Goal: Information Seeking & Learning: Learn about a topic

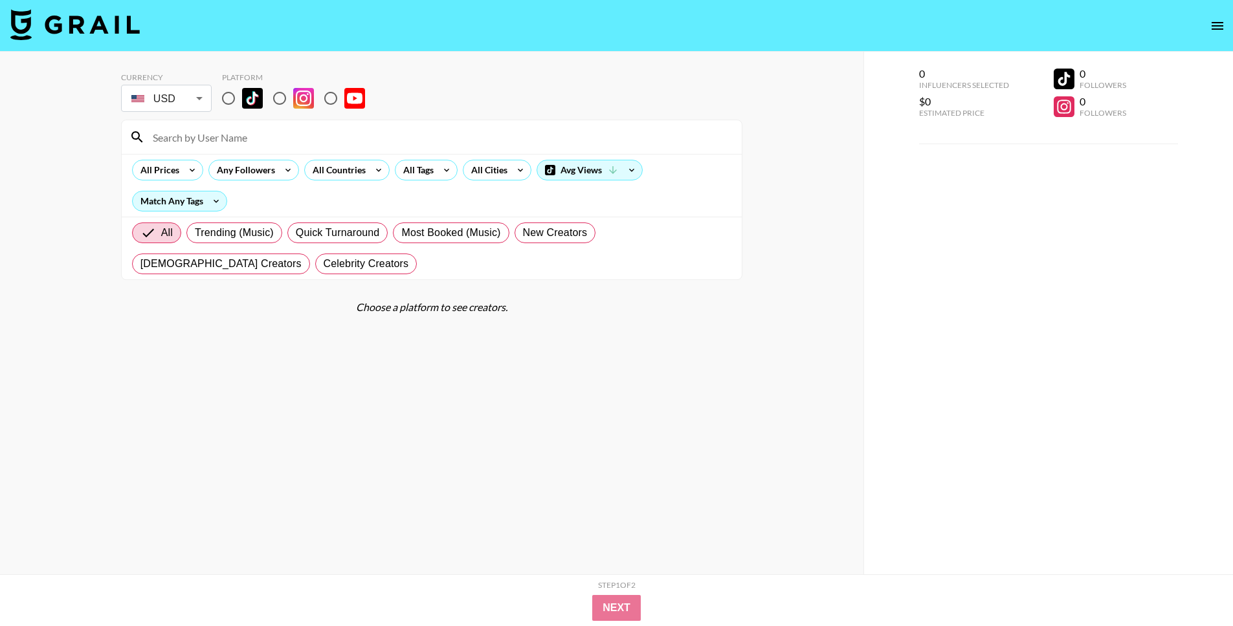
click at [225, 91] on input "radio" at bounding box center [228, 98] width 27 height 27
radio input "true"
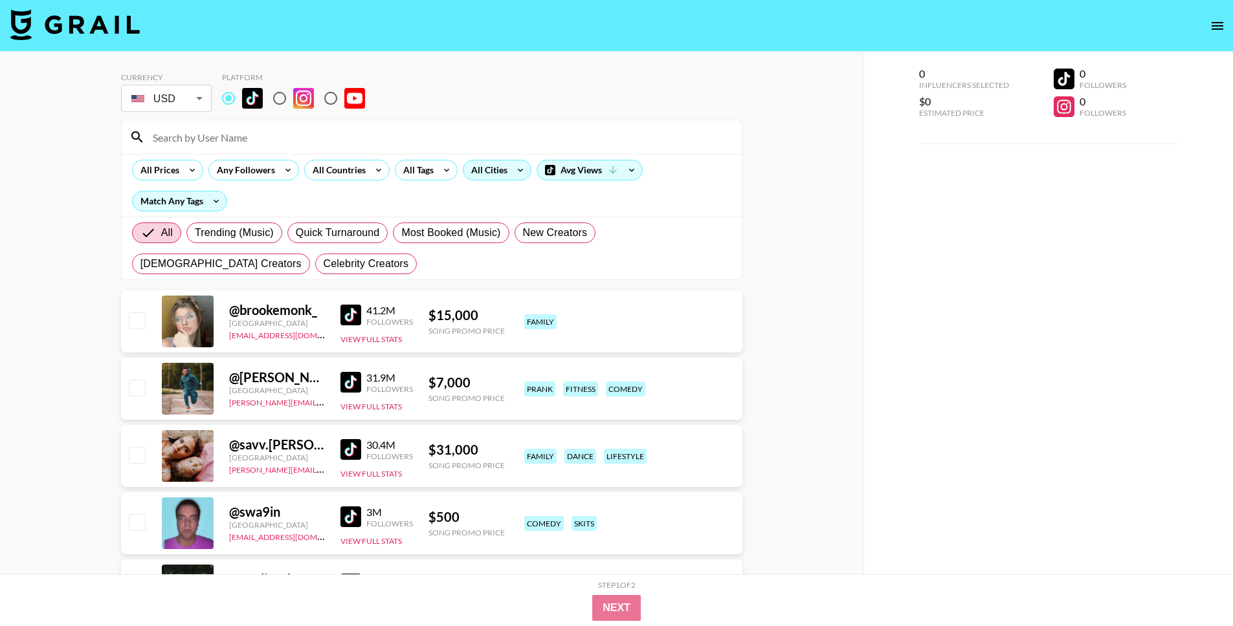
click at [470, 170] on div "All Cities" at bounding box center [486, 169] width 47 height 19
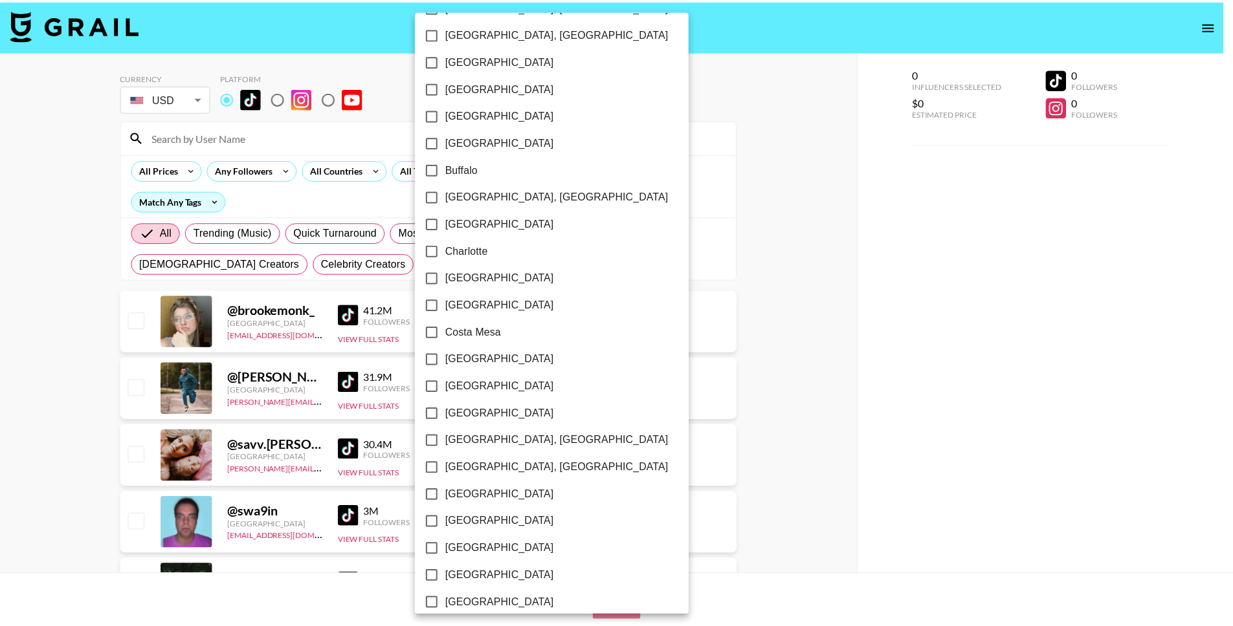
scroll to position [305, 0]
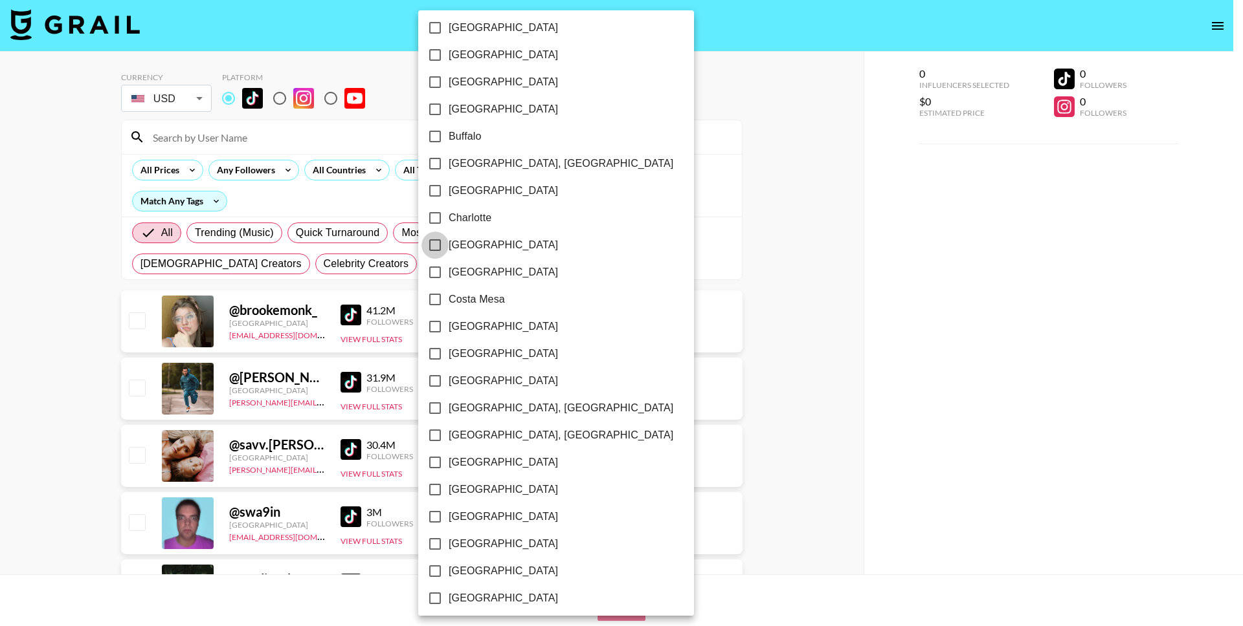
click at [436, 245] on input "[GEOGRAPHIC_DATA]" at bounding box center [434, 245] width 27 height 27
checkbox input "true"
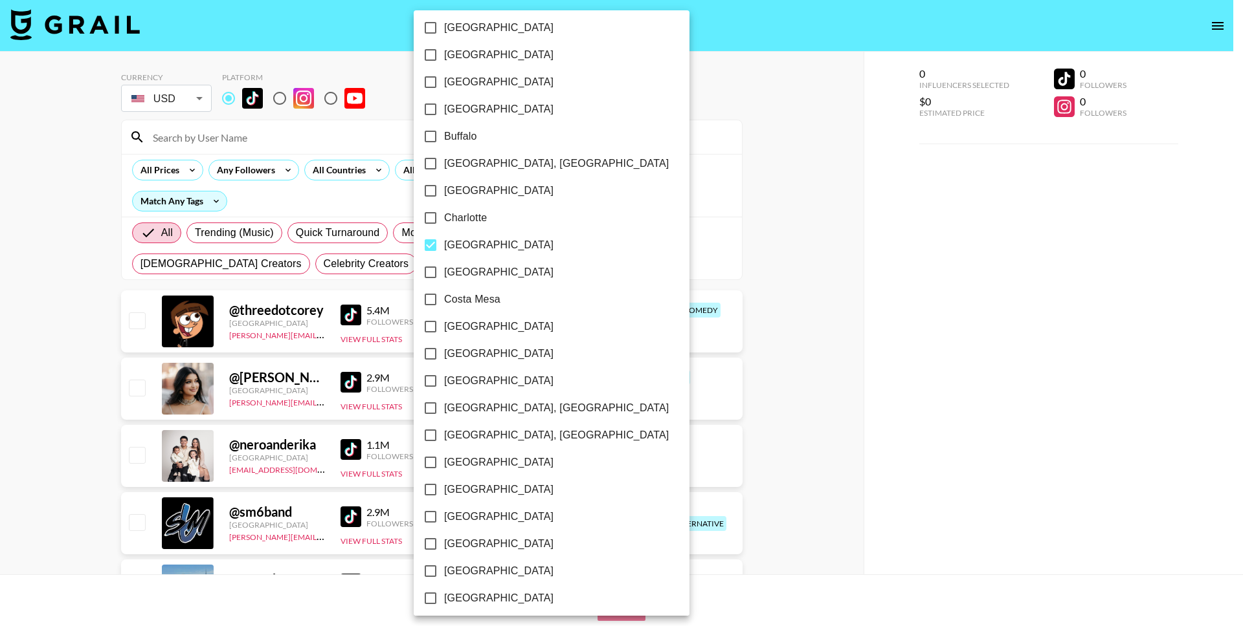
click at [815, 265] on div at bounding box center [621, 313] width 1243 height 626
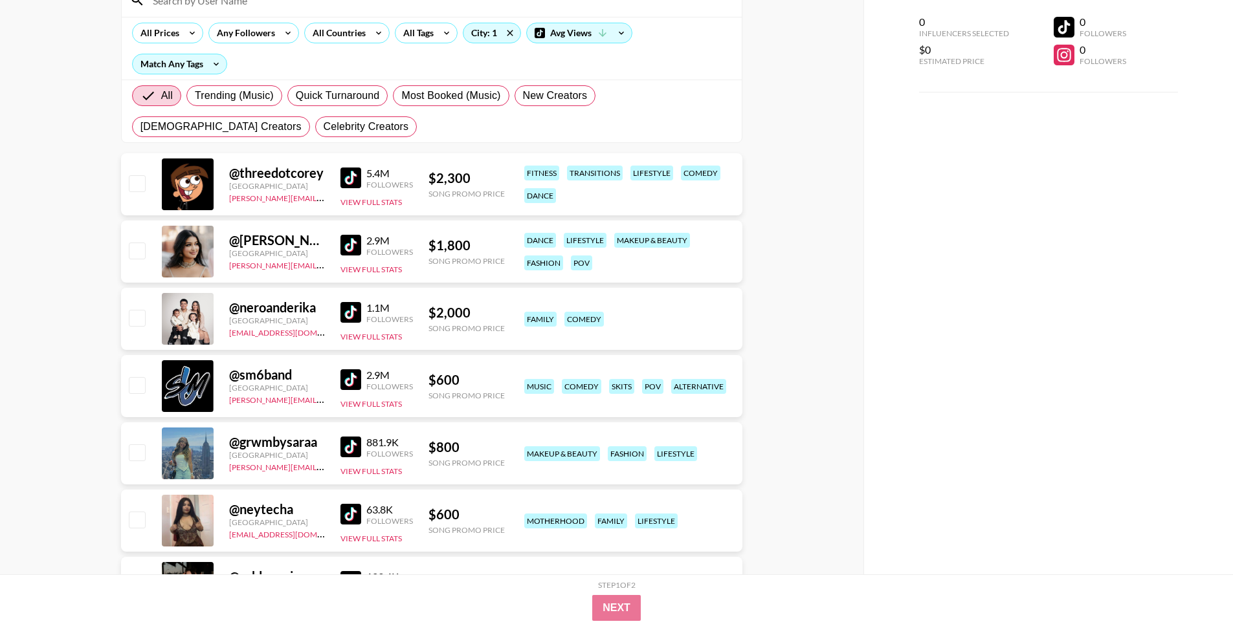
scroll to position [144, 0]
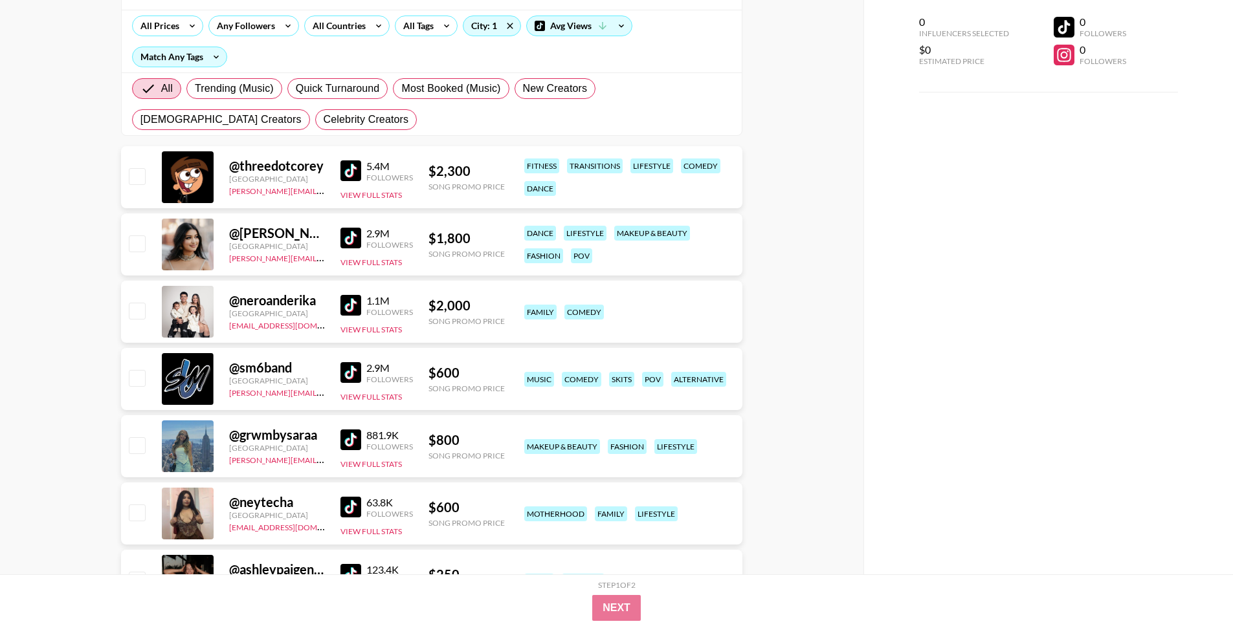
click at [356, 168] on img at bounding box center [350, 170] width 21 height 21
click at [350, 239] on img at bounding box center [350, 238] width 21 height 21
click at [494, 358] on div "@ sm6band [GEOGRAPHIC_DATA] [PERSON_NAME][EMAIL_ADDRESS][DOMAIN_NAME] 2.9M Foll…" at bounding box center [431, 379] width 621 height 62
click at [447, 332] on div "@ neroanderika [GEOGRAPHIC_DATA] [EMAIL_ADDRESS][DOMAIN_NAME] 1.1M Followers Vi…" at bounding box center [431, 312] width 621 height 62
click at [344, 300] on img at bounding box center [350, 305] width 21 height 21
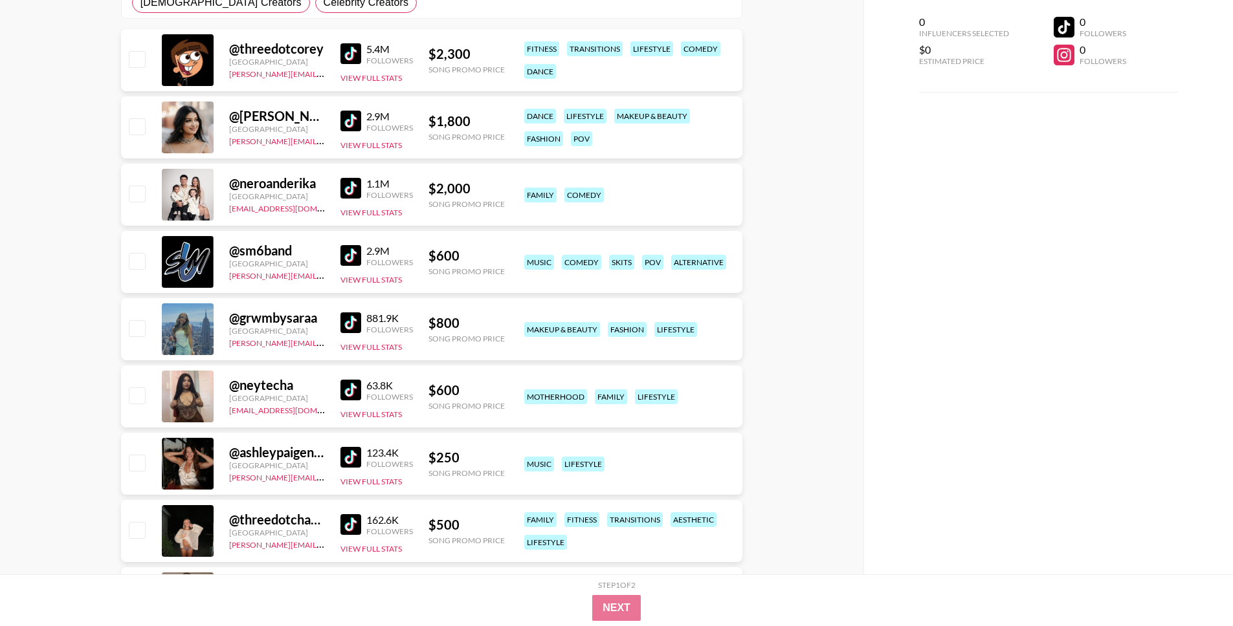
scroll to position [318, 0]
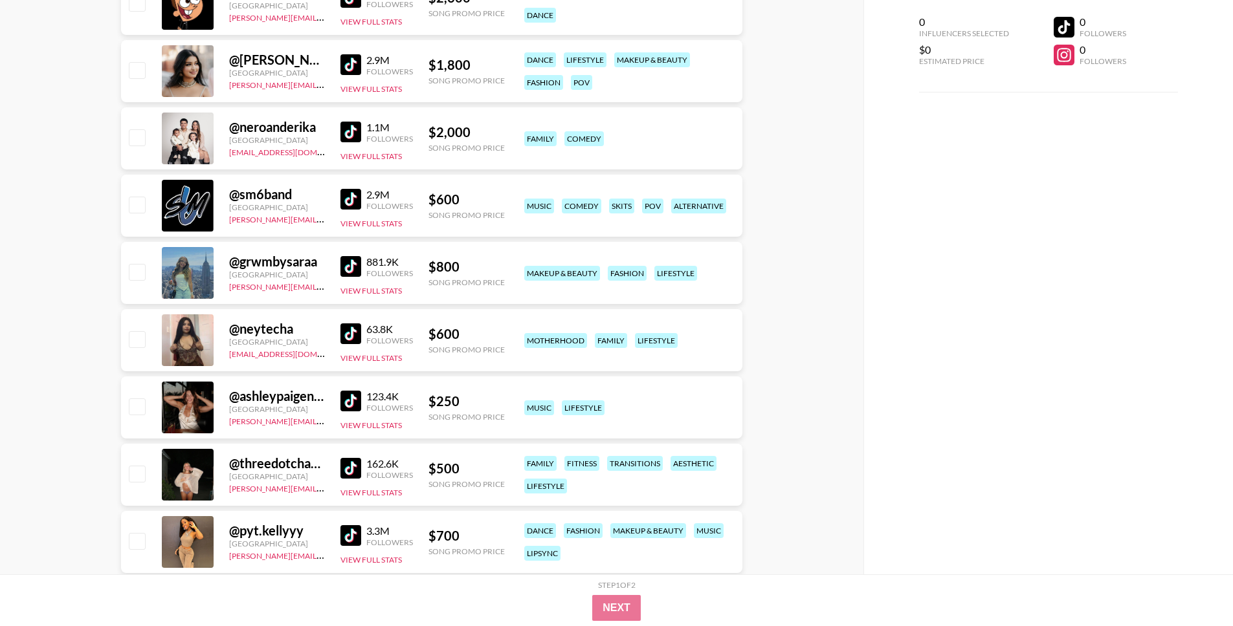
click at [362, 269] on link at bounding box center [353, 266] width 26 height 21
click at [351, 333] on img at bounding box center [350, 334] width 21 height 21
click at [345, 399] on img at bounding box center [350, 401] width 21 height 21
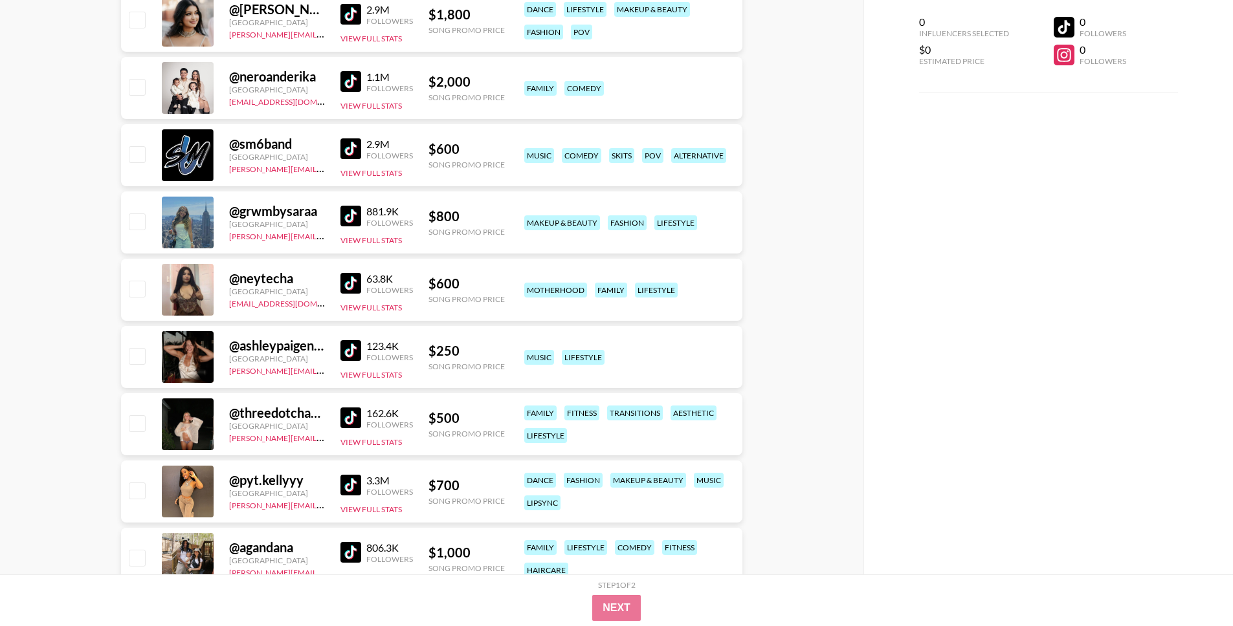
scroll to position [377, 0]
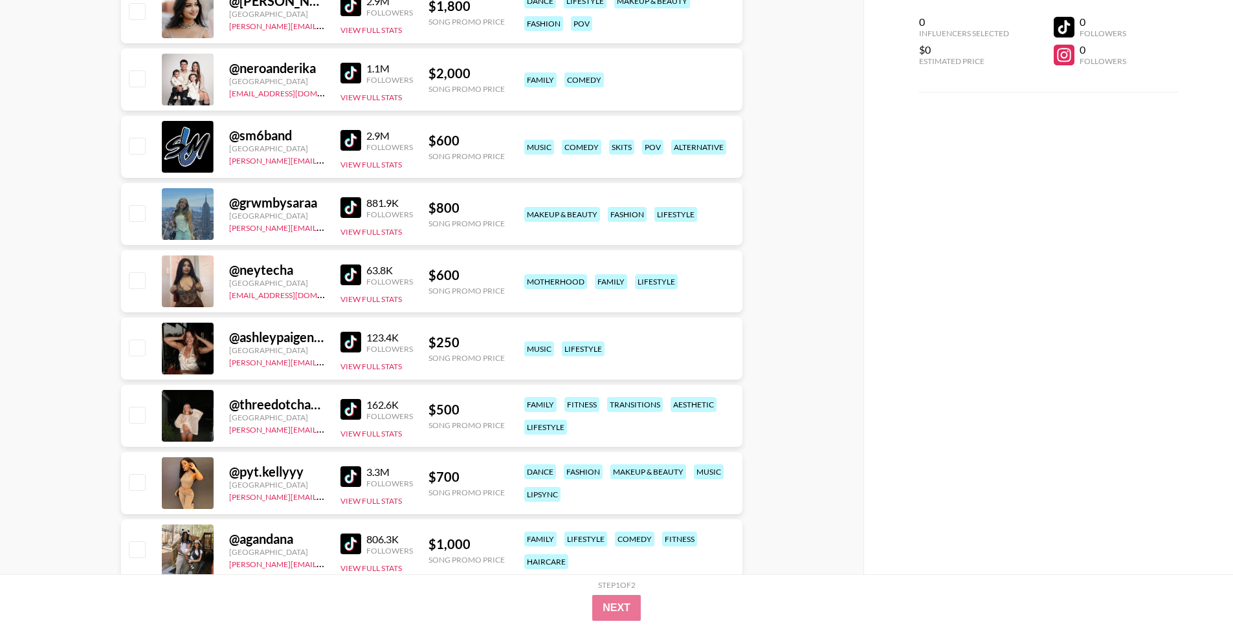
click at [346, 412] on img at bounding box center [350, 409] width 21 height 21
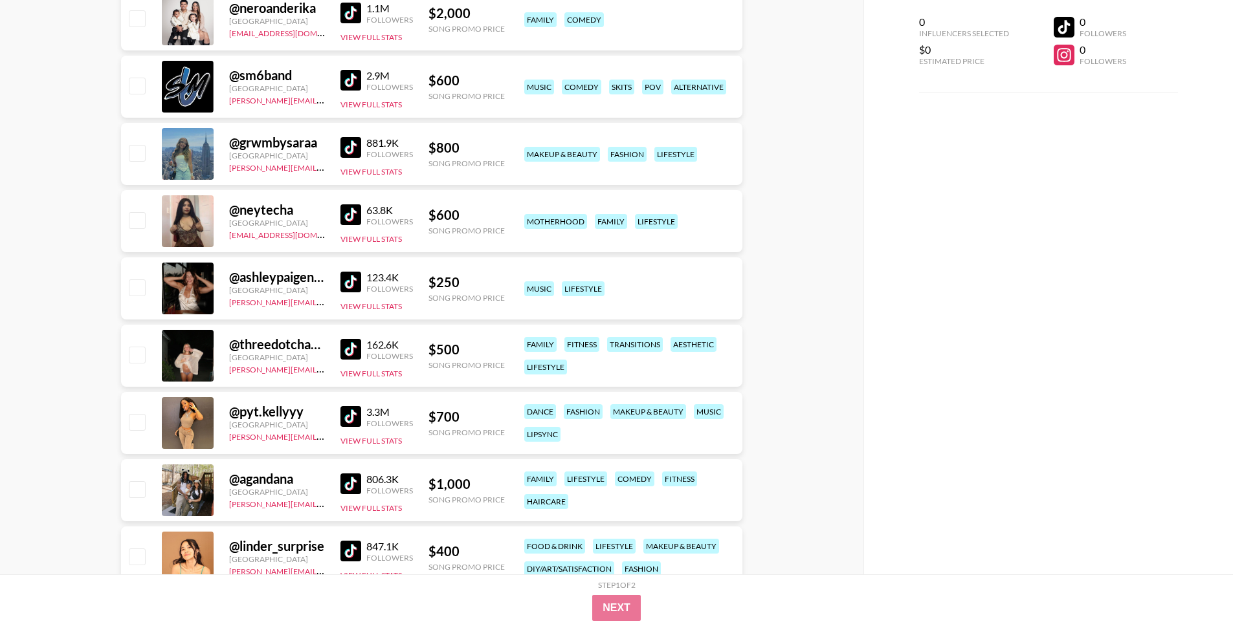
scroll to position [437, 0]
click at [357, 417] on img at bounding box center [350, 416] width 21 height 21
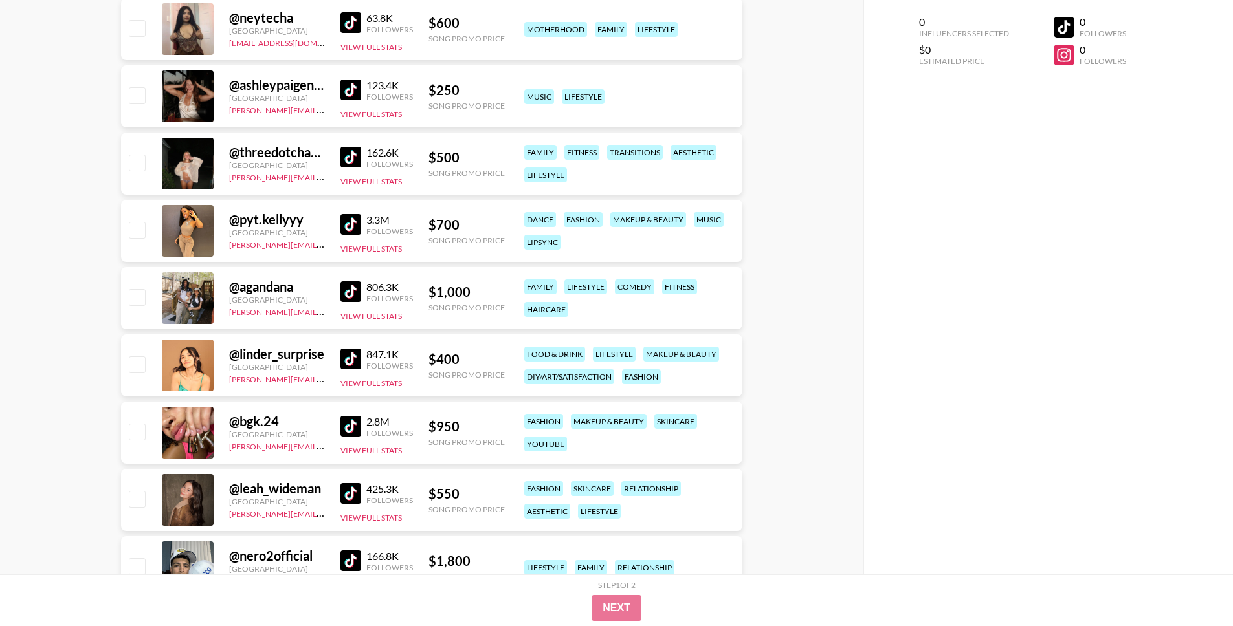
scroll to position [643, 0]
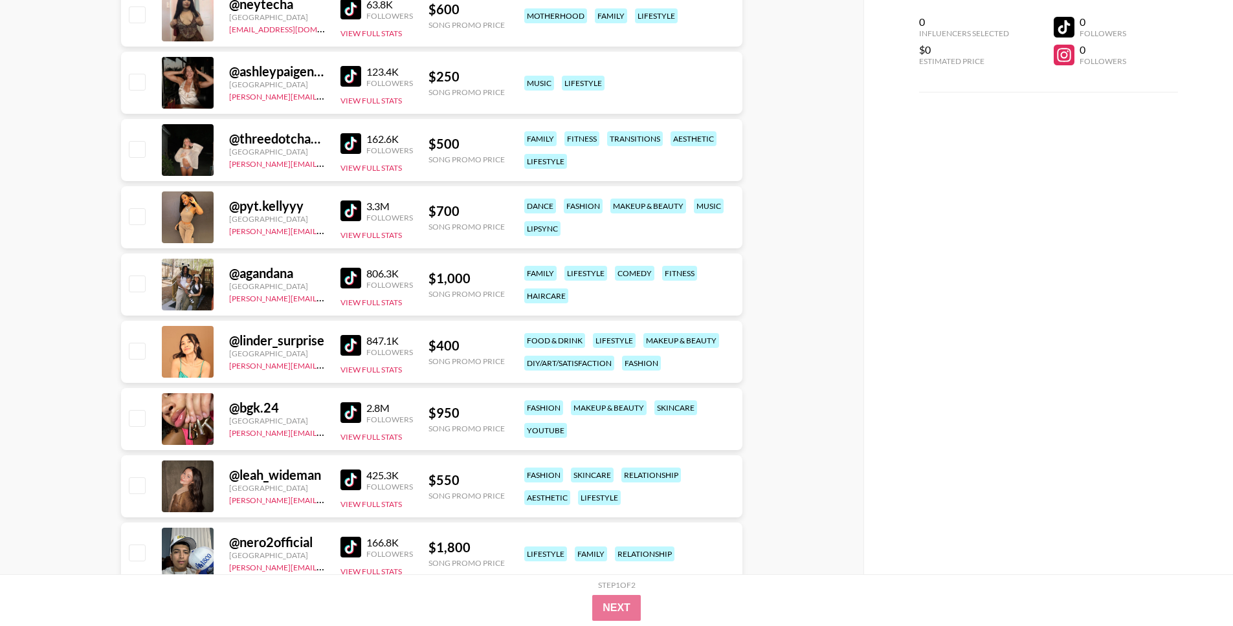
click at [349, 350] on img at bounding box center [350, 345] width 21 height 21
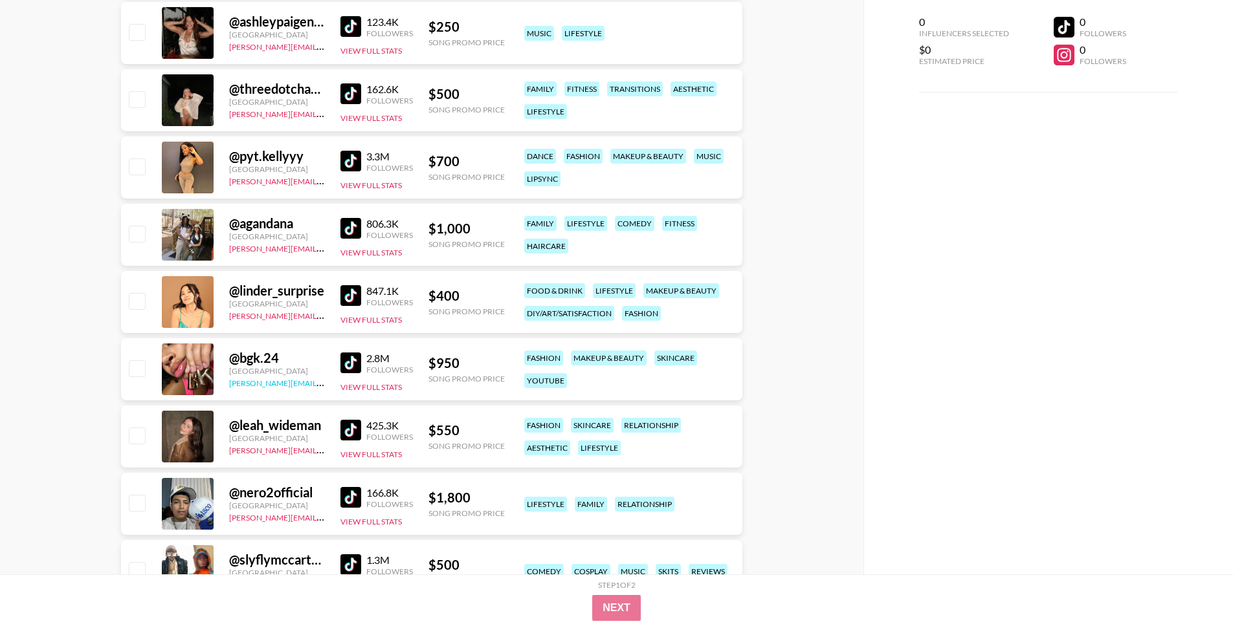
scroll to position [700, 0]
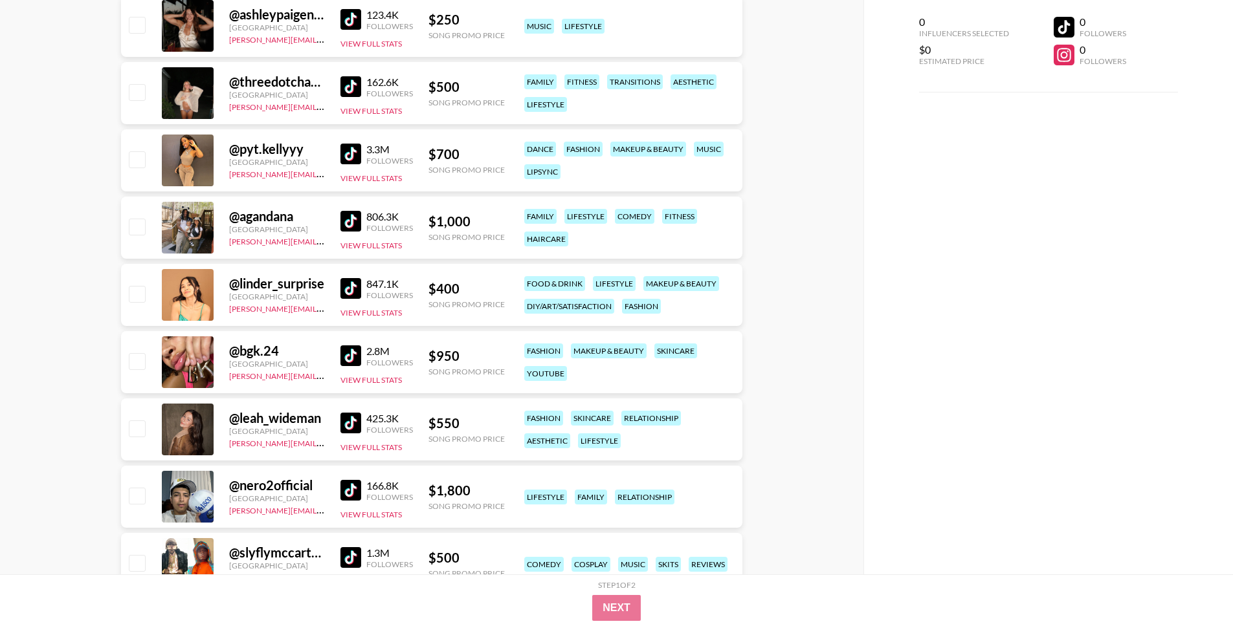
click at [352, 354] on img at bounding box center [350, 356] width 21 height 21
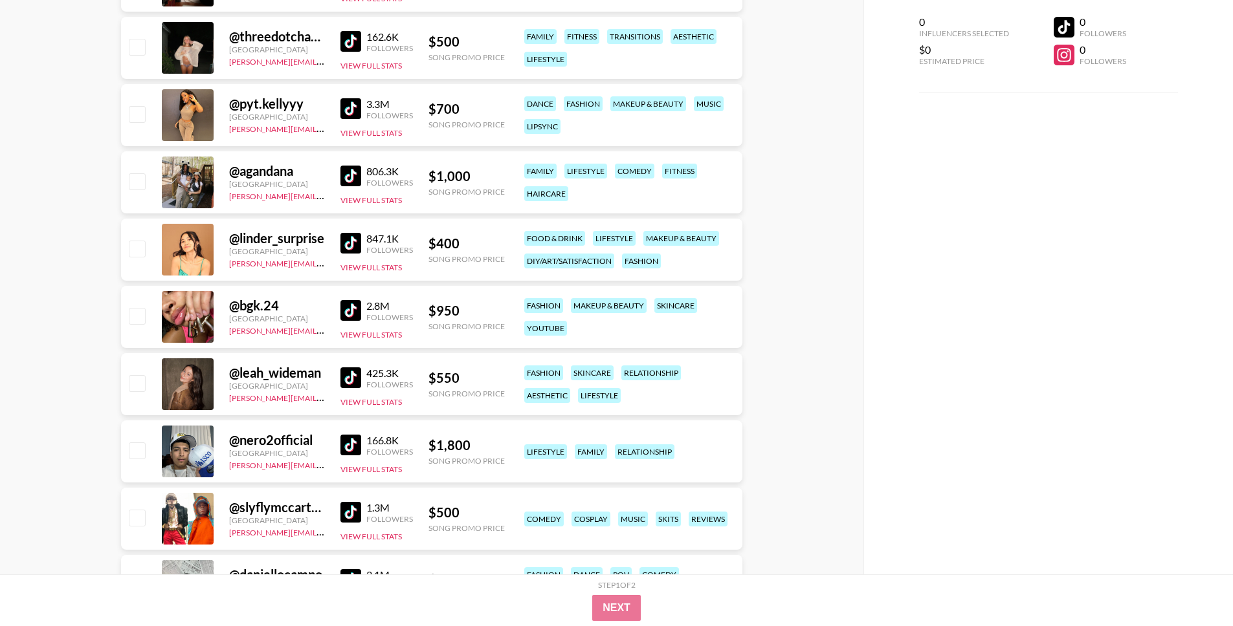
scroll to position [748, 0]
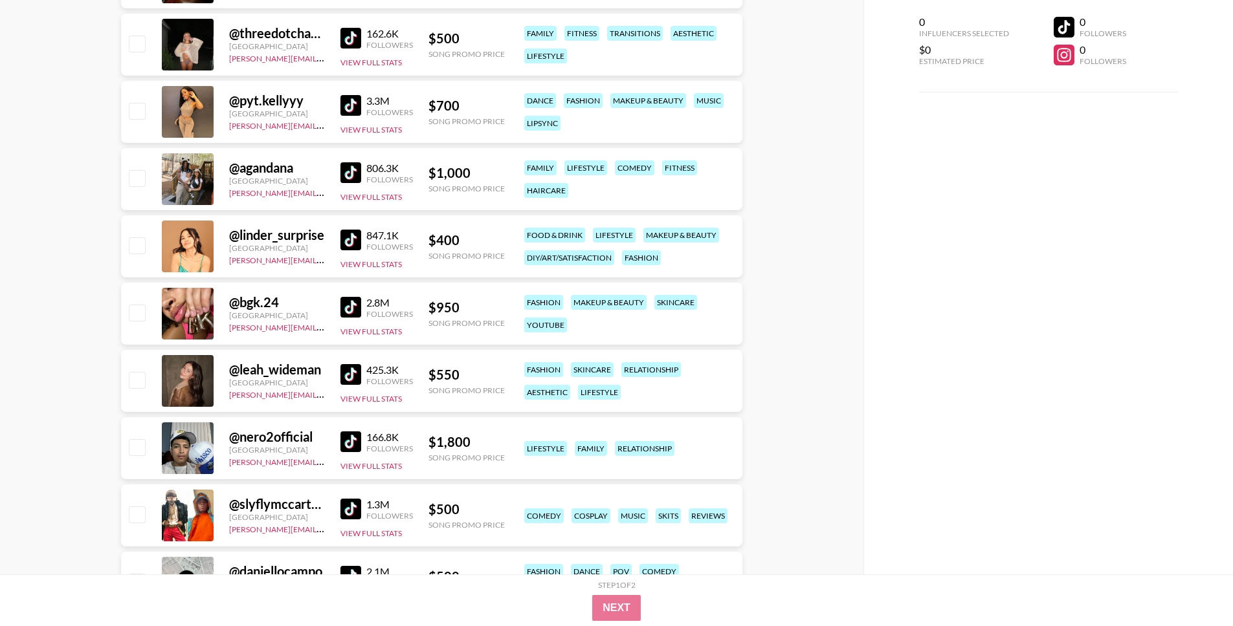
click at [364, 371] on link at bounding box center [353, 374] width 26 height 21
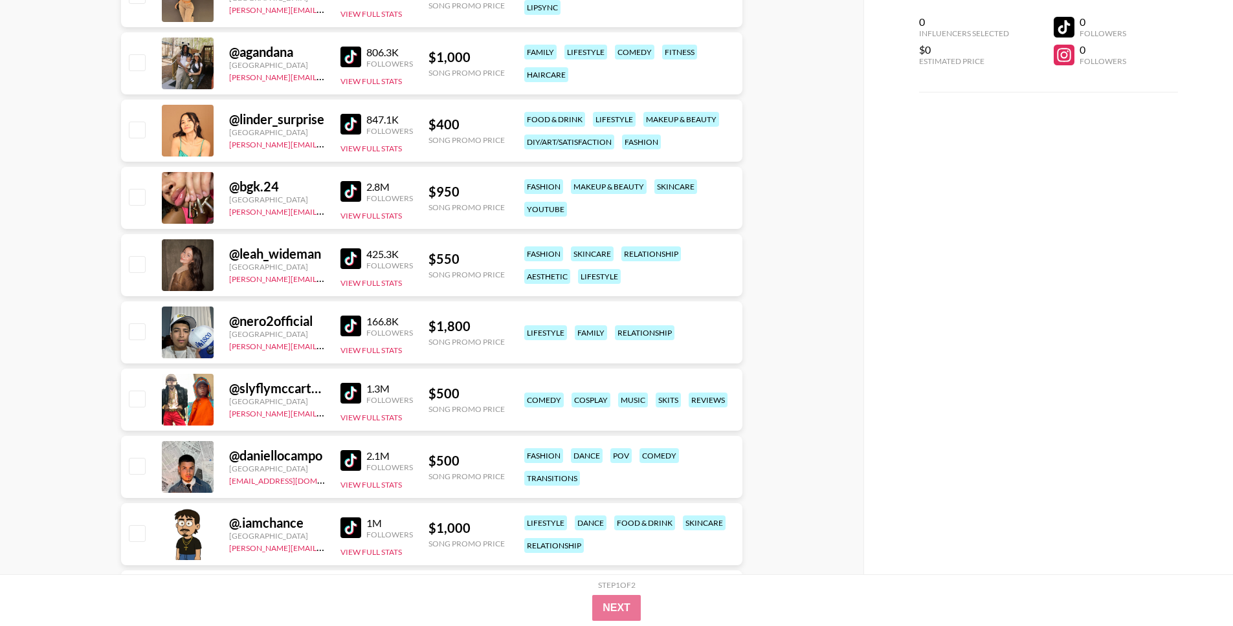
scroll to position [891, 0]
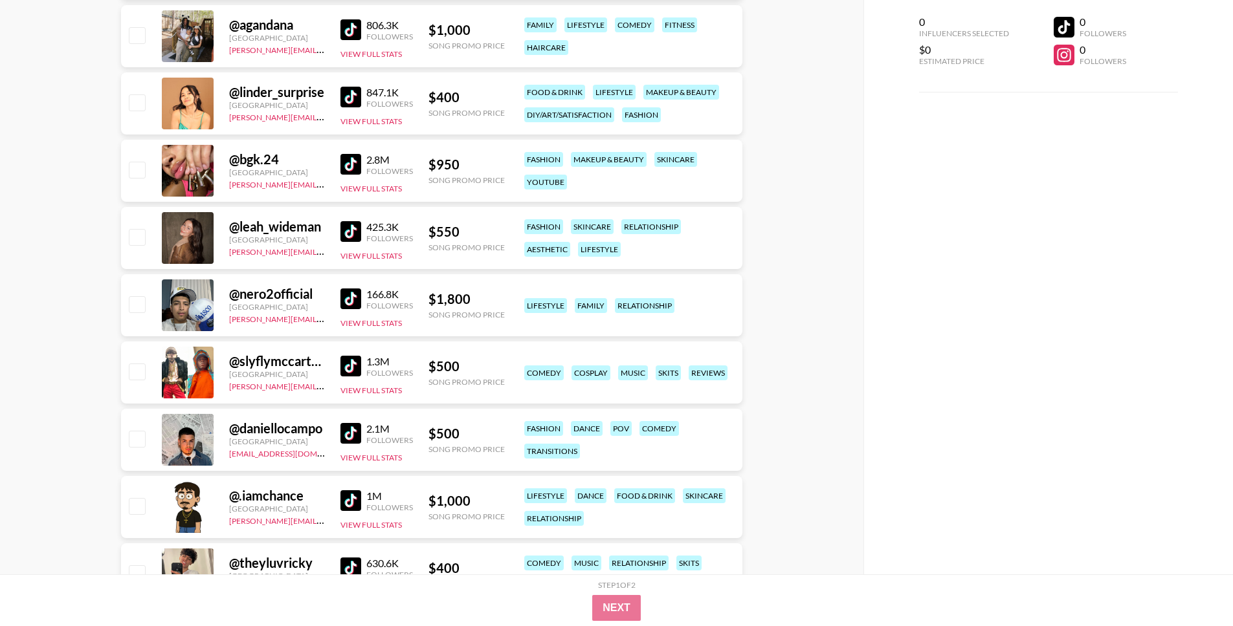
click at [349, 429] on img at bounding box center [350, 433] width 21 height 21
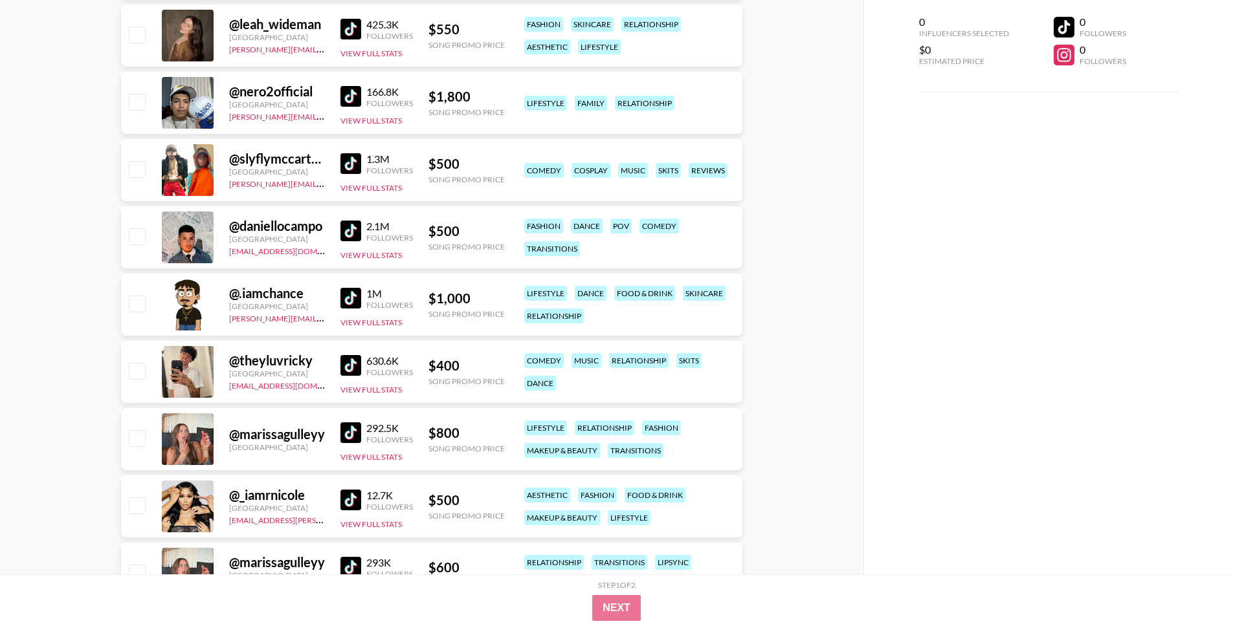
scroll to position [1108, 0]
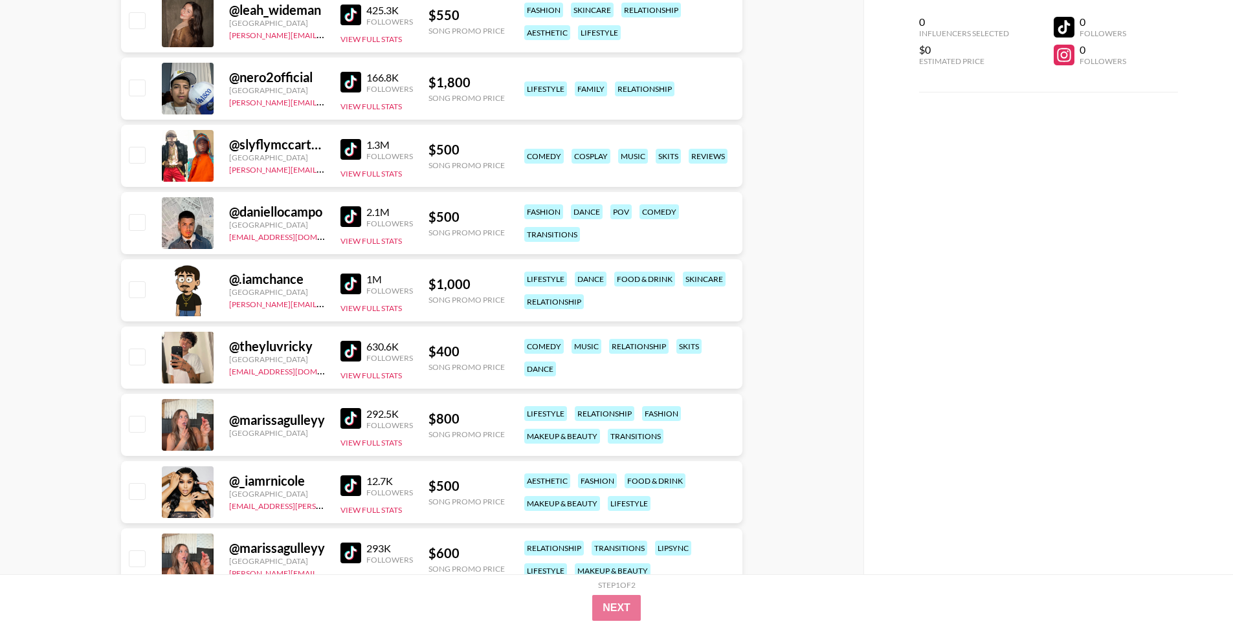
click at [346, 425] on img at bounding box center [350, 418] width 21 height 21
click at [347, 490] on img at bounding box center [350, 486] width 21 height 21
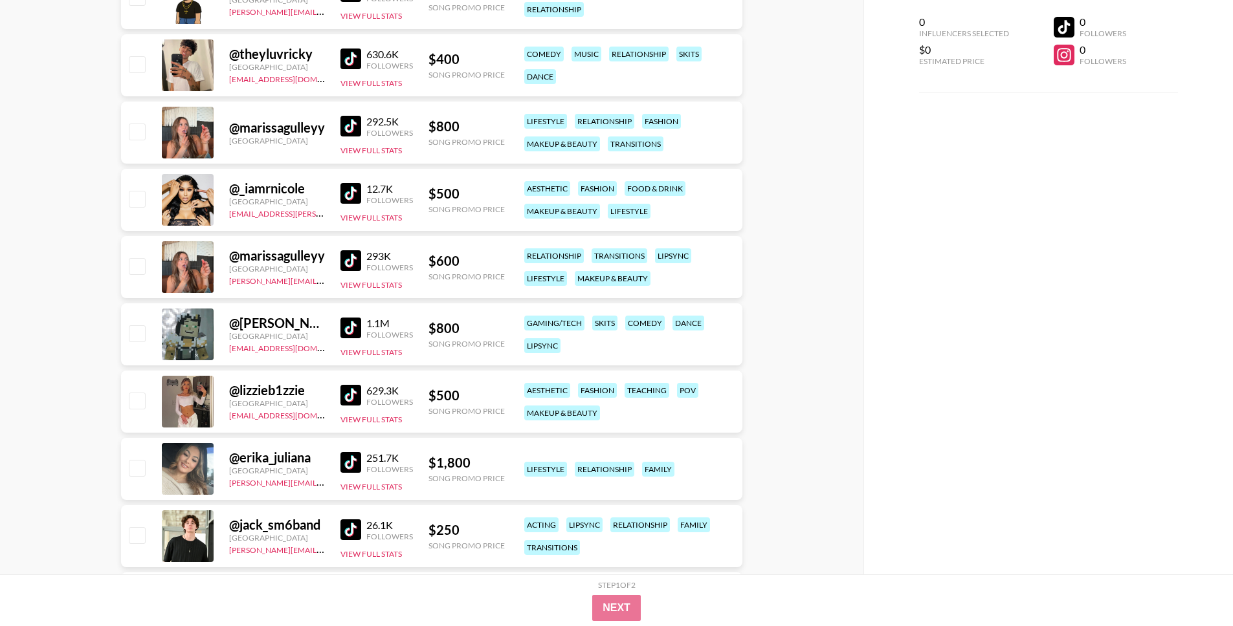
scroll to position [1402, 0]
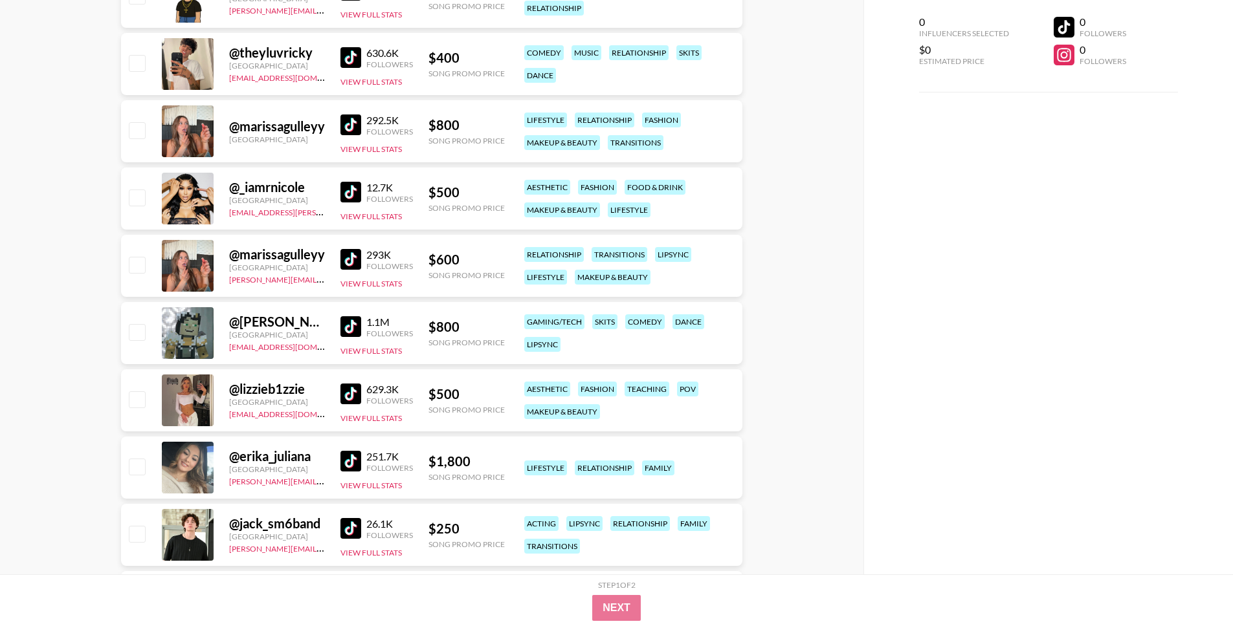
click at [337, 329] on div "@ jenna.[PERSON_NAME] [GEOGRAPHIC_DATA] [EMAIL_ADDRESS][DOMAIN_NAME] 1.1M Follo…" at bounding box center [431, 333] width 621 height 62
click at [343, 326] on img at bounding box center [350, 326] width 21 height 21
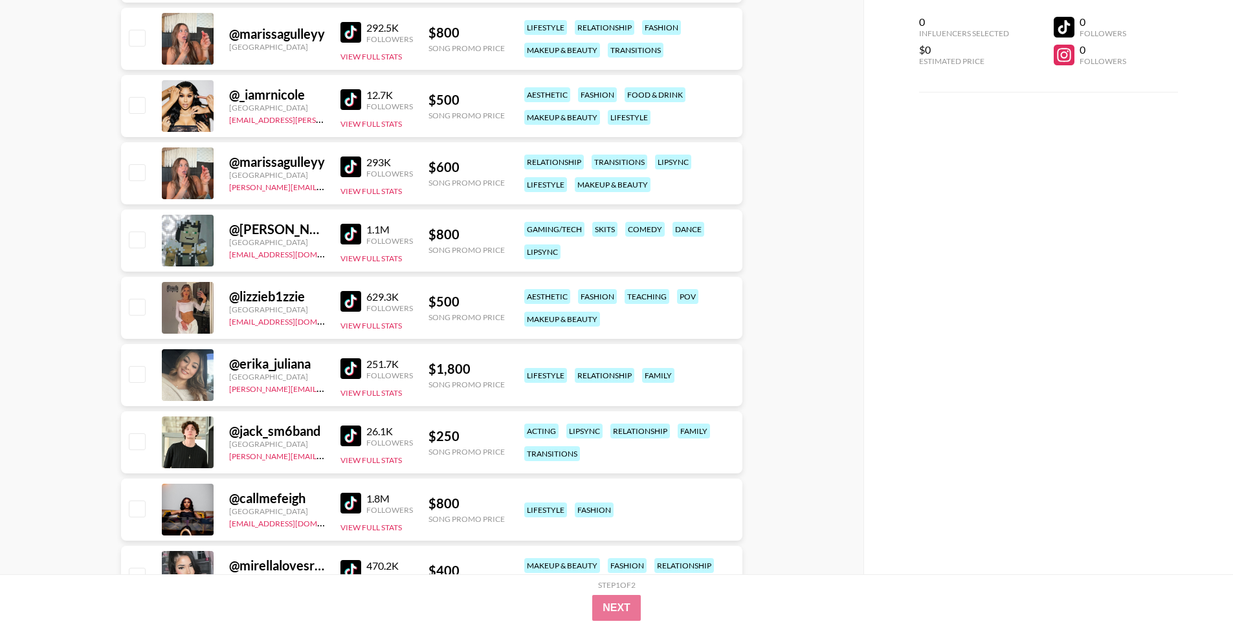
scroll to position [1497, 0]
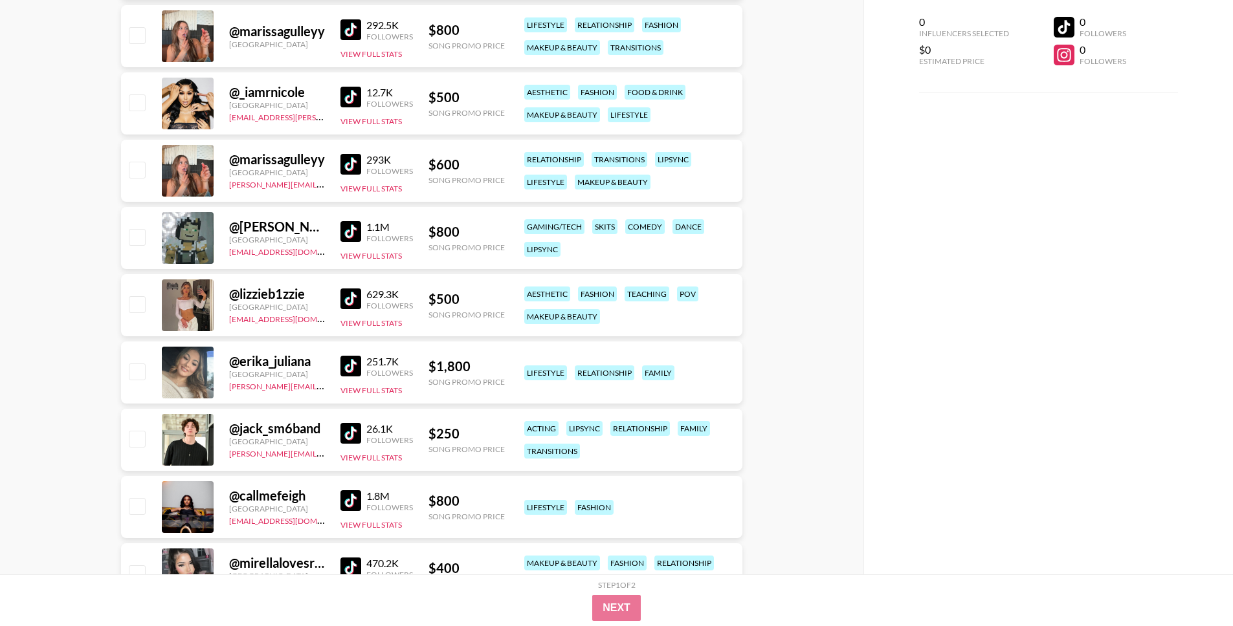
click at [350, 368] on img at bounding box center [350, 366] width 21 height 21
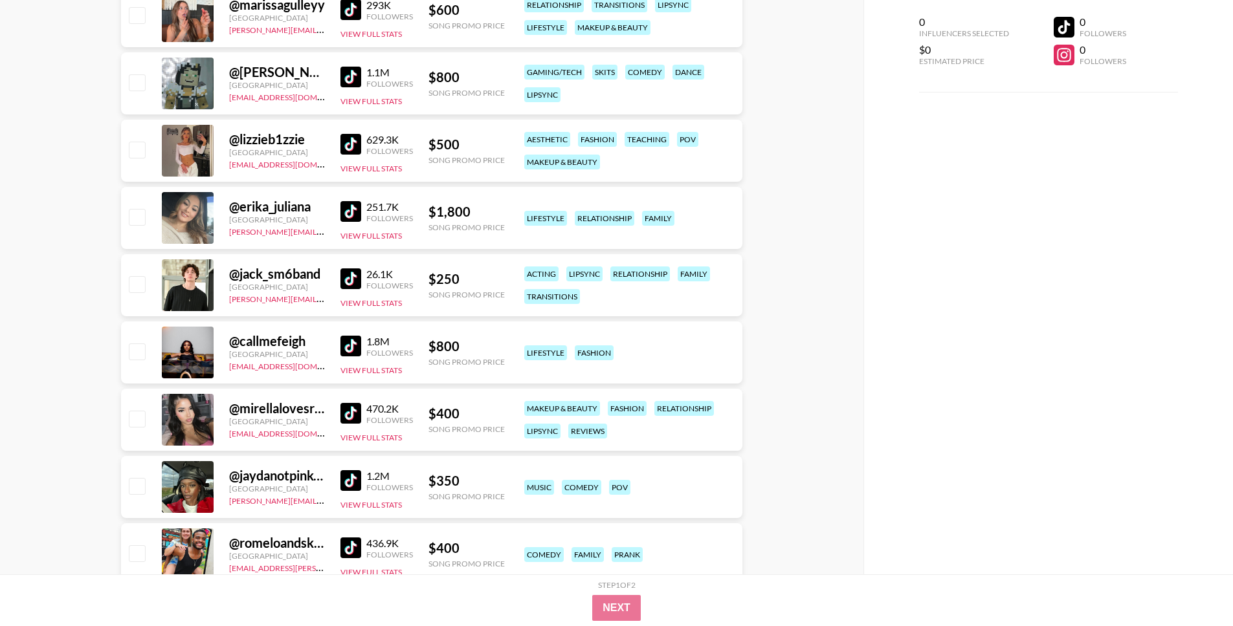
scroll to position [1653, 0]
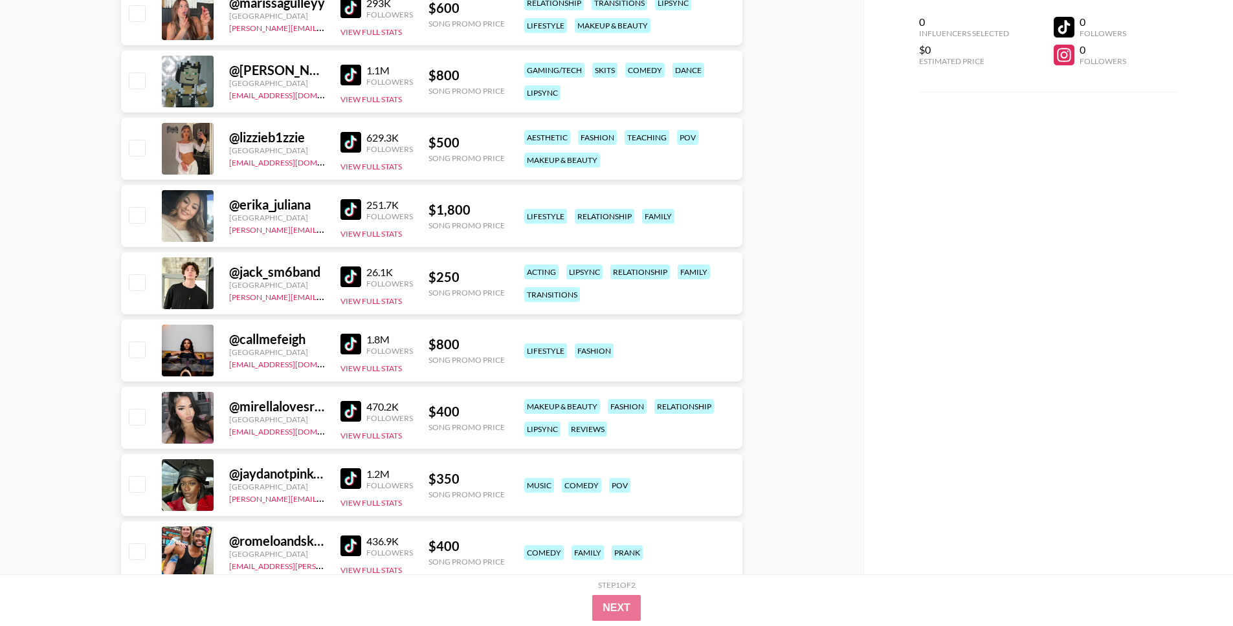
click at [343, 343] on img at bounding box center [350, 344] width 21 height 21
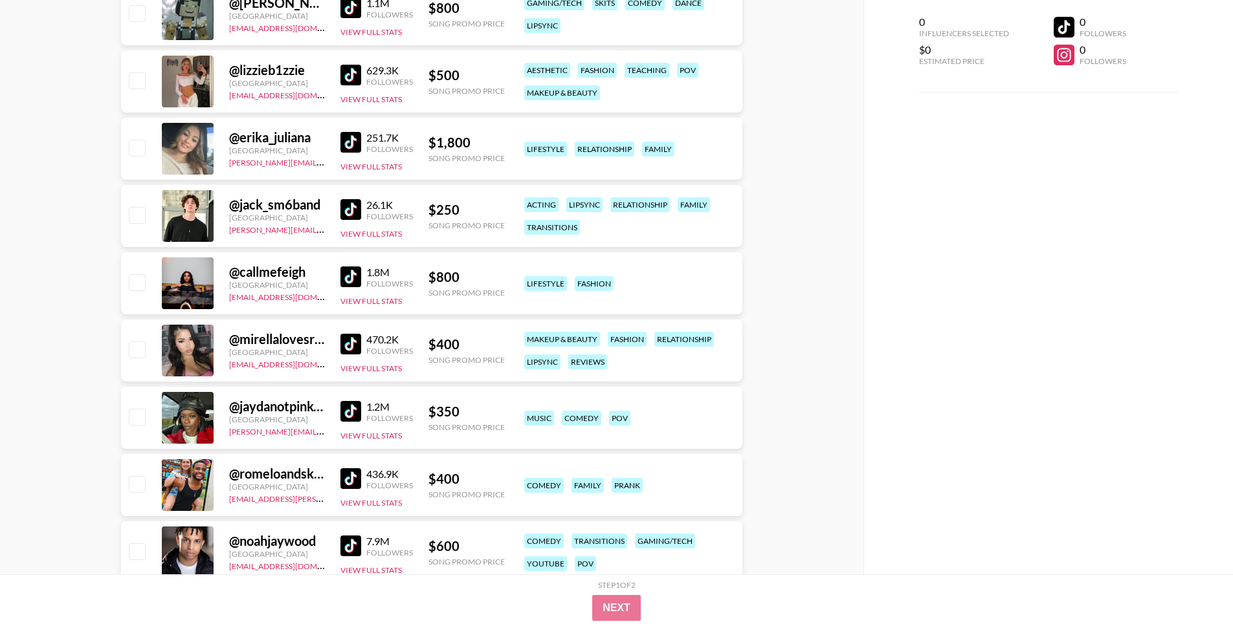
scroll to position [1721, 0]
click at [353, 343] on img at bounding box center [350, 343] width 21 height 21
click at [349, 408] on img at bounding box center [350, 411] width 21 height 21
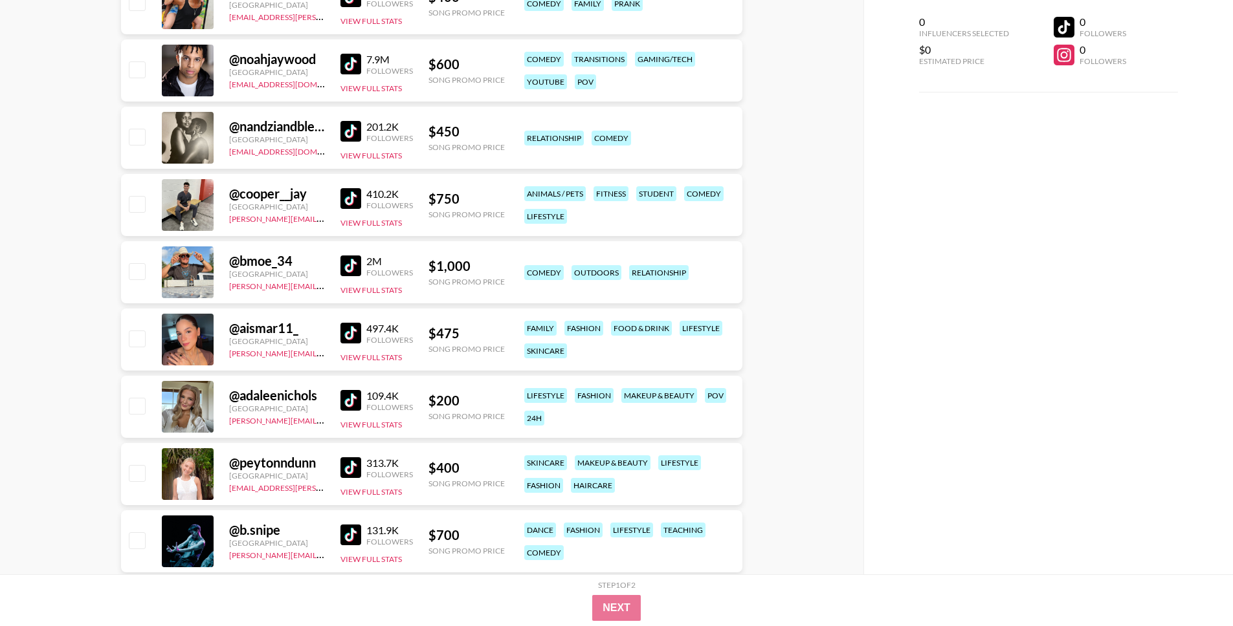
scroll to position [2204, 0]
click at [349, 337] on img at bounding box center [350, 332] width 21 height 21
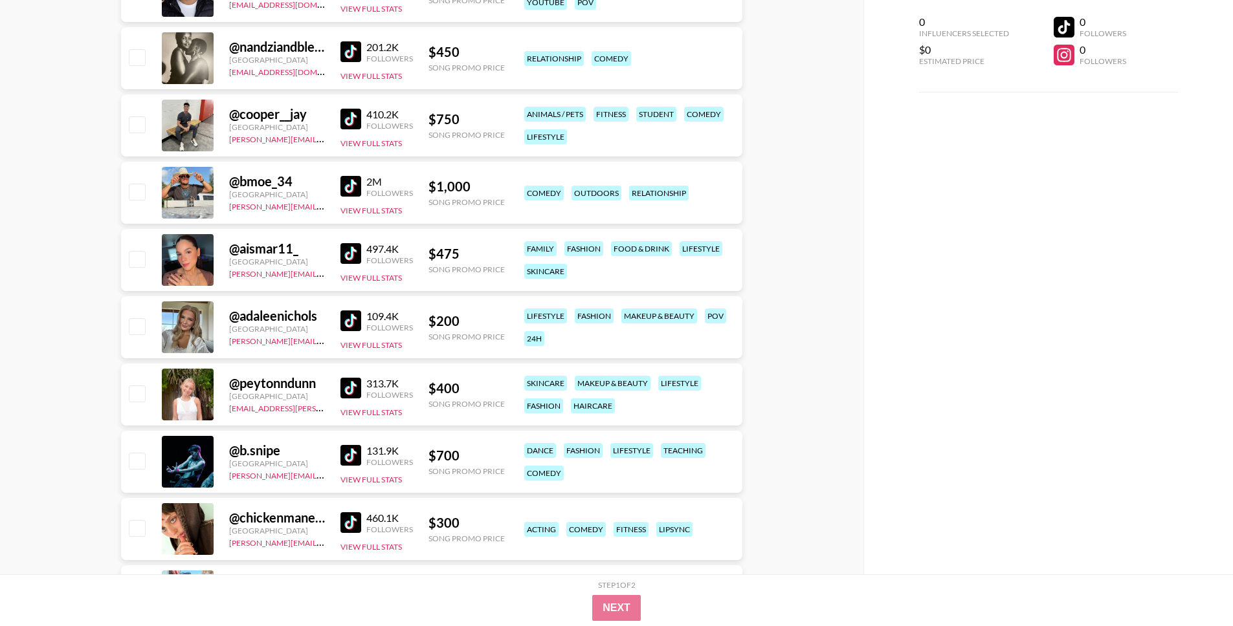
scroll to position [2325, 0]
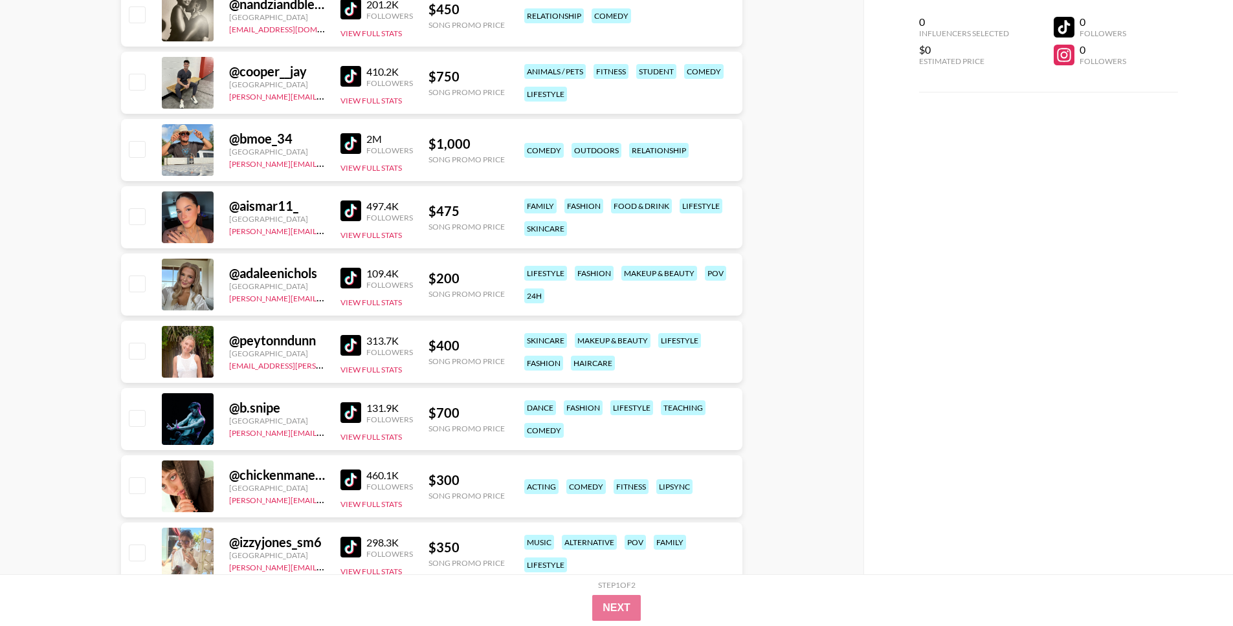
click at [348, 274] on img at bounding box center [350, 278] width 21 height 21
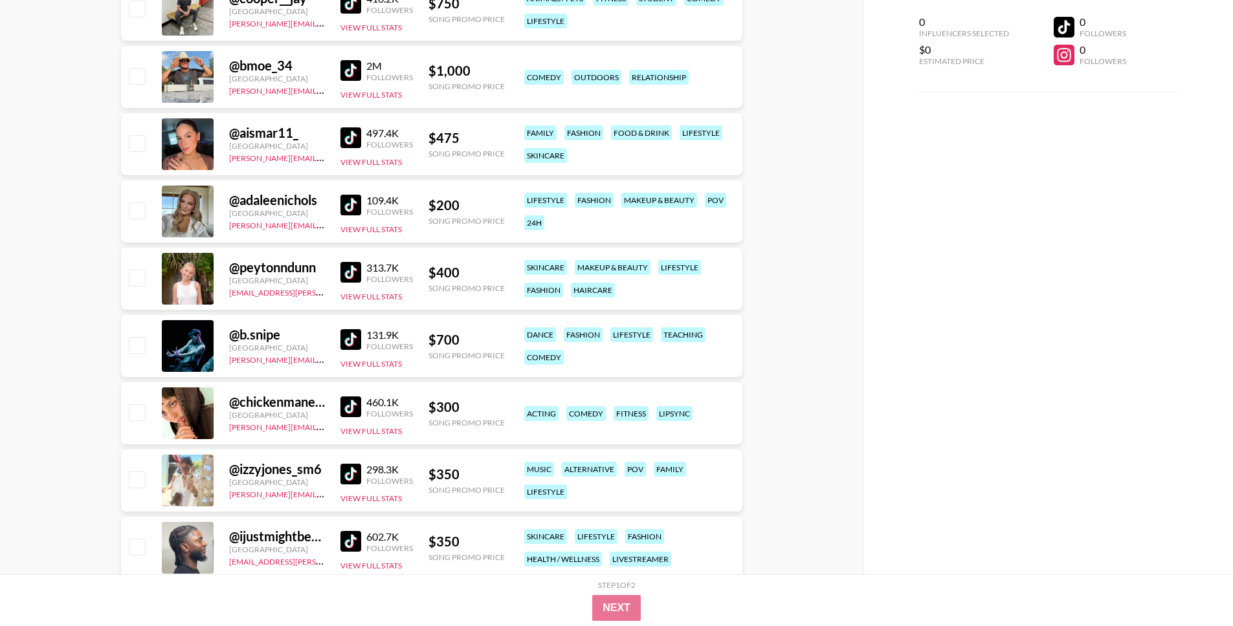
scroll to position [2410, 0]
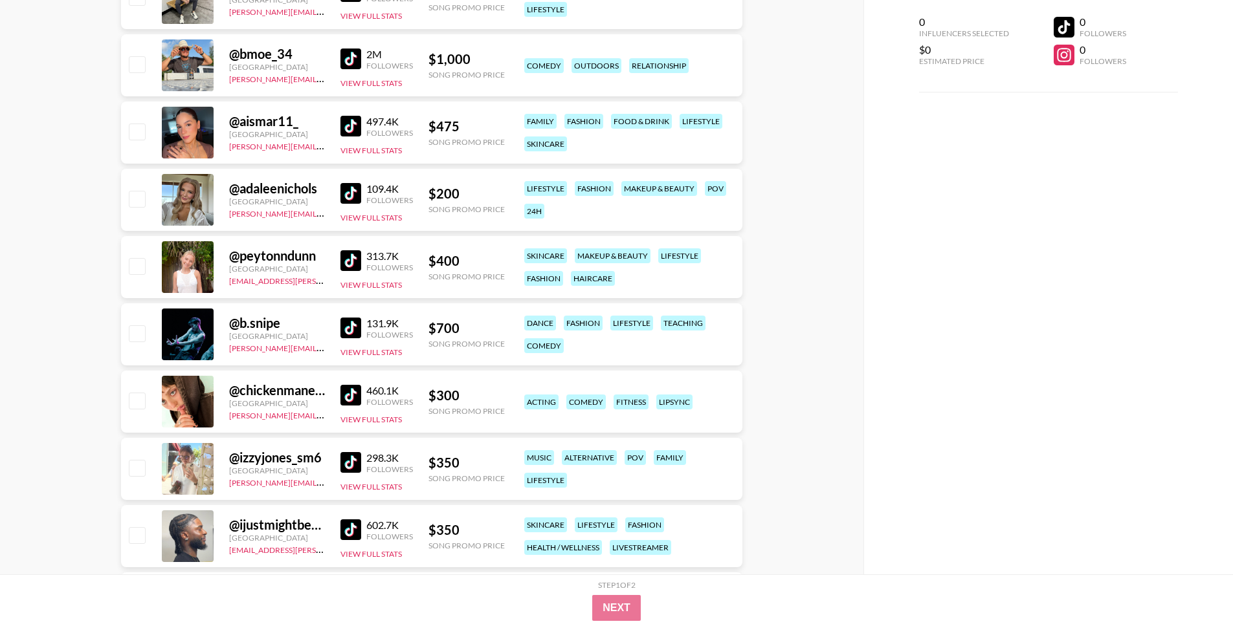
click at [350, 388] on img at bounding box center [350, 395] width 21 height 21
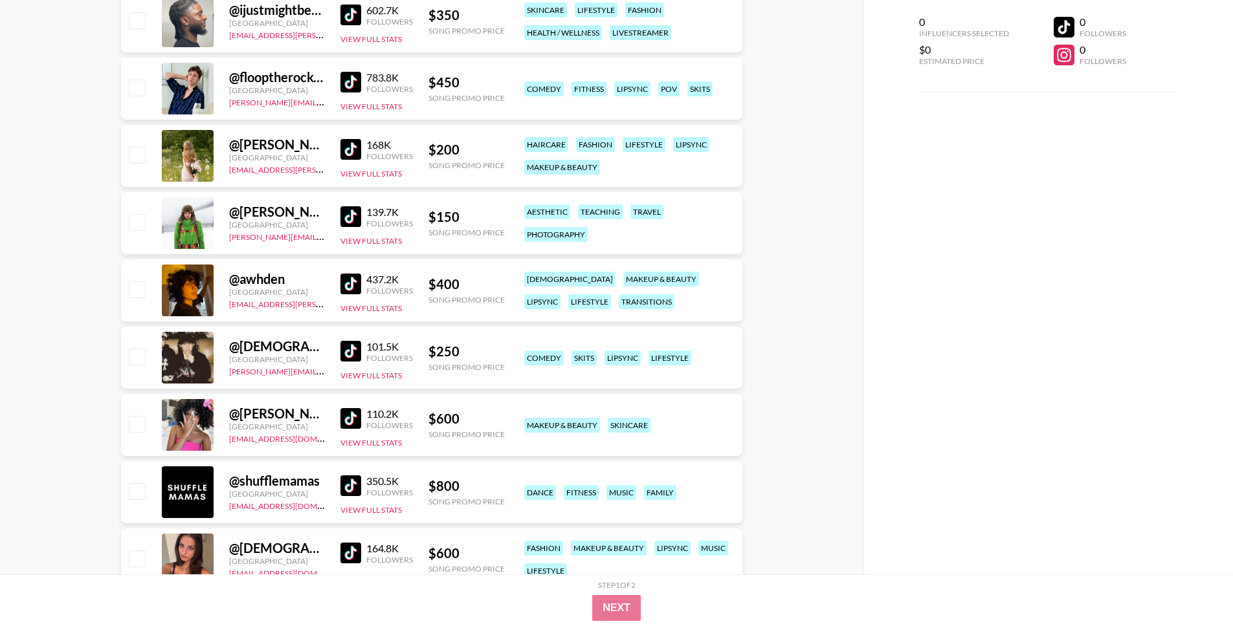
scroll to position [2955, 0]
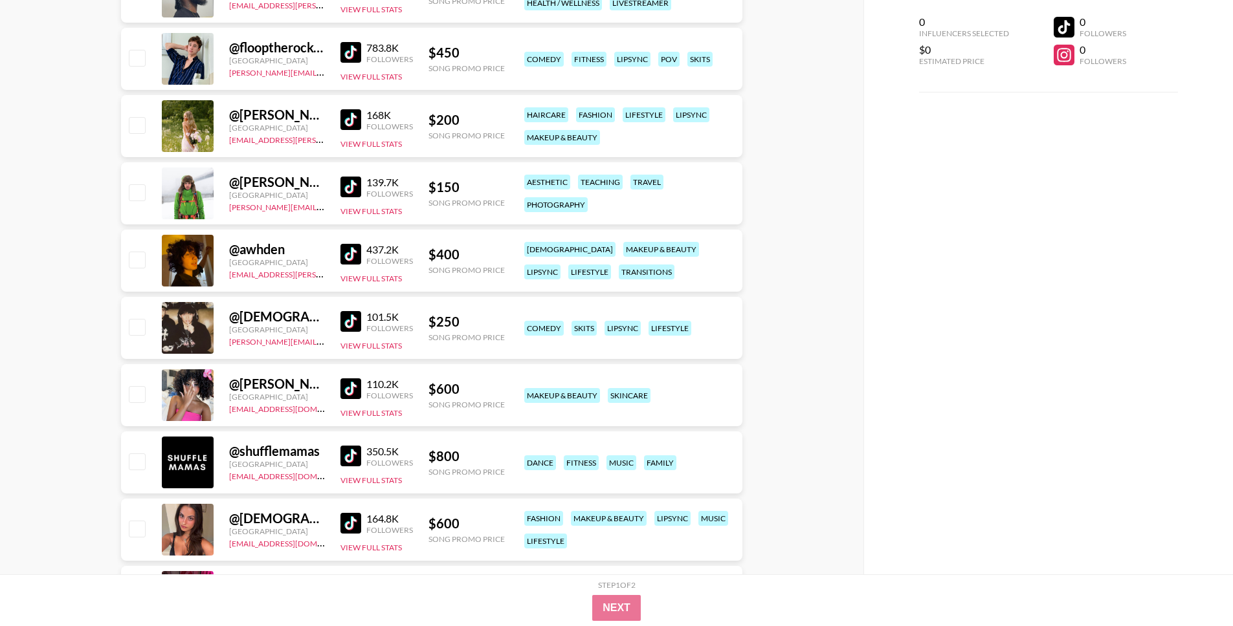
click at [354, 252] on img at bounding box center [350, 254] width 21 height 21
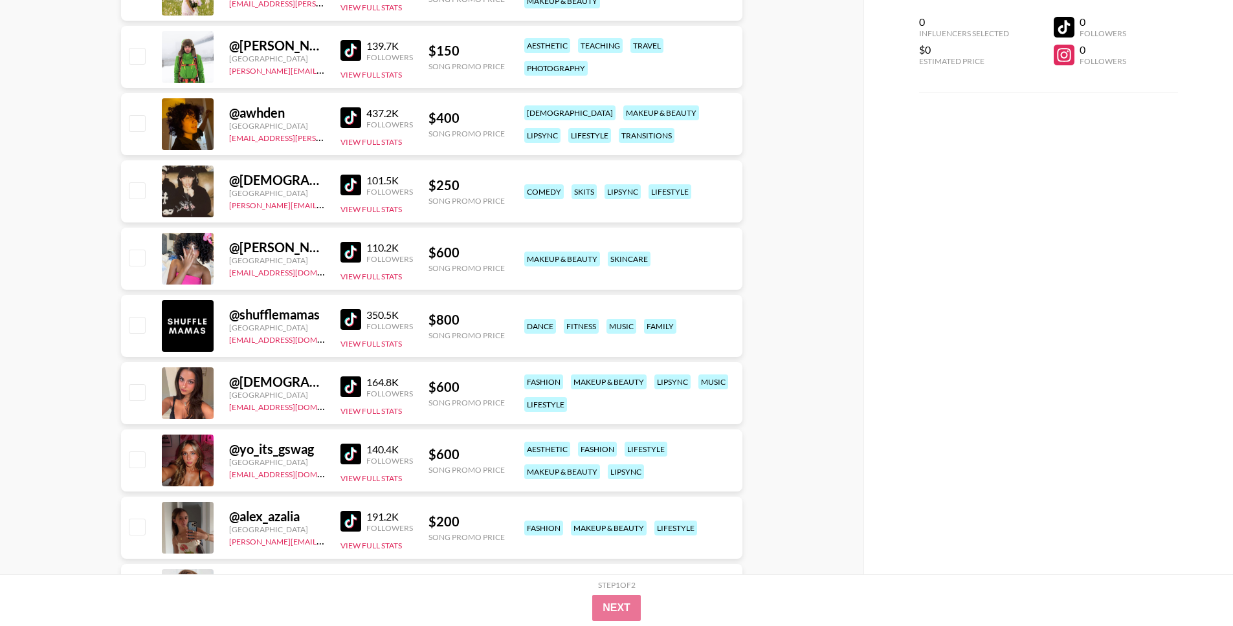
scroll to position [3119, 0]
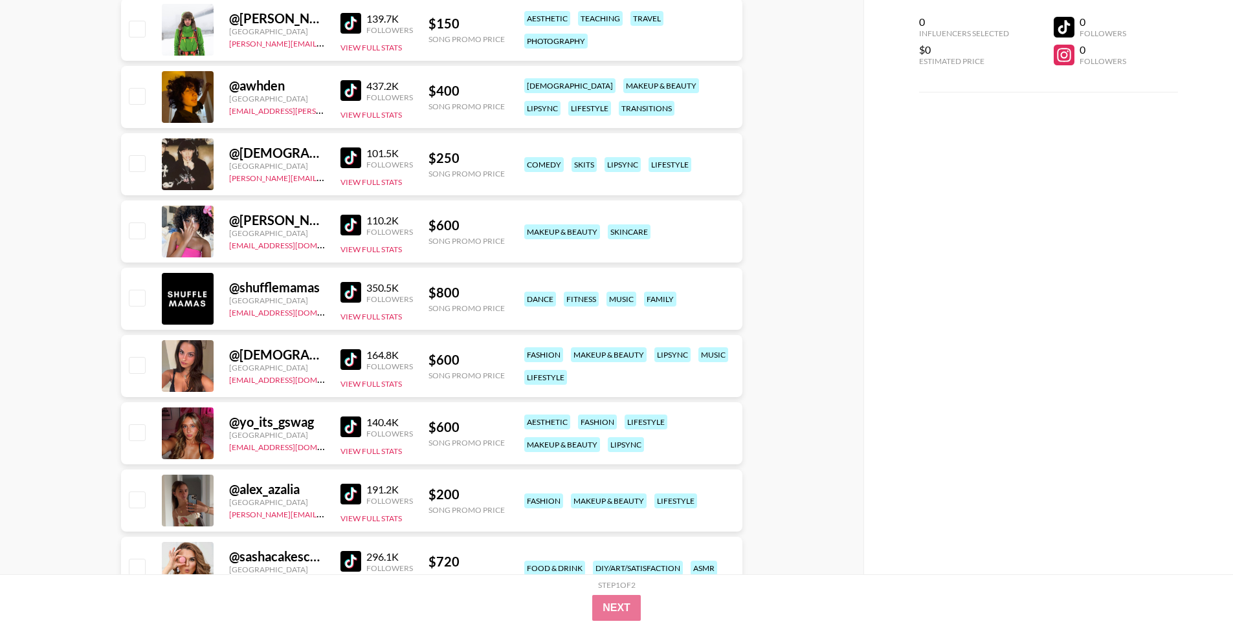
click at [353, 360] on img at bounding box center [350, 359] width 21 height 21
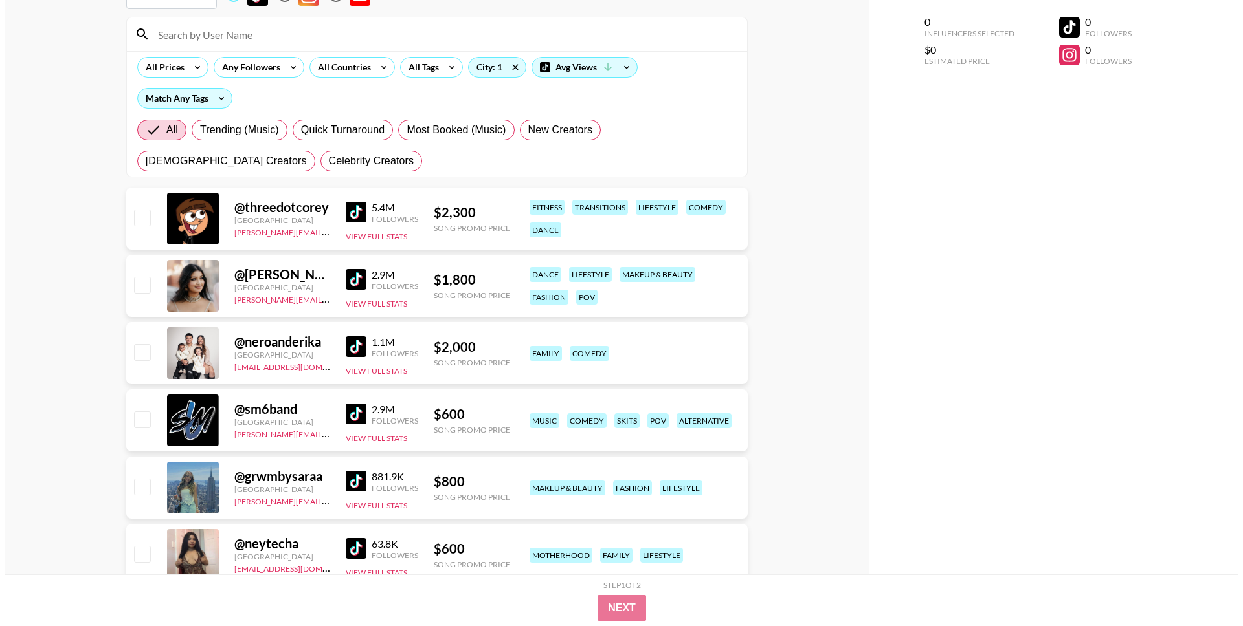
scroll to position [0, 0]
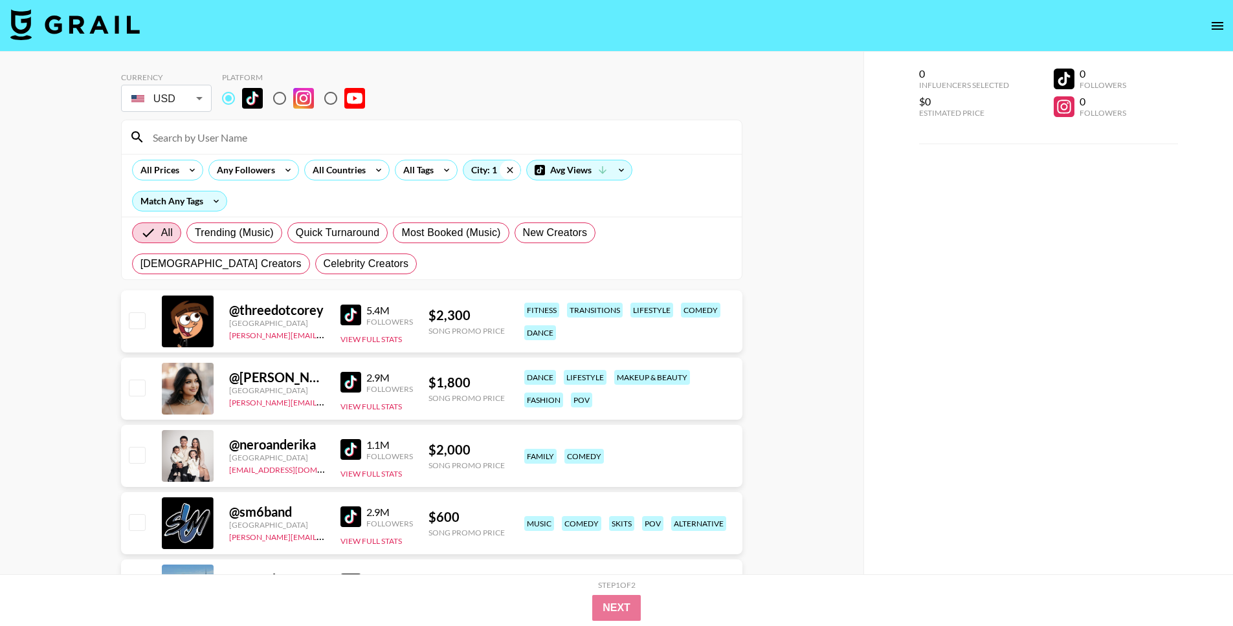
click at [505, 175] on icon at bounding box center [510, 169] width 21 height 19
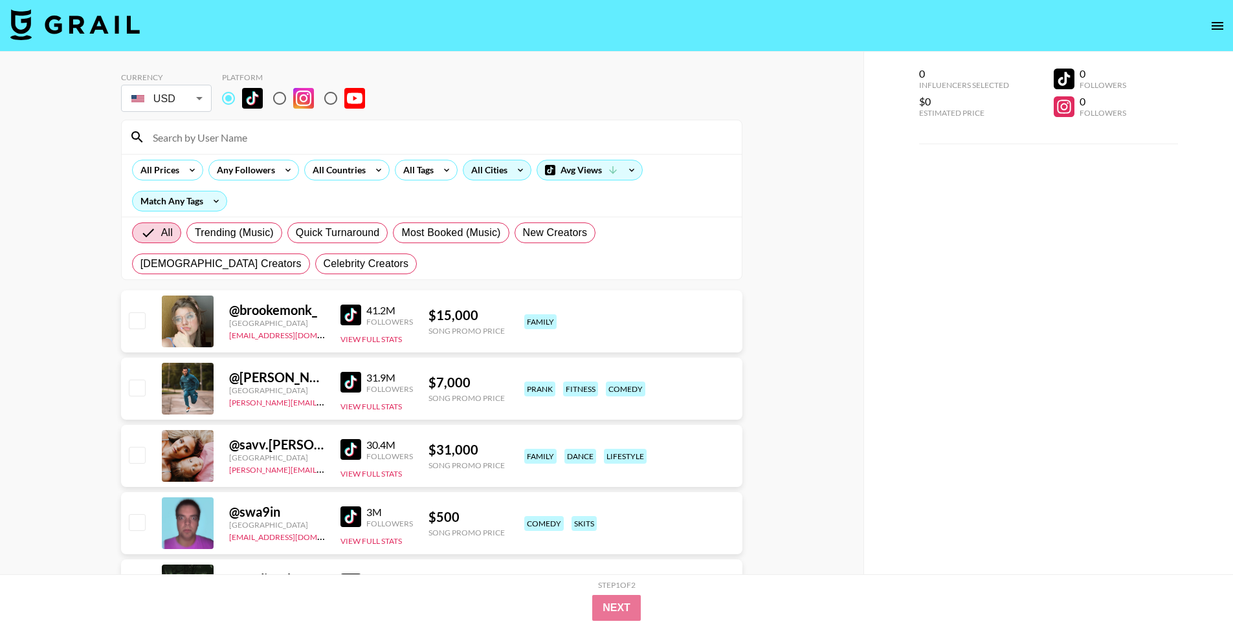
click at [487, 169] on div "All Cities" at bounding box center [486, 169] width 47 height 19
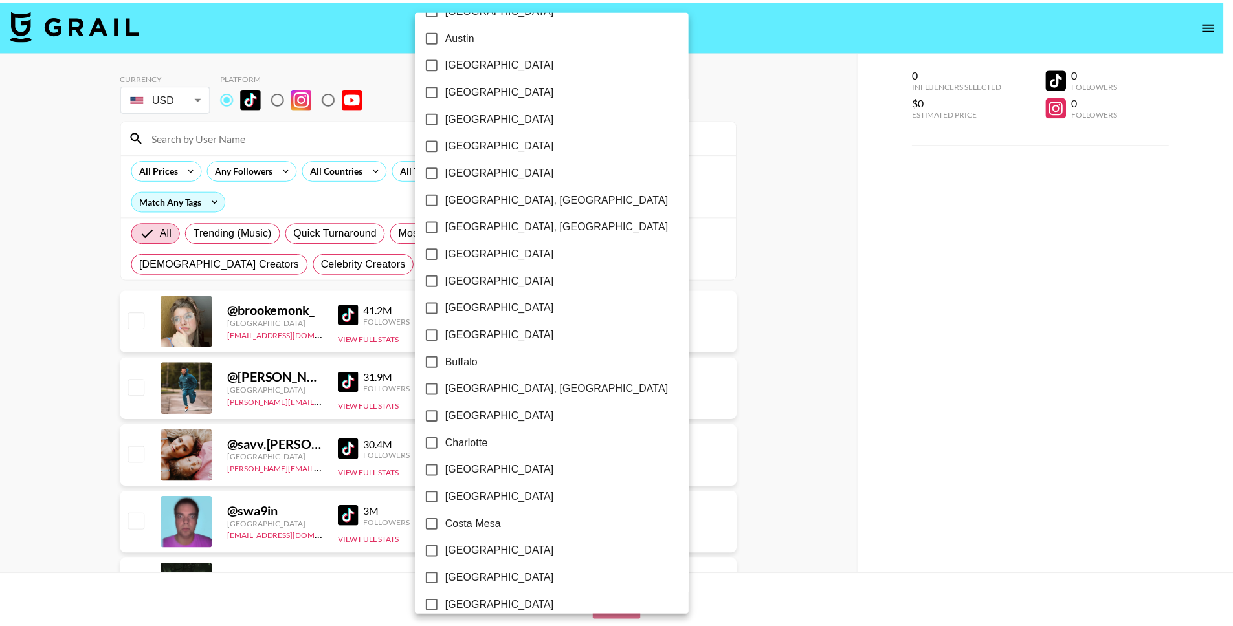
scroll to position [276, 0]
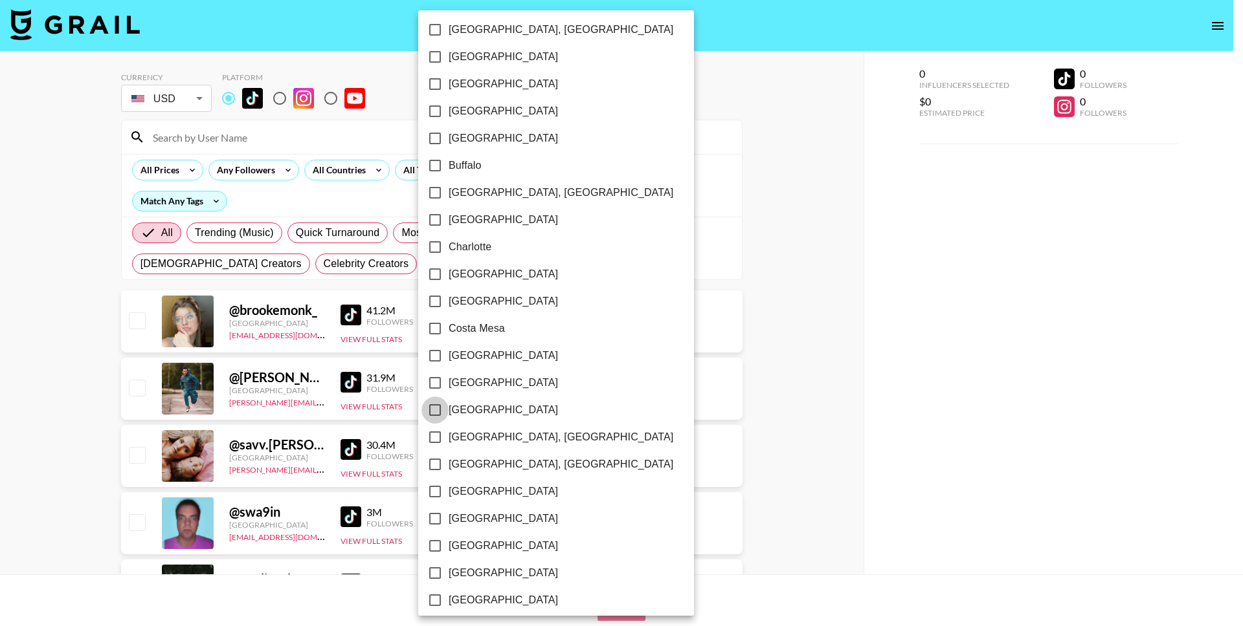
click at [433, 413] on input "[GEOGRAPHIC_DATA]" at bounding box center [434, 410] width 27 height 27
checkbox input "true"
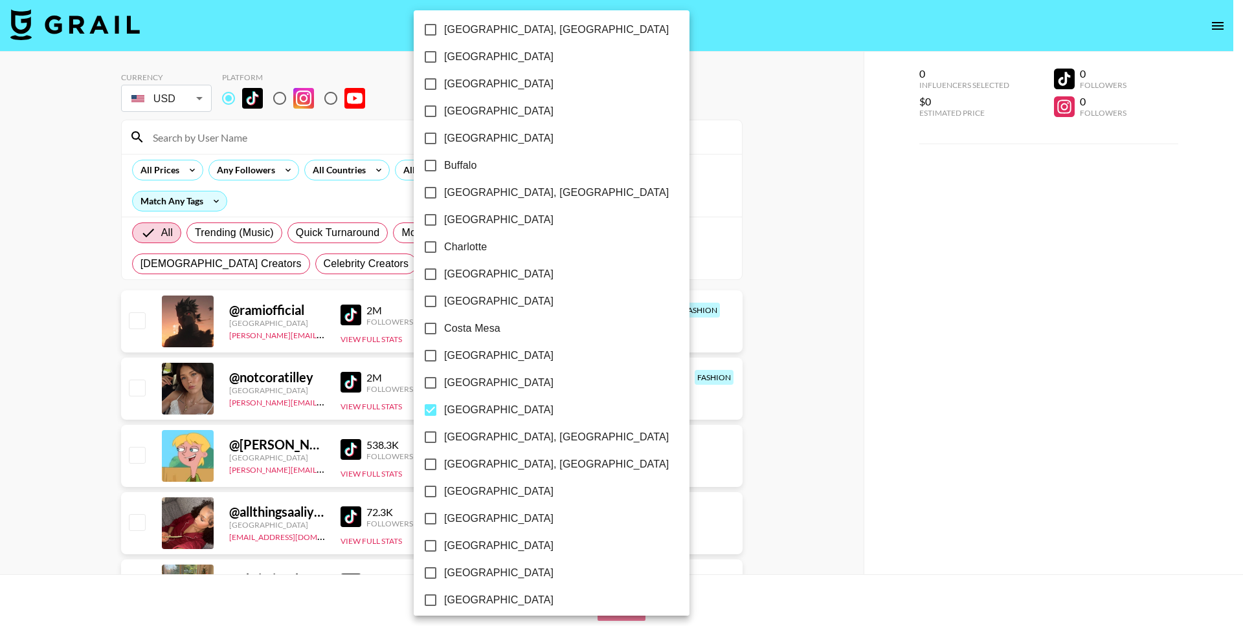
click at [72, 396] on div at bounding box center [621, 313] width 1243 height 626
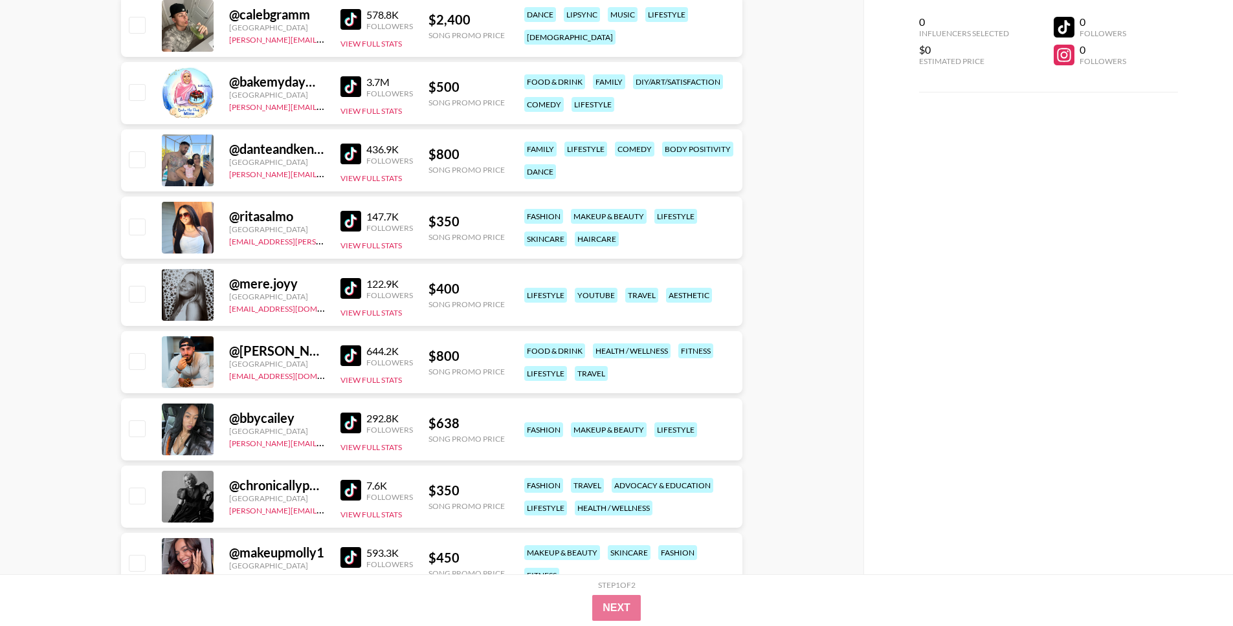
scroll to position [1093, 0]
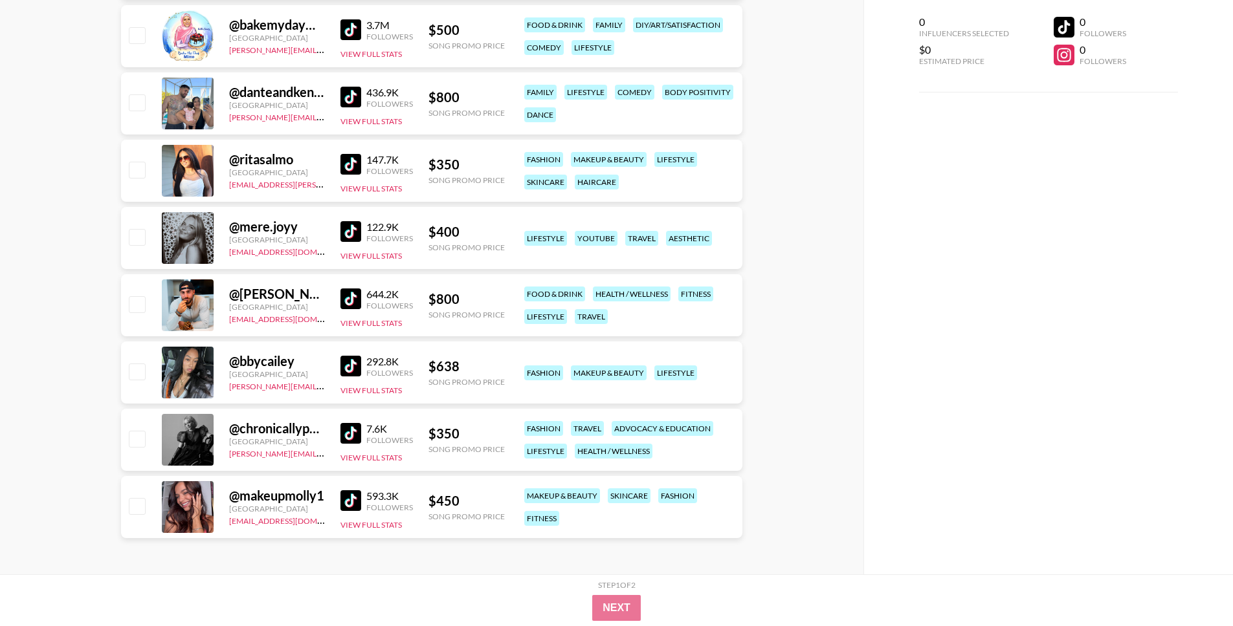
click at [351, 369] on img at bounding box center [350, 366] width 21 height 21
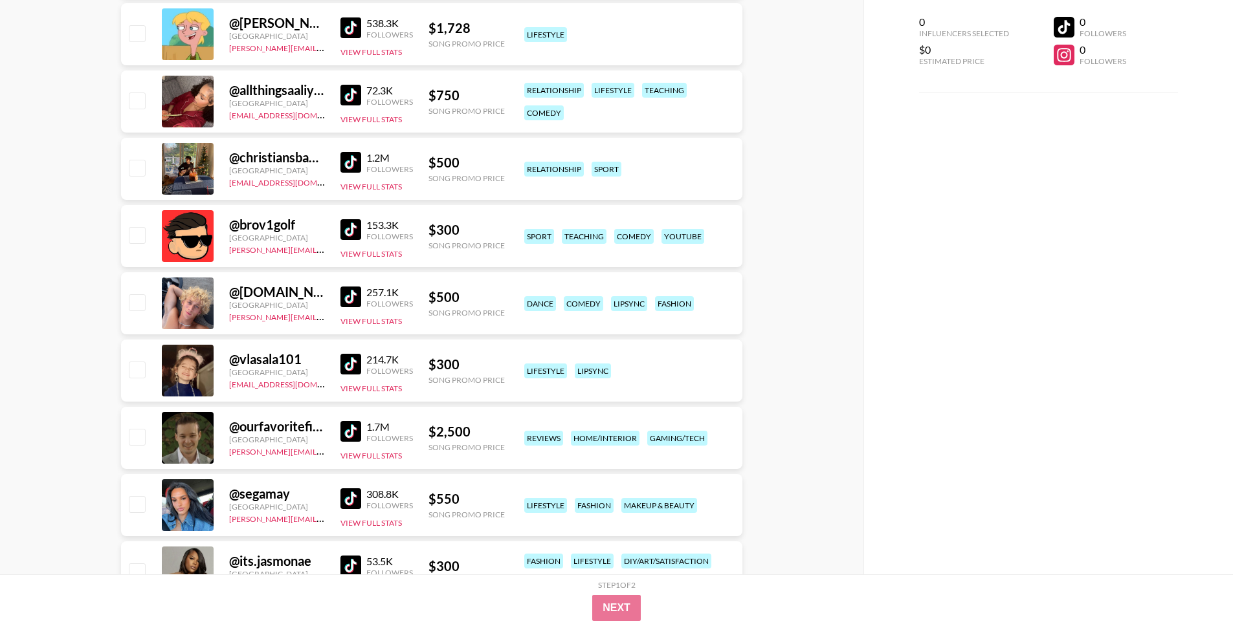
scroll to position [0, 0]
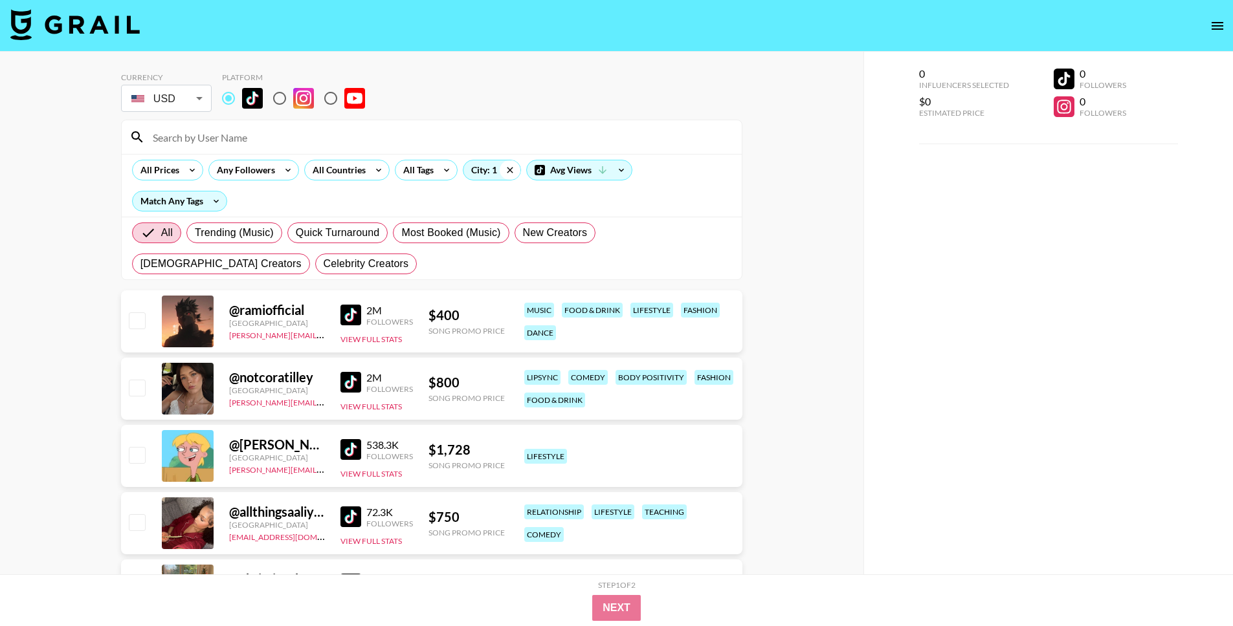
click at [511, 171] on icon at bounding box center [510, 170] width 6 height 6
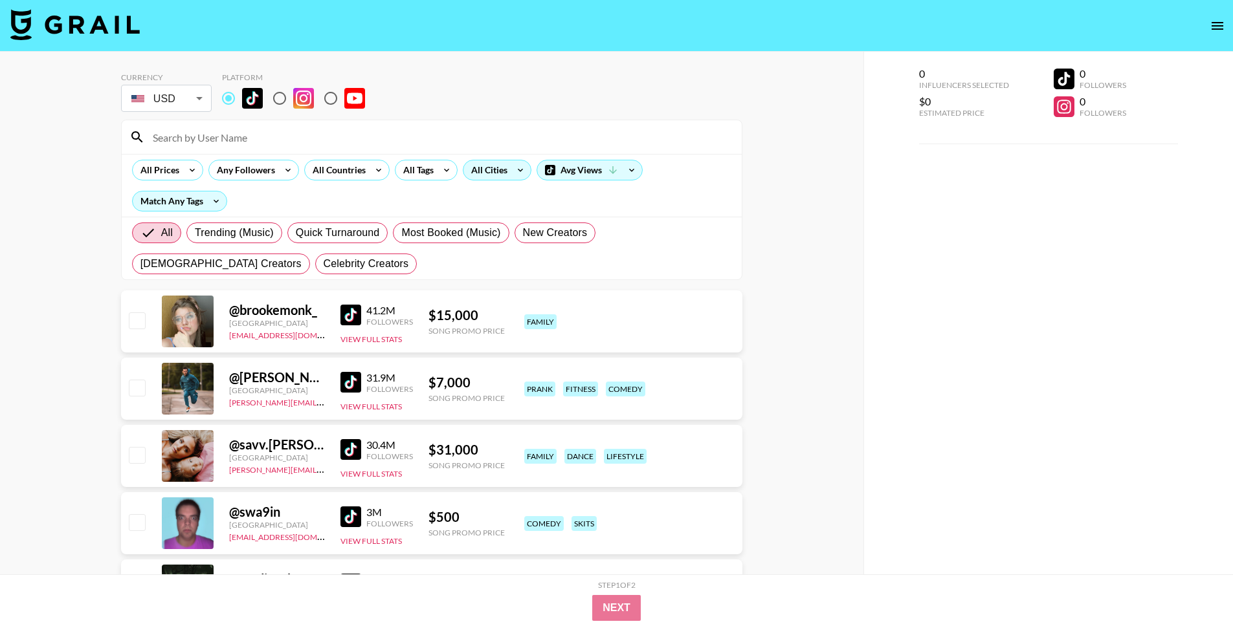
click at [482, 171] on div "All Cities" at bounding box center [486, 169] width 47 height 19
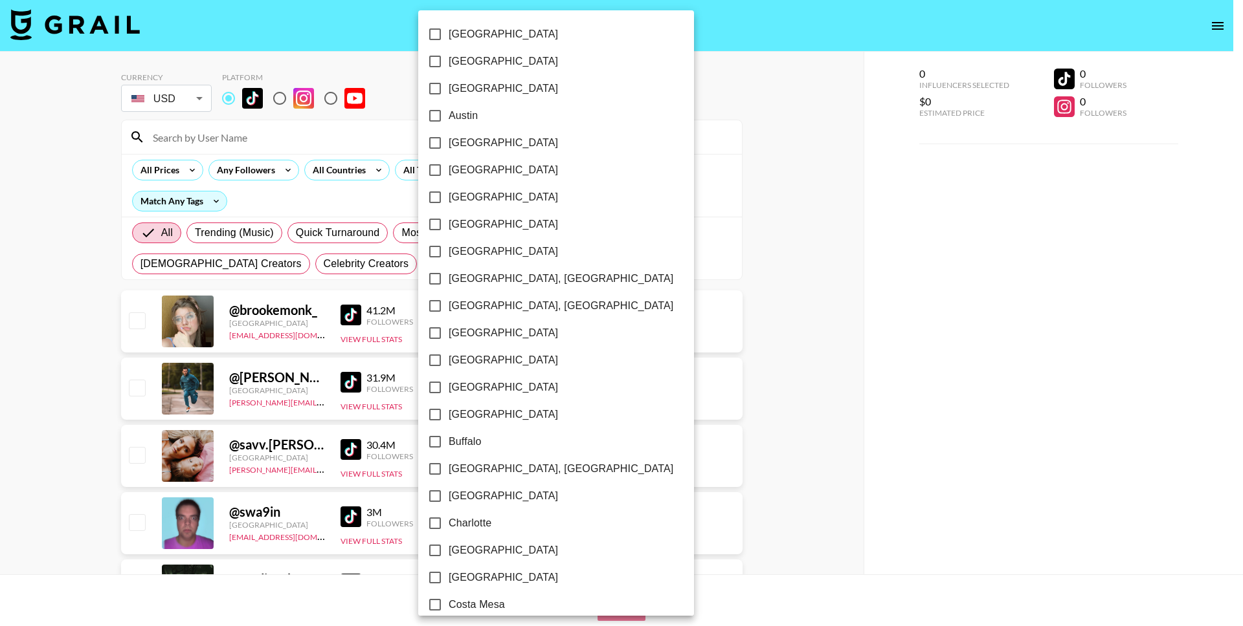
click at [441, 360] on input "[GEOGRAPHIC_DATA]" at bounding box center [434, 360] width 27 height 27
checkbox input "true"
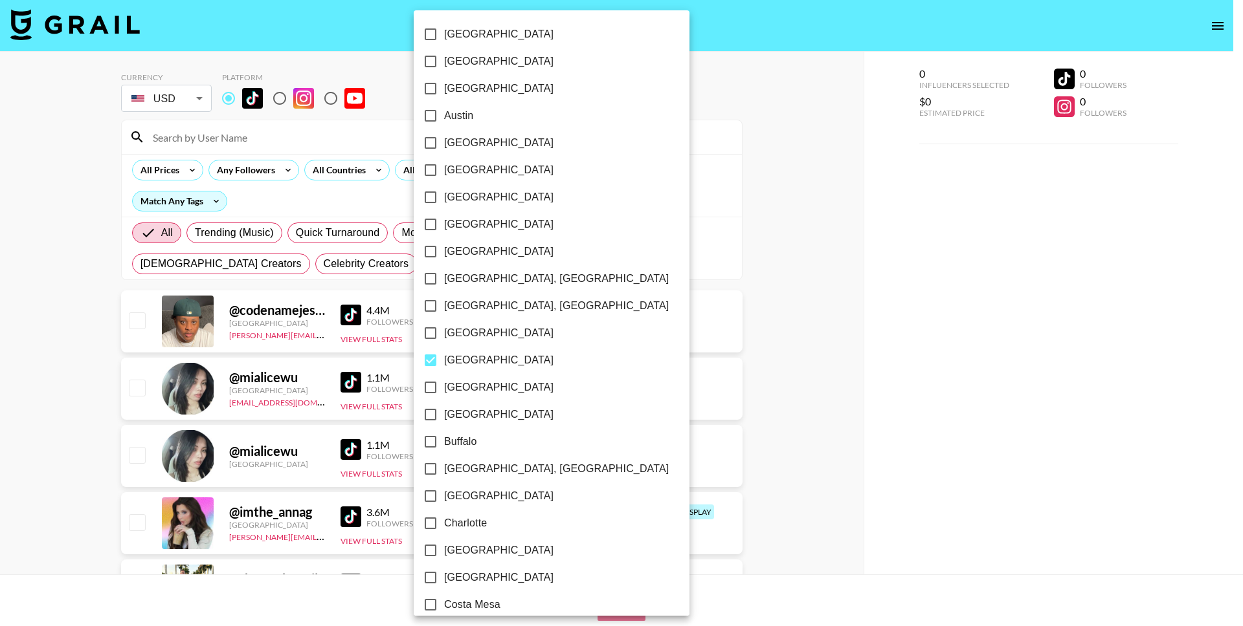
click at [85, 403] on div at bounding box center [621, 313] width 1243 height 626
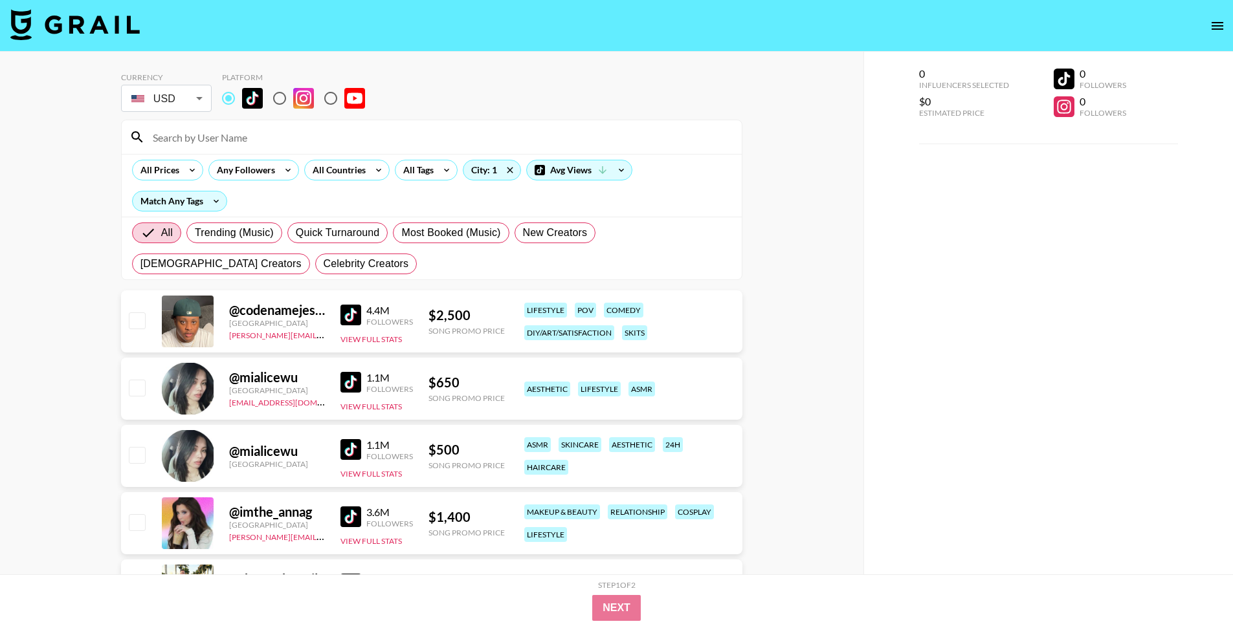
click at [352, 376] on img at bounding box center [350, 382] width 21 height 21
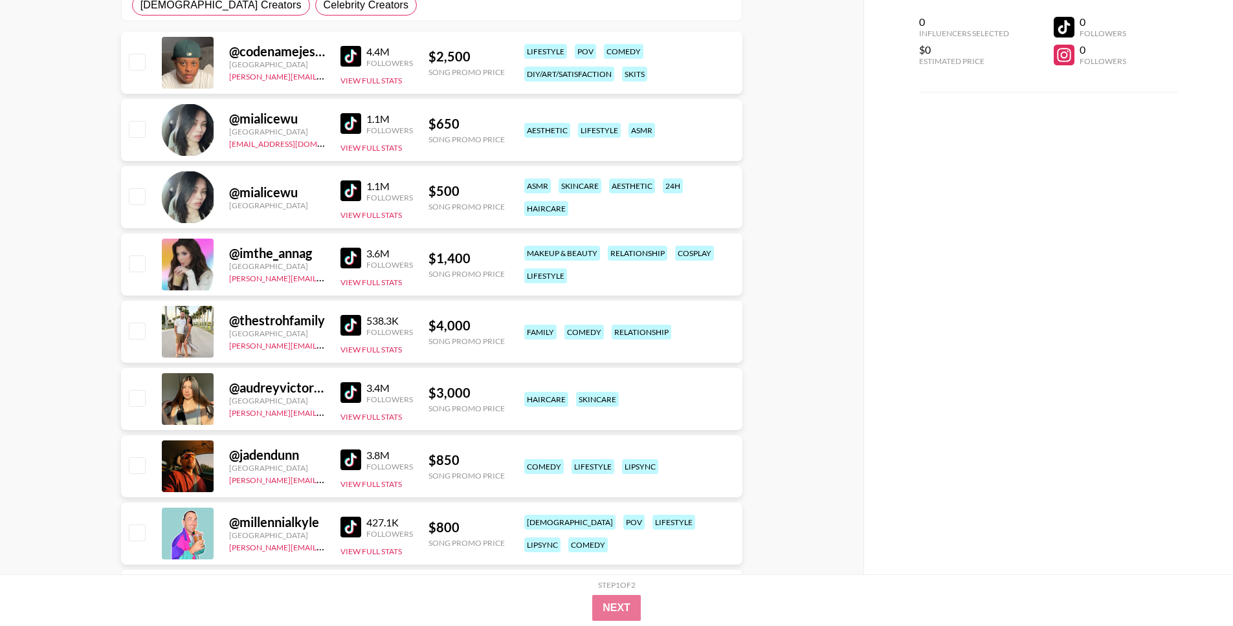
scroll to position [260, 0]
click at [360, 387] on link at bounding box center [353, 391] width 26 height 21
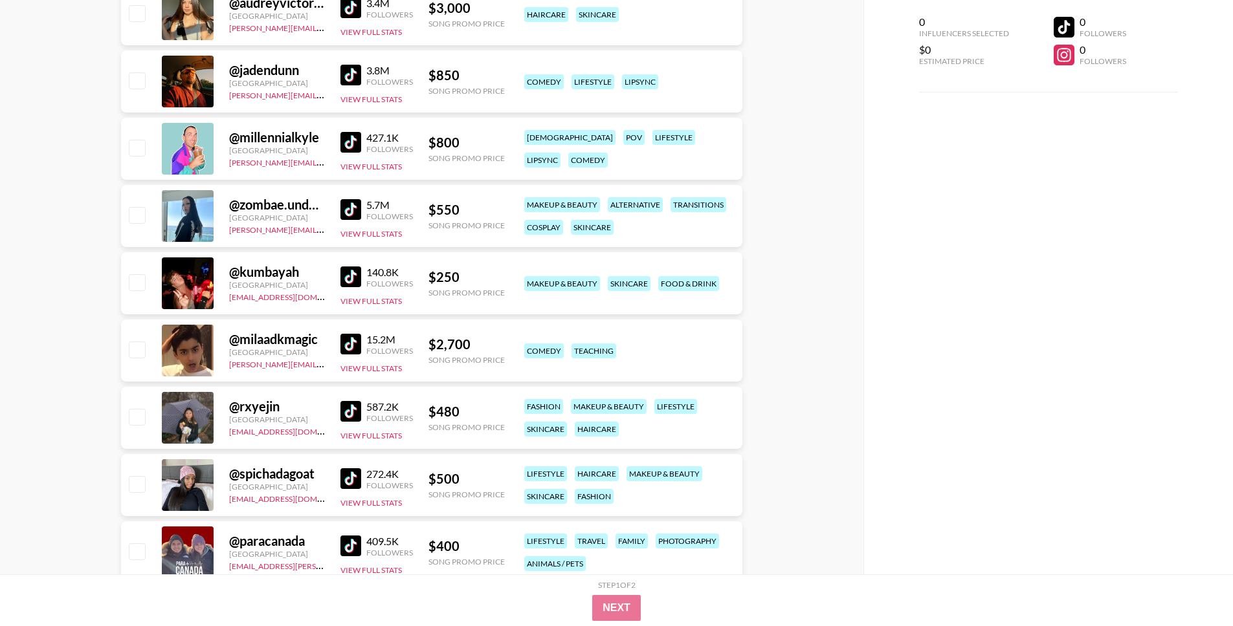
scroll to position [645, 0]
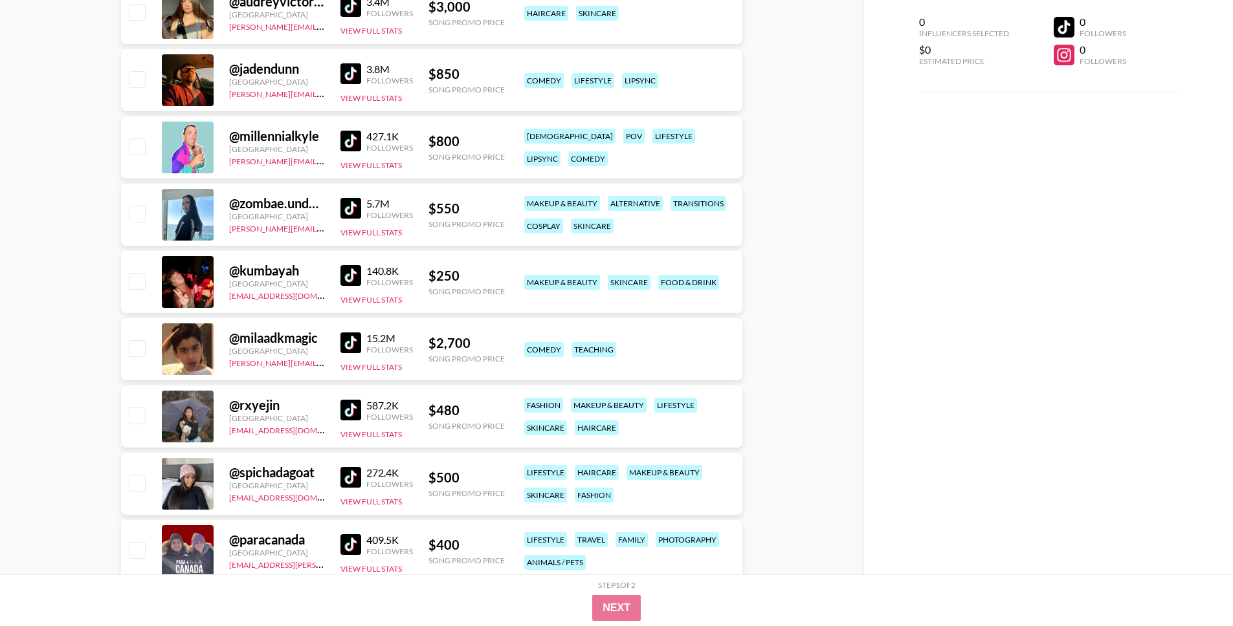
click at [355, 478] on img at bounding box center [350, 477] width 21 height 21
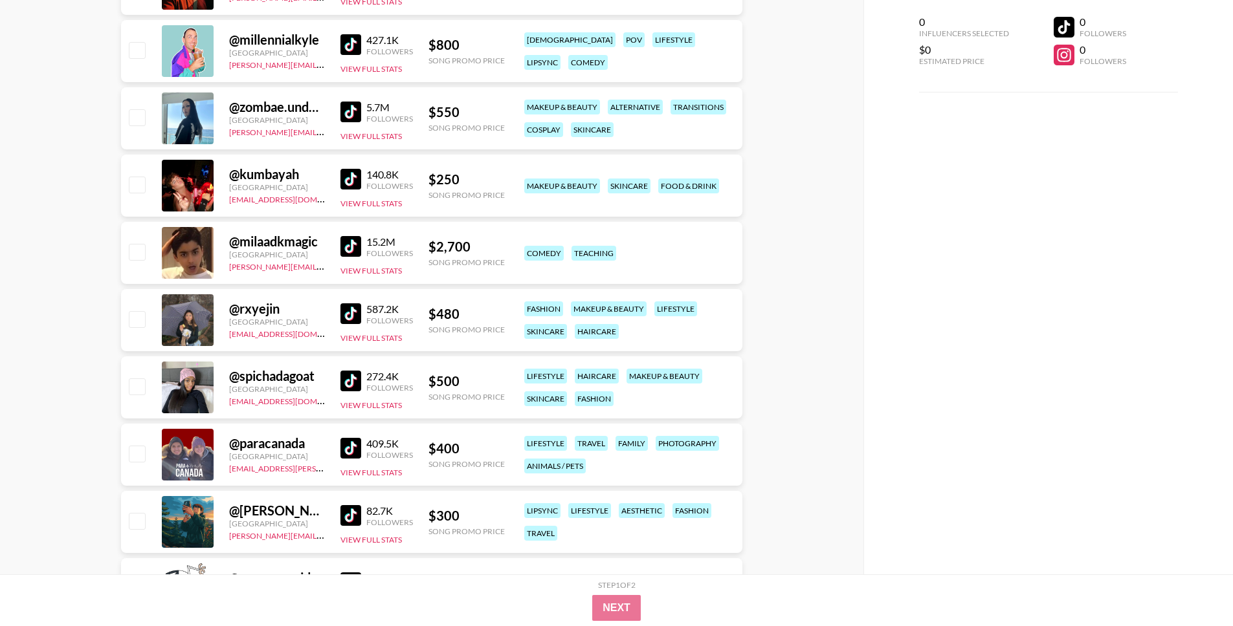
scroll to position [741, 0]
click at [348, 448] on img at bounding box center [350, 449] width 21 height 21
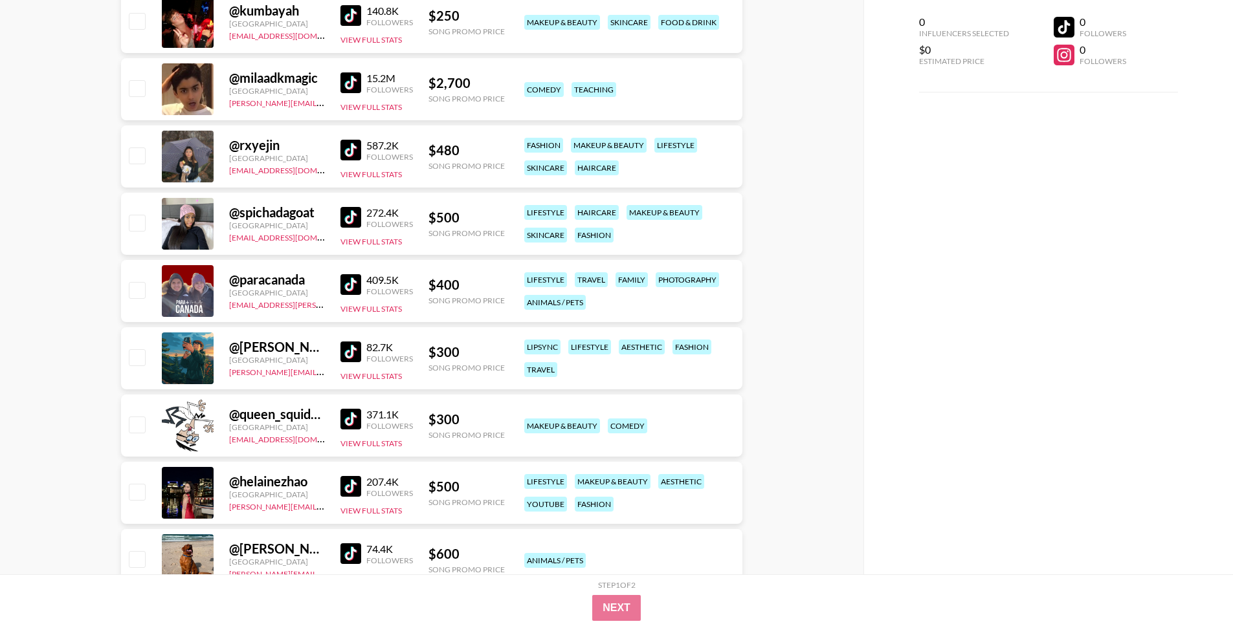
scroll to position [962, 0]
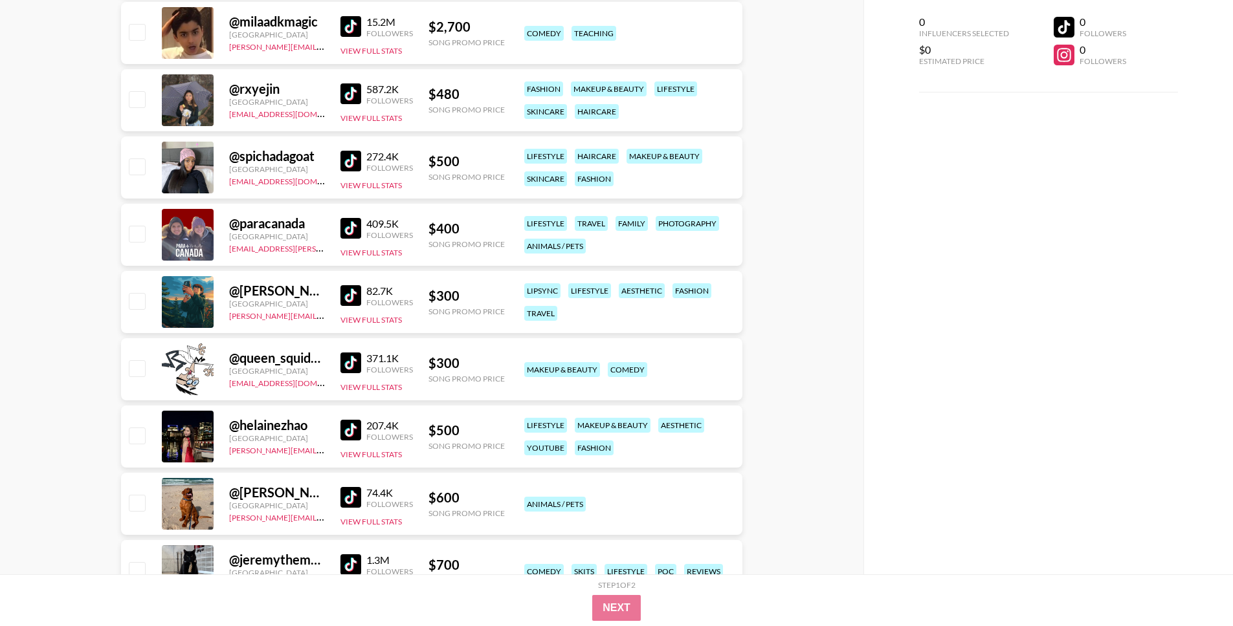
click at [349, 434] on img at bounding box center [350, 430] width 21 height 21
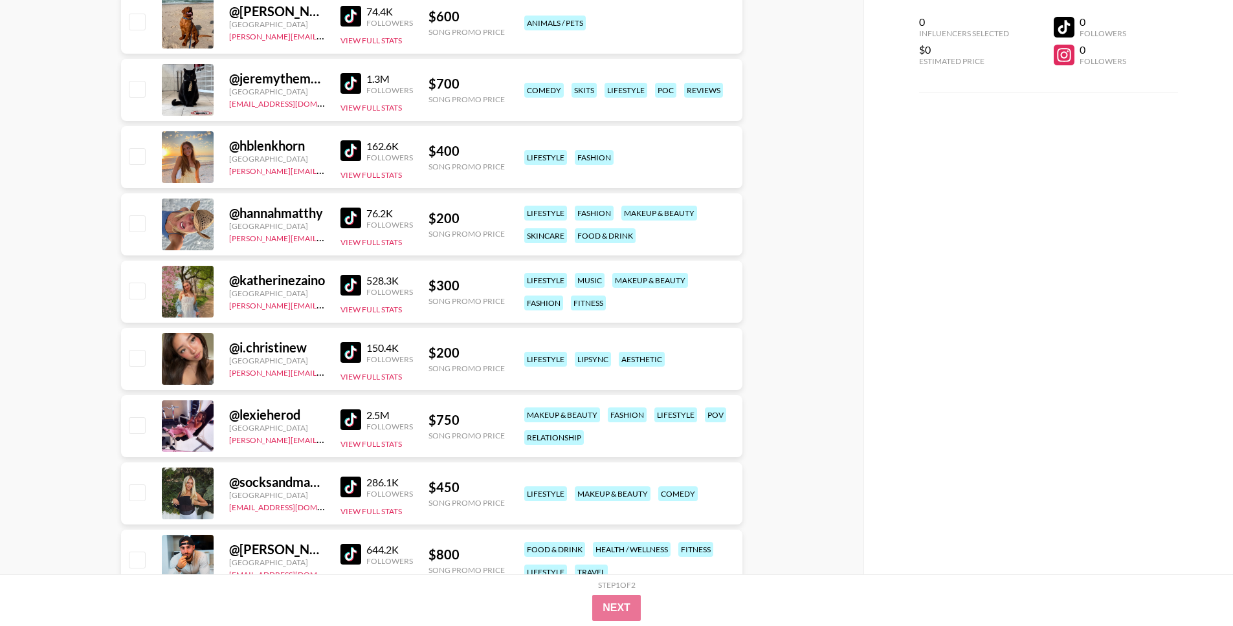
scroll to position [1452, 0]
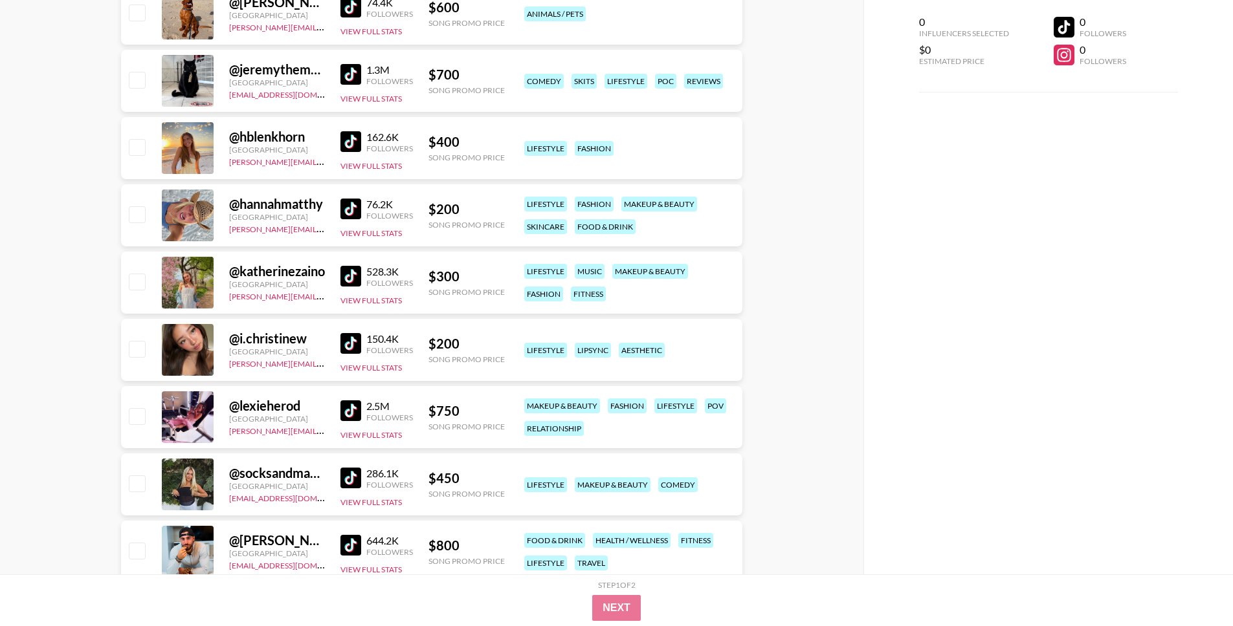
click at [355, 345] on img at bounding box center [350, 343] width 21 height 21
click at [315, 410] on div "@ lexieherod" at bounding box center [277, 406] width 96 height 16
click at [362, 404] on link at bounding box center [353, 411] width 26 height 21
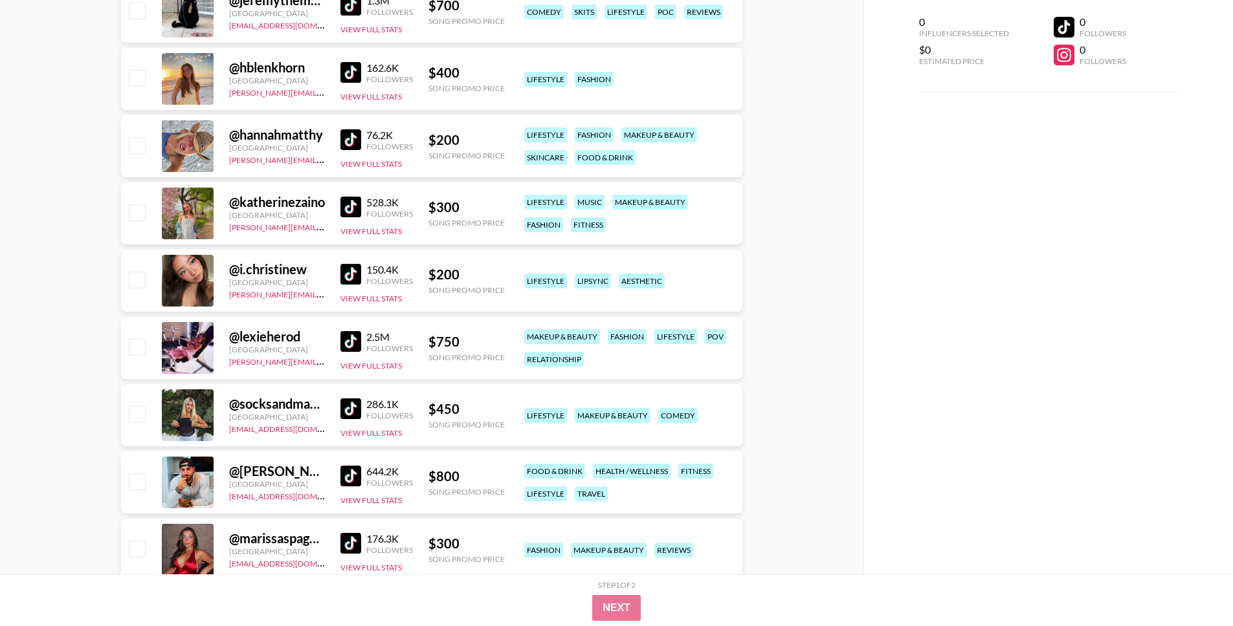
click at [348, 410] on img at bounding box center [350, 409] width 21 height 21
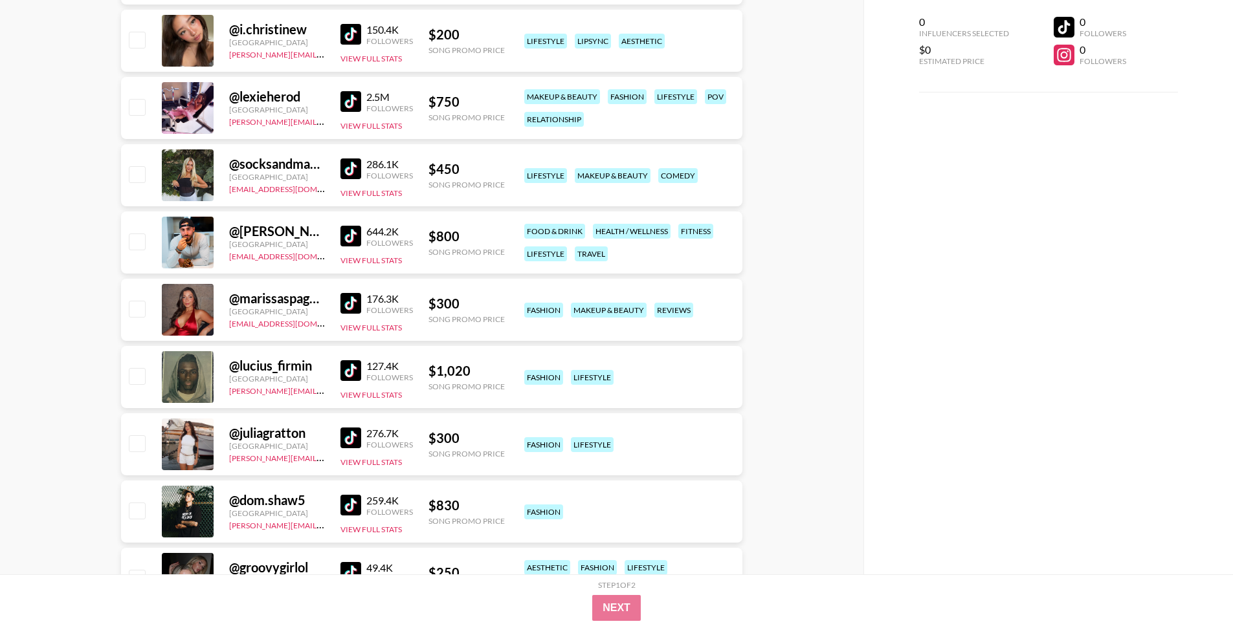
scroll to position [1799, 0]
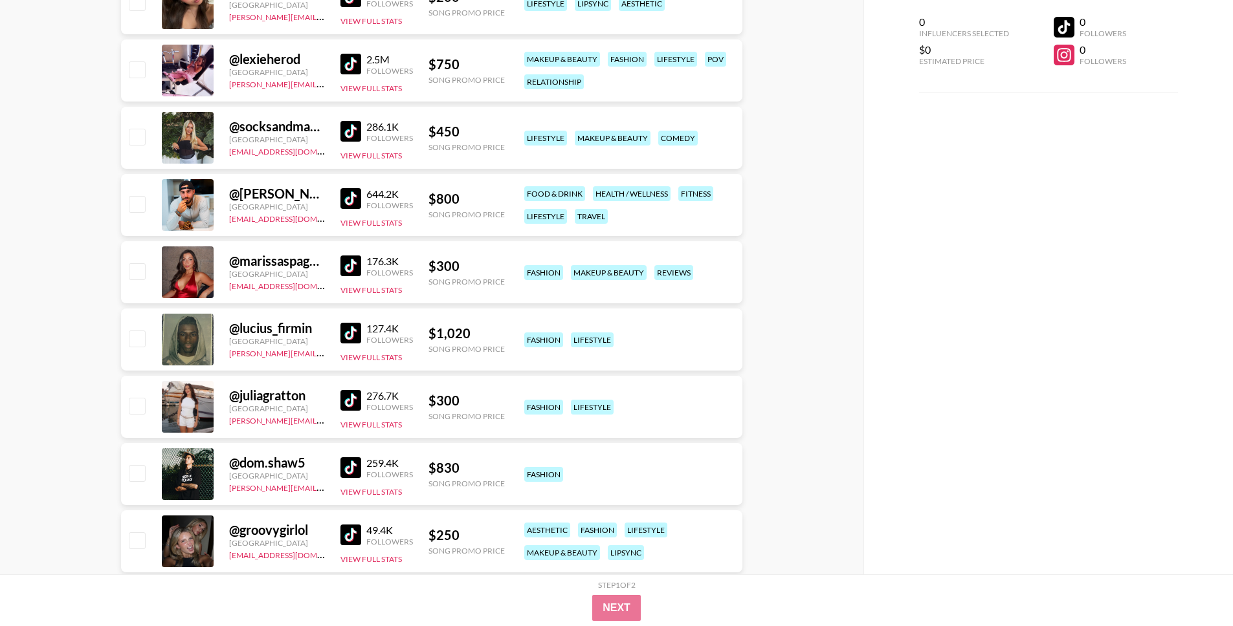
click at [347, 395] on img at bounding box center [350, 400] width 21 height 21
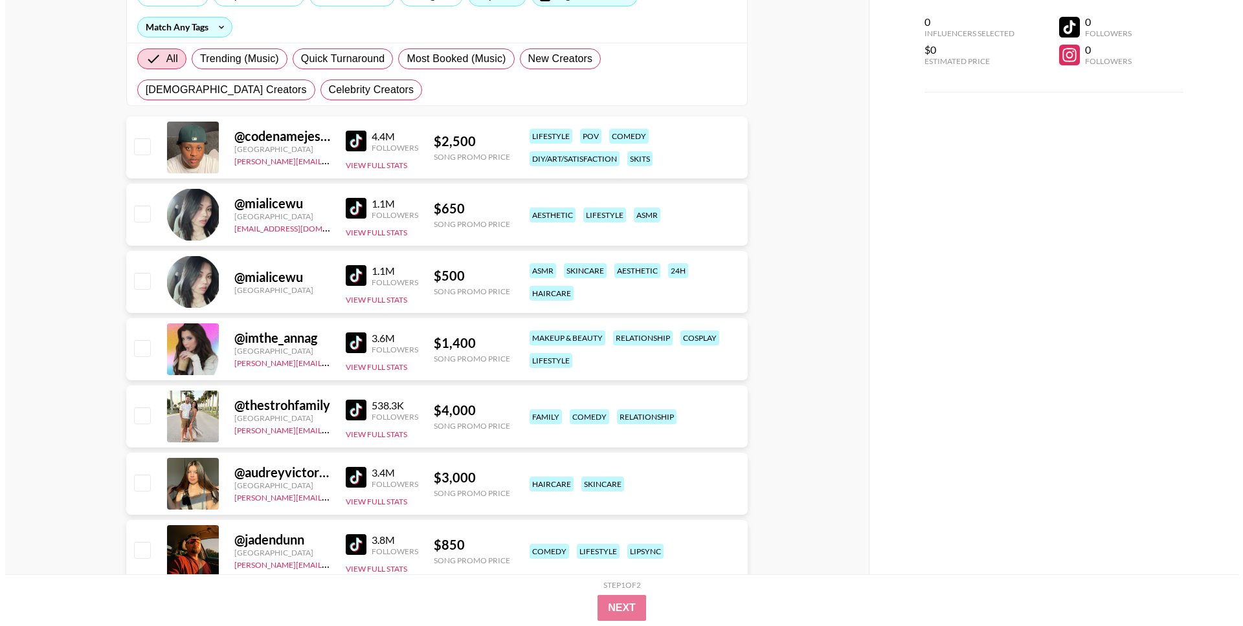
scroll to position [0, 0]
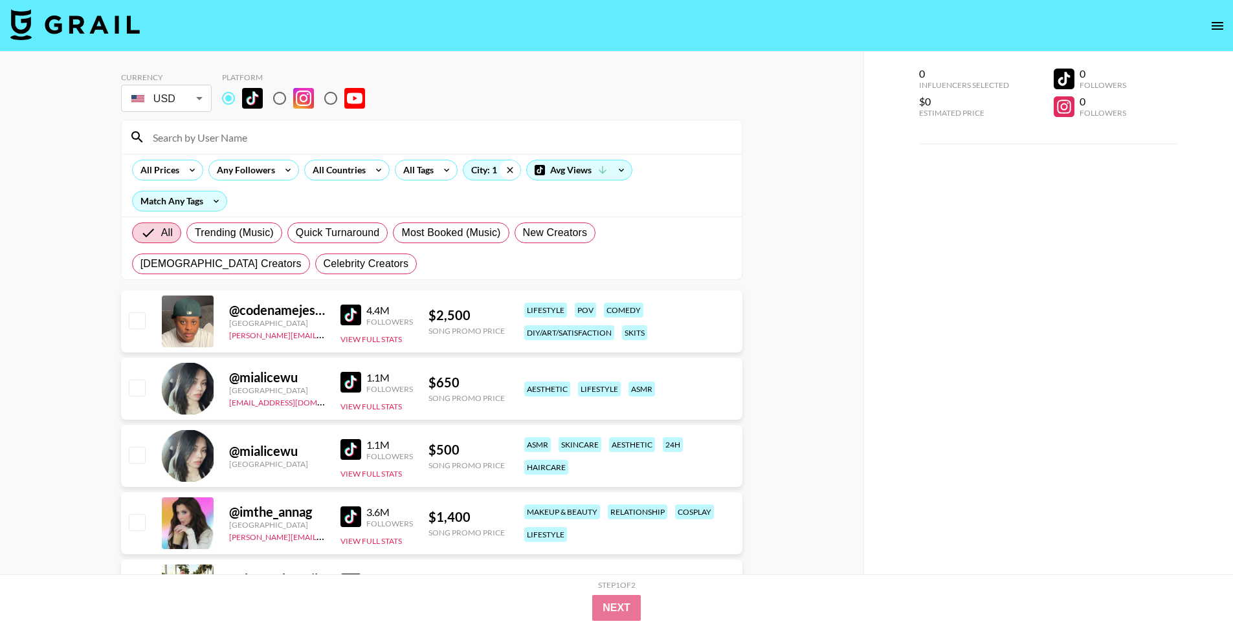
click at [513, 168] on icon at bounding box center [510, 169] width 21 height 19
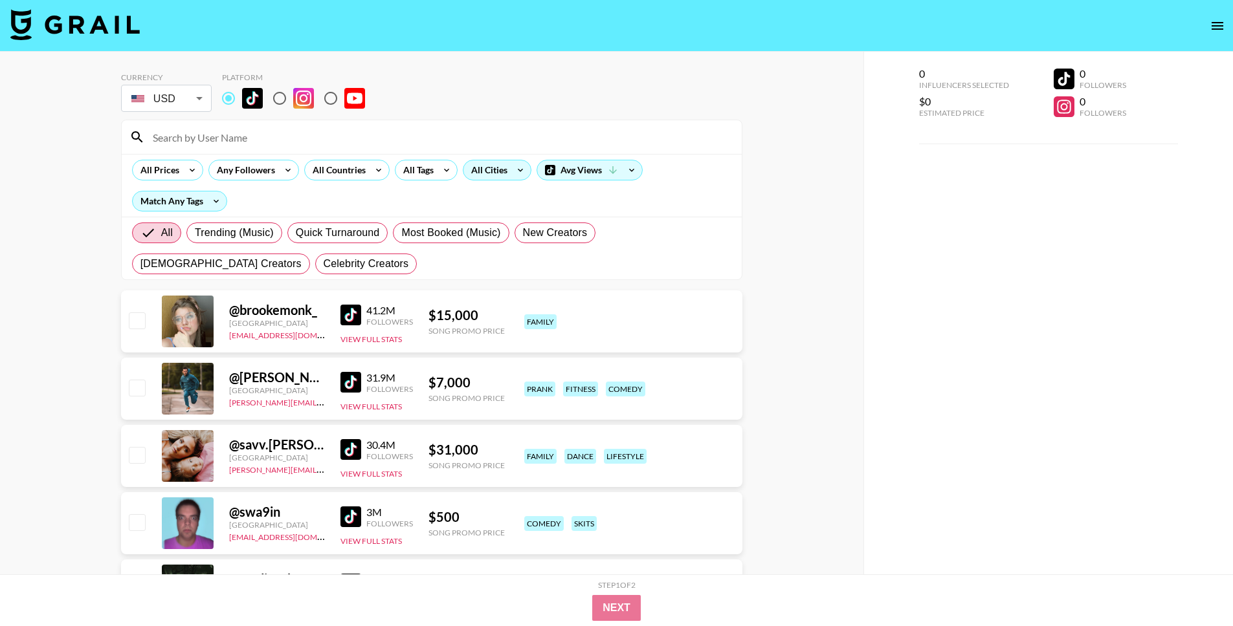
click at [500, 175] on div "All Cities" at bounding box center [486, 169] width 47 height 19
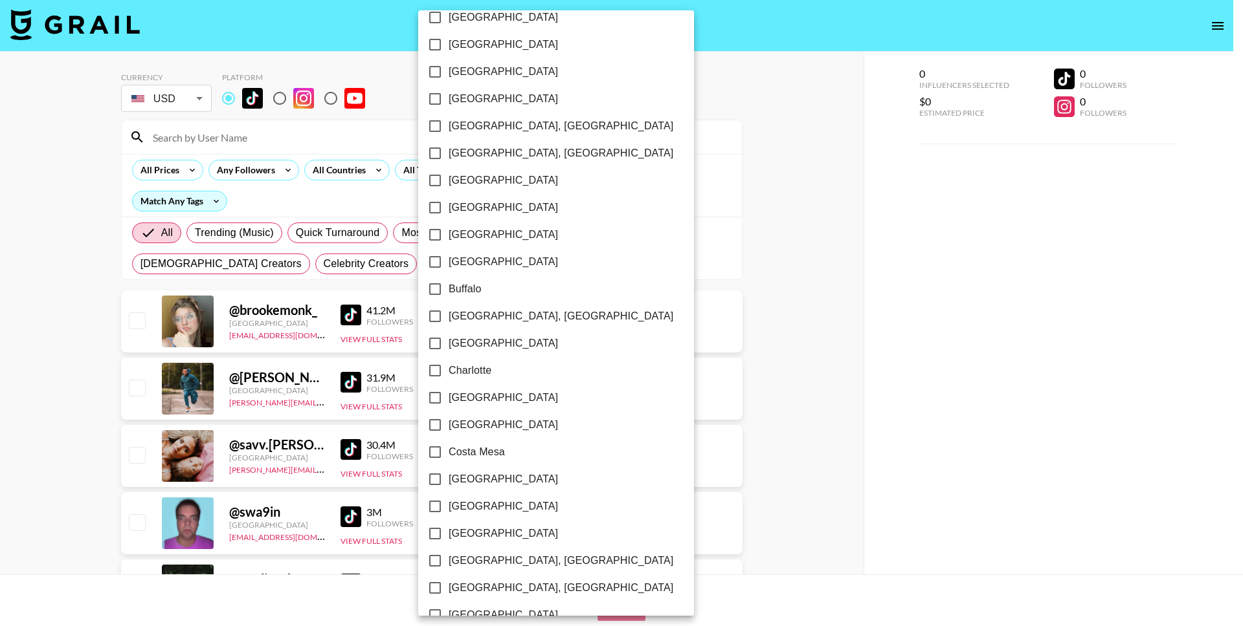
scroll to position [239, 0]
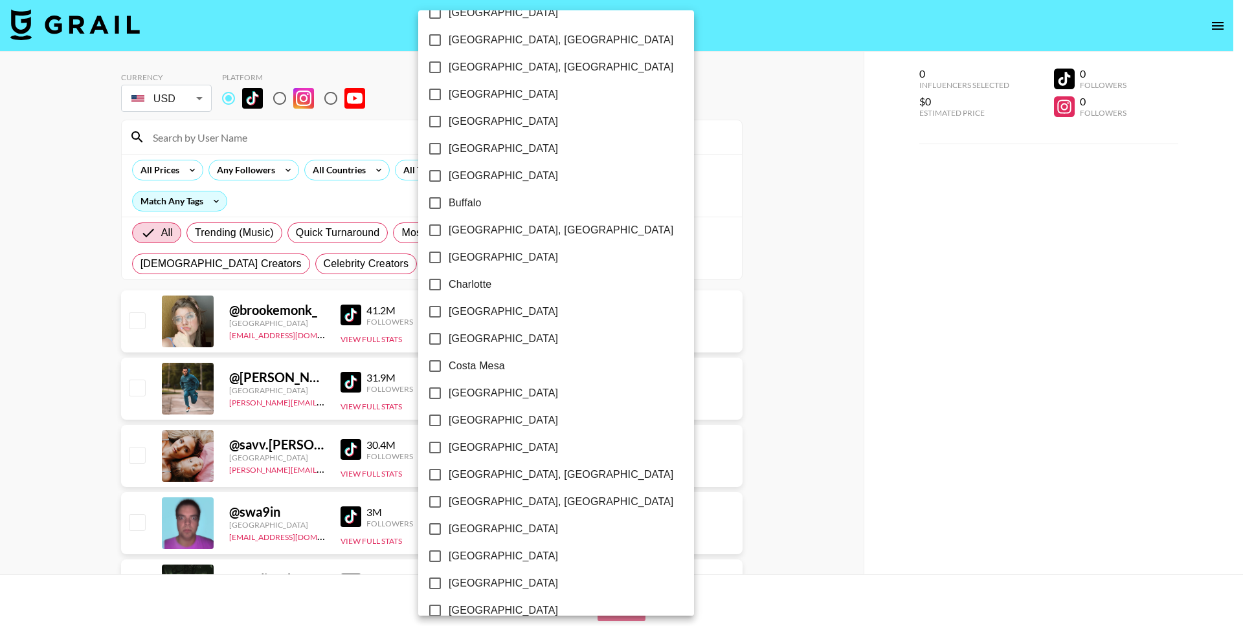
click at [436, 503] on input "[GEOGRAPHIC_DATA], [GEOGRAPHIC_DATA]" at bounding box center [434, 502] width 27 height 27
checkbox input "true"
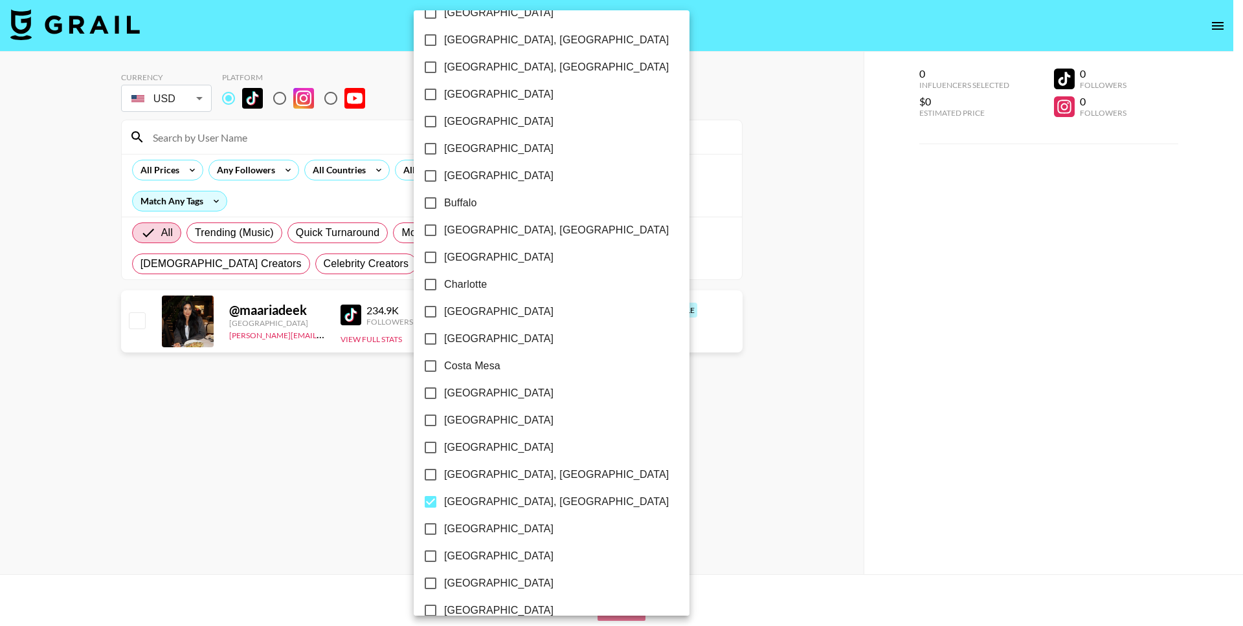
click at [350, 454] on div at bounding box center [621, 313] width 1243 height 626
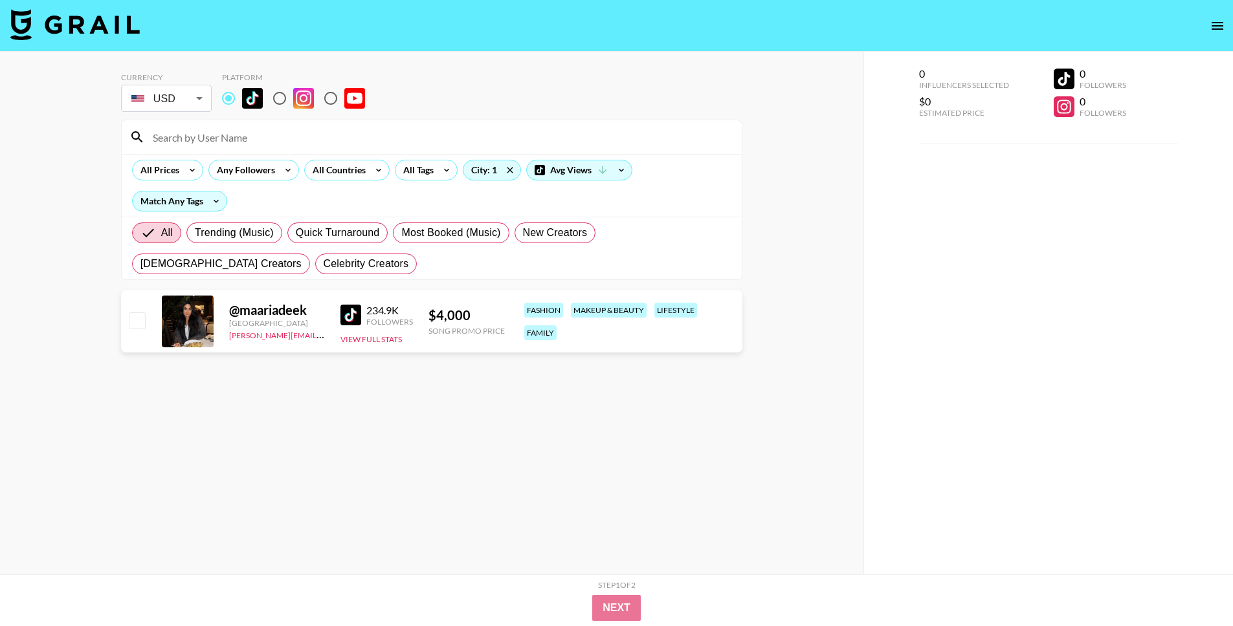
click at [358, 322] on img at bounding box center [350, 315] width 21 height 21
click at [506, 164] on icon at bounding box center [510, 169] width 21 height 19
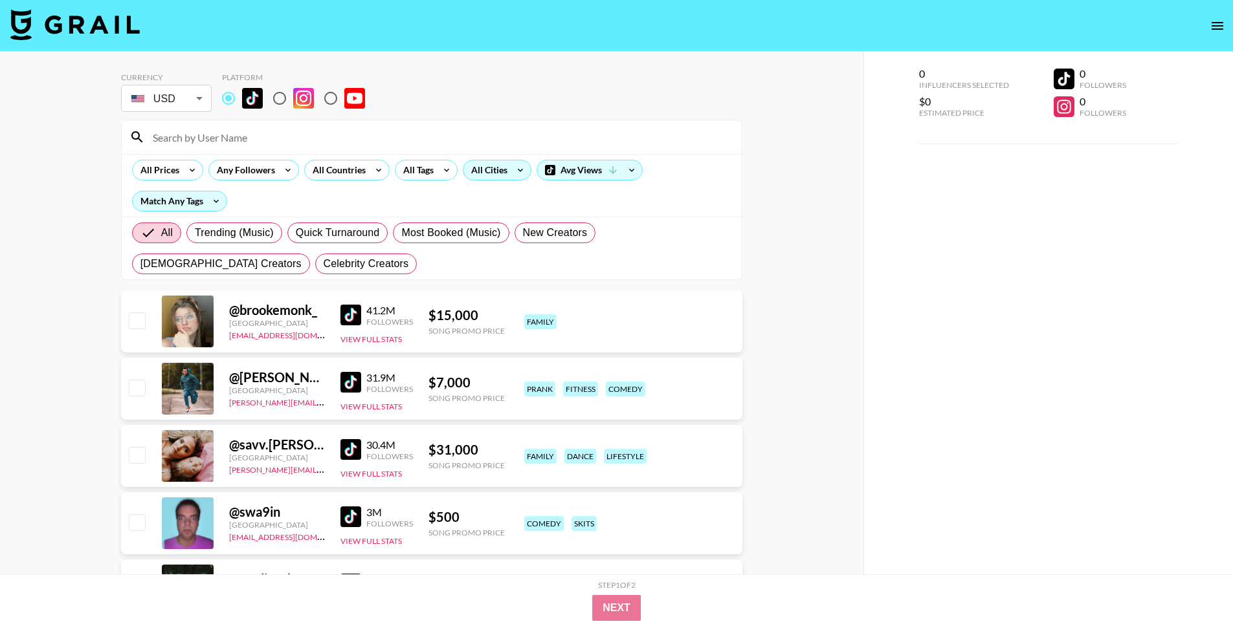
click at [495, 171] on div "All Cities" at bounding box center [486, 169] width 47 height 19
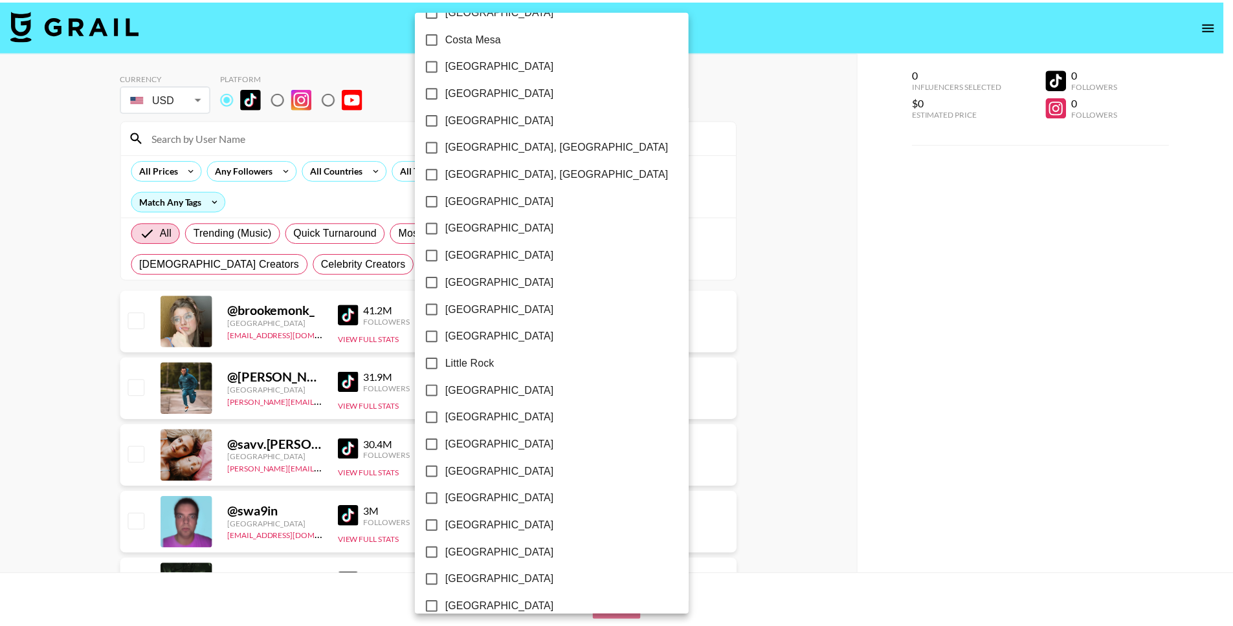
scroll to position [796, 0]
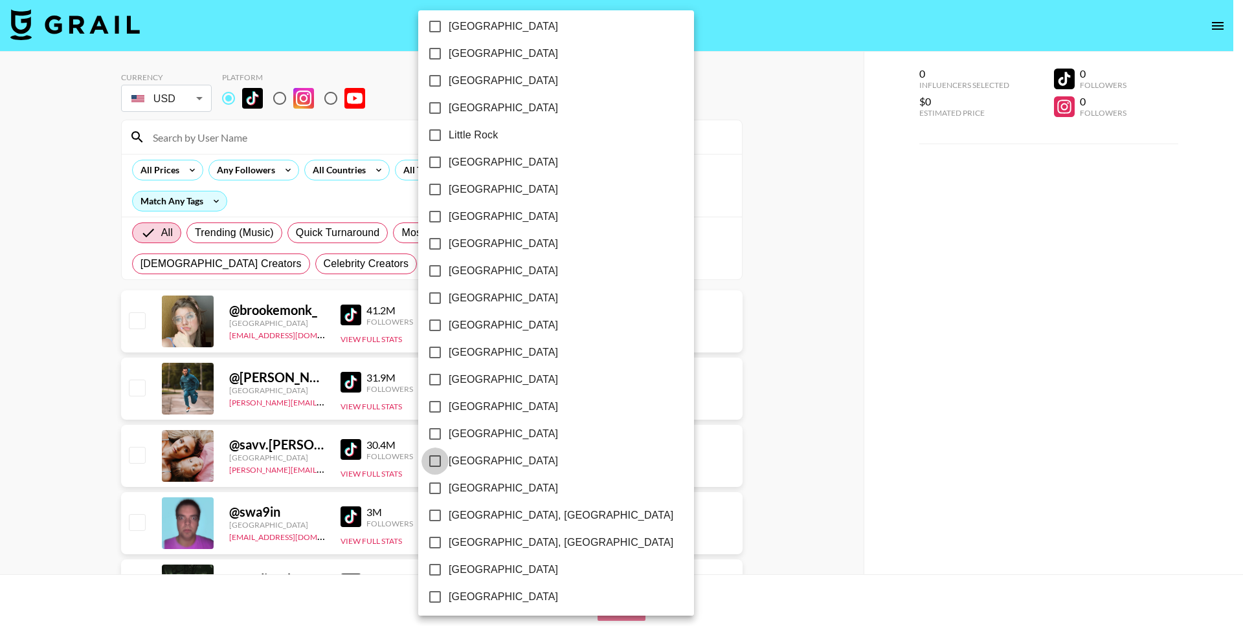
click at [432, 464] on input "[GEOGRAPHIC_DATA]" at bounding box center [434, 461] width 27 height 27
checkbox input "true"
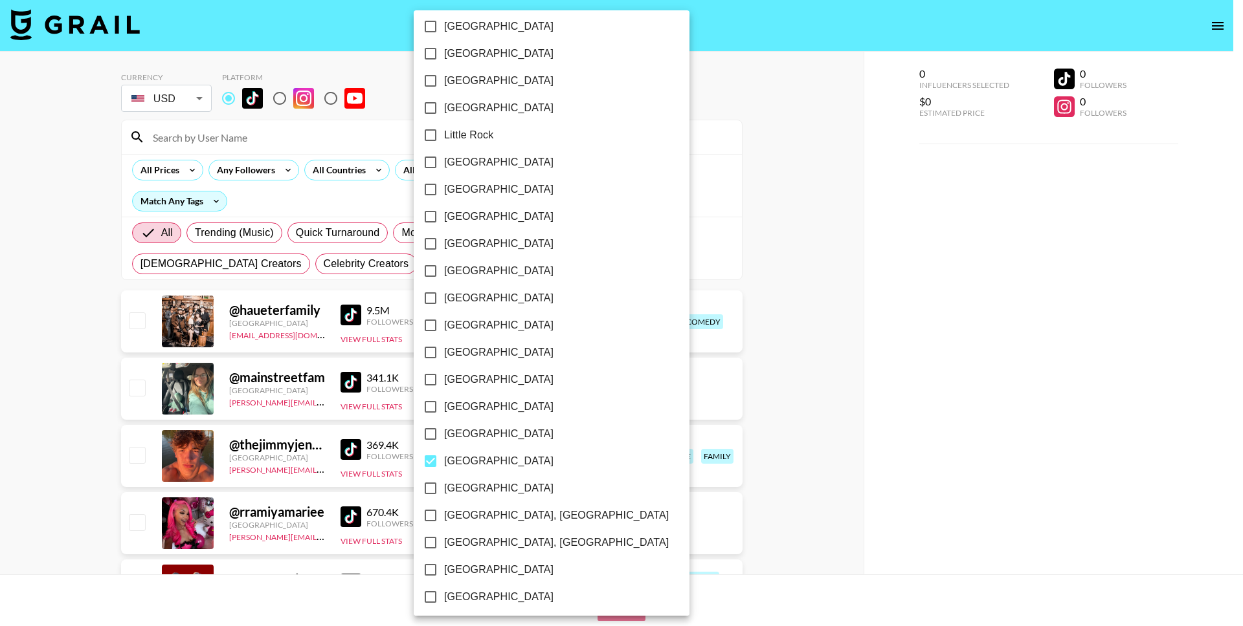
click at [70, 509] on div at bounding box center [621, 313] width 1243 height 626
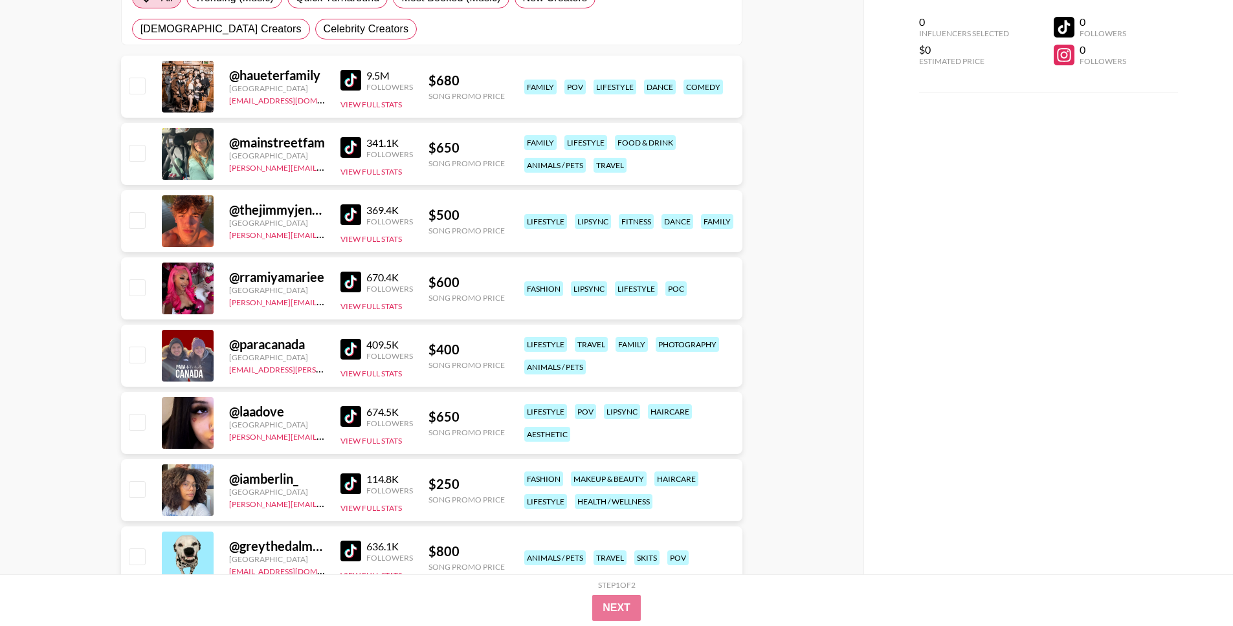
scroll to position [273, 0]
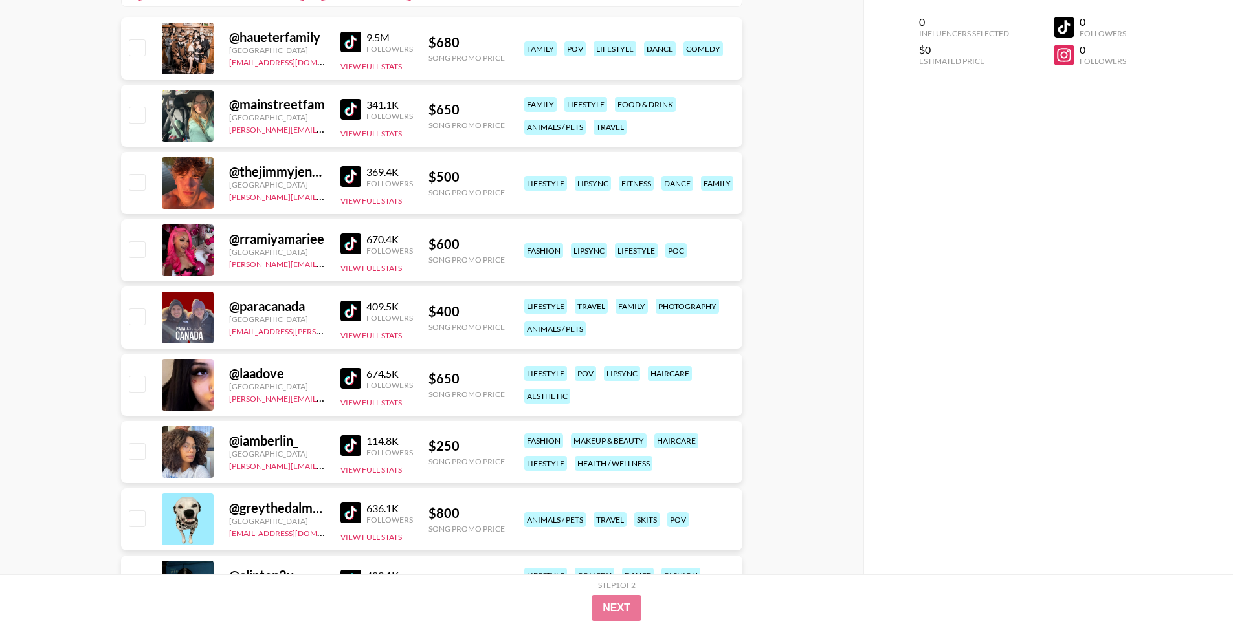
click at [359, 382] on img at bounding box center [350, 378] width 21 height 21
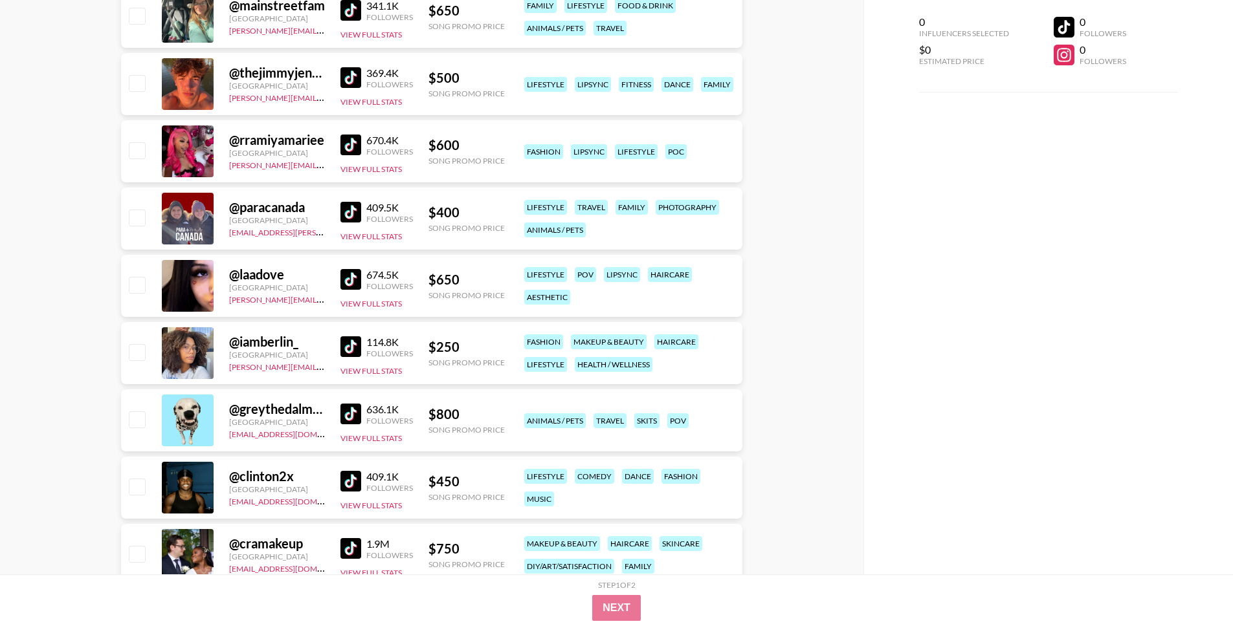
scroll to position [371, 0]
click at [352, 351] on img at bounding box center [350, 347] width 21 height 21
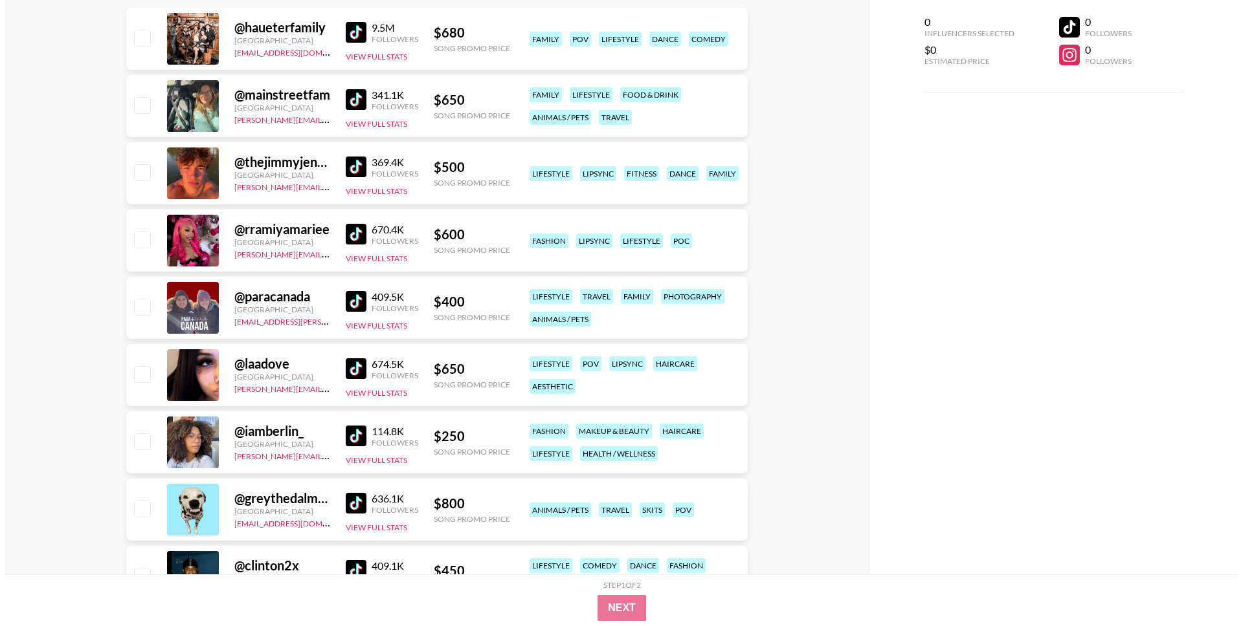
scroll to position [0, 0]
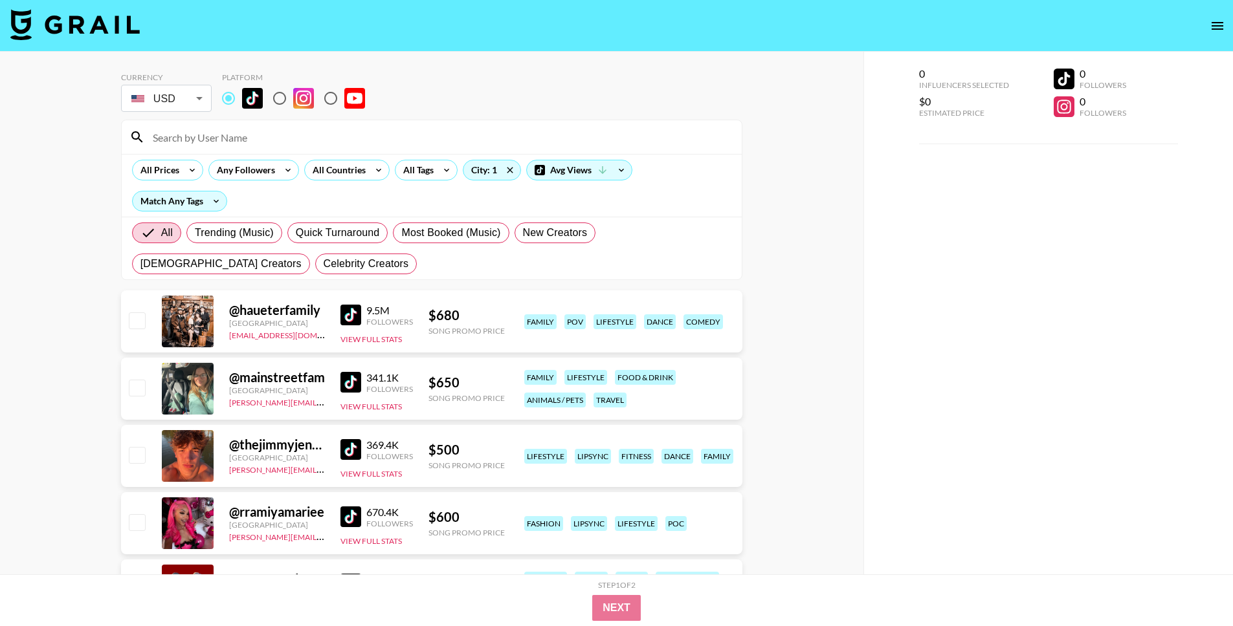
click at [518, 176] on div "City: 1" at bounding box center [491, 170] width 63 height 21
click at [509, 173] on icon at bounding box center [510, 169] width 21 height 19
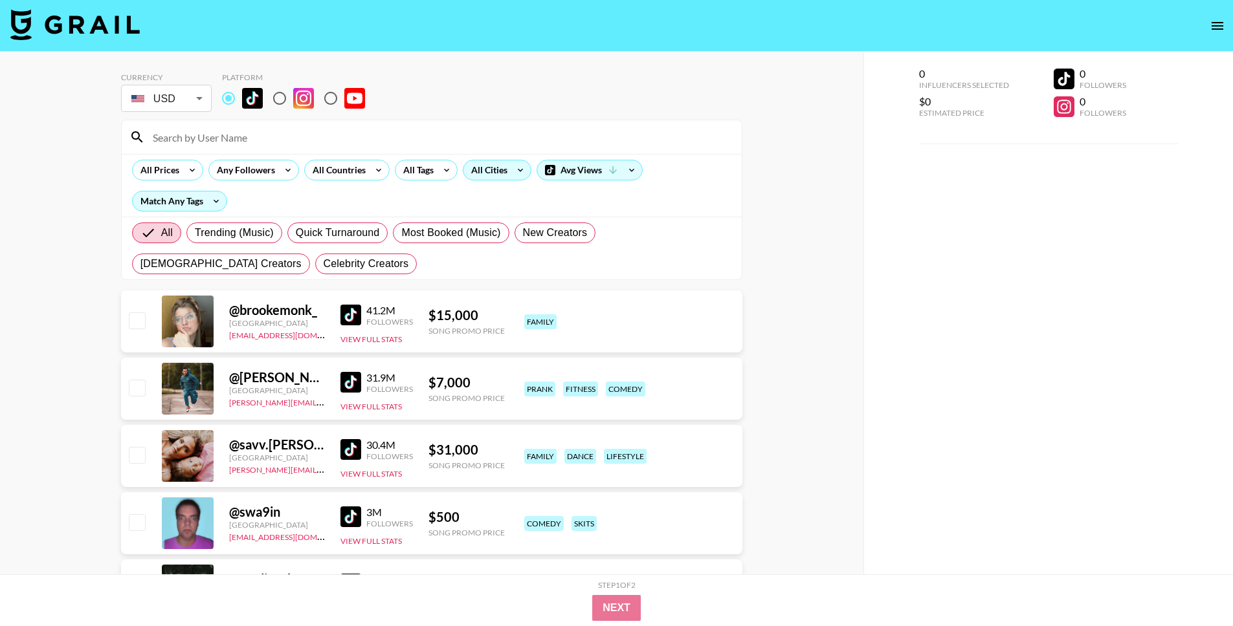
click at [490, 175] on div "All Cities" at bounding box center [486, 169] width 47 height 19
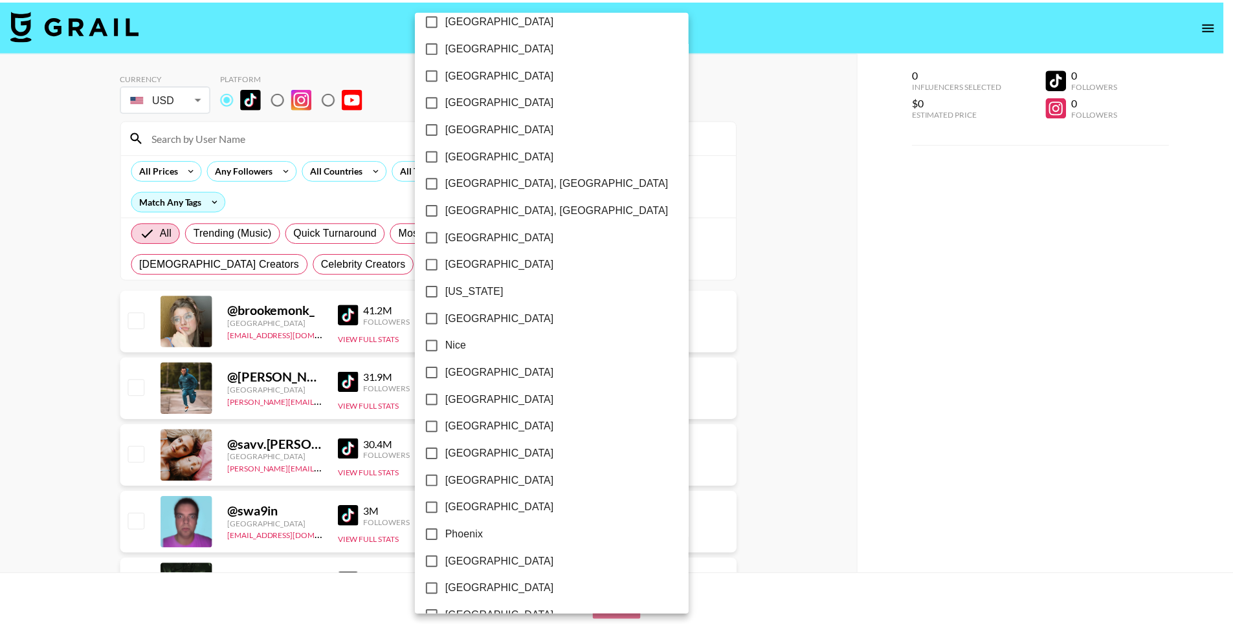
scroll to position [1725, 0]
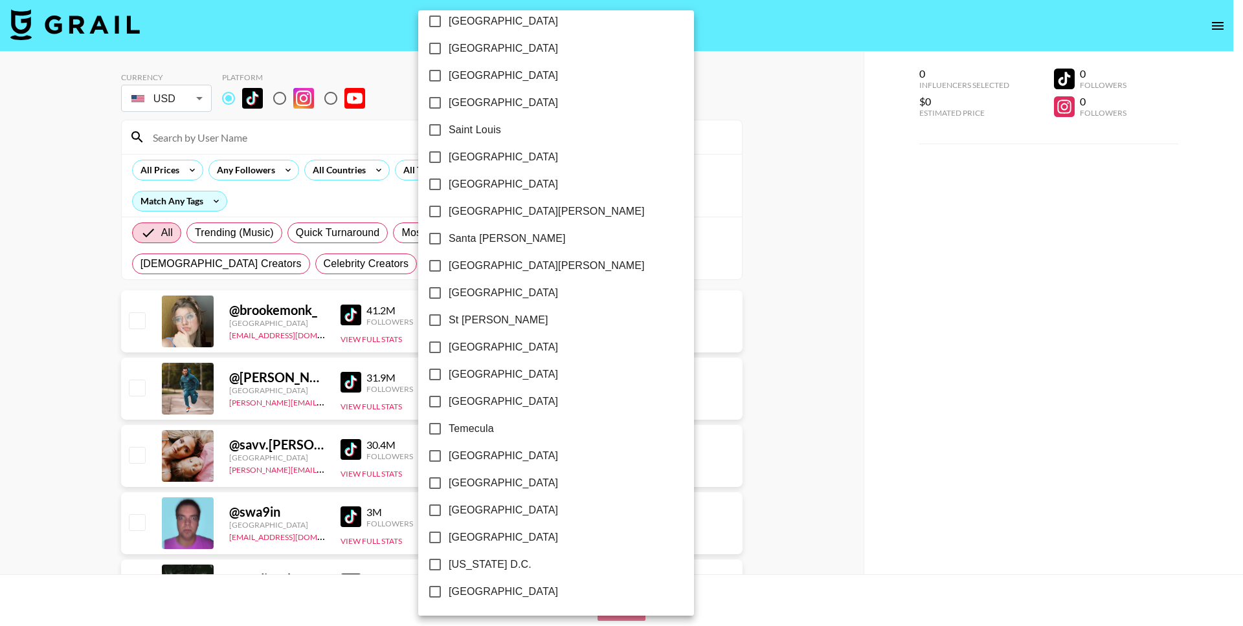
click at [441, 207] on input "[GEOGRAPHIC_DATA][PERSON_NAME]" at bounding box center [434, 211] width 27 height 27
checkbox input "true"
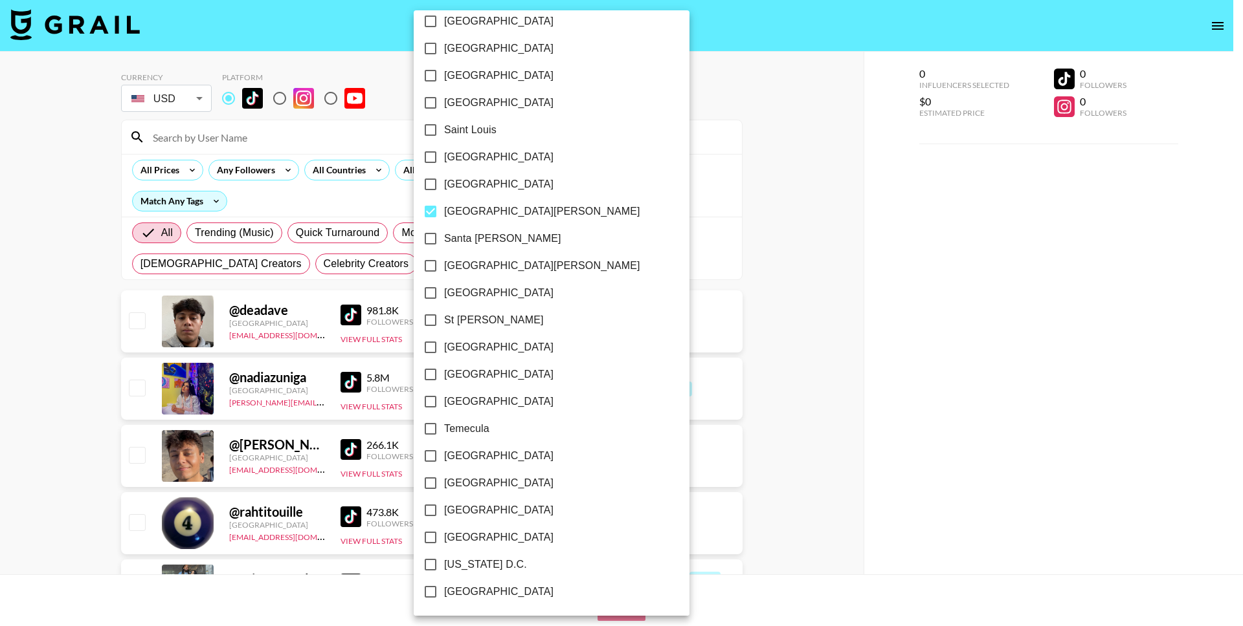
click at [42, 437] on div at bounding box center [621, 313] width 1243 height 626
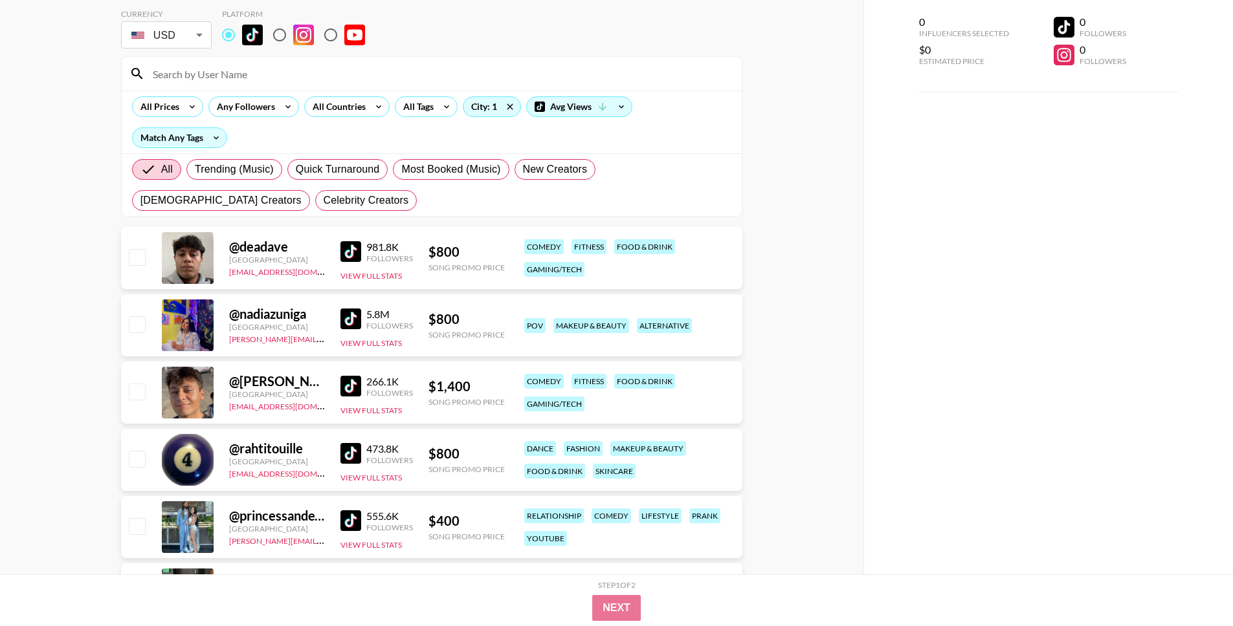
scroll to position [73, 0]
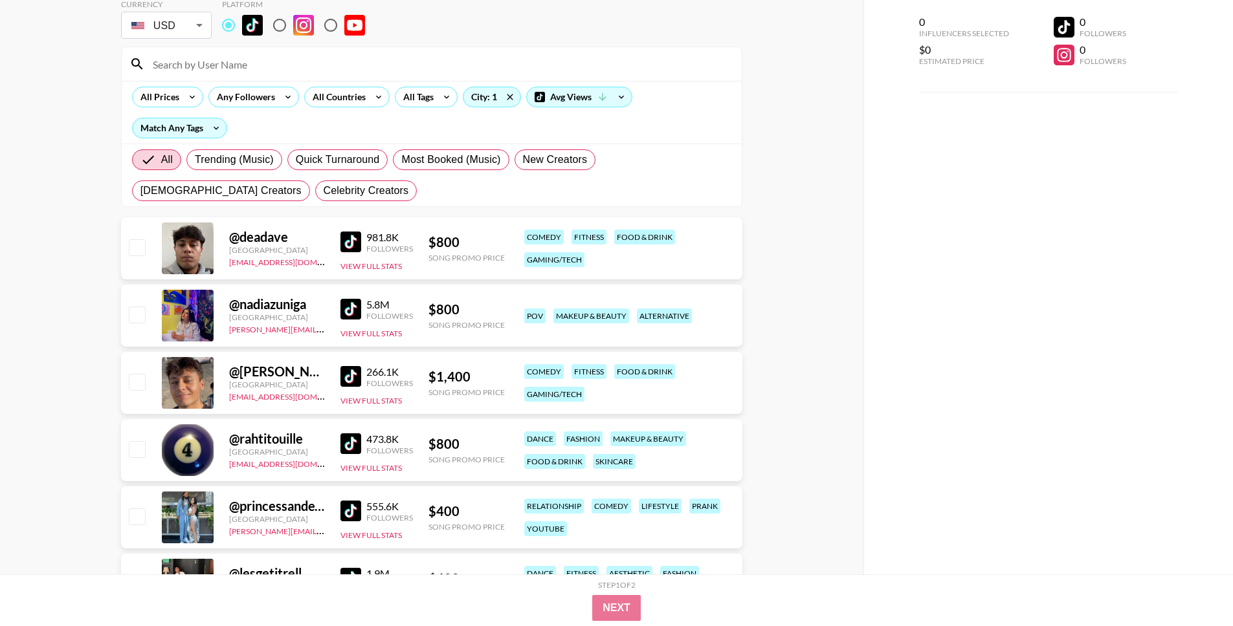
click at [355, 304] on img at bounding box center [350, 309] width 21 height 21
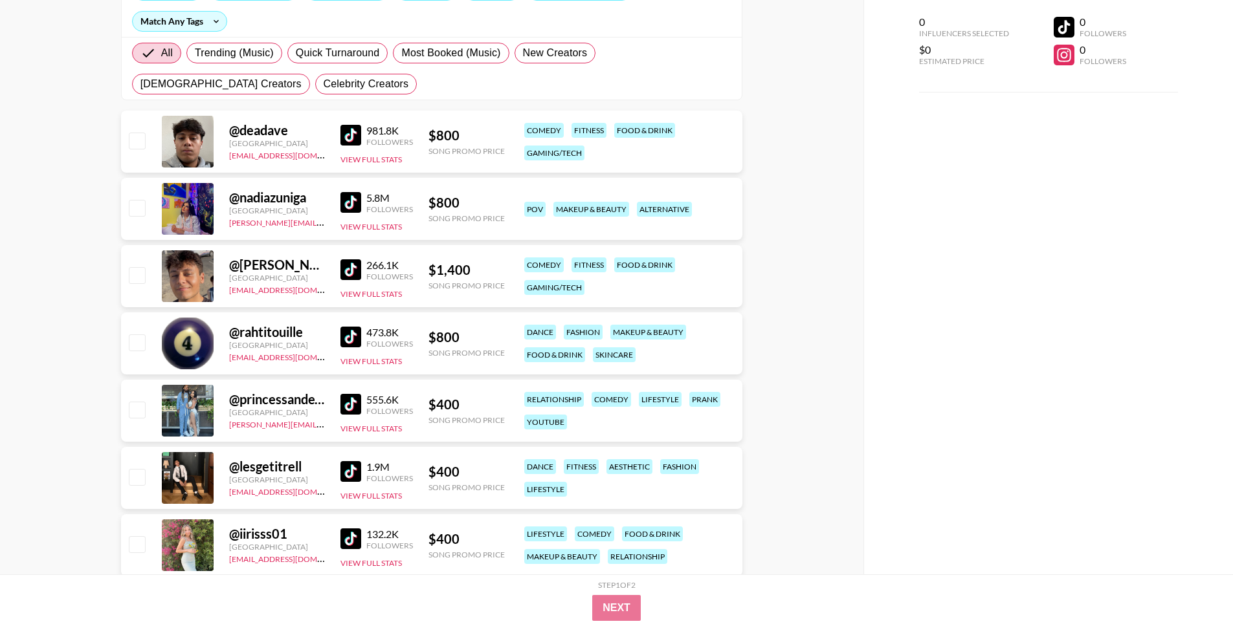
scroll to position [184, 0]
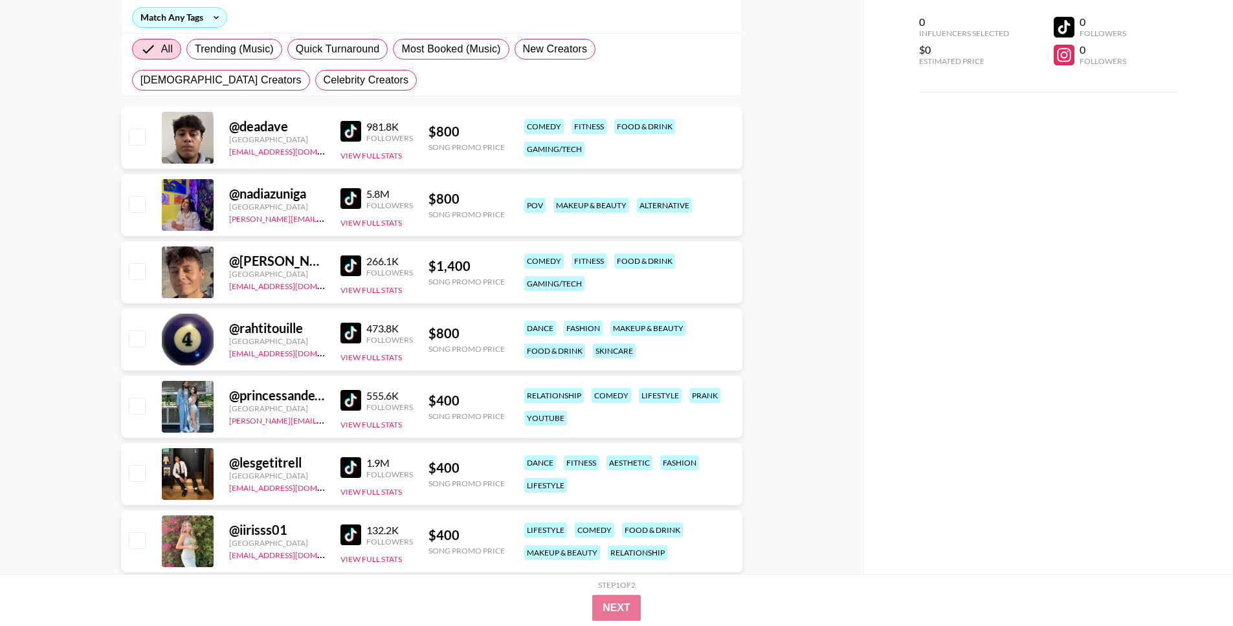
click at [360, 337] on img at bounding box center [350, 333] width 21 height 21
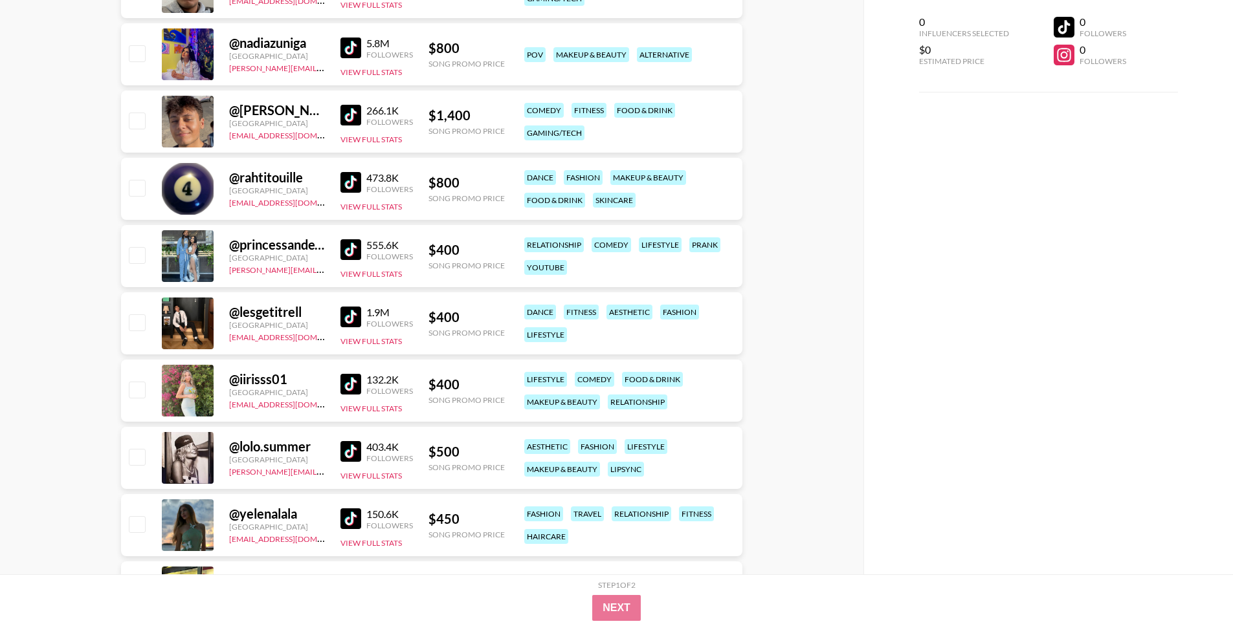
scroll to position [357, 0]
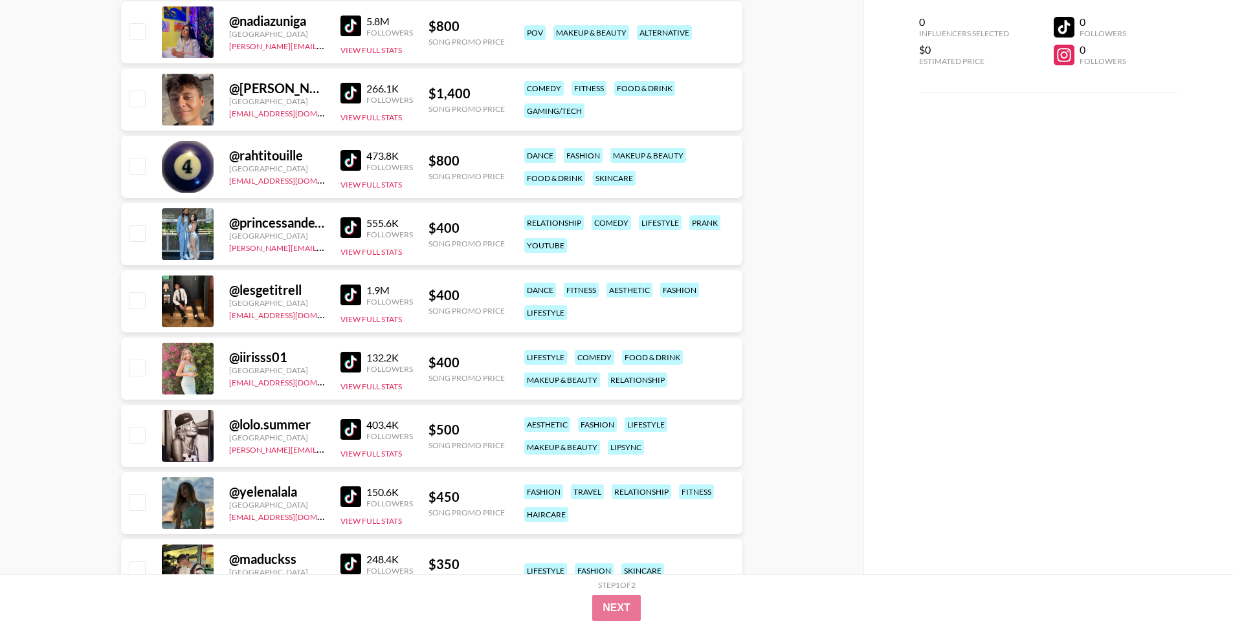
click at [349, 229] on img at bounding box center [350, 227] width 21 height 21
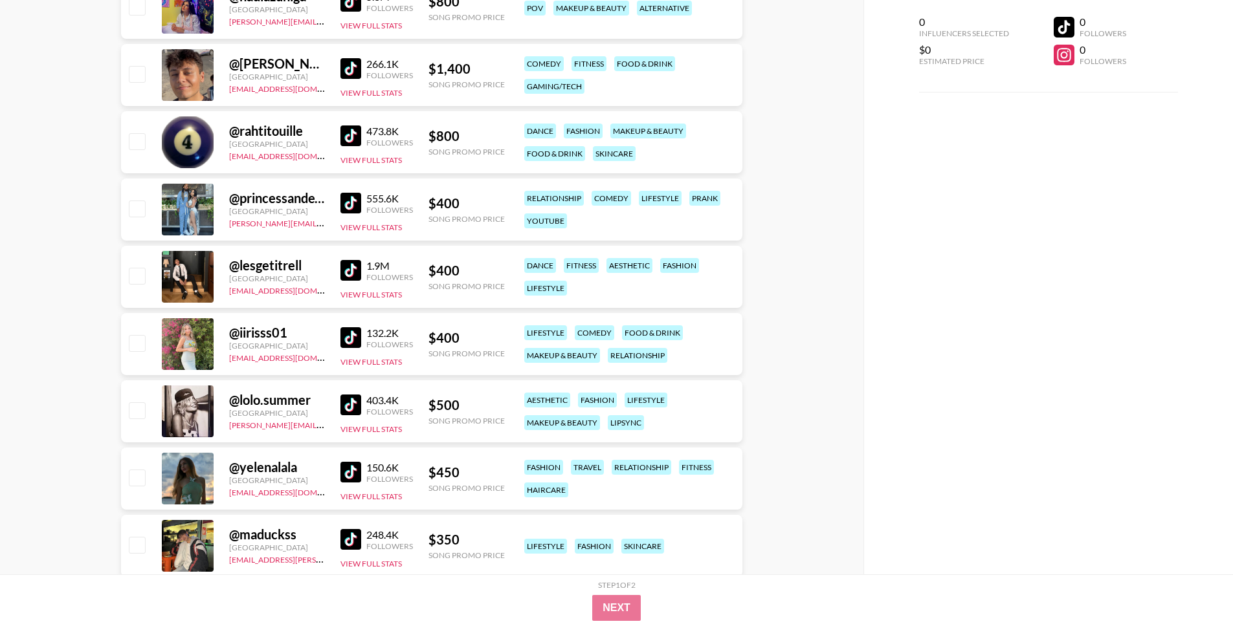
scroll to position [384, 0]
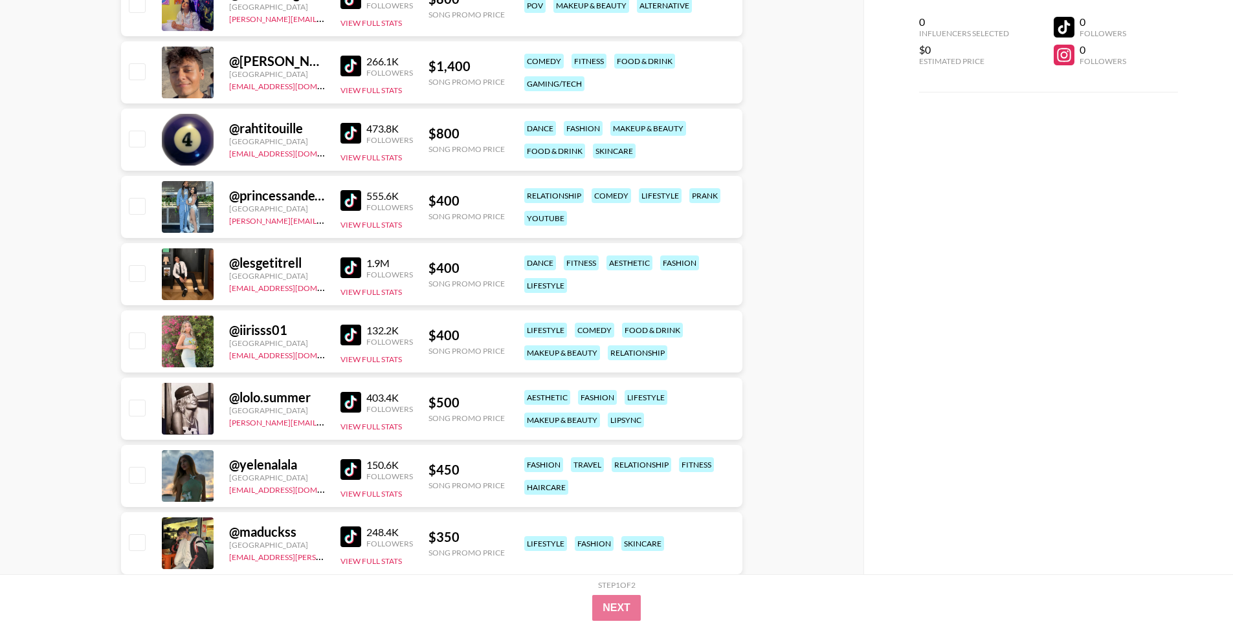
click at [349, 401] on img at bounding box center [350, 402] width 21 height 21
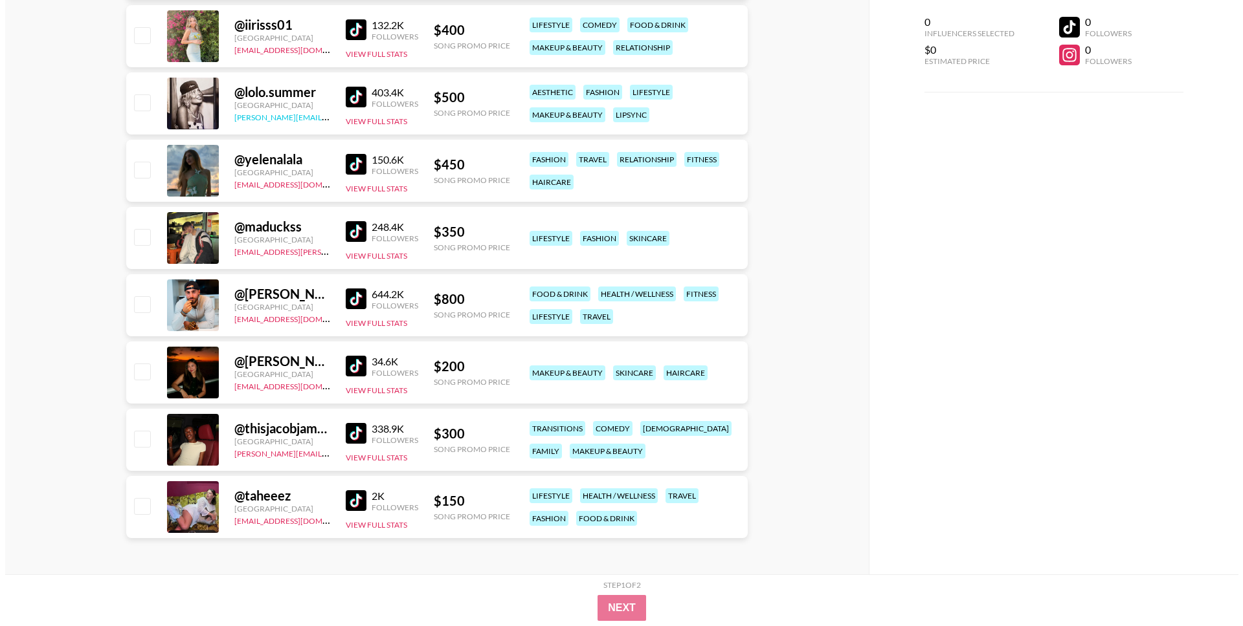
scroll to position [0, 0]
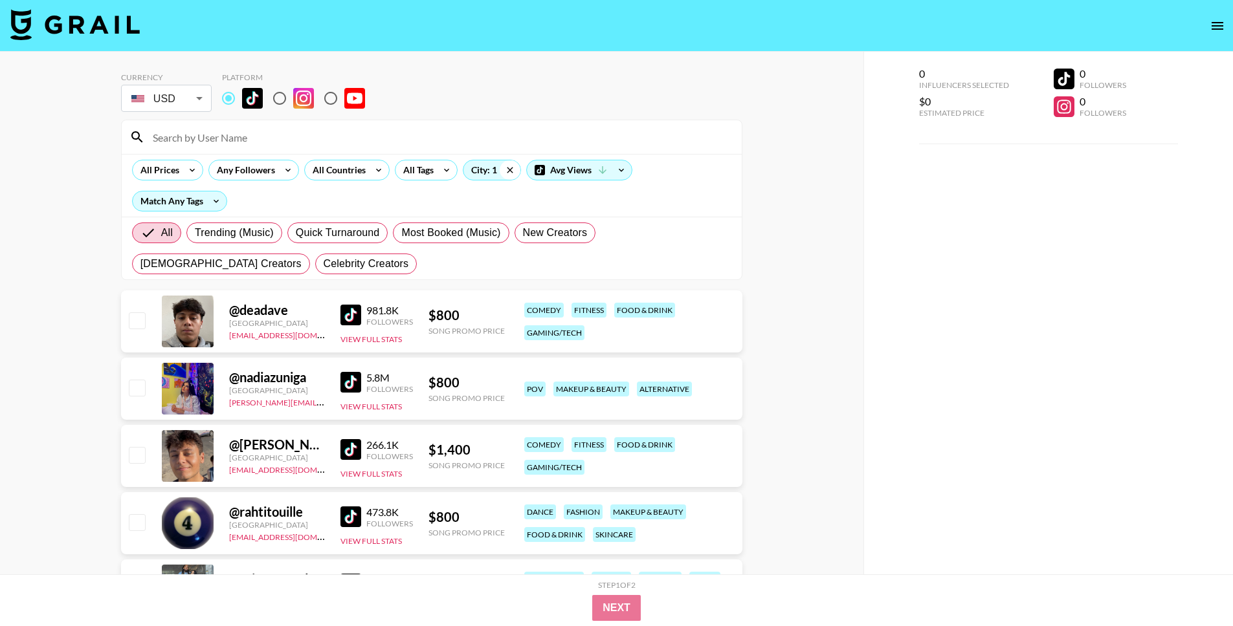
click at [500, 170] on icon at bounding box center [510, 169] width 21 height 19
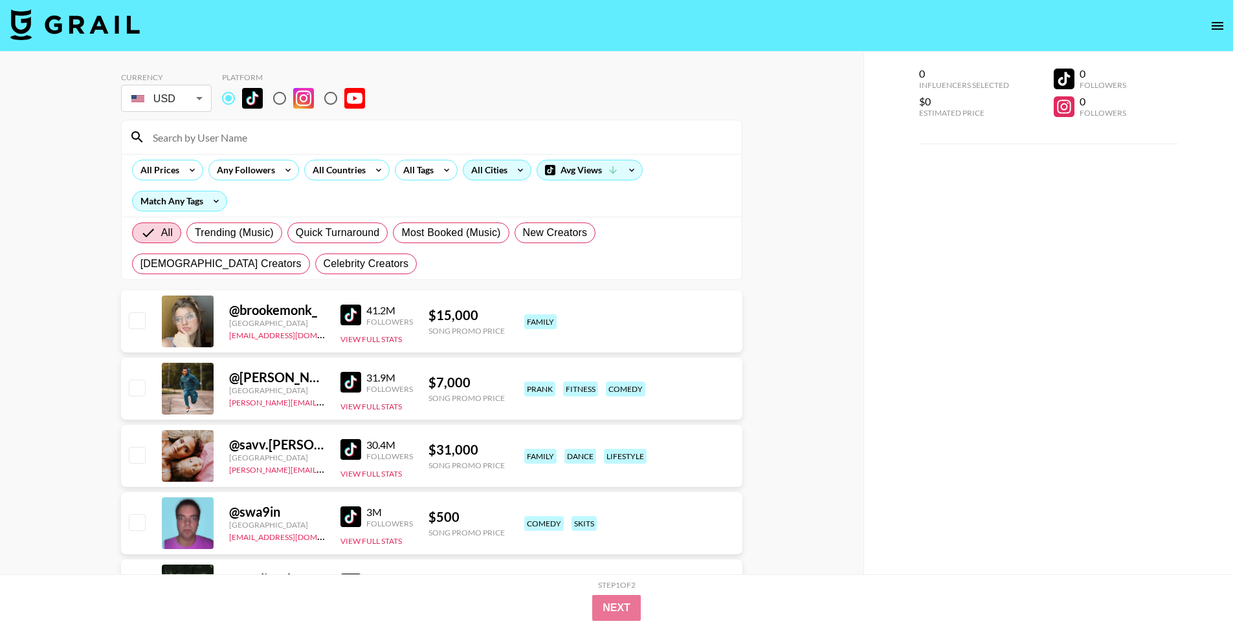
click at [500, 170] on div "All Cities" at bounding box center [486, 169] width 47 height 19
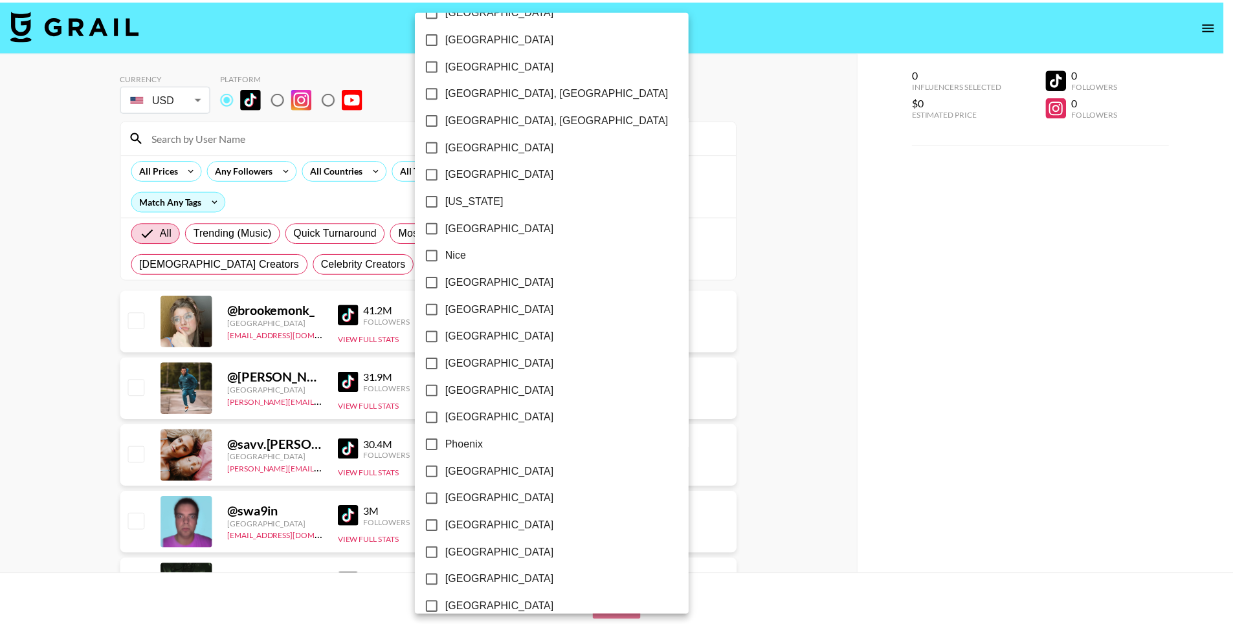
scroll to position [1345, 0]
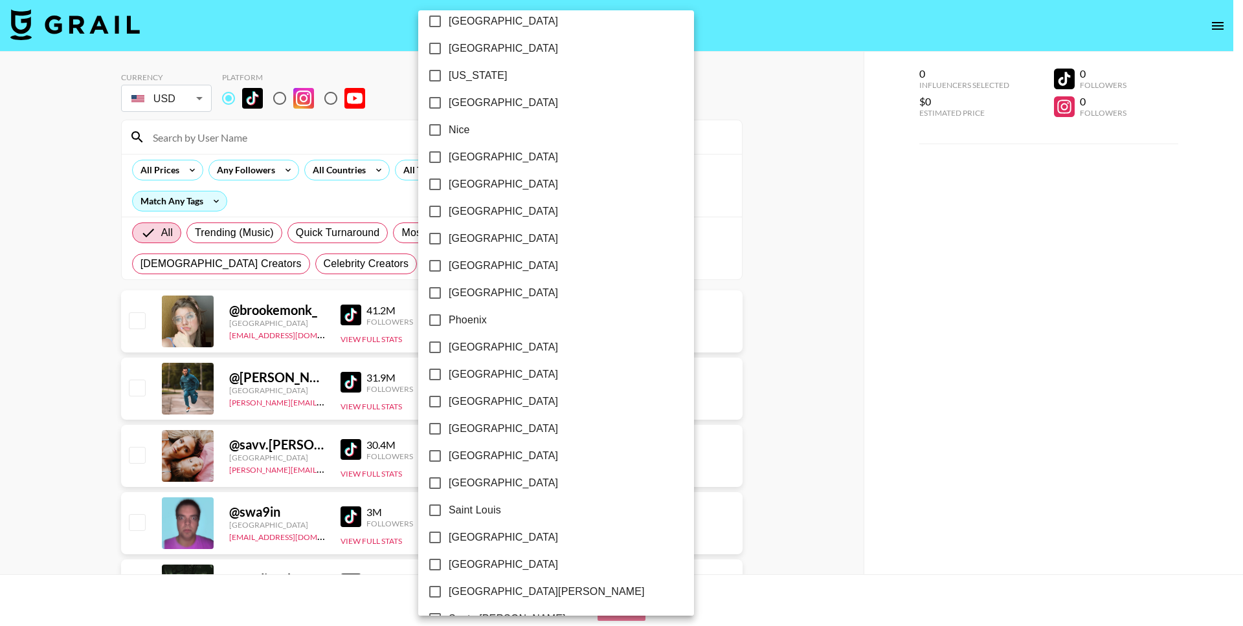
click at [454, 371] on span "[GEOGRAPHIC_DATA]" at bounding box center [502, 375] width 109 height 16
click at [448, 371] on input "[GEOGRAPHIC_DATA]" at bounding box center [434, 374] width 27 height 27
checkbox input "true"
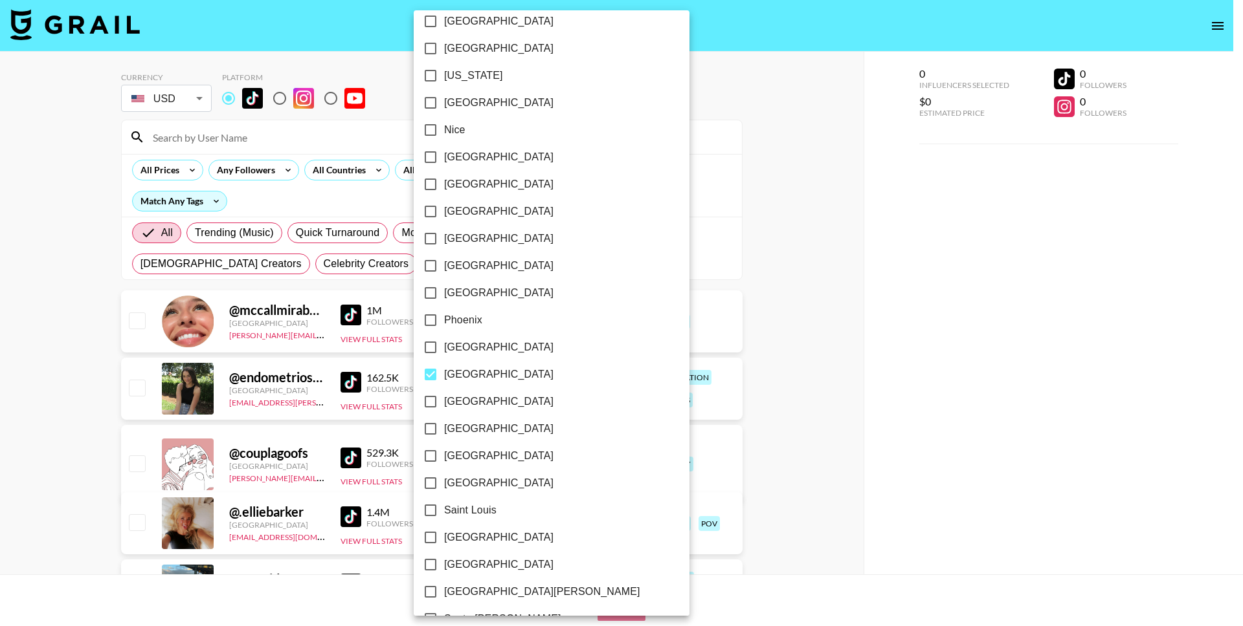
click at [73, 478] on div at bounding box center [621, 313] width 1243 height 626
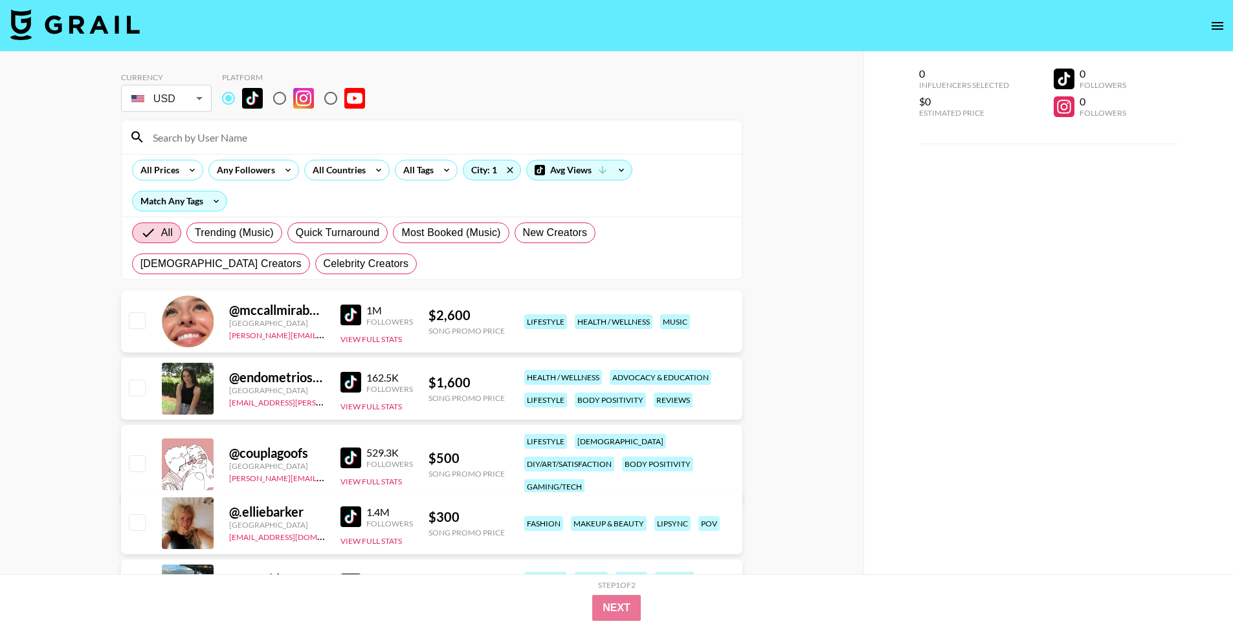
click at [366, 313] on div "1M" at bounding box center [389, 310] width 47 height 13
click at [351, 313] on img at bounding box center [350, 315] width 21 height 21
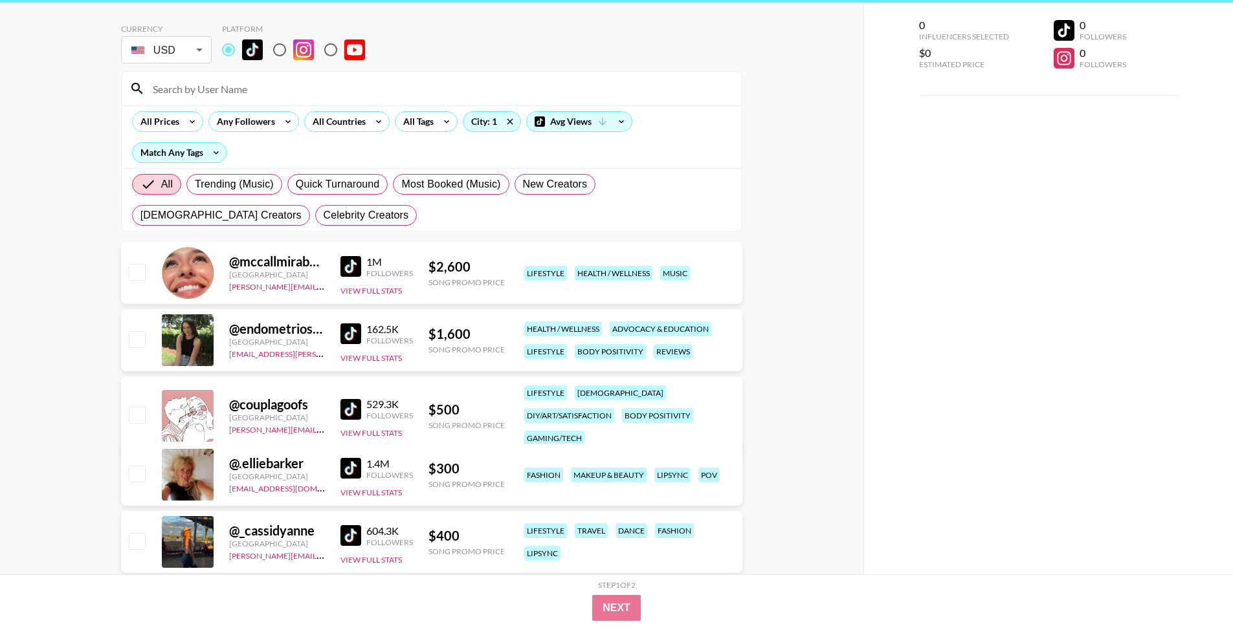
scroll to position [0, 0]
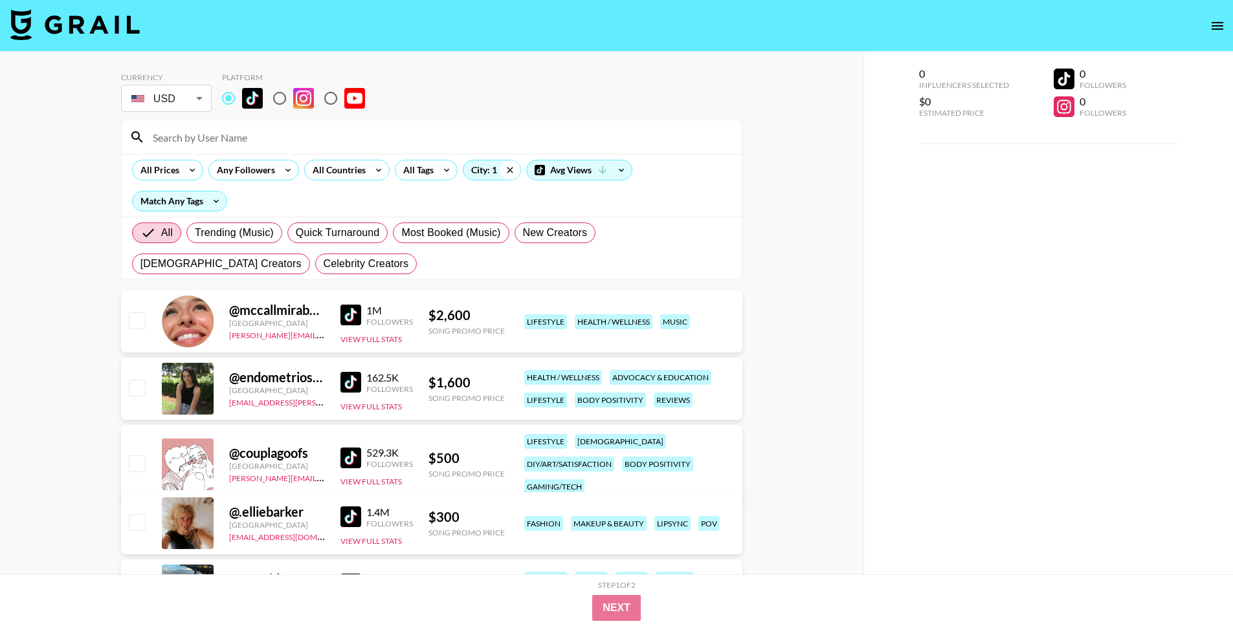
click at [516, 170] on icon at bounding box center [510, 169] width 21 height 19
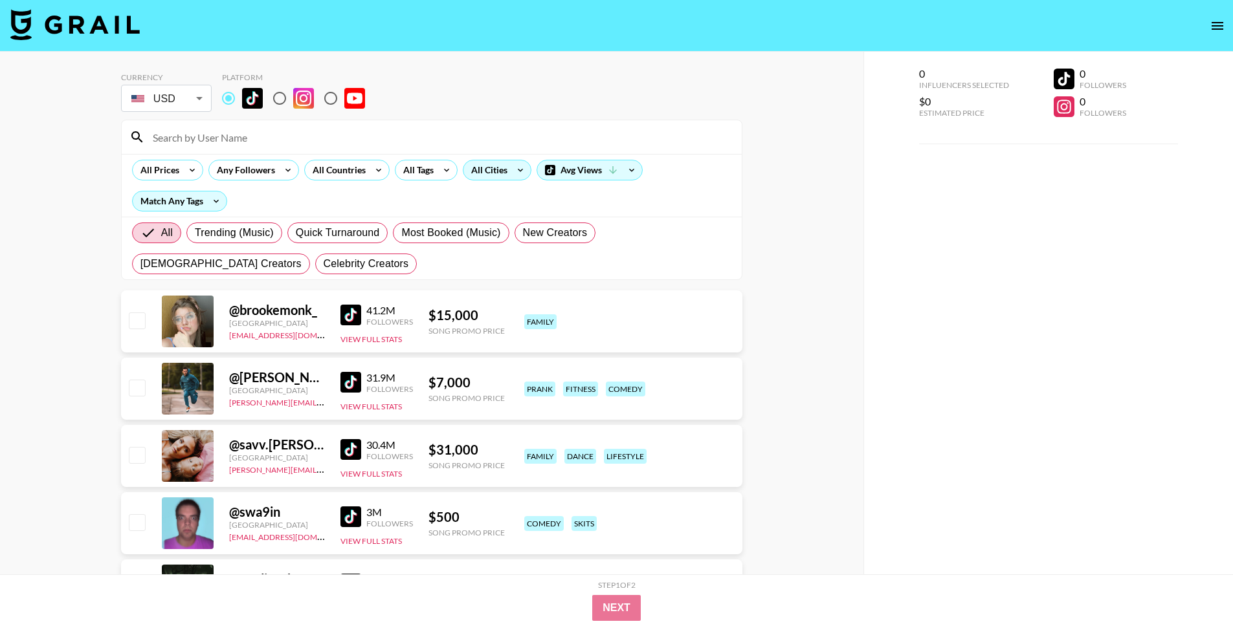
click at [498, 173] on div "All Cities" at bounding box center [486, 169] width 47 height 19
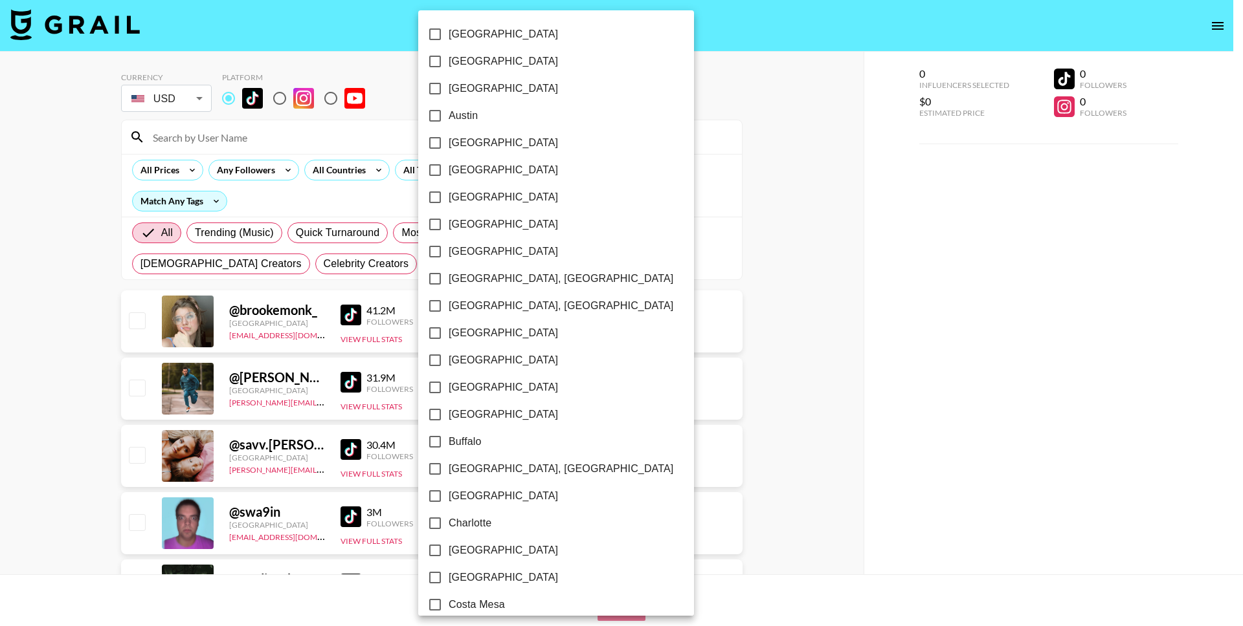
click at [437, 117] on input "Austin" at bounding box center [434, 115] width 27 height 27
checkbox input "true"
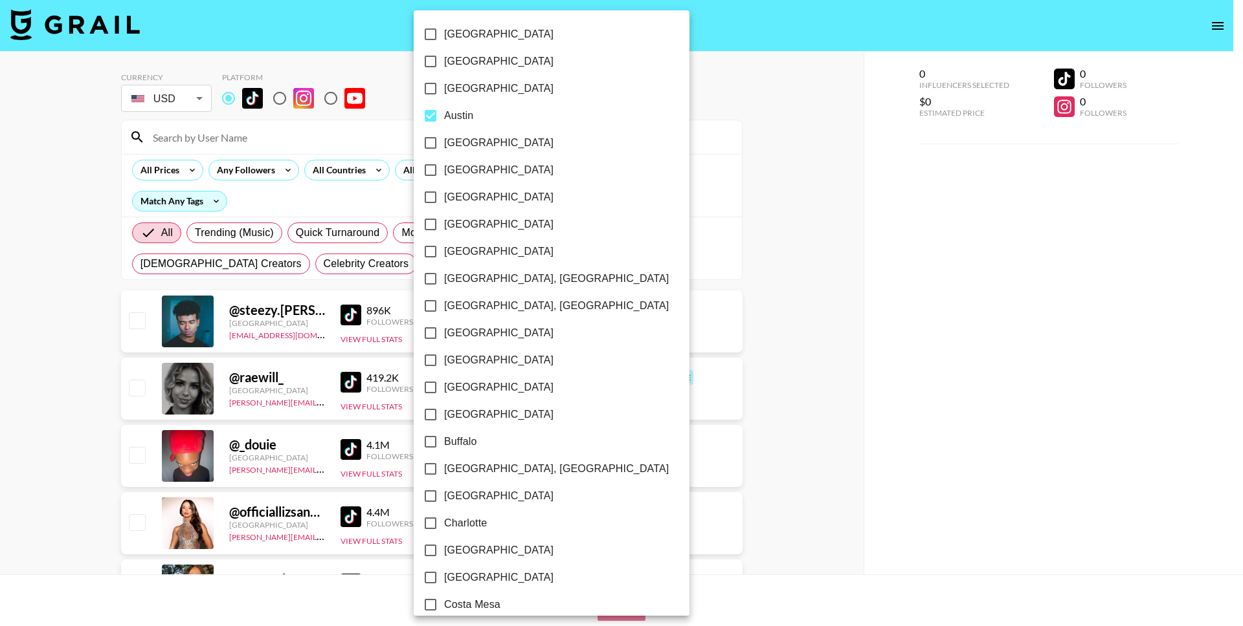
click at [108, 428] on div at bounding box center [621, 313] width 1243 height 626
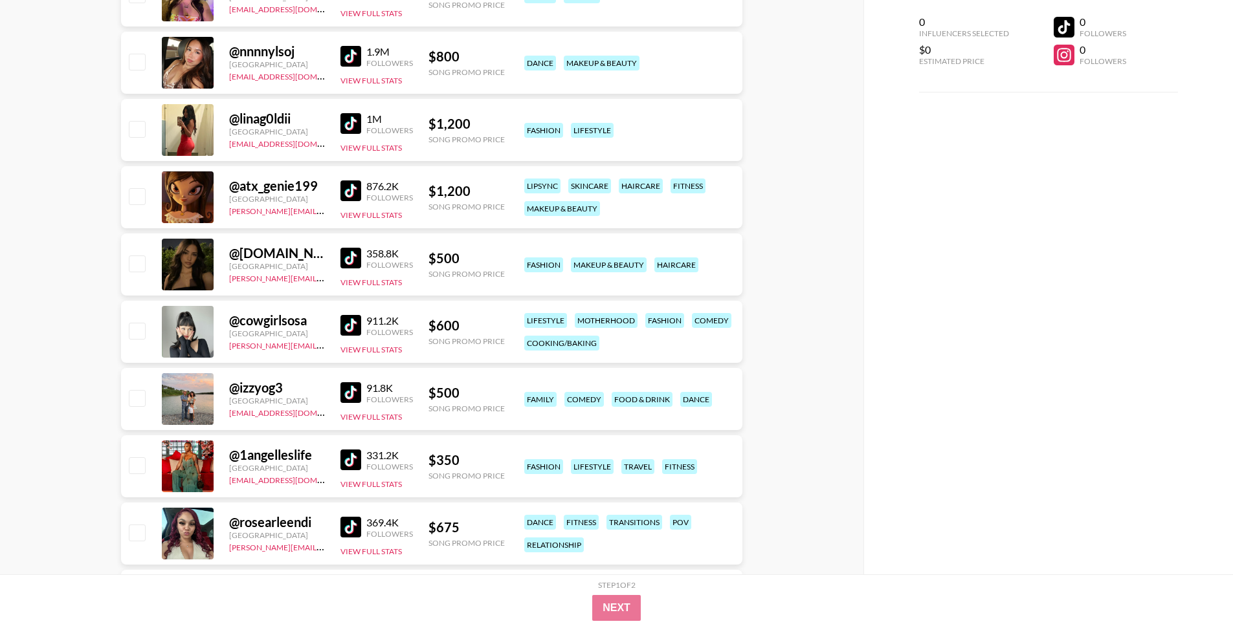
scroll to position [694, 0]
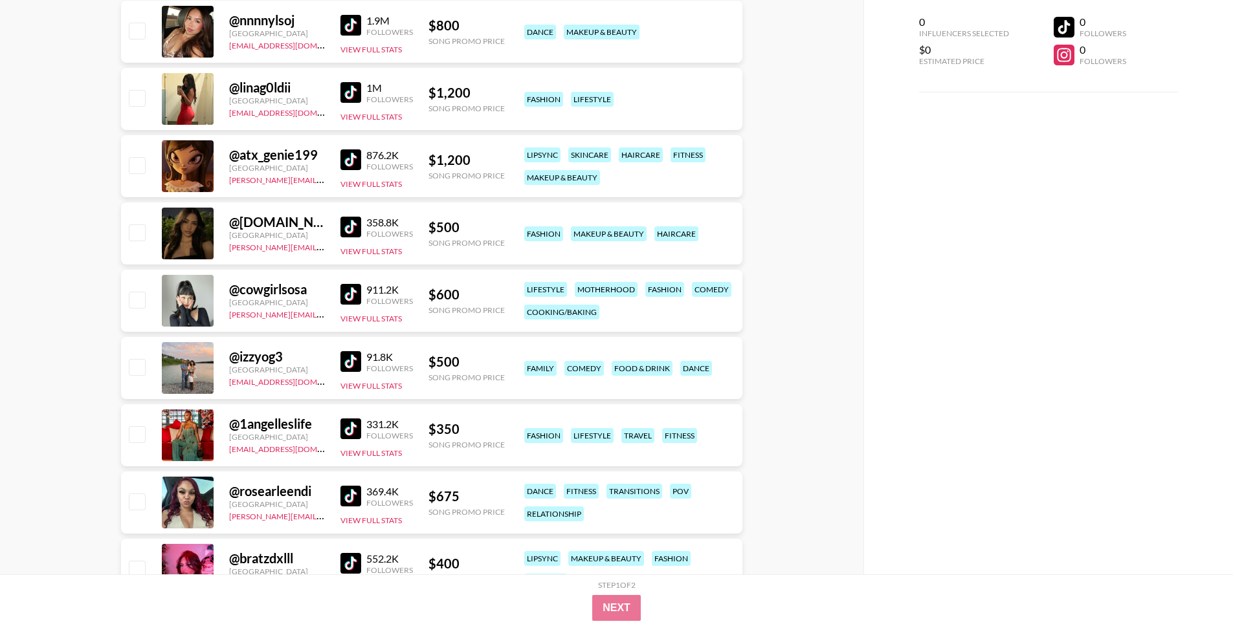
click at [356, 291] on img at bounding box center [350, 294] width 21 height 21
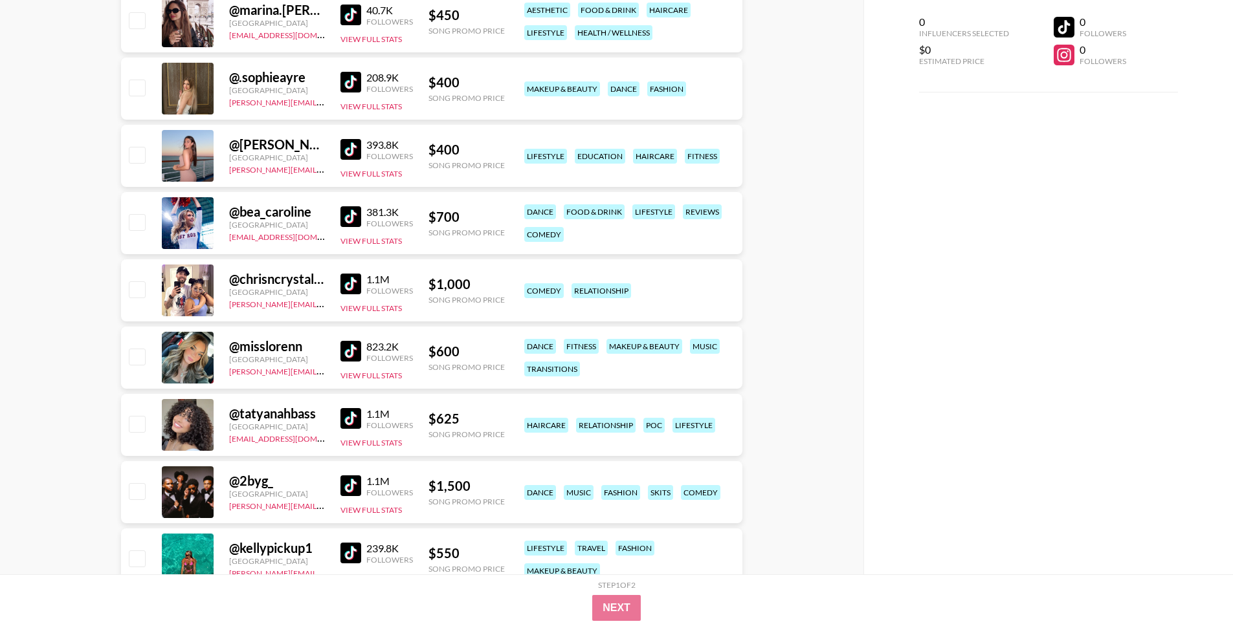
scroll to position [2024, 0]
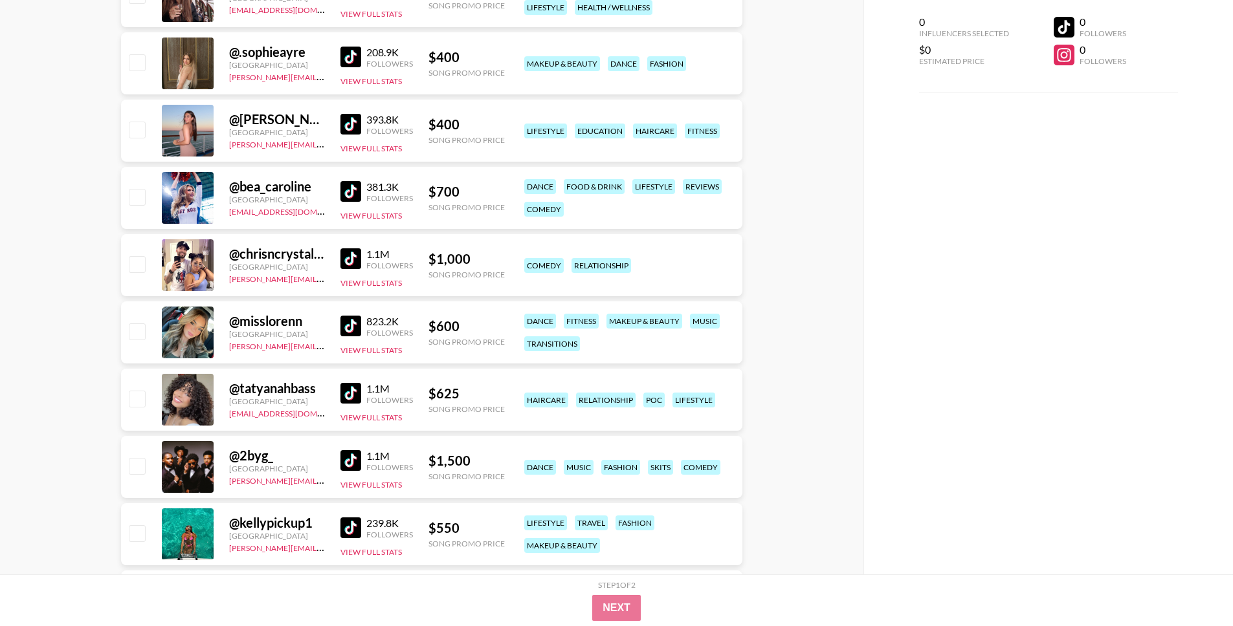
click at [355, 390] on img at bounding box center [350, 393] width 21 height 21
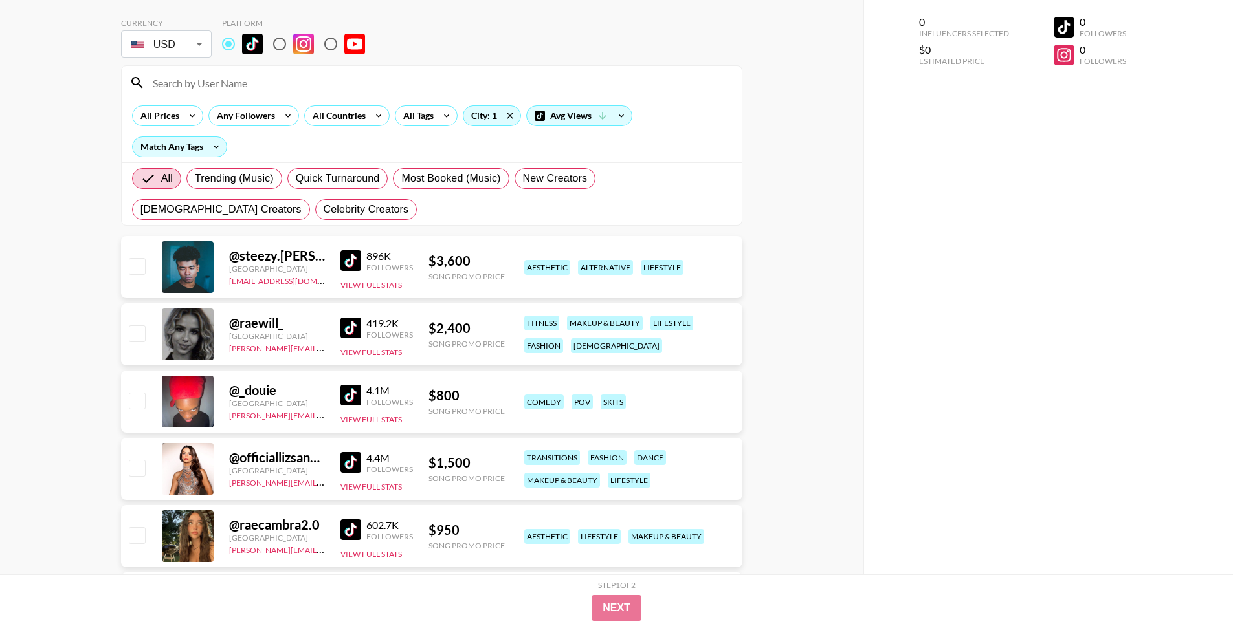
scroll to position [0, 0]
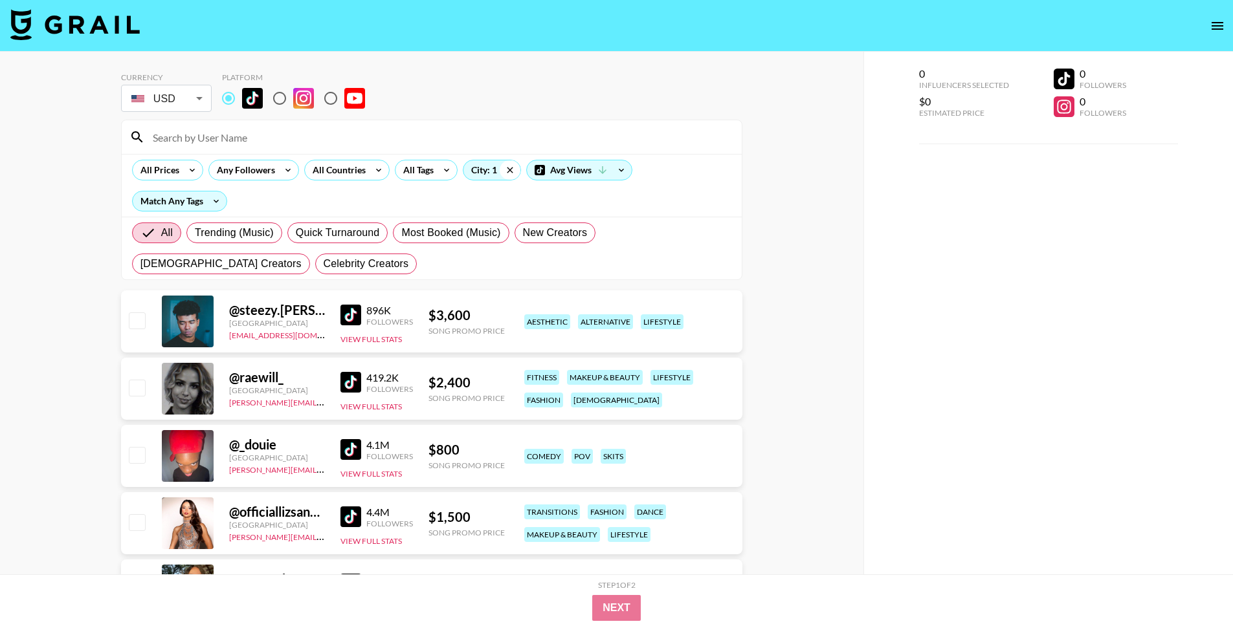
click at [514, 161] on icon at bounding box center [510, 169] width 21 height 19
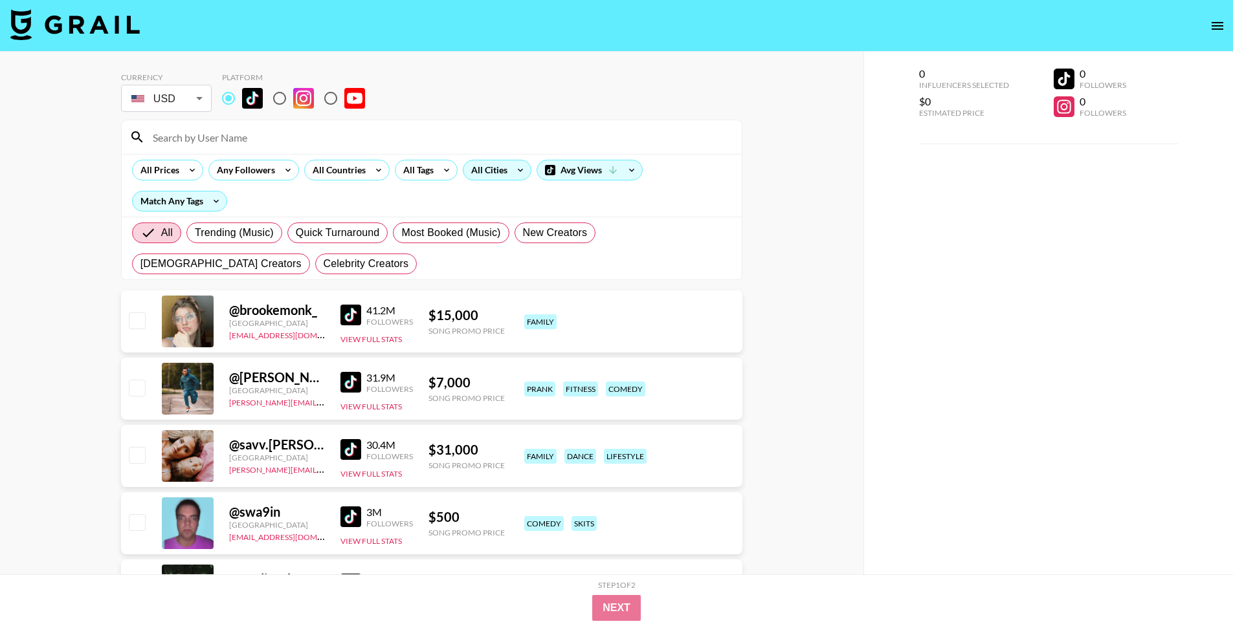
click at [496, 178] on div "All Cities" at bounding box center [486, 169] width 47 height 19
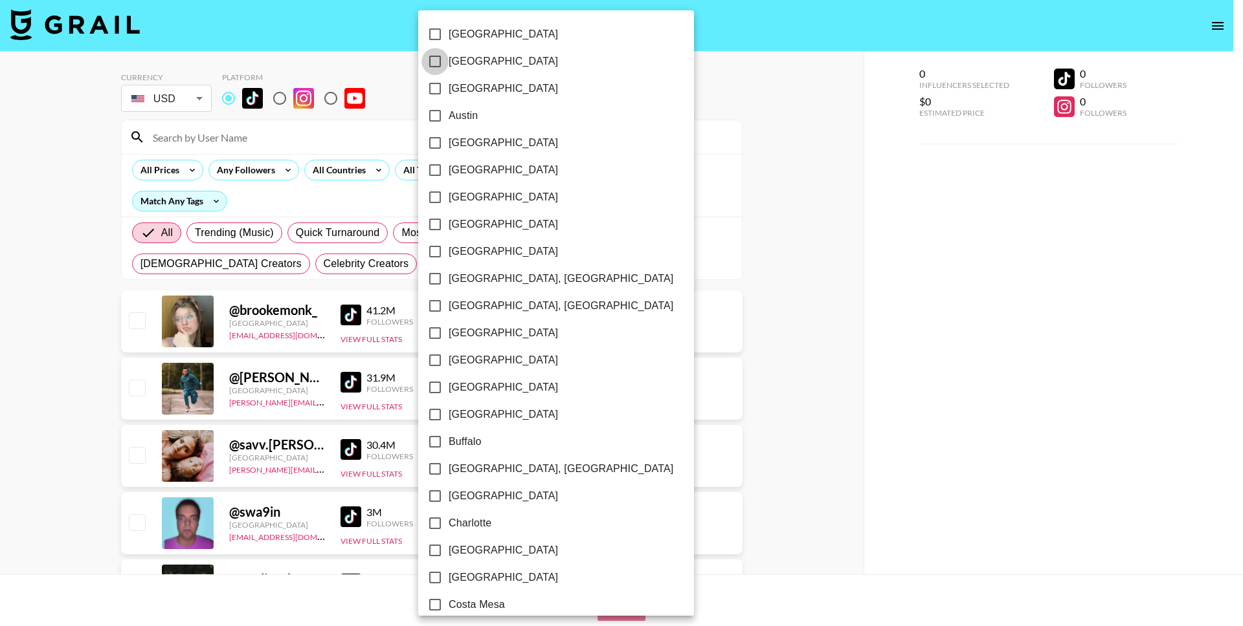
click at [434, 62] on input "[GEOGRAPHIC_DATA]" at bounding box center [434, 61] width 27 height 27
checkbox input "true"
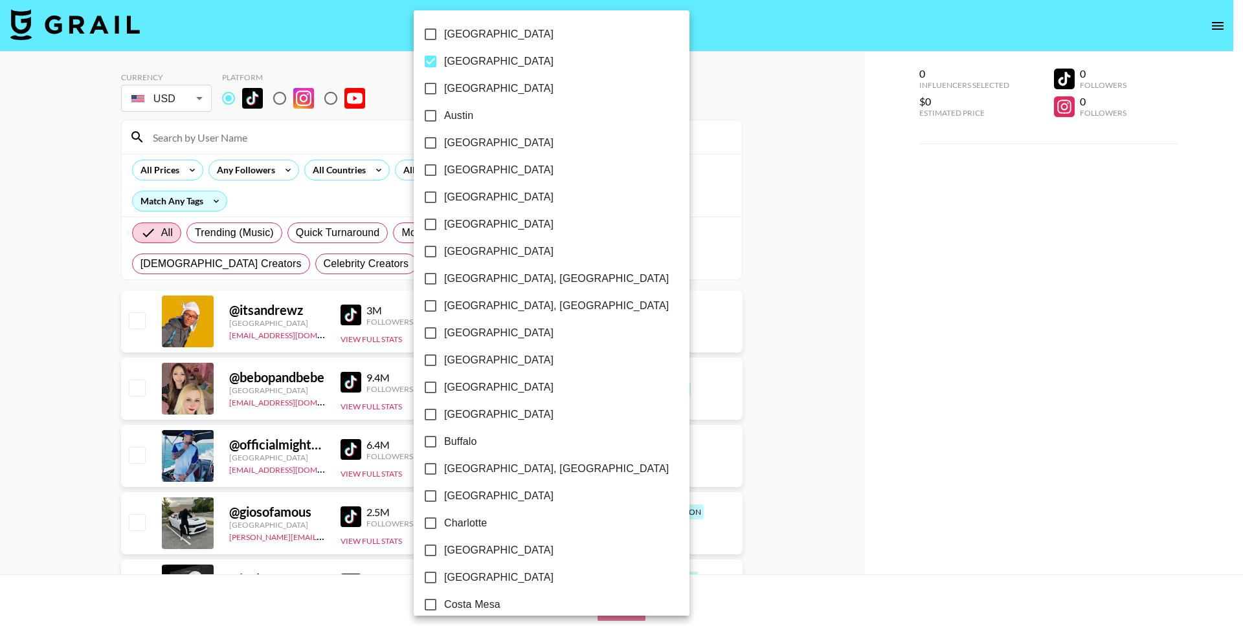
click at [74, 311] on div at bounding box center [621, 313] width 1243 height 626
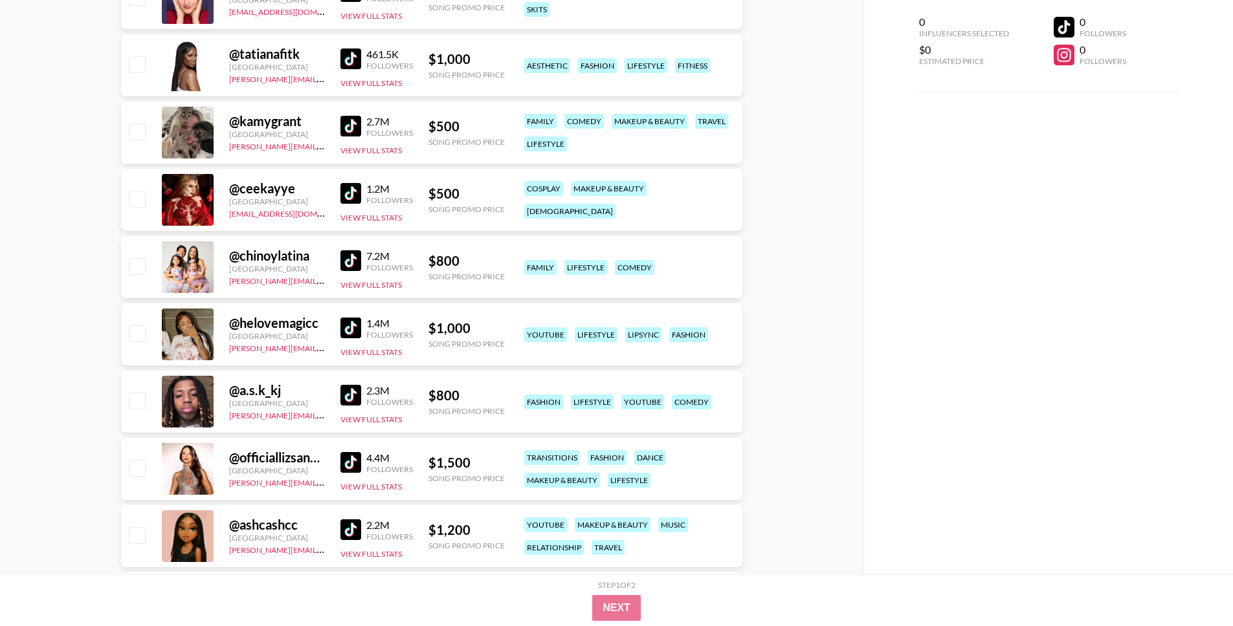
scroll to position [1753, 0]
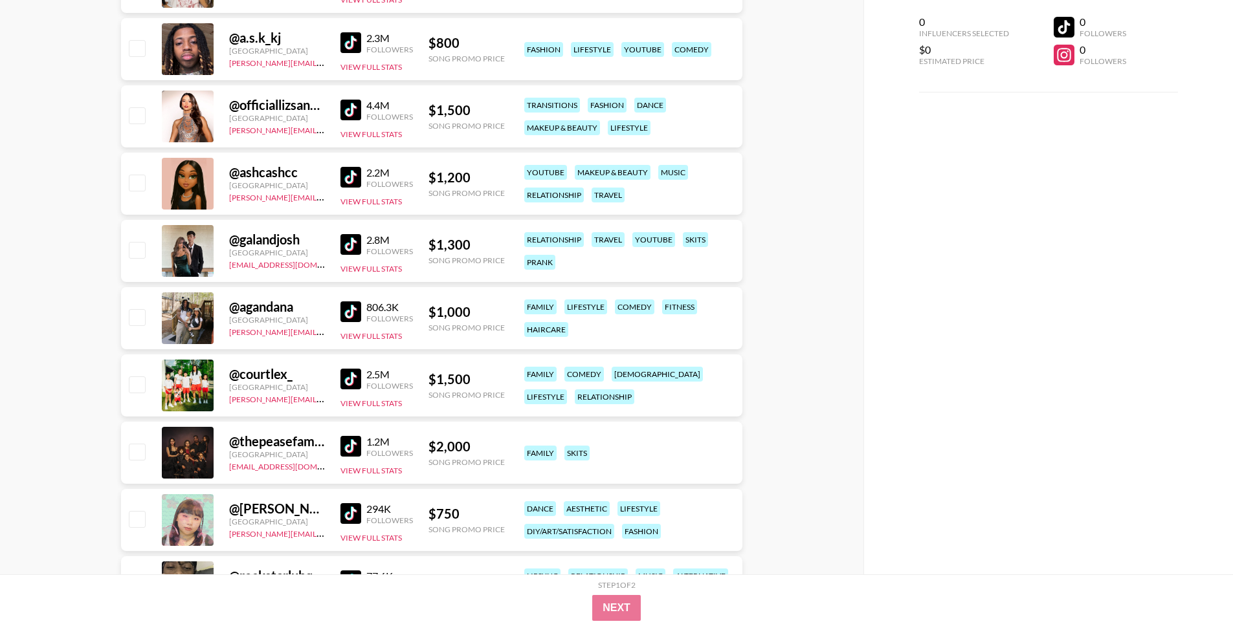
click at [352, 177] on img at bounding box center [350, 177] width 21 height 21
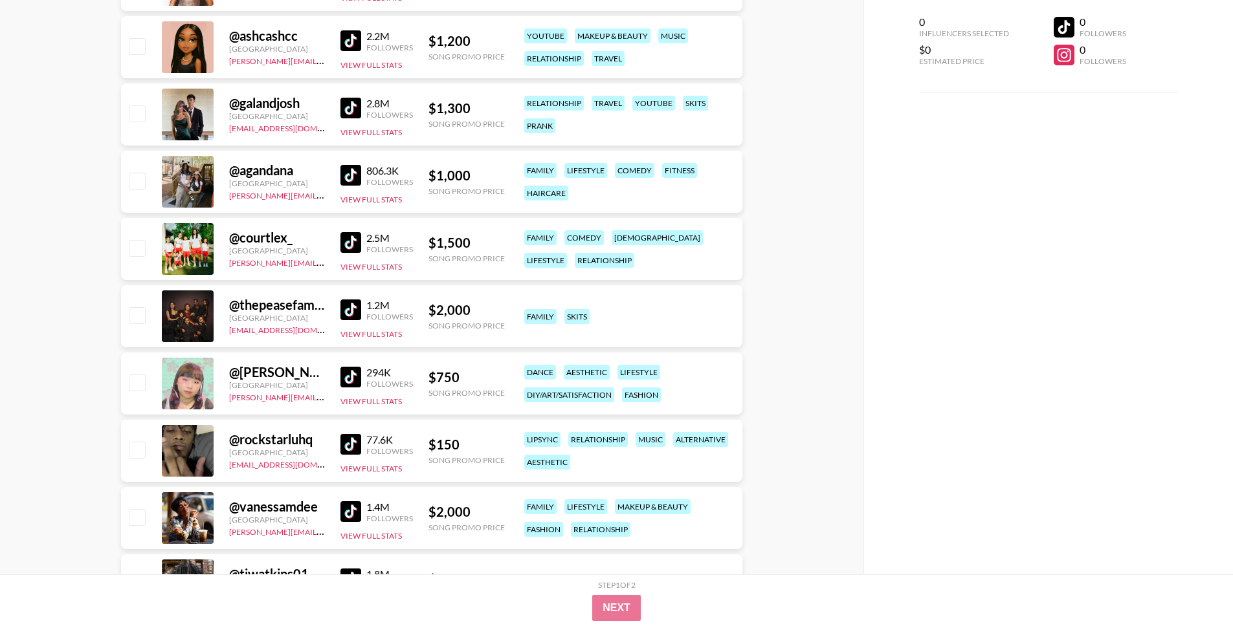
scroll to position [1892, 0]
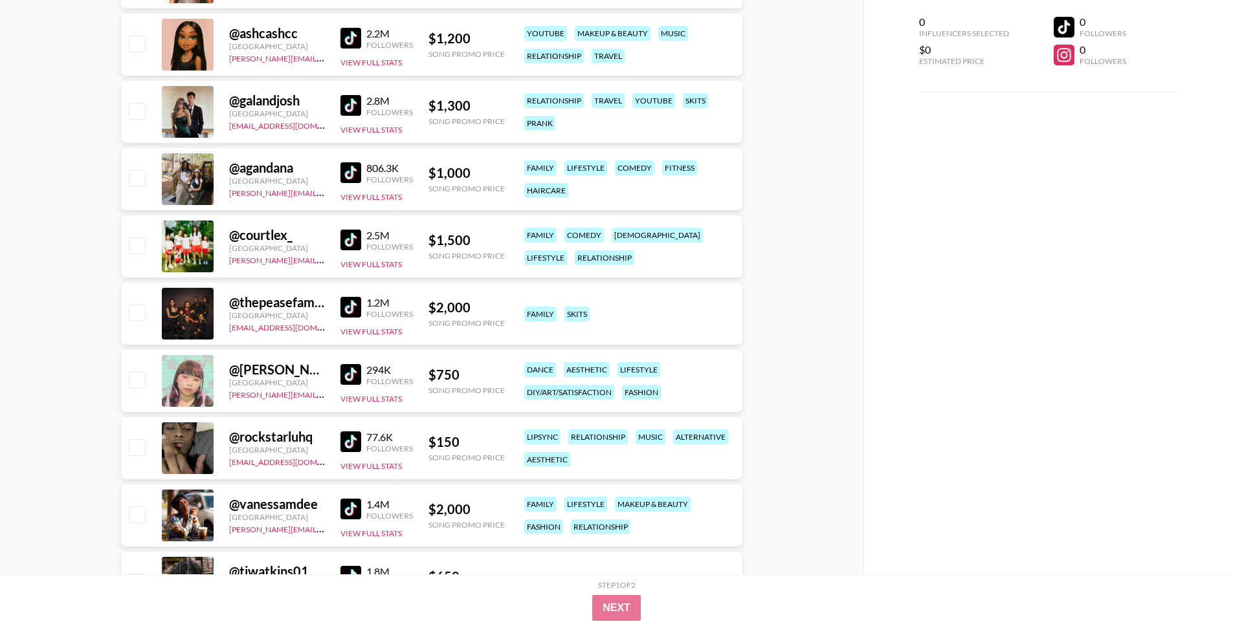
click at [347, 372] on img at bounding box center [350, 374] width 21 height 21
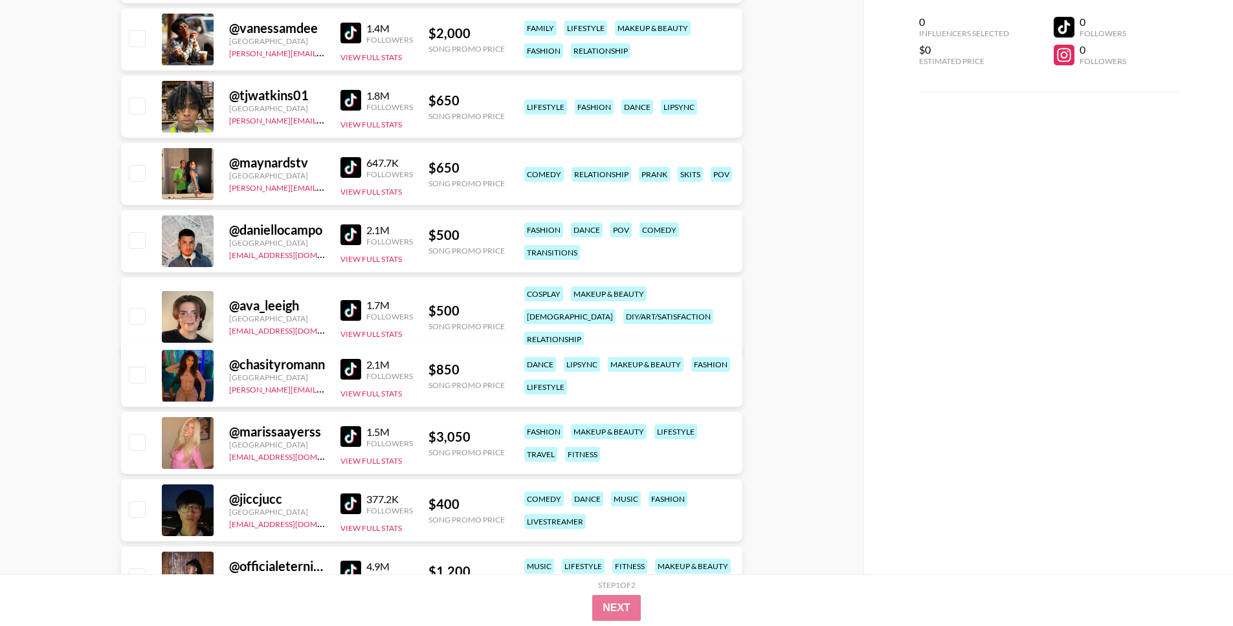
scroll to position [2373, 0]
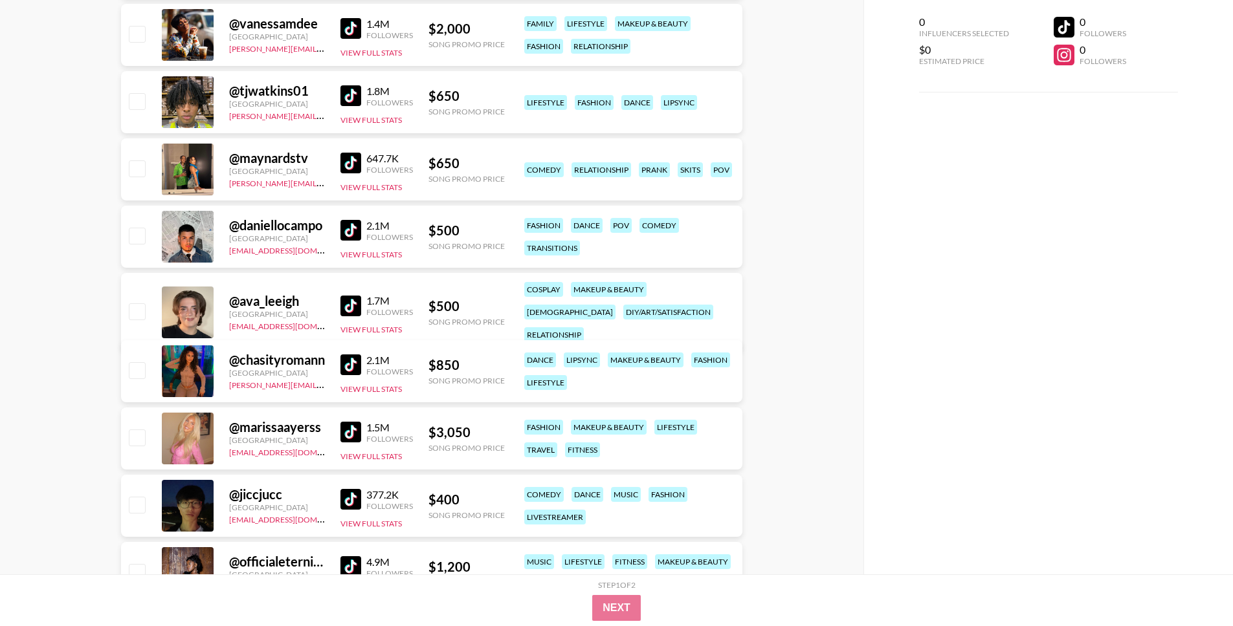
click at [356, 426] on img at bounding box center [350, 432] width 21 height 21
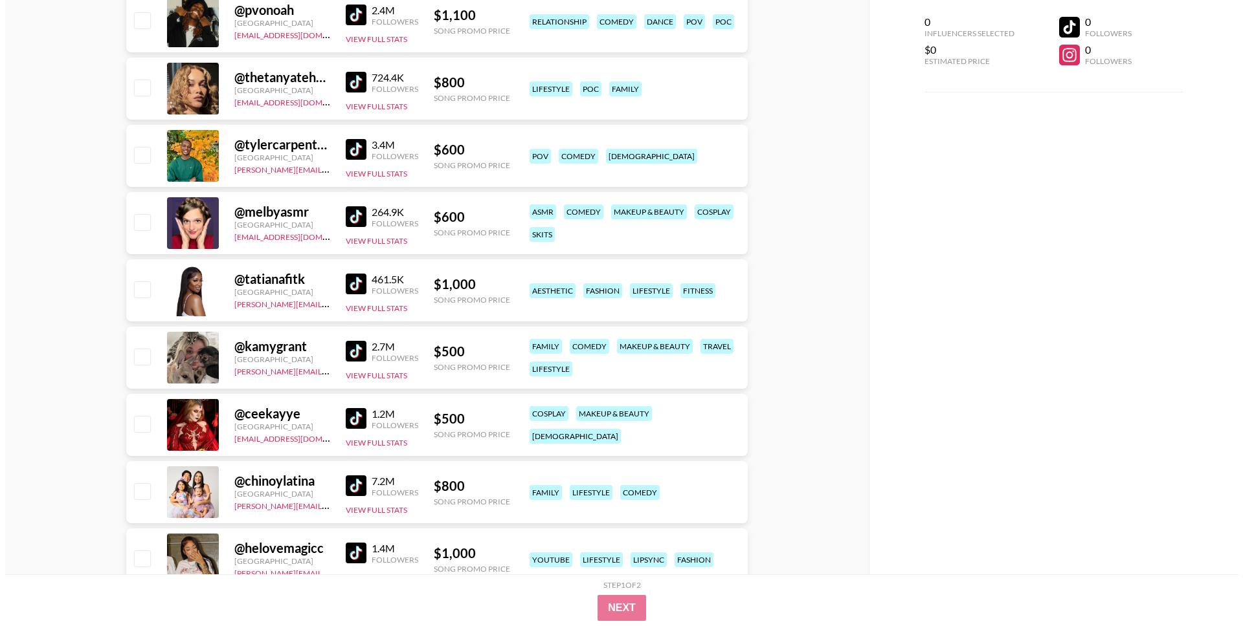
scroll to position [0, 0]
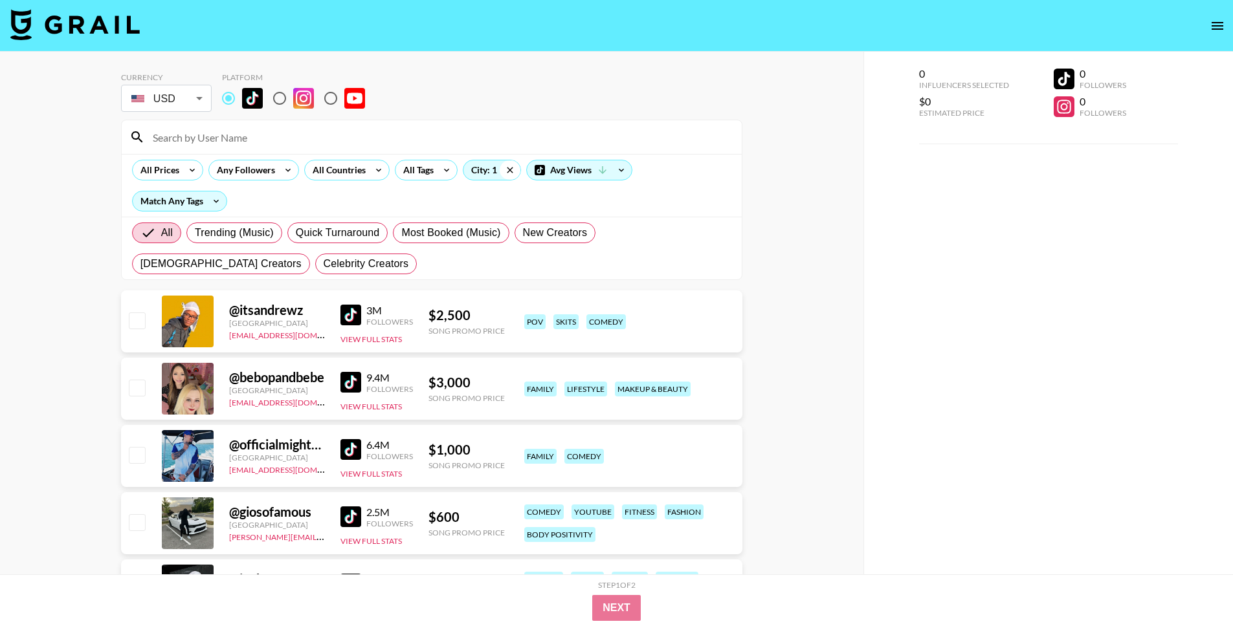
click at [514, 164] on icon at bounding box center [510, 169] width 21 height 19
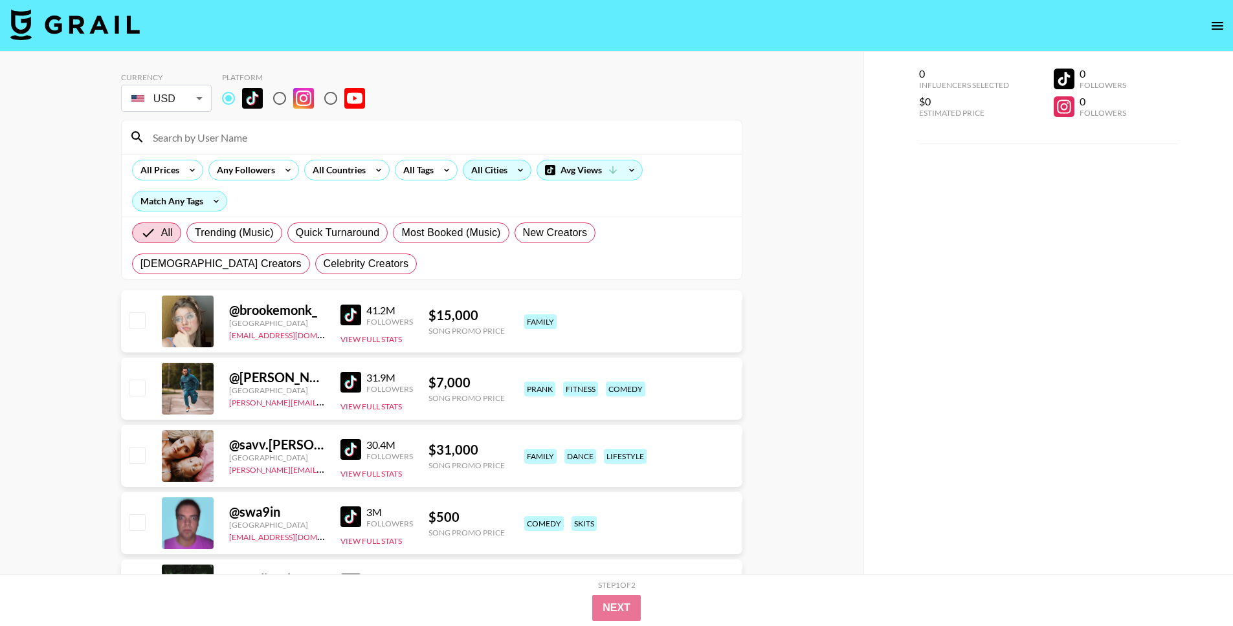
click at [502, 179] on div "All Cities" at bounding box center [497, 170] width 69 height 21
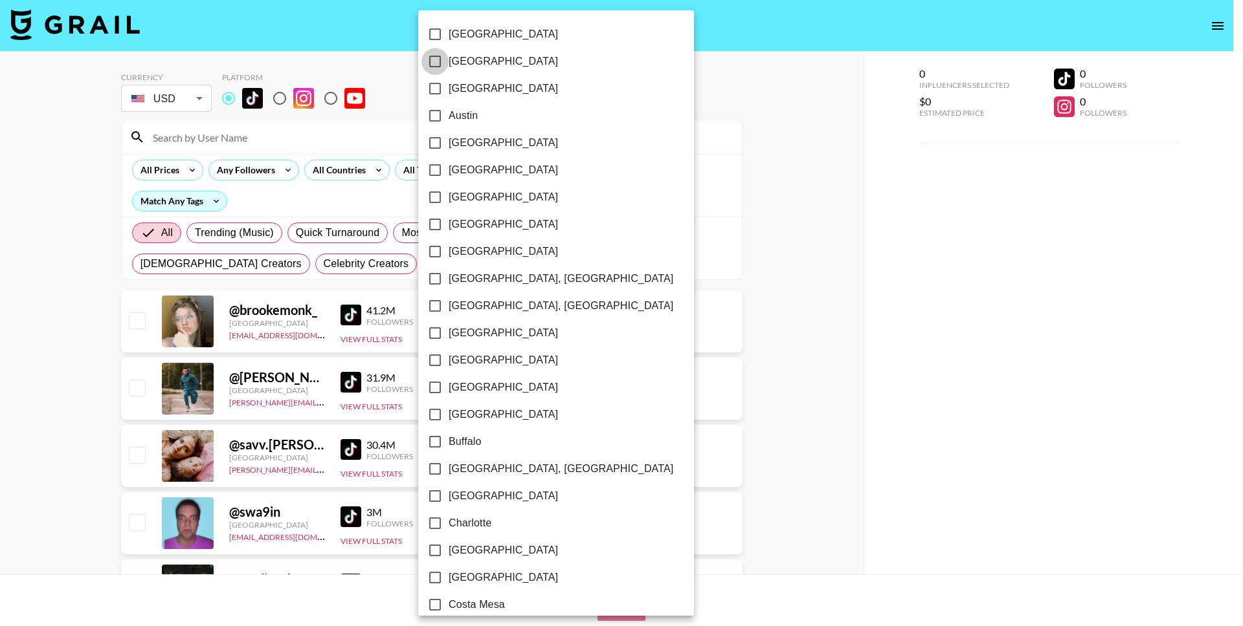
click at [434, 63] on input "[GEOGRAPHIC_DATA]" at bounding box center [434, 61] width 27 height 27
checkbox input "true"
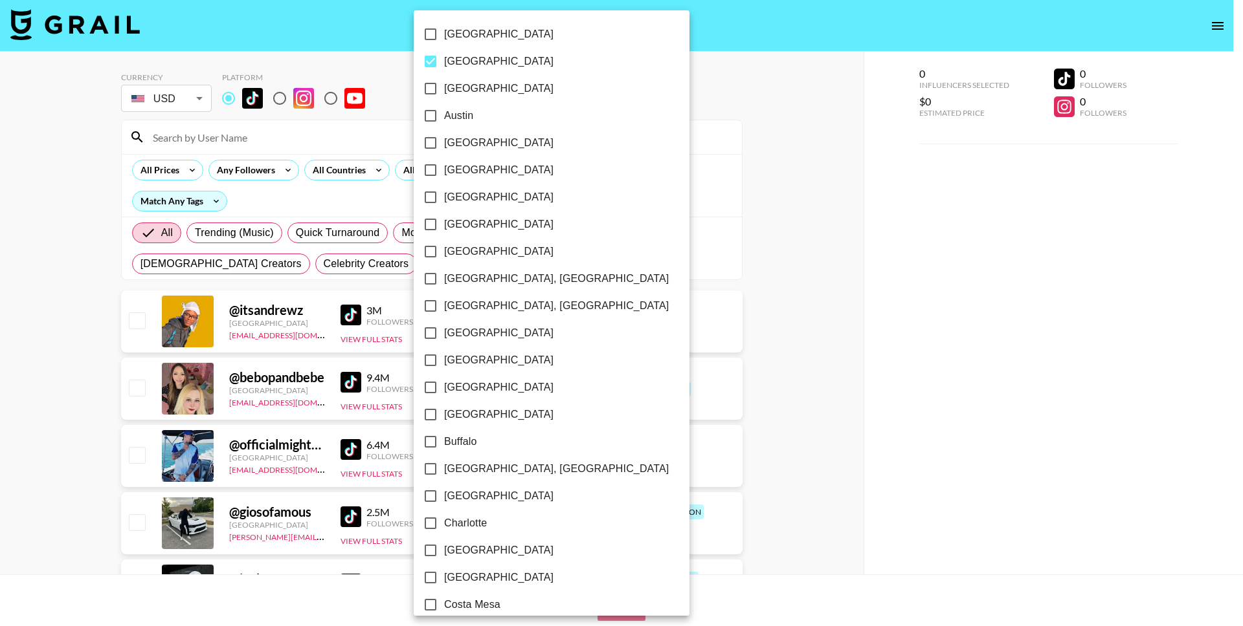
click at [434, 111] on input "Austin" at bounding box center [430, 115] width 27 height 27
checkbox input "true"
click at [430, 149] on input "[GEOGRAPHIC_DATA]" at bounding box center [430, 142] width 27 height 27
checkbox input "true"
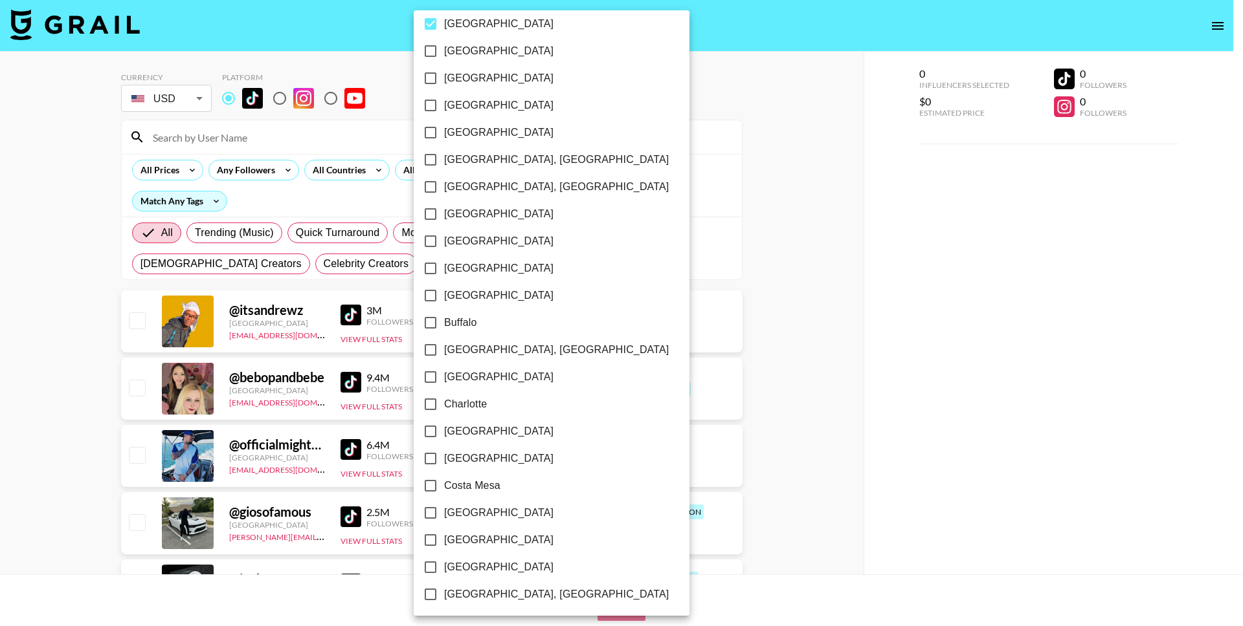
scroll to position [125, 0]
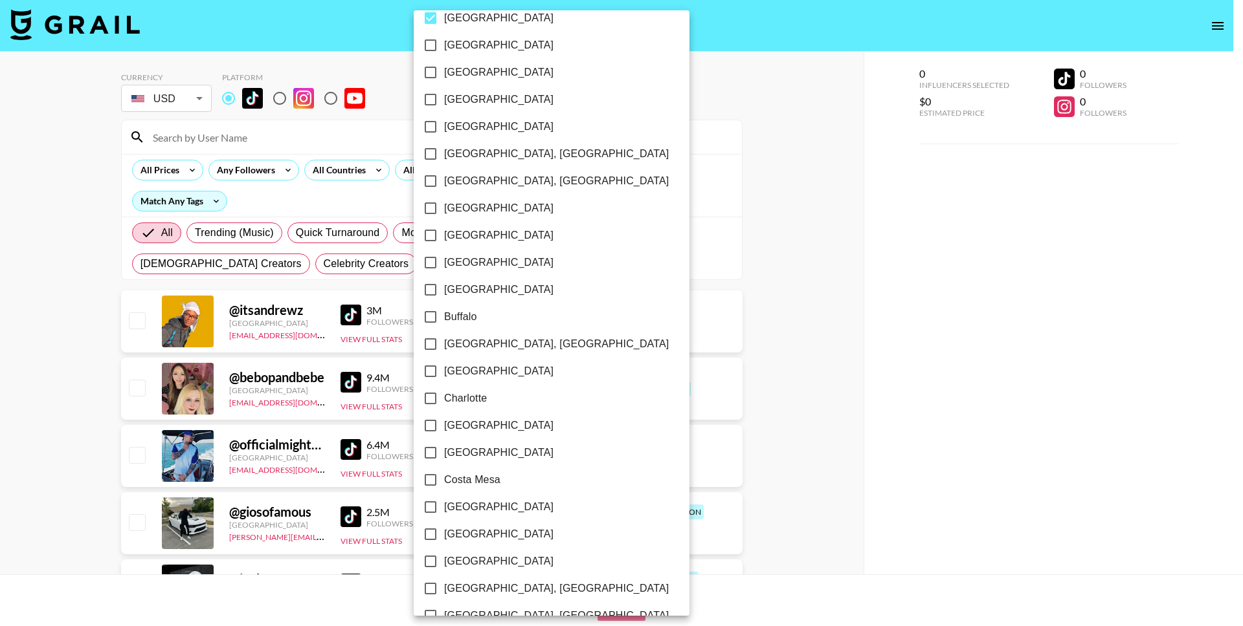
click at [432, 231] on input "[GEOGRAPHIC_DATA]" at bounding box center [430, 235] width 27 height 27
checkbox input "true"
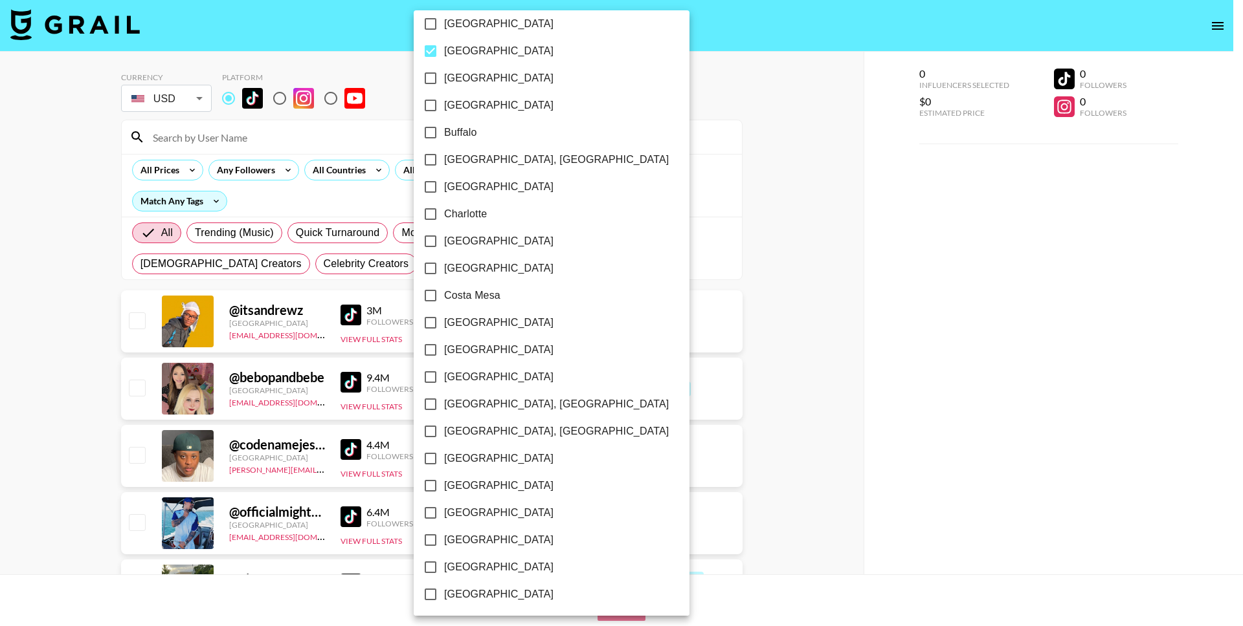
scroll to position [373, 0]
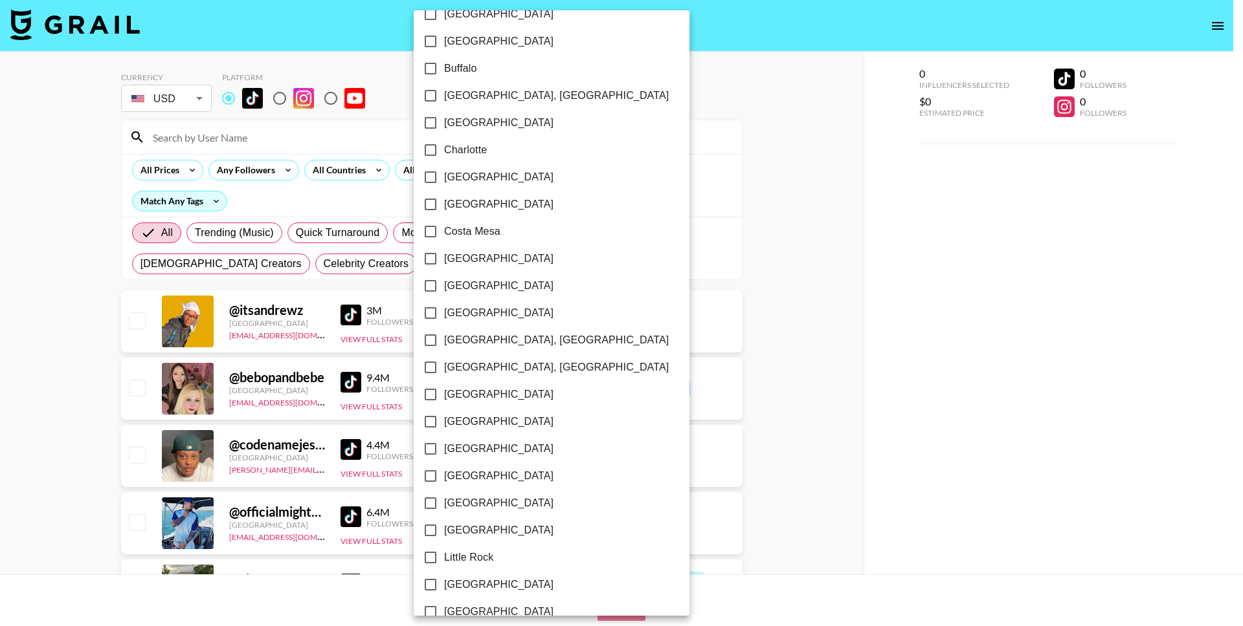
click at [432, 310] on input "[GEOGRAPHIC_DATA]" at bounding box center [430, 313] width 27 height 27
checkbox input "true"
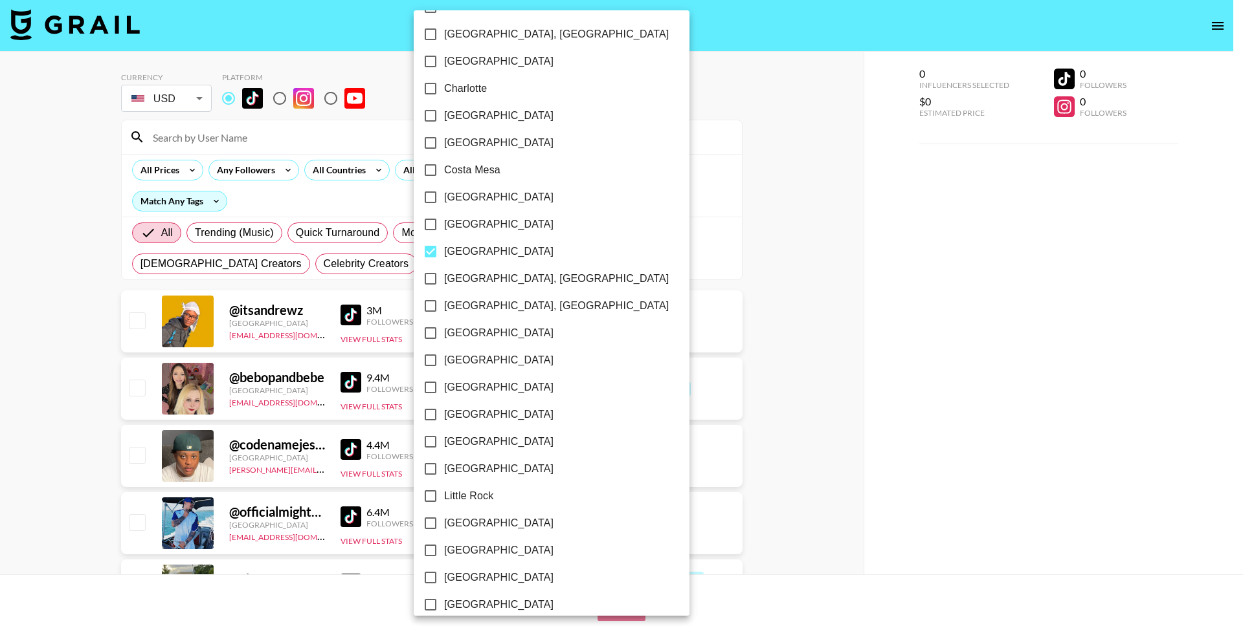
scroll to position [476, 0]
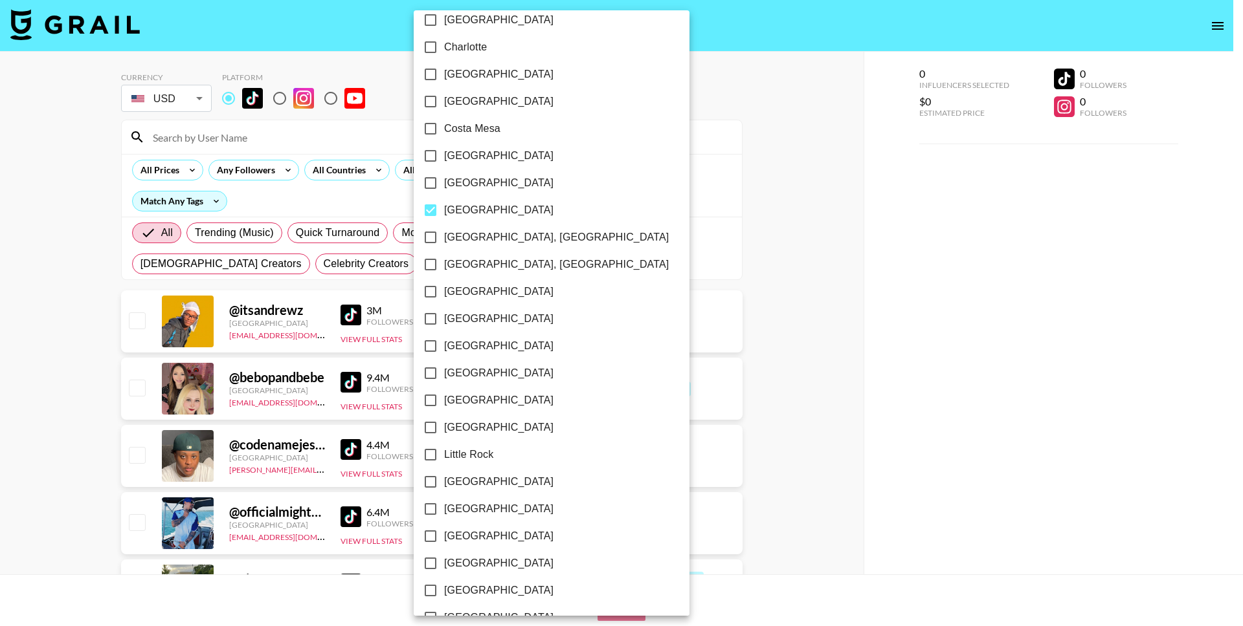
click at [429, 156] on input "[GEOGRAPHIC_DATA]" at bounding box center [430, 155] width 27 height 27
checkbox input "true"
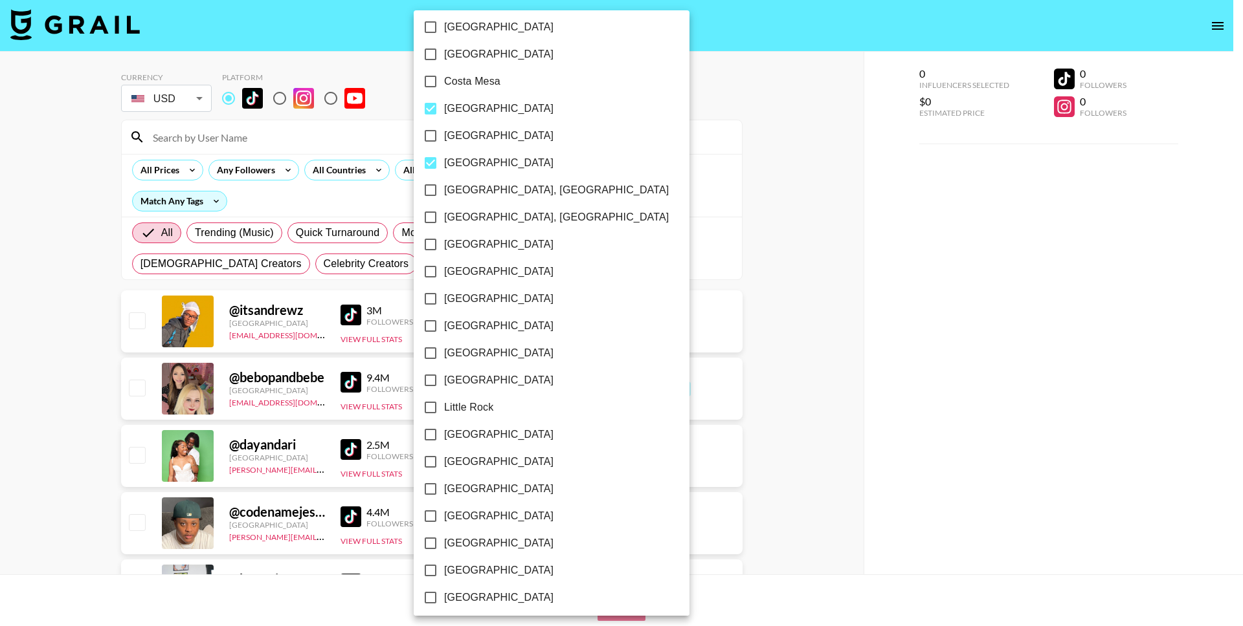
scroll to position [525, 0]
click at [430, 133] on input "[GEOGRAPHIC_DATA]" at bounding box center [430, 133] width 27 height 27
checkbox input "true"
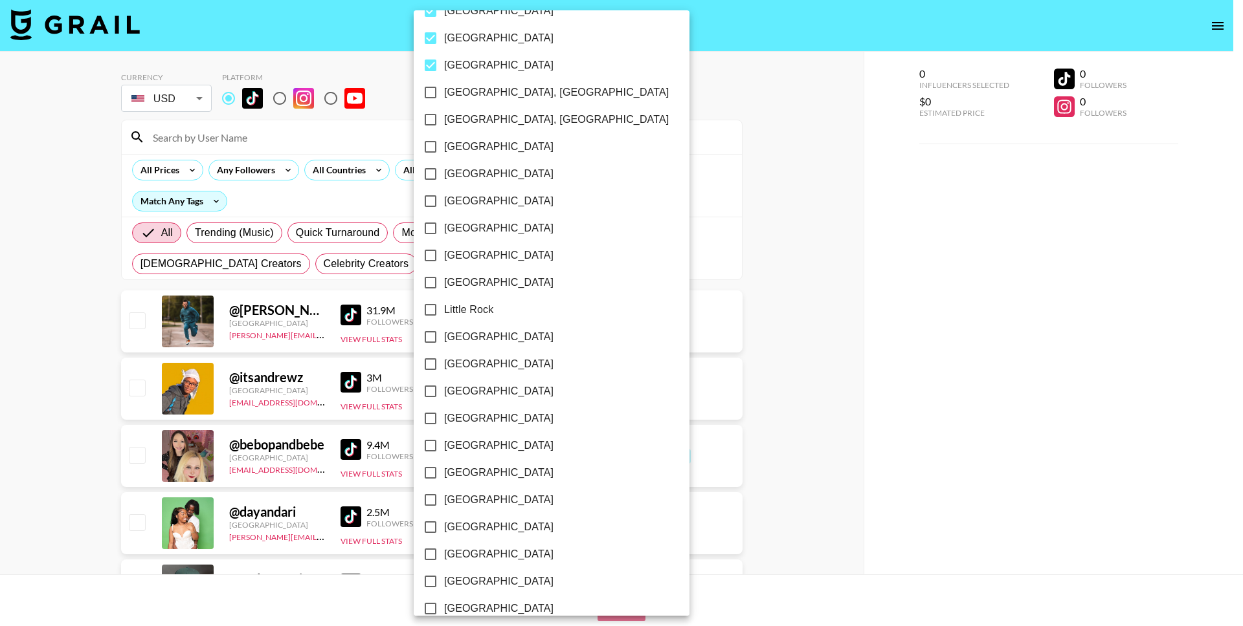
scroll to position [626, 0]
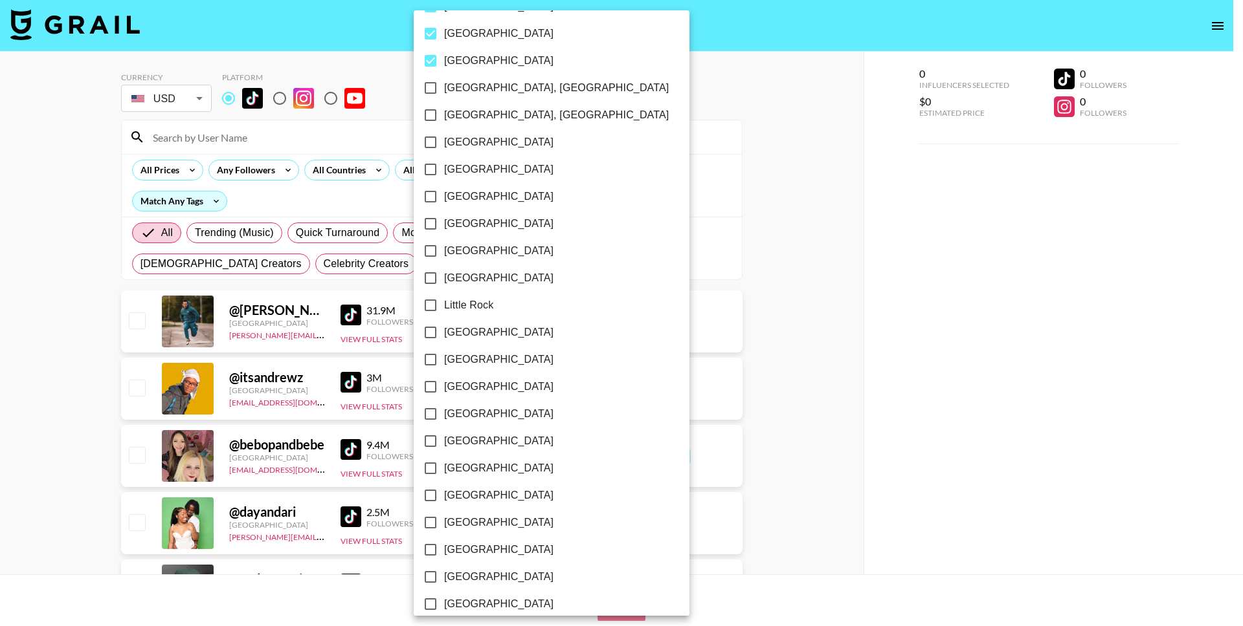
click at [433, 363] on input "[GEOGRAPHIC_DATA]" at bounding box center [430, 359] width 27 height 27
checkbox input "true"
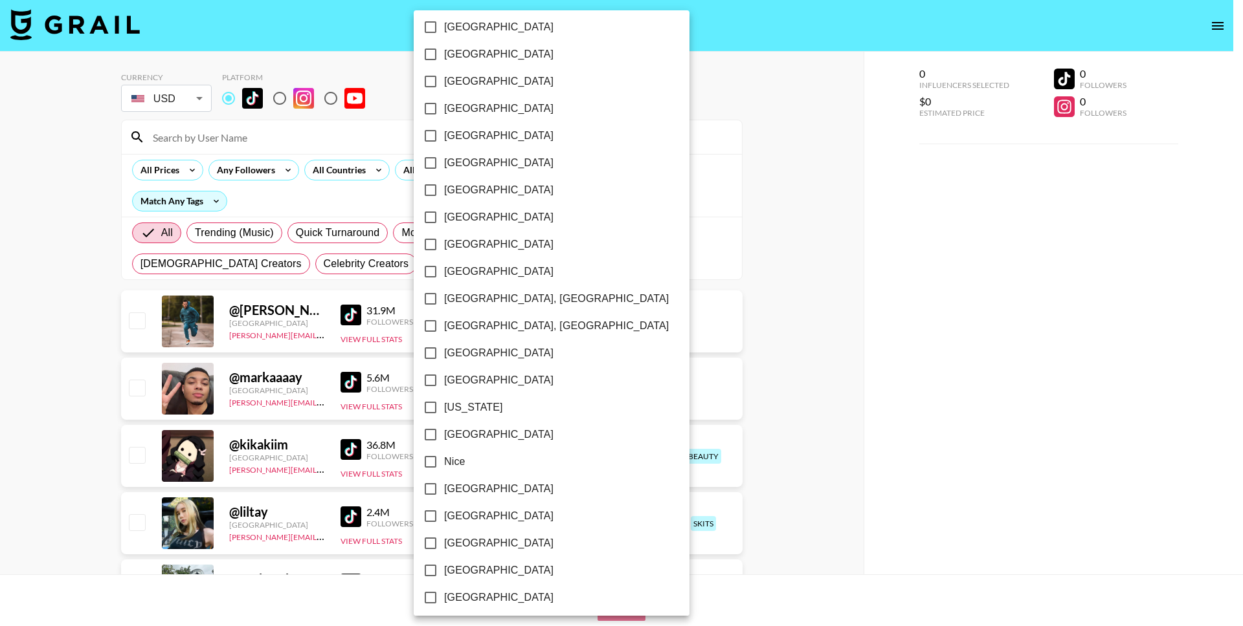
scroll to position [1014, 0]
click at [430, 245] on input "[GEOGRAPHIC_DATA]" at bounding box center [430, 243] width 27 height 27
checkbox input "true"
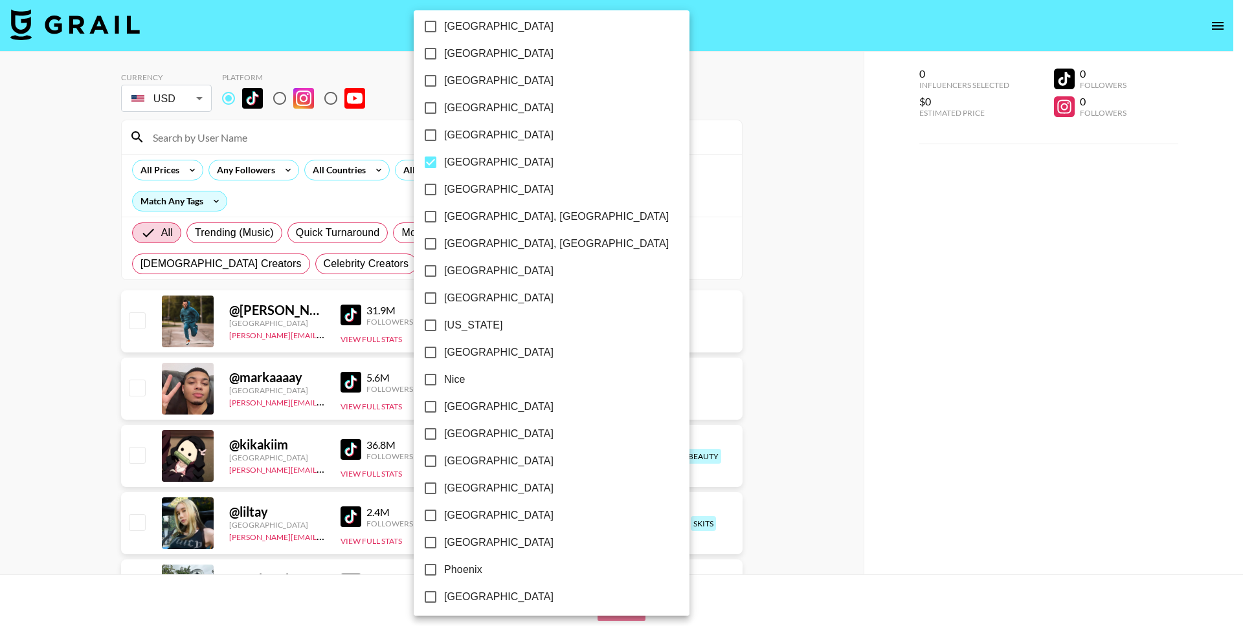
scroll to position [1118, 0]
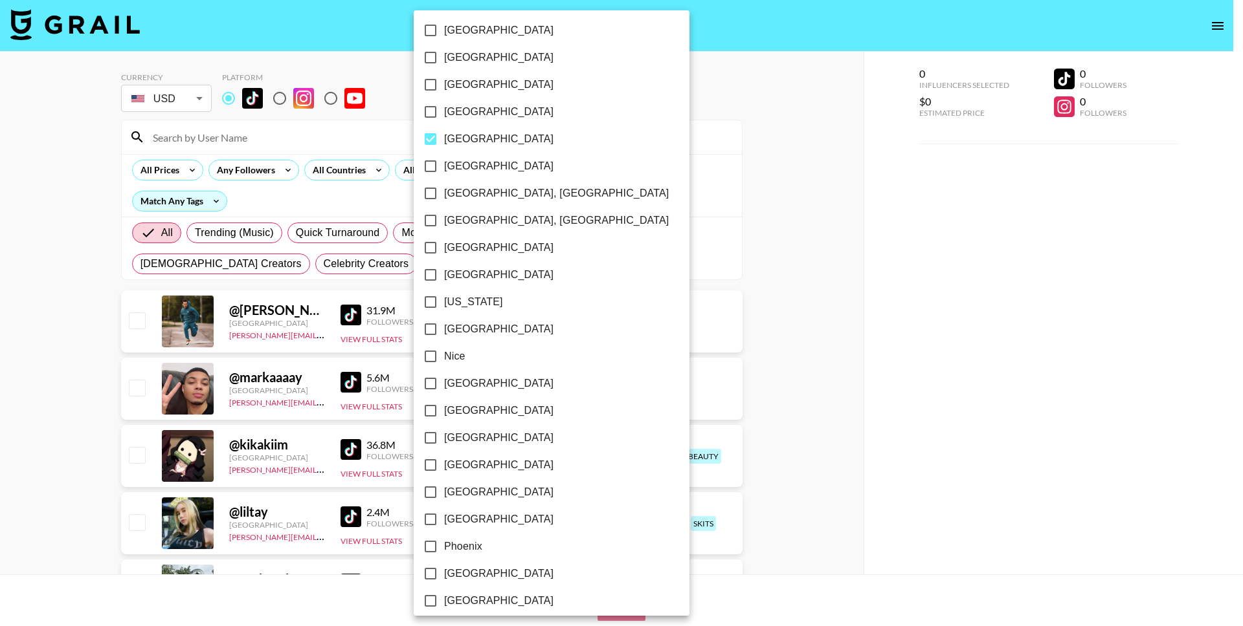
click at [431, 302] on input "[US_STATE]" at bounding box center [430, 302] width 27 height 27
checkbox input "true"
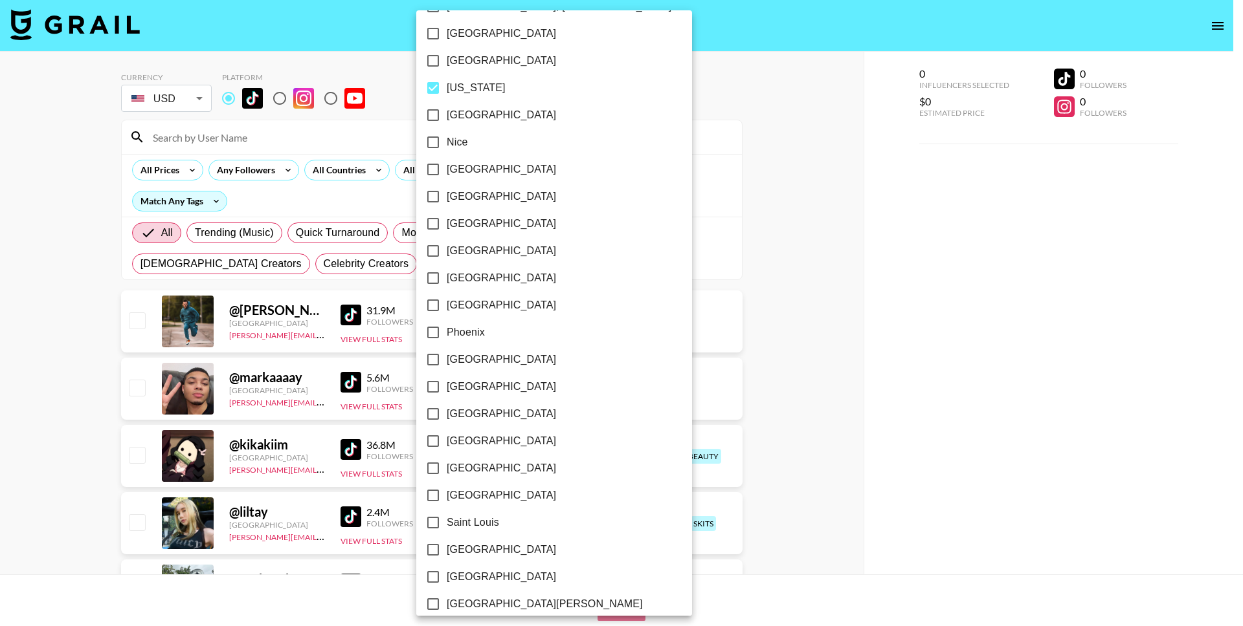
scroll to position [1355, 0]
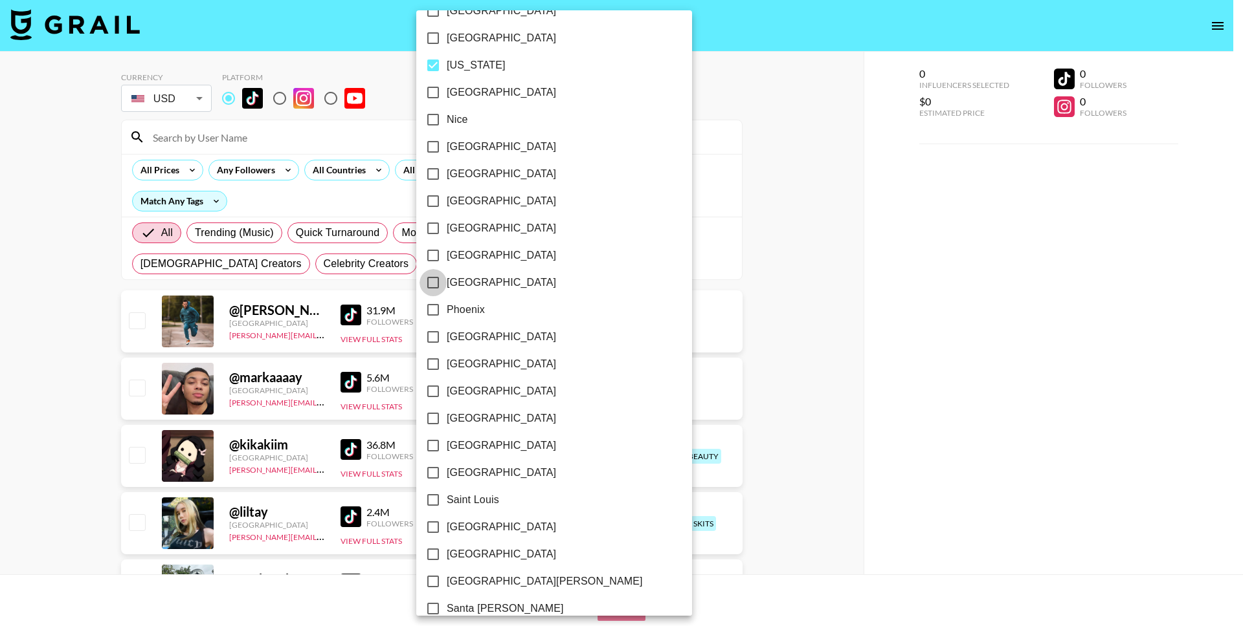
click at [430, 289] on input "[GEOGRAPHIC_DATA]" at bounding box center [432, 282] width 27 height 27
checkbox input "true"
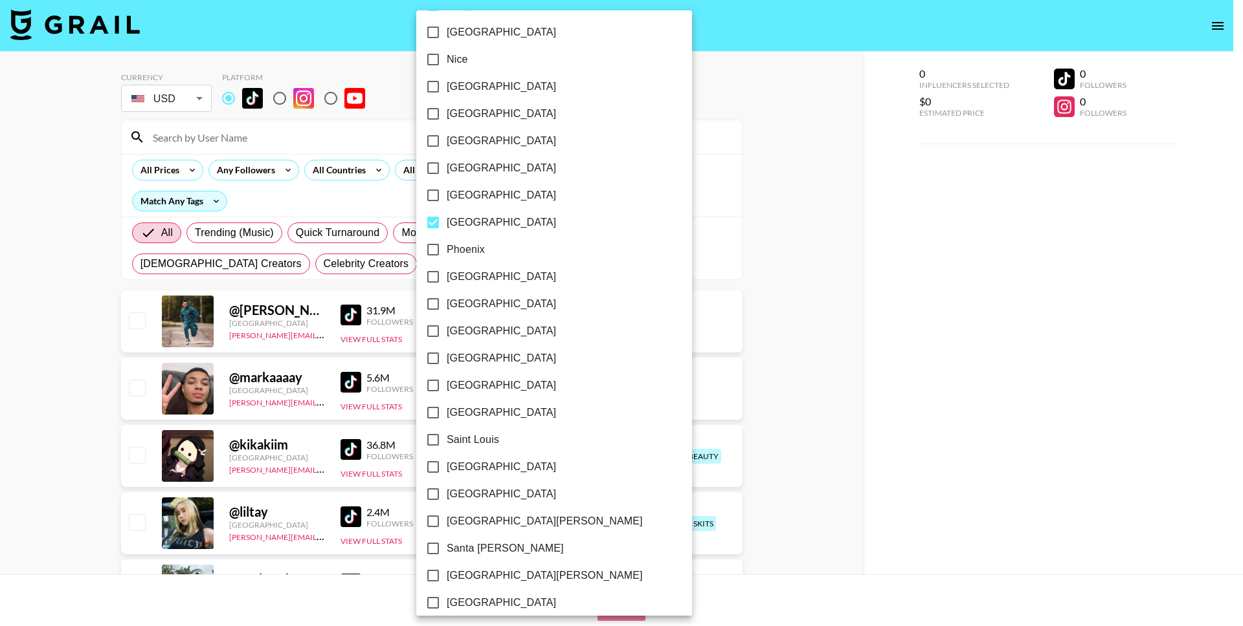
scroll to position [1454, 0]
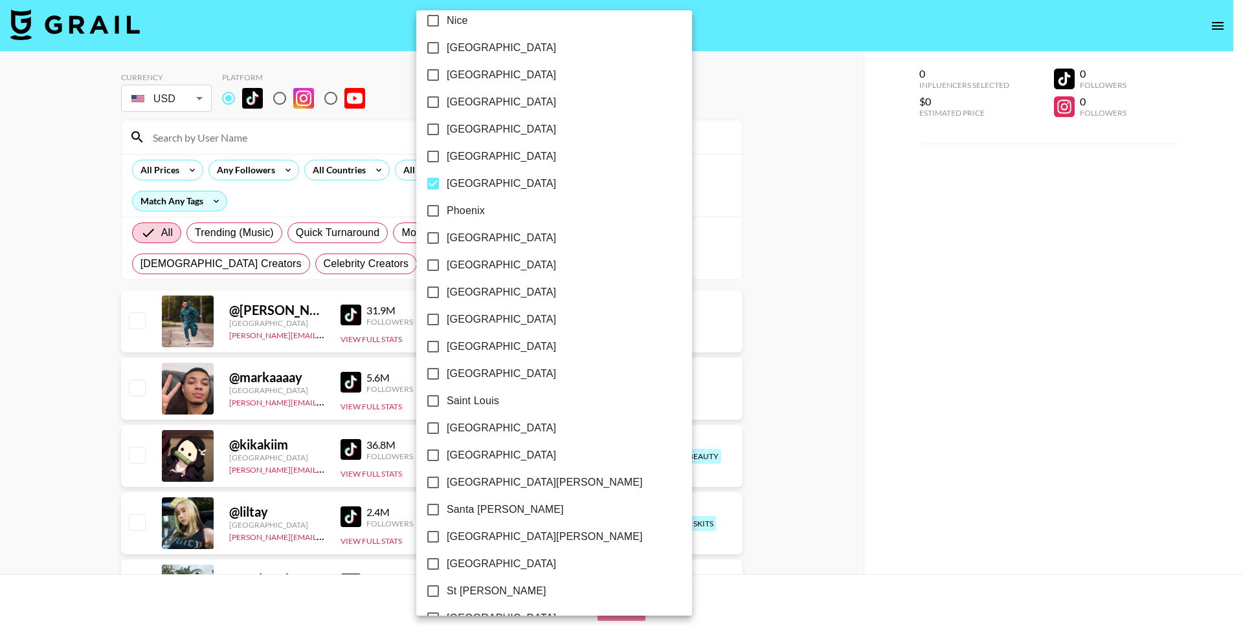
click at [437, 259] on input "[GEOGRAPHIC_DATA]" at bounding box center [432, 265] width 27 height 27
checkbox input "true"
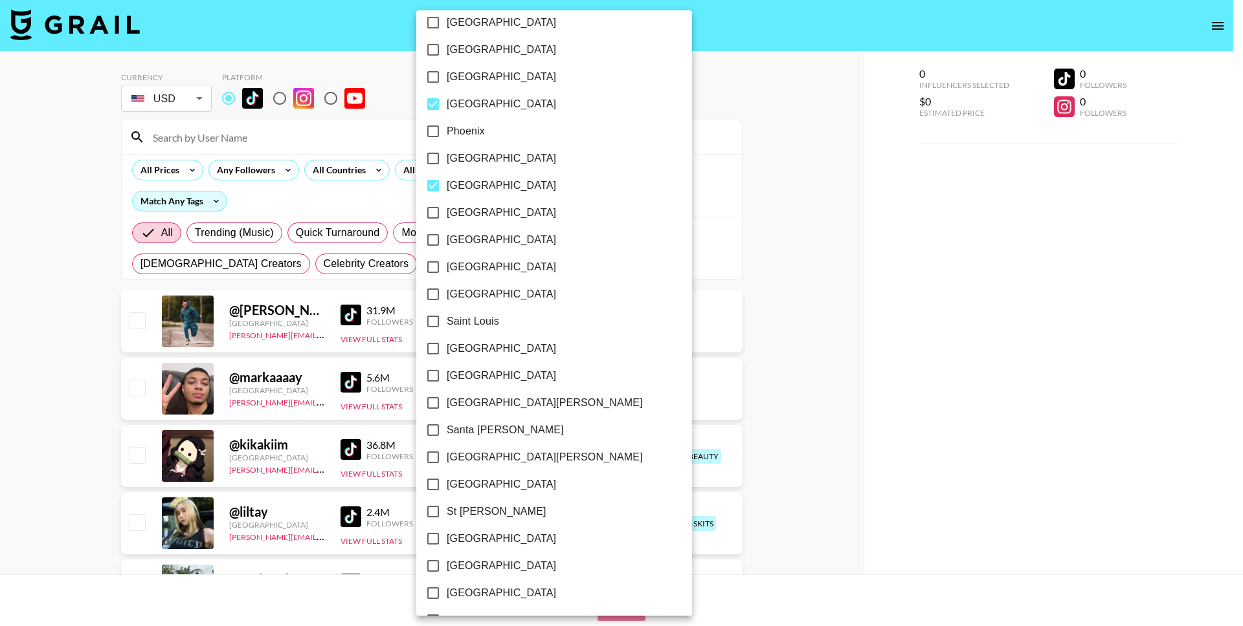
scroll to position [1538, 0]
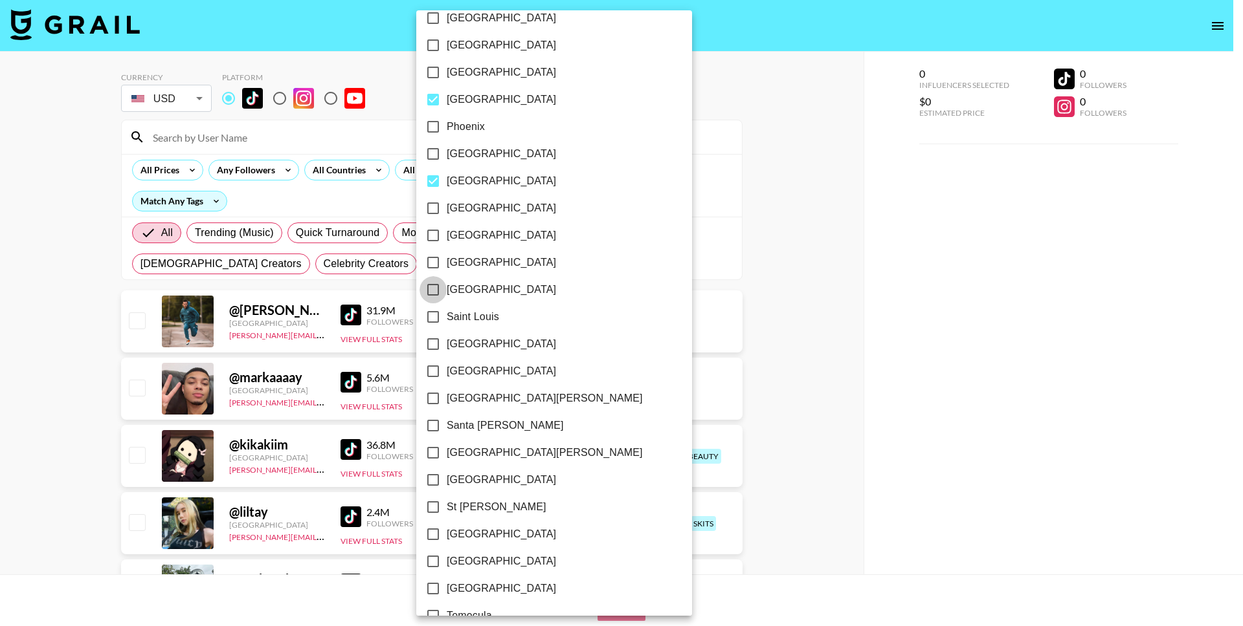
click at [437, 285] on input "[GEOGRAPHIC_DATA]" at bounding box center [432, 289] width 27 height 27
checkbox input "true"
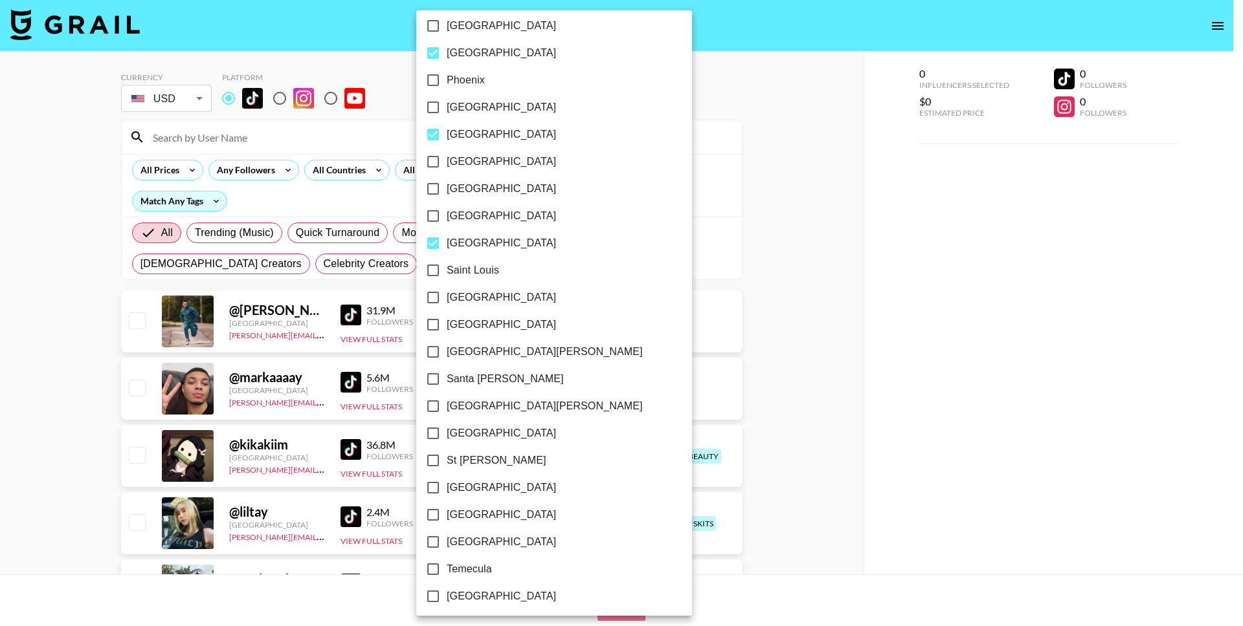
click at [432, 322] on input "[GEOGRAPHIC_DATA]" at bounding box center [432, 324] width 27 height 27
checkbox input "true"
click at [437, 351] on input "[GEOGRAPHIC_DATA][PERSON_NAME]" at bounding box center [432, 351] width 27 height 27
checkbox input "true"
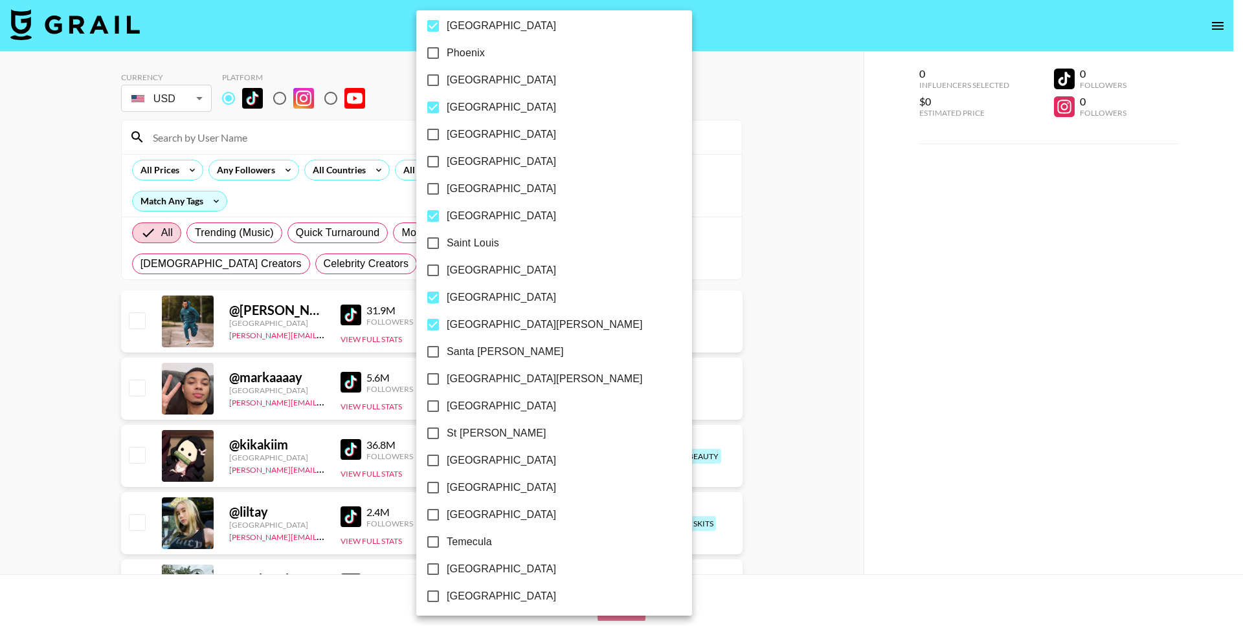
scroll to position [1622, 0]
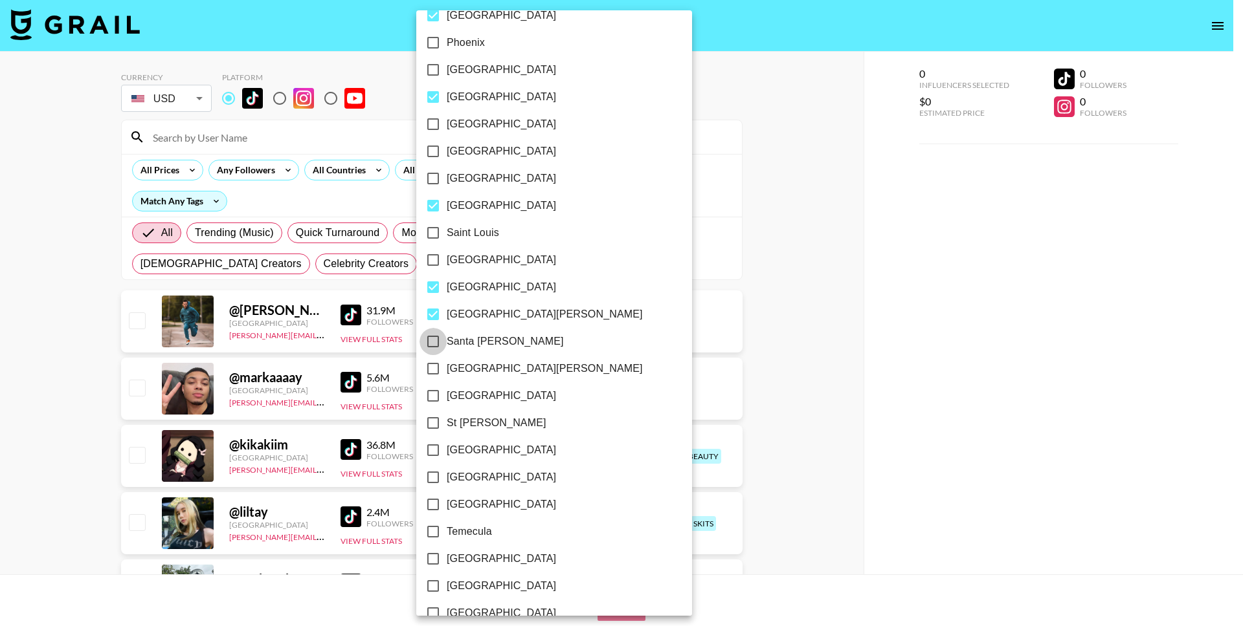
click at [434, 348] on input "Santa [PERSON_NAME]" at bounding box center [432, 341] width 27 height 27
checkbox input "true"
click at [434, 368] on input "[GEOGRAPHIC_DATA][PERSON_NAME]" at bounding box center [432, 368] width 27 height 27
checkbox input "true"
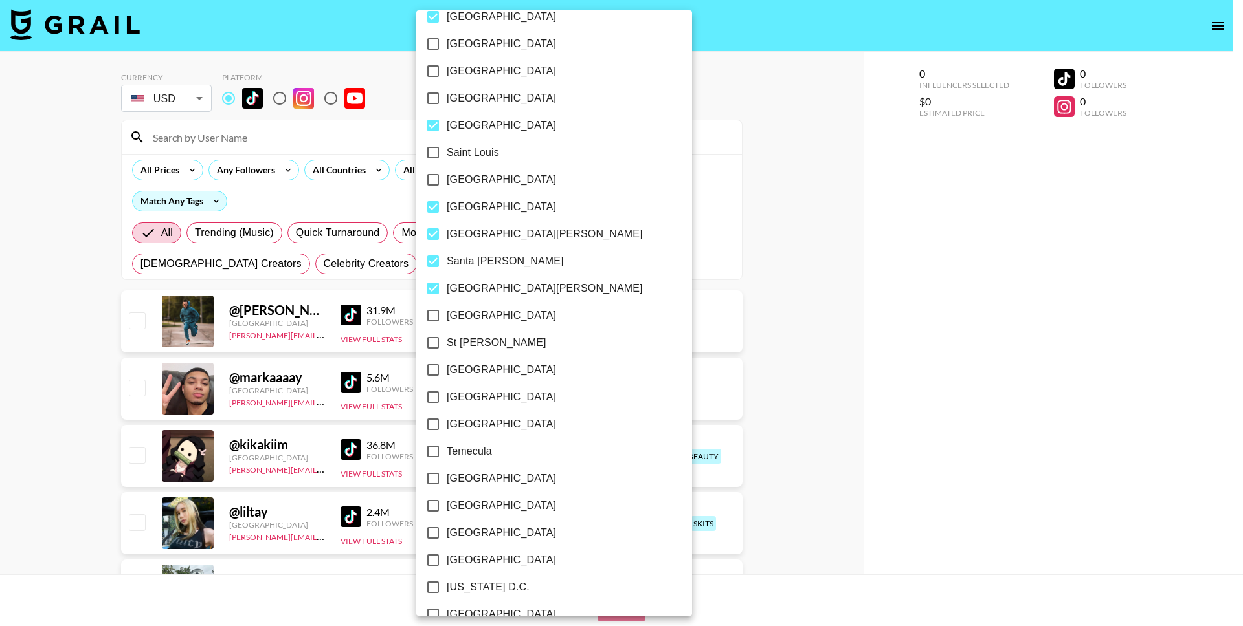
scroll to position [1725, 0]
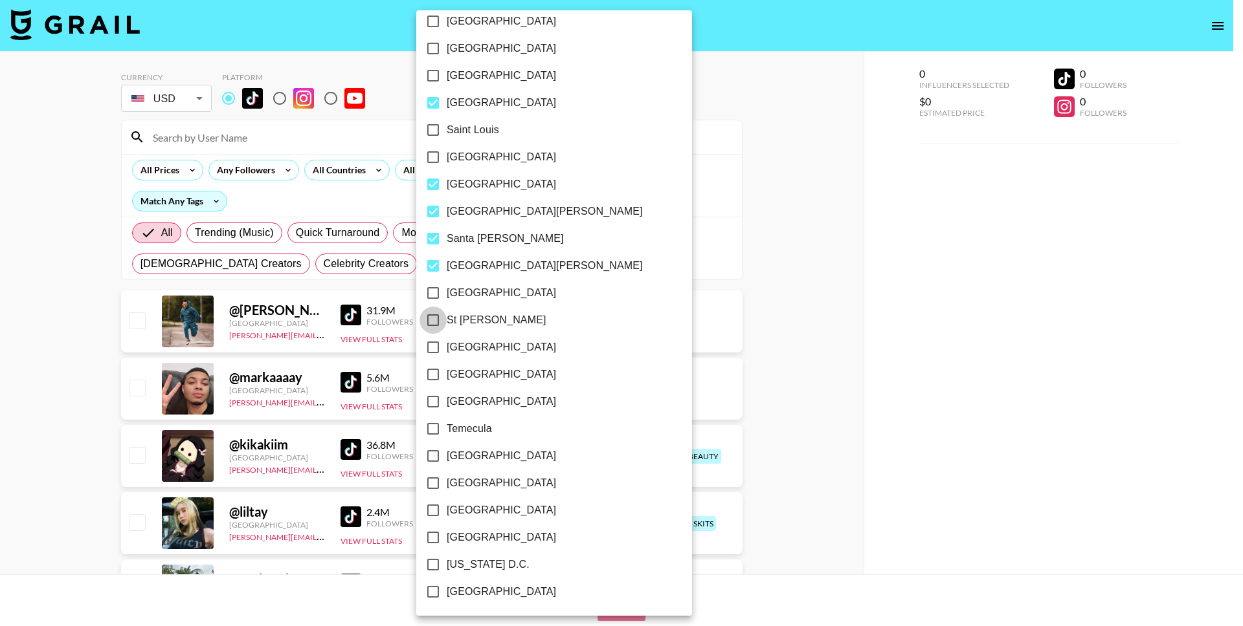
click at [434, 320] on input "St [PERSON_NAME]" at bounding box center [432, 320] width 27 height 27
checkbox input "true"
click at [434, 293] on input "[GEOGRAPHIC_DATA]" at bounding box center [432, 293] width 27 height 27
click at [432, 290] on input "[GEOGRAPHIC_DATA]" at bounding box center [432, 293] width 27 height 27
checkbox input "false"
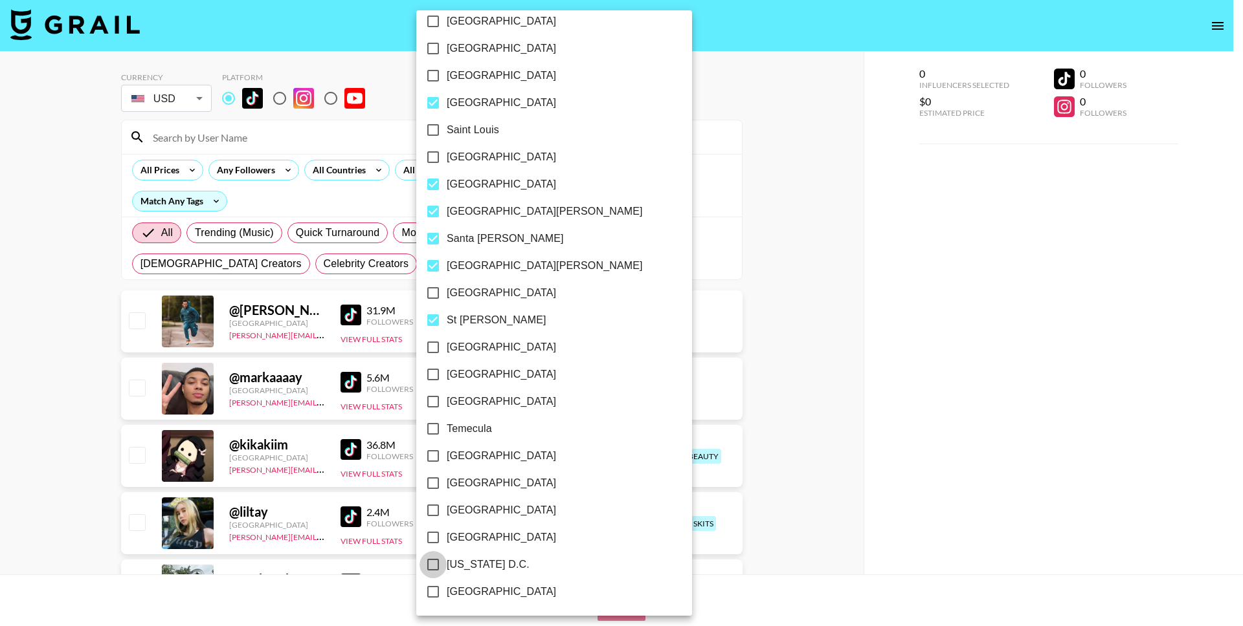
click at [436, 560] on input "[US_STATE] D.C." at bounding box center [432, 564] width 27 height 27
checkbox input "true"
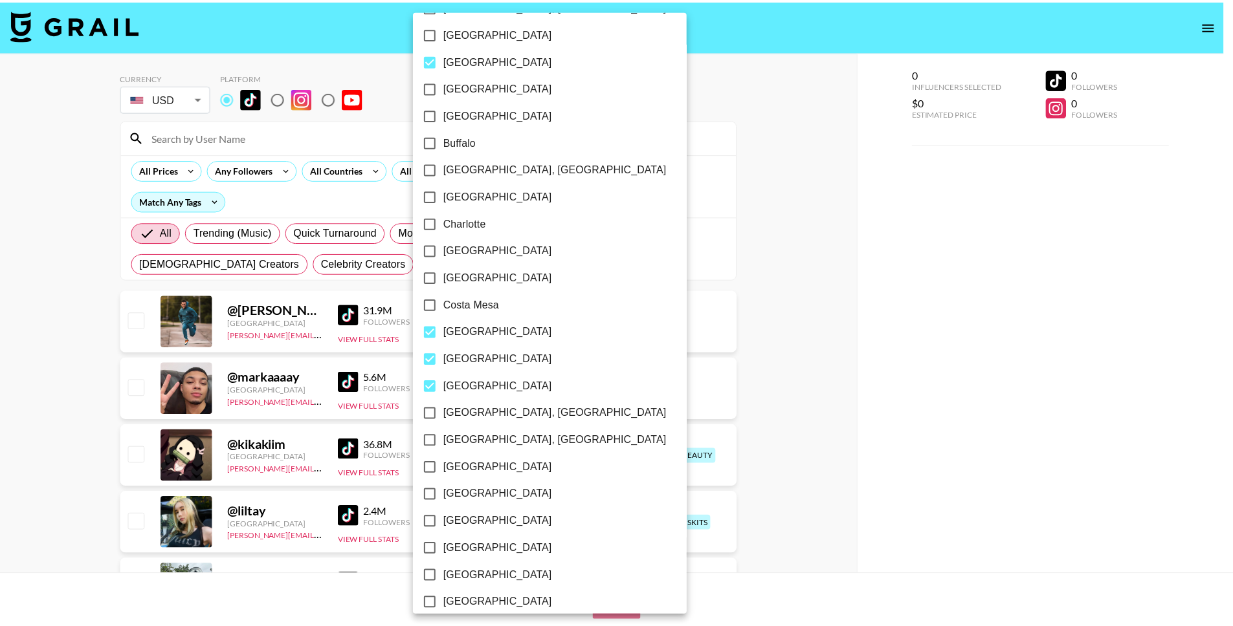
scroll to position [0, 0]
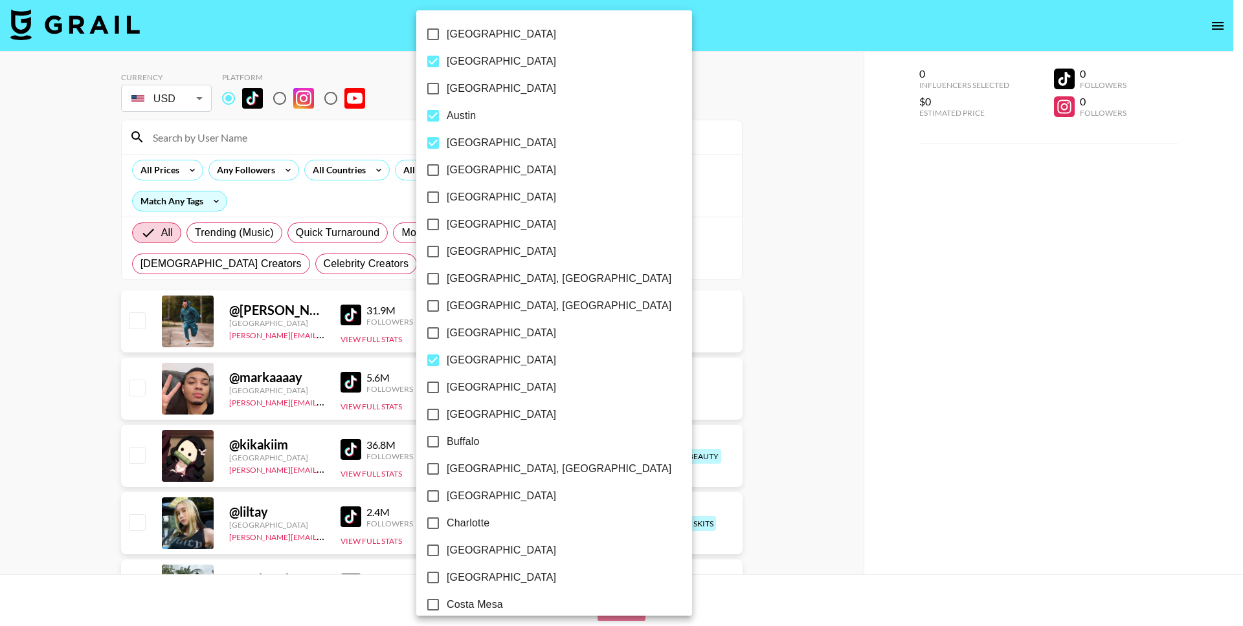
click at [615, 133] on div at bounding box center [621, 313] width 1243 height 626
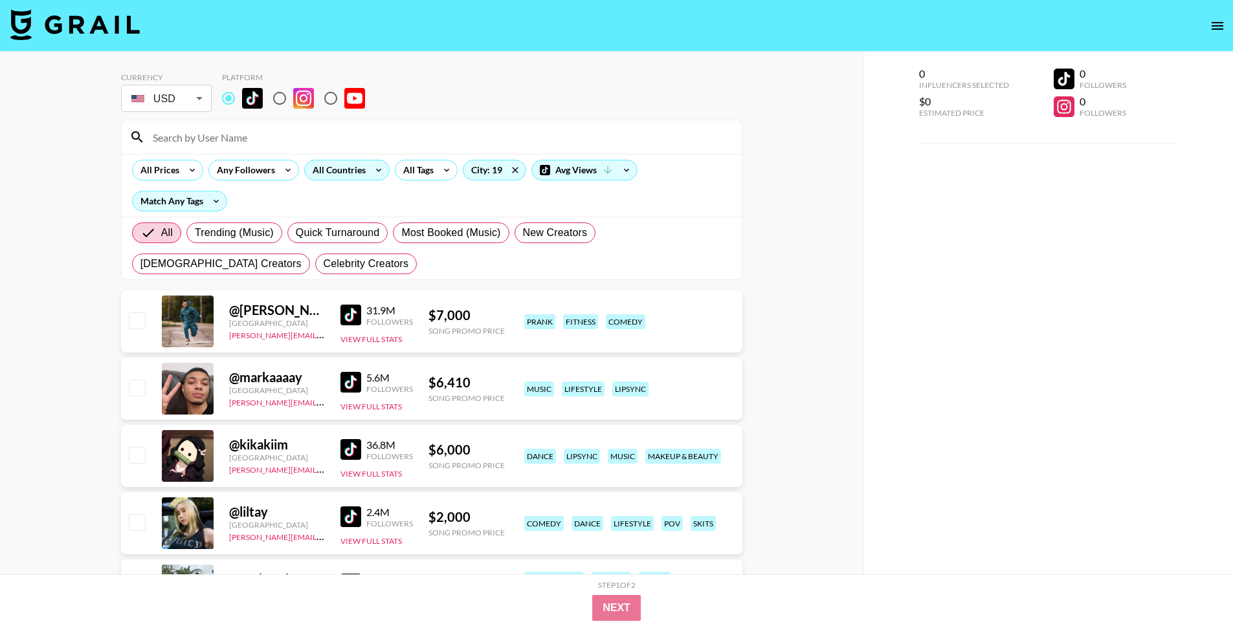
click at [335, 172] on div "All Countries" at bounding box center [336, 169] width 63 height 19
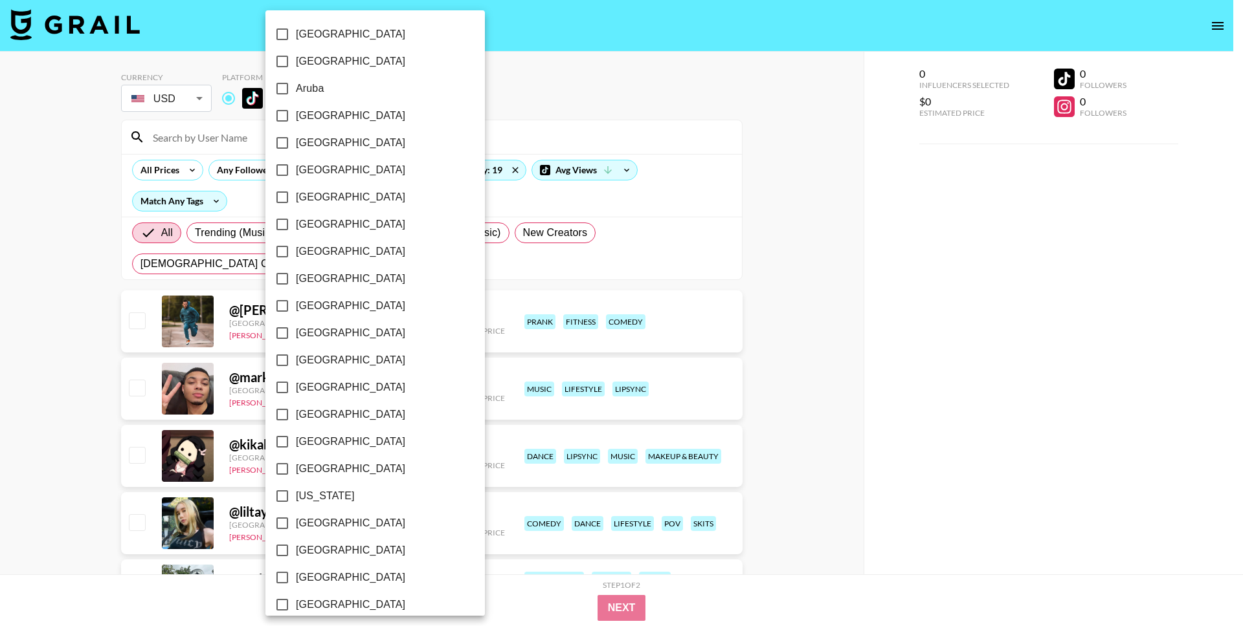
click at [283, 120] on input "[GEOGRAPHIC_DATA]" at bounding box center [282, 115] width 27 height 27
checkbox input "true"
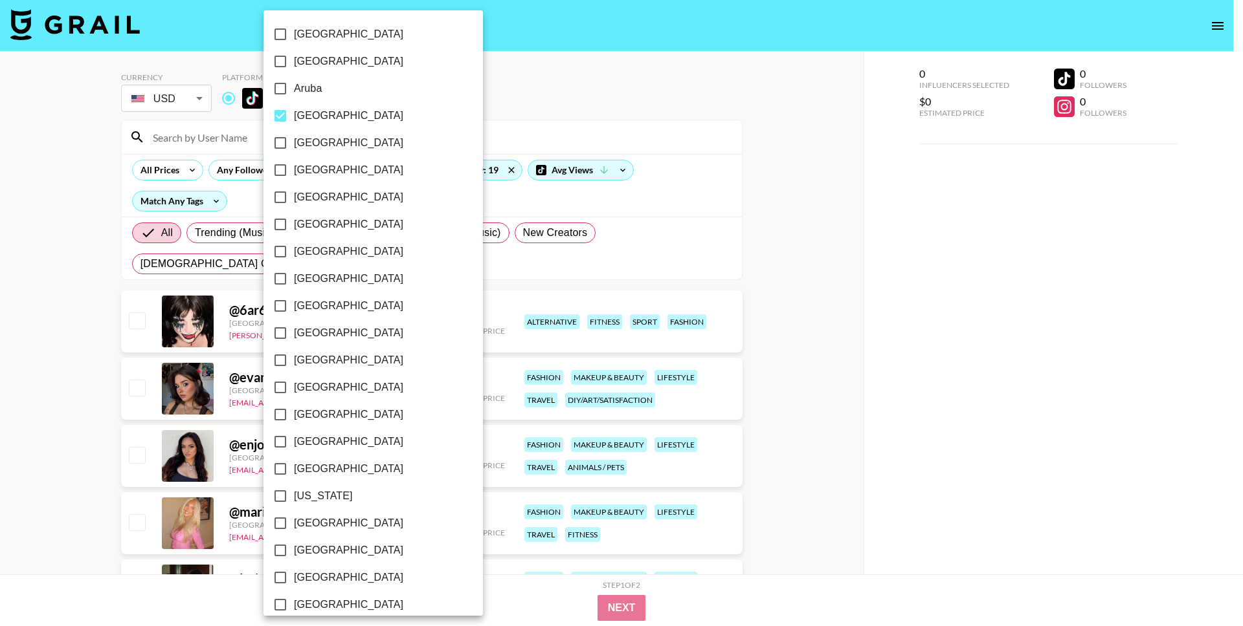
click at [91, 354] on div at bounding box center [621, 313] width 1243 height 626
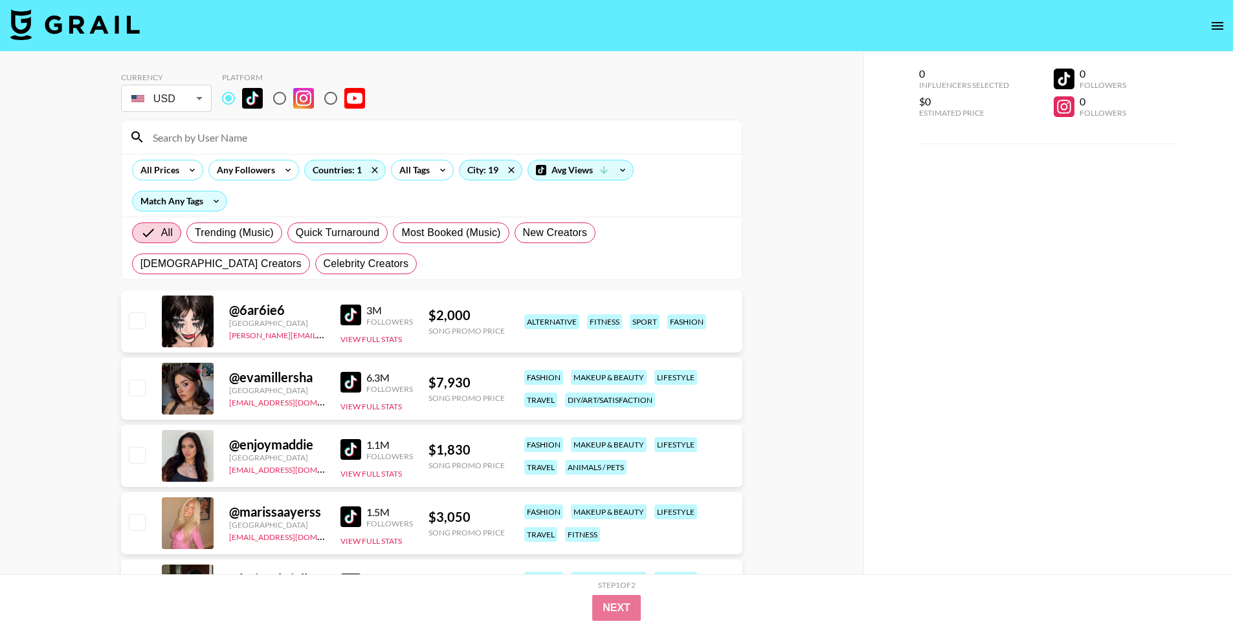
click at [349, 390] on img at bounding box center [350, 382] width 21 height 21
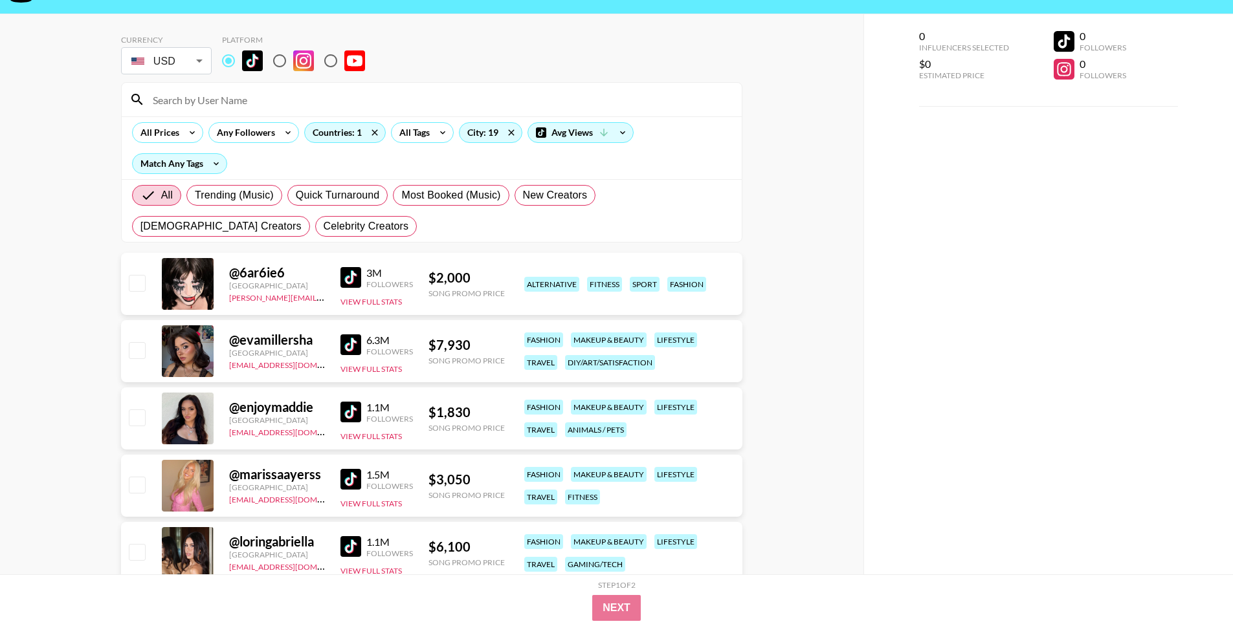
scroll to position [67, 0]
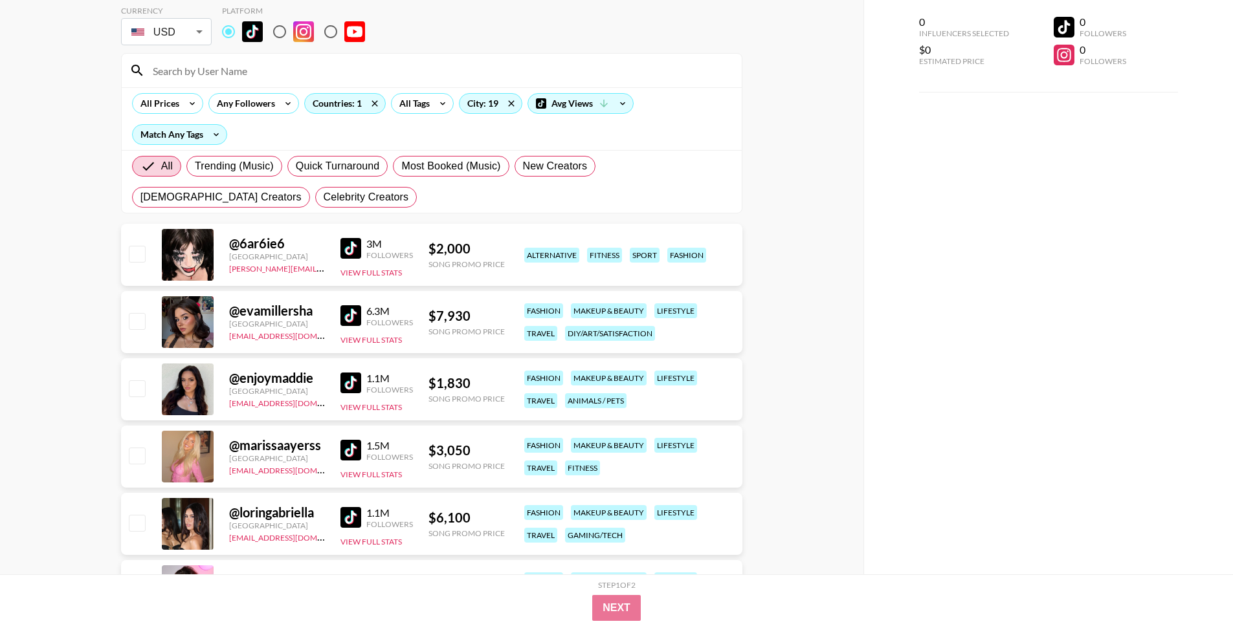
click at [354, 384] on img at bounding box center [350, 383] width 21 height 21
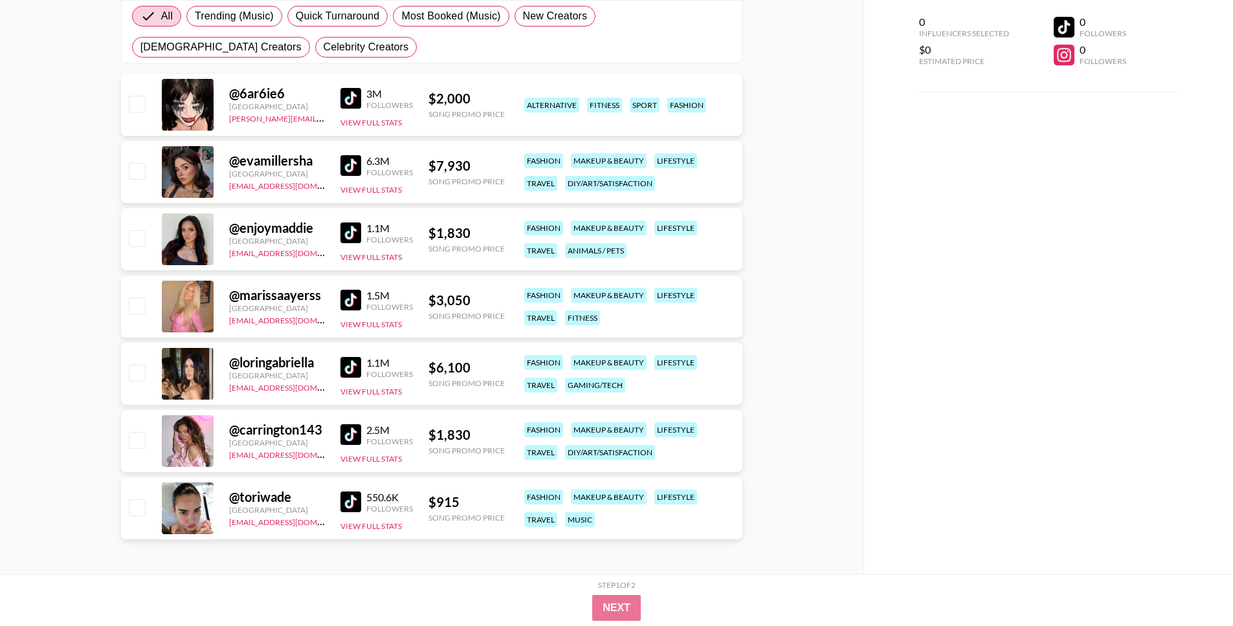
scroll to position [218, 0]
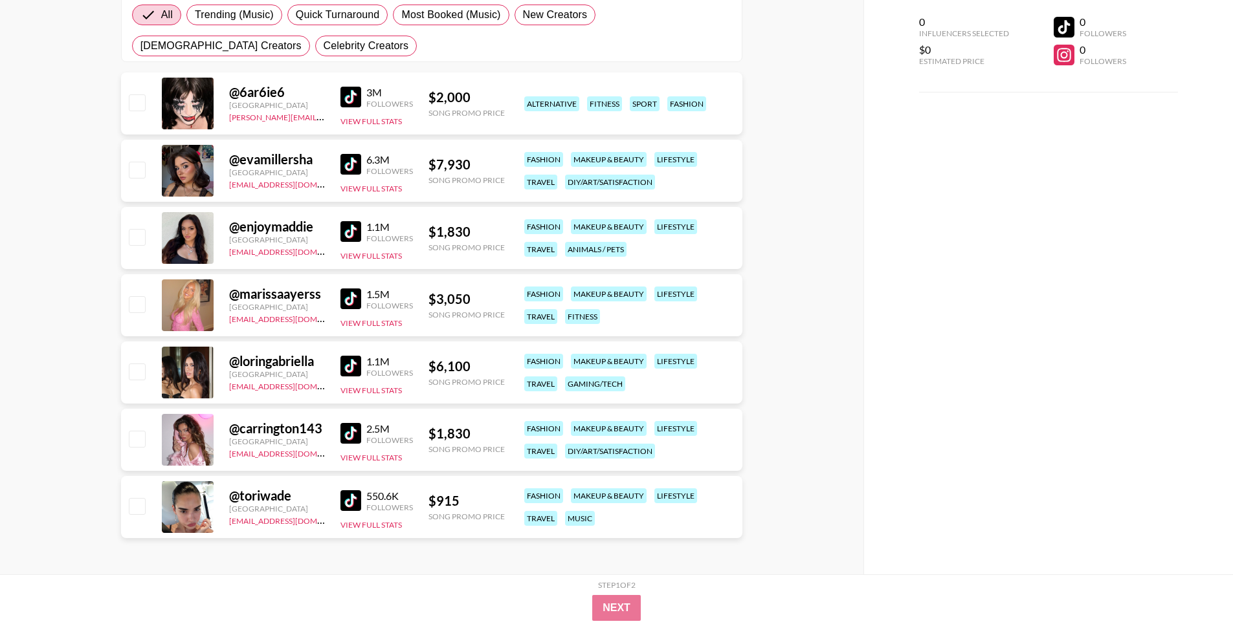
click at [344, 372] on img at bounding box center [350, 366] width 21 height 21
click at [348, 428] on img at bounding box center [350, 433] width 21 height 21
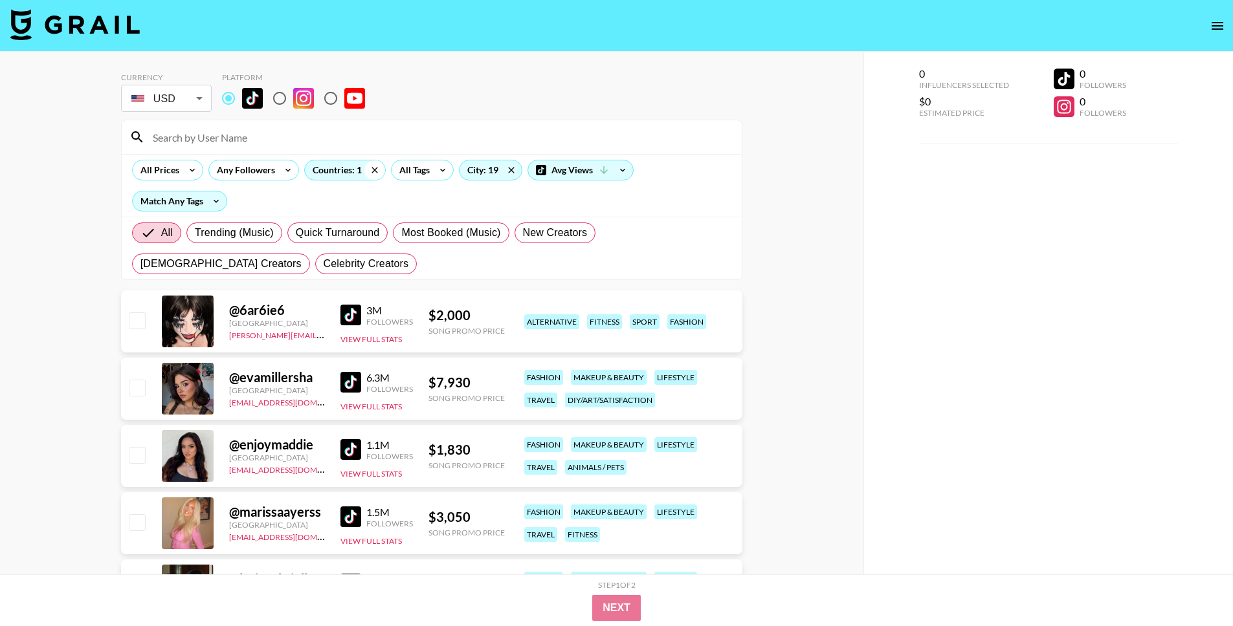
click at [373, 171] on icon at bounding box center [374, 169] width 21 height 19
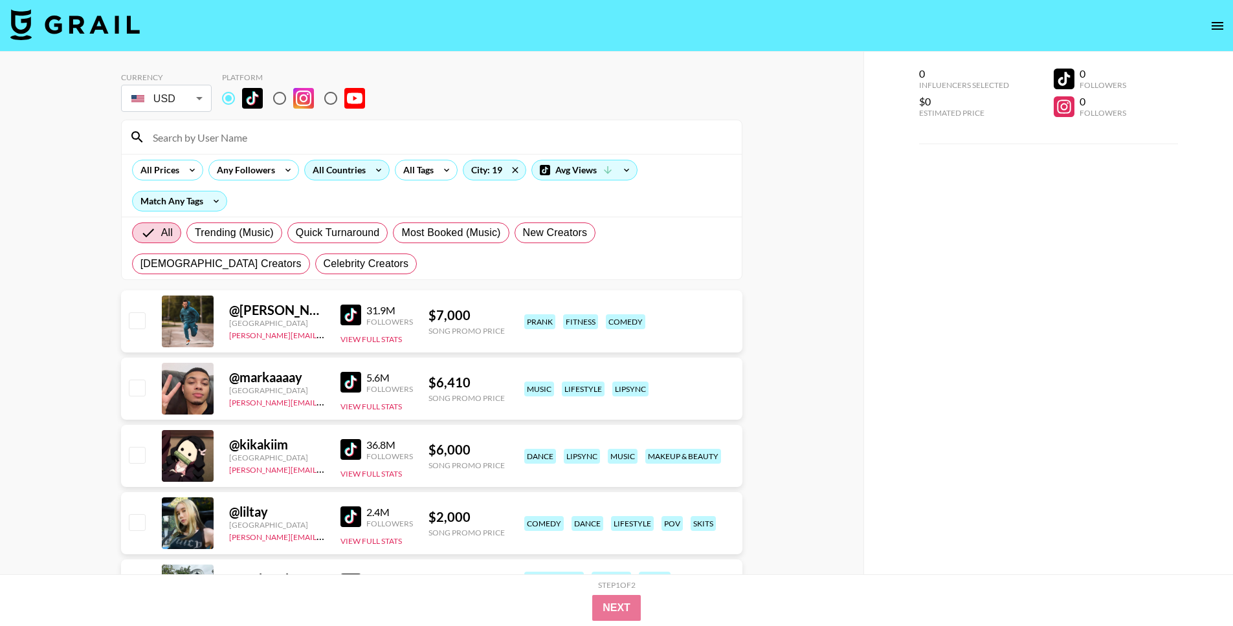
click at [340, 171] on div "All Countries" at bounding box center [336, 169] width 63 height 19
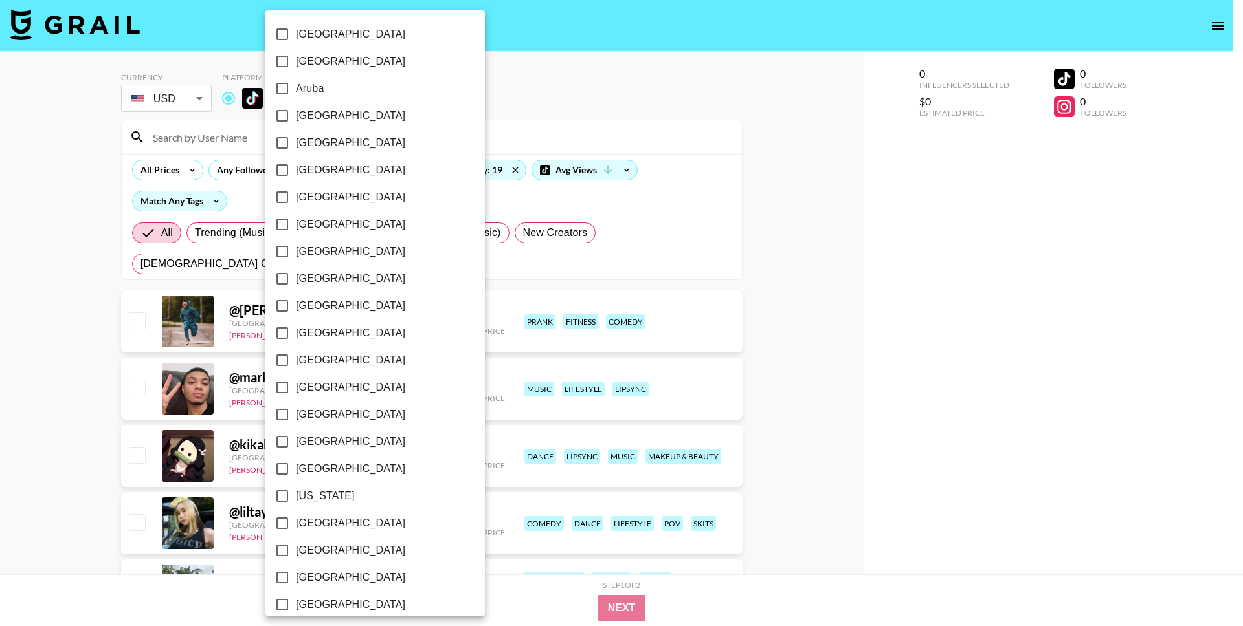
click at [283, 223] on input "[GEOGRAPHIC_DATA]" at bounding box center [282, 224] width 27 height 27
checkbox input "true"
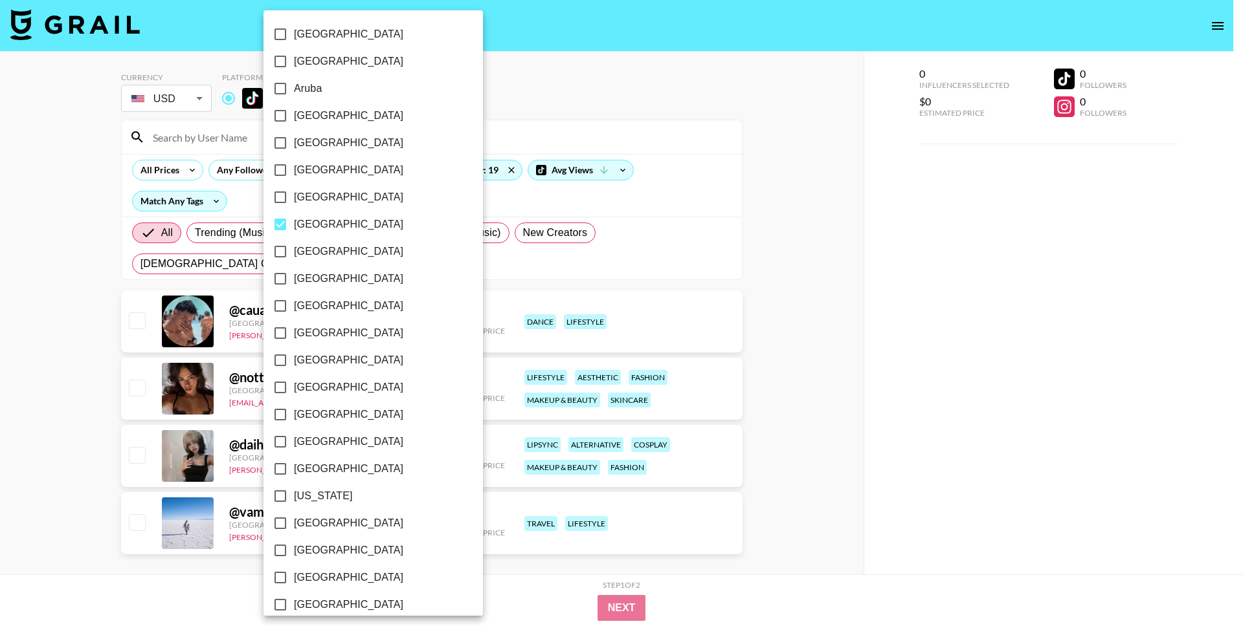
click at [84, 410] on div at bounding box center [621, 313] width 1243 height 626
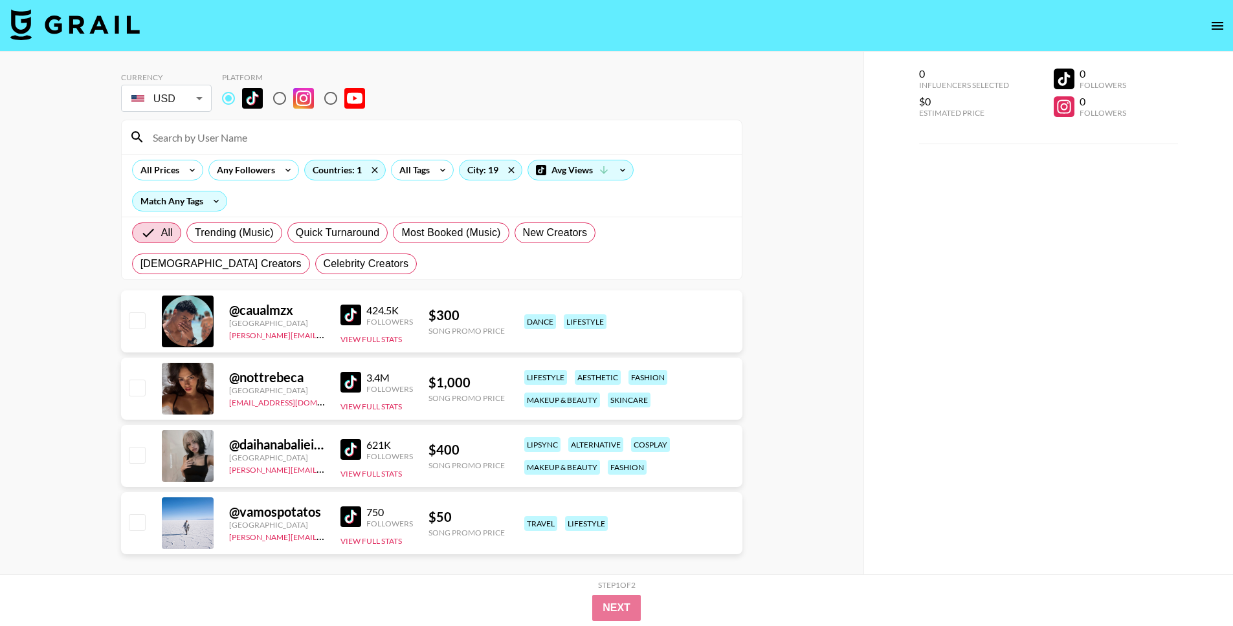
scroll to position [52, 0]
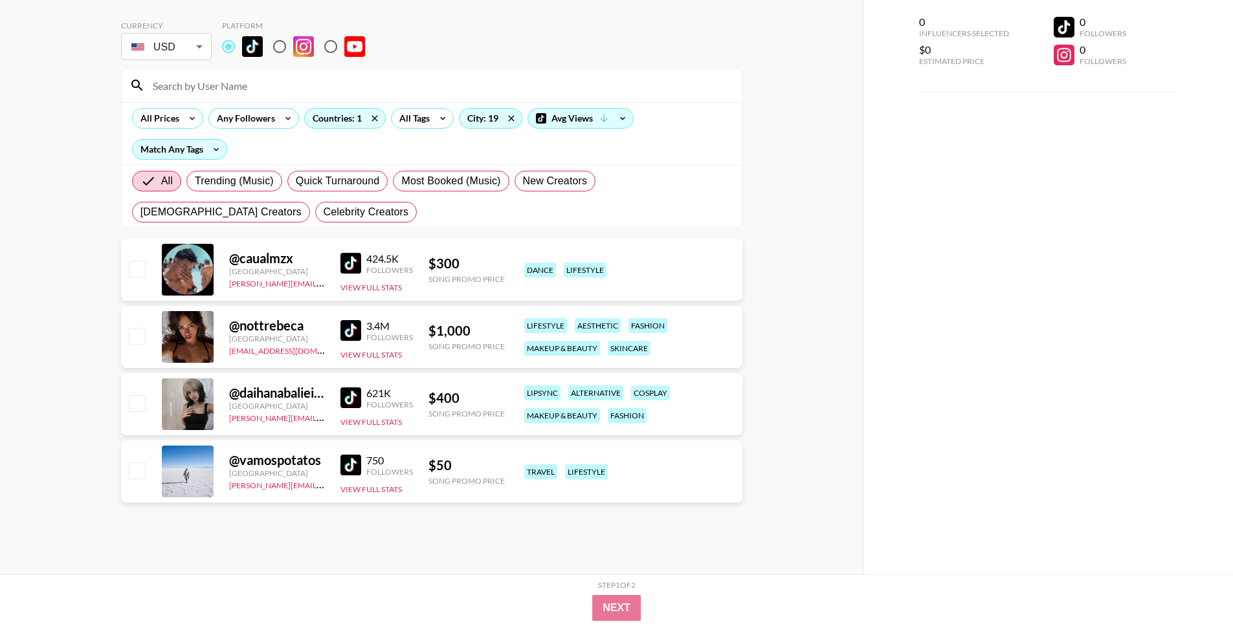
click at [348, 325] on img at bounding box center [350, 330] width 21 height 21
click at [352, 401] on img at bounding box center [350, 398] width 21 height 21
click at [373, 116] on icon at bounding box center [374, 118] width 21 height 19
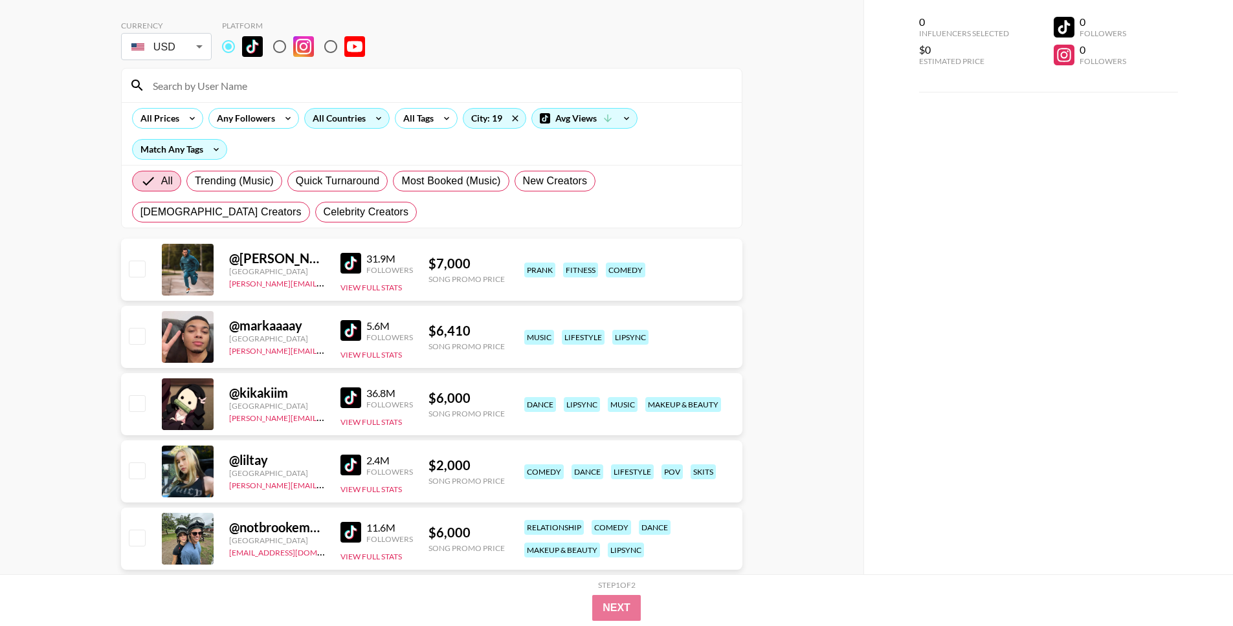
click at [332, 116] on div "All Countries" at bounding box center [336, 118] width 63 height 19
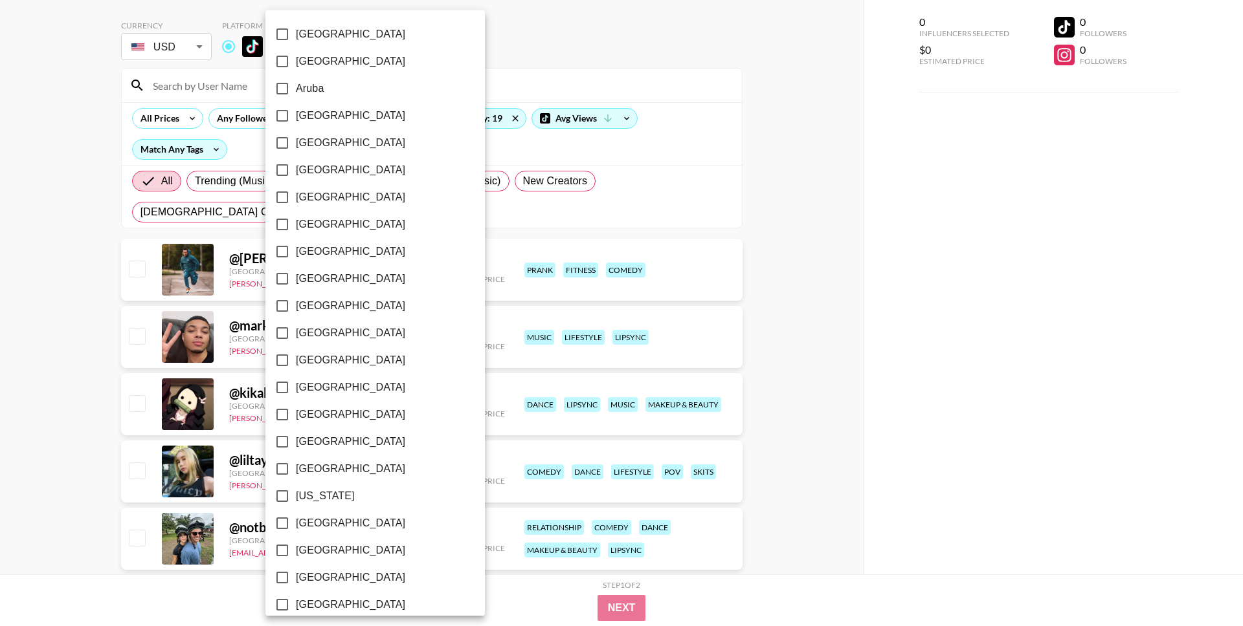
click at [283, 256] on input "[GEOGRAPHIC_DATA]" at bounding box center [282, 251] width 27 height 27
checkbox input "true"
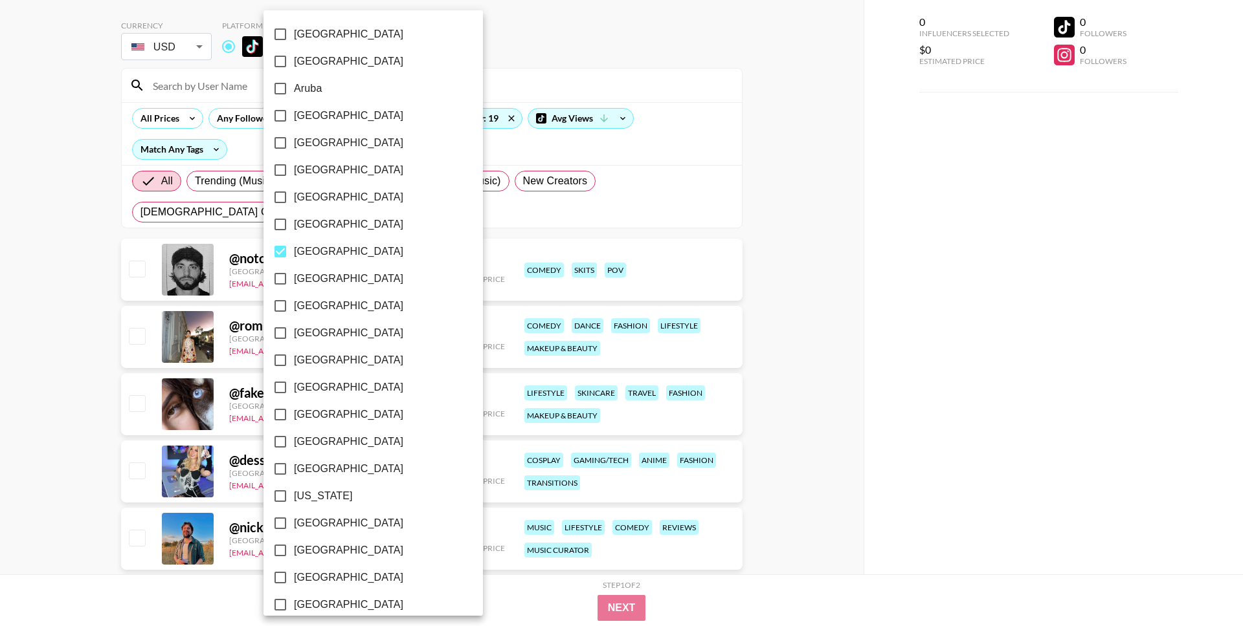
click at [45, 492] on div at bounding box center [621, 313] width 1243 height 626
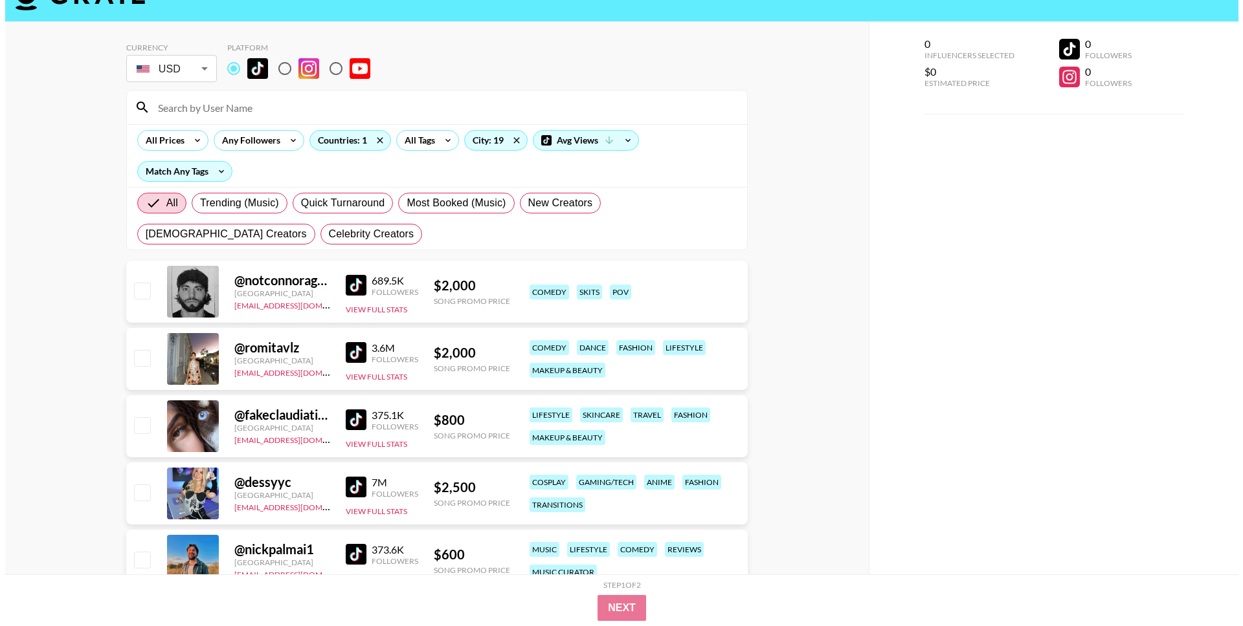
scroll to position [0, 0]
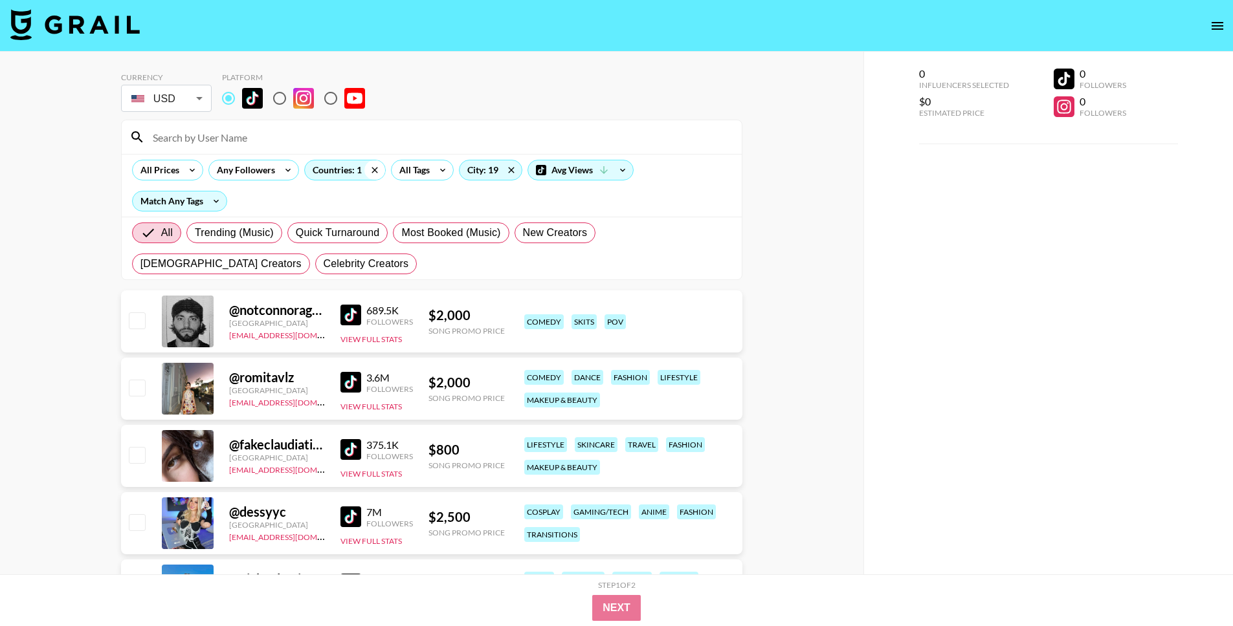
click at [373, 163] on icon at bounding box center [374, 169] width 21 height 19
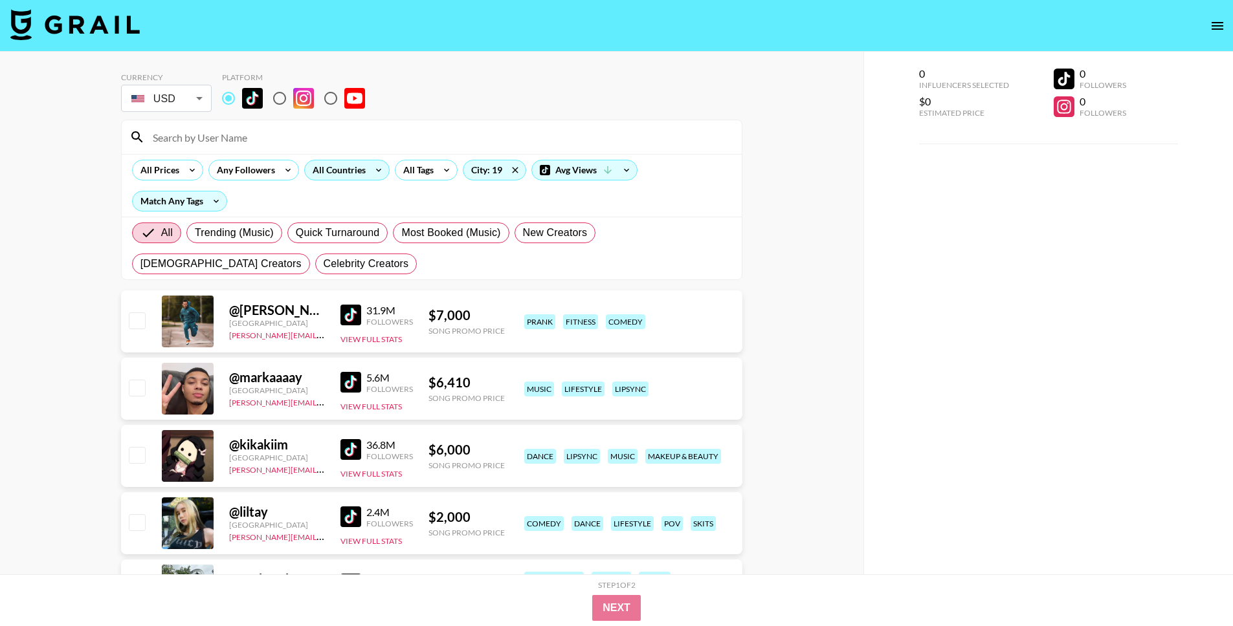
click at [343, 162] on div "All Countries" at bounding box center [336, 169] width 63 height 19
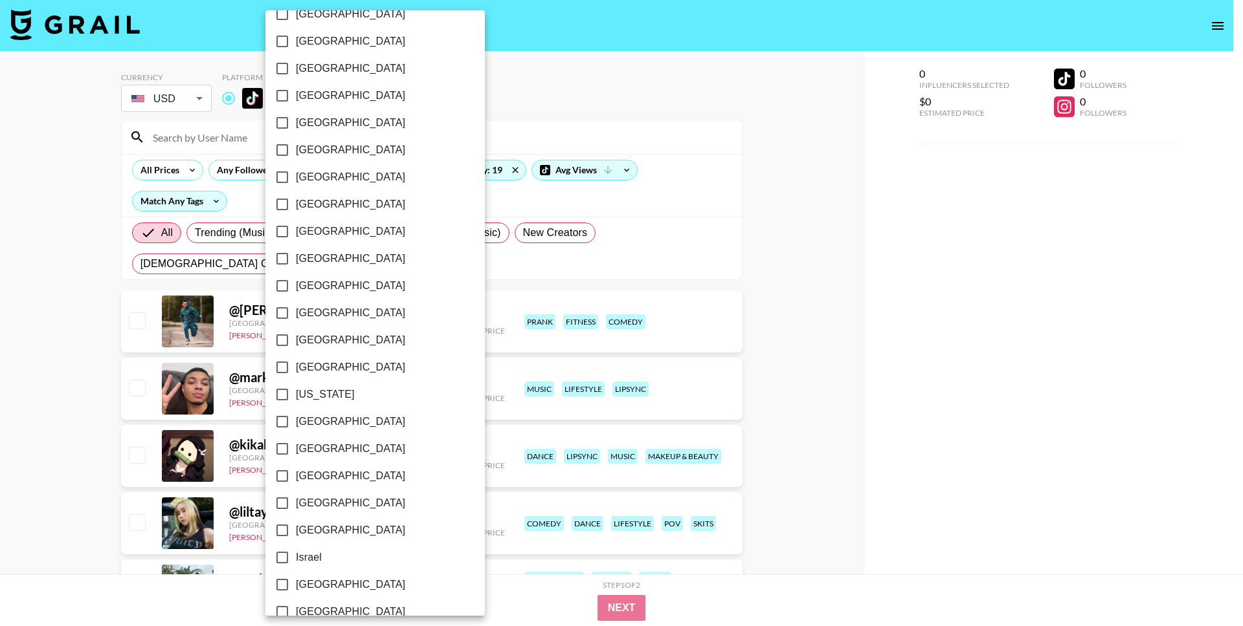
scroll to position [105, 0]
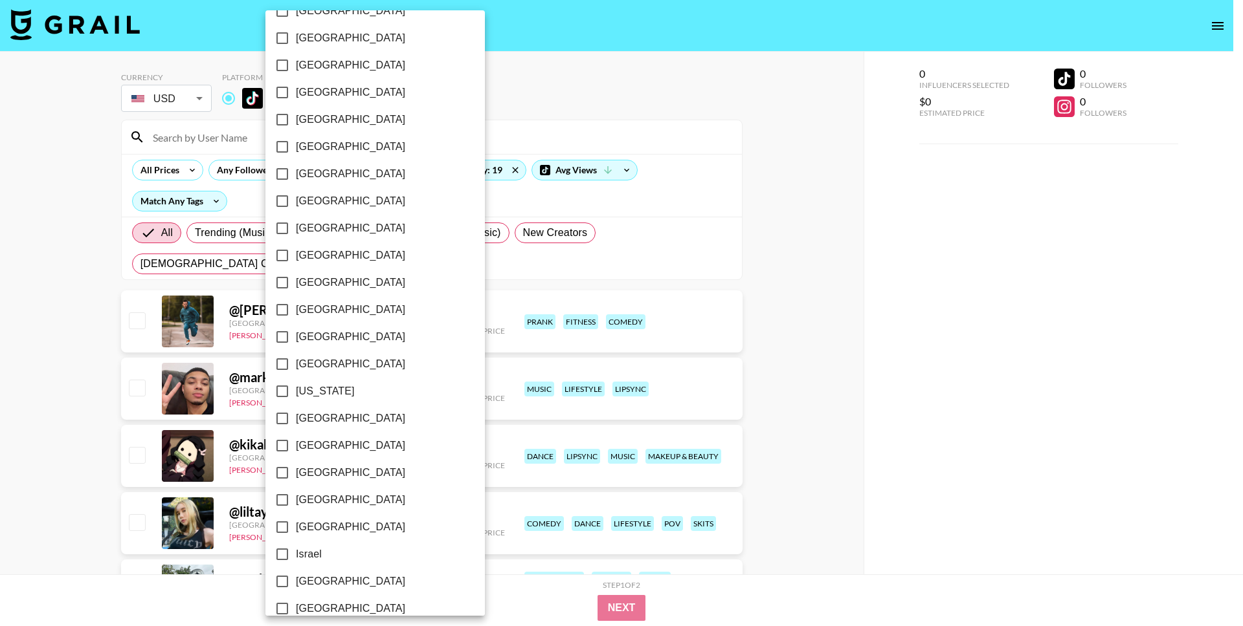
click at [283, 370] on input "[GEOGRAPHIC_DATA]" at bounding box center [282, 364] width 27 height 27
checkbox input "true"
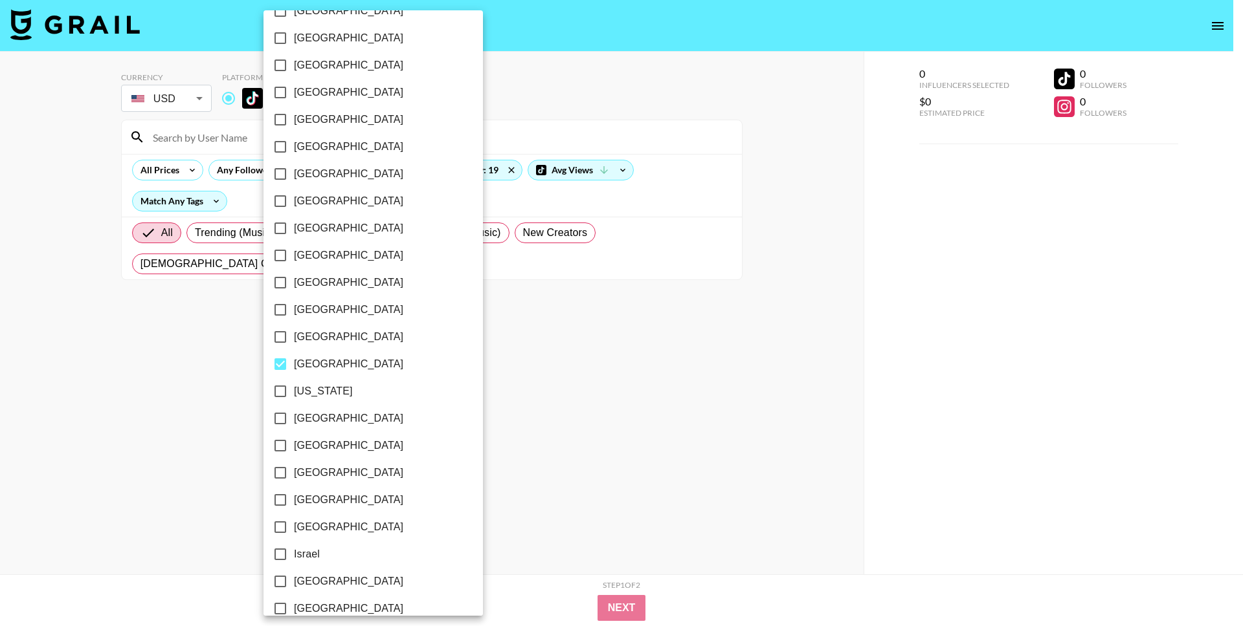
click at [65, 397] on div at bounding box center [621, 313] width 1243 height 626
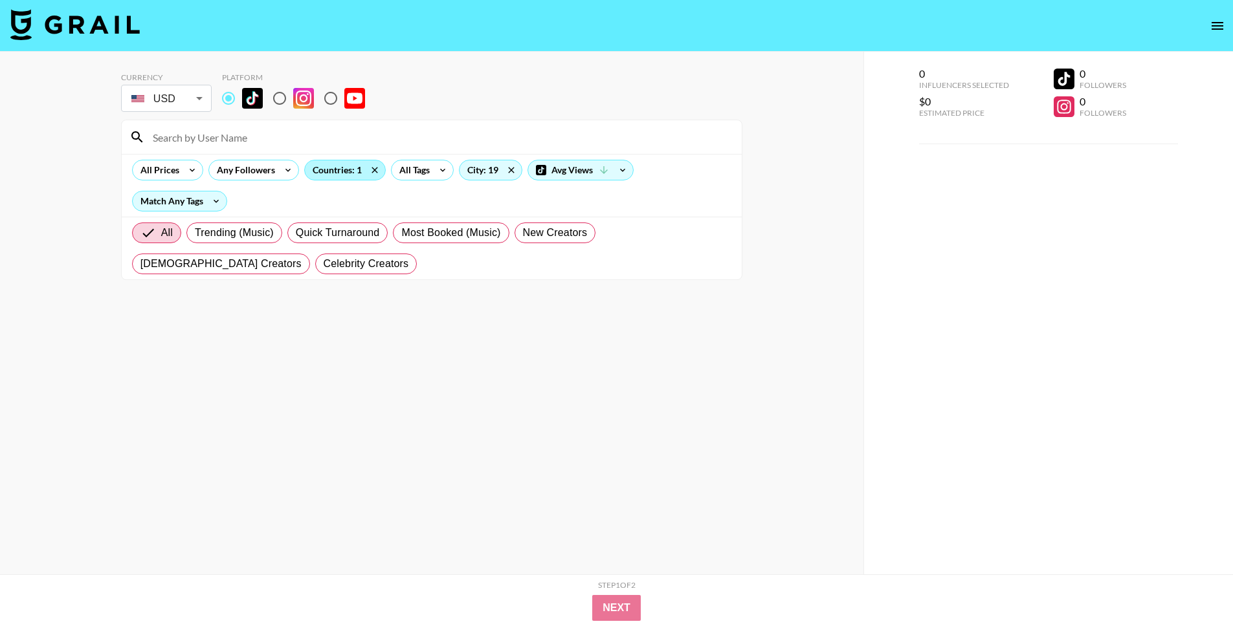
click at [349, 166] on div "Countries: 1" at bounding box center [345, 169] width 80 height 19
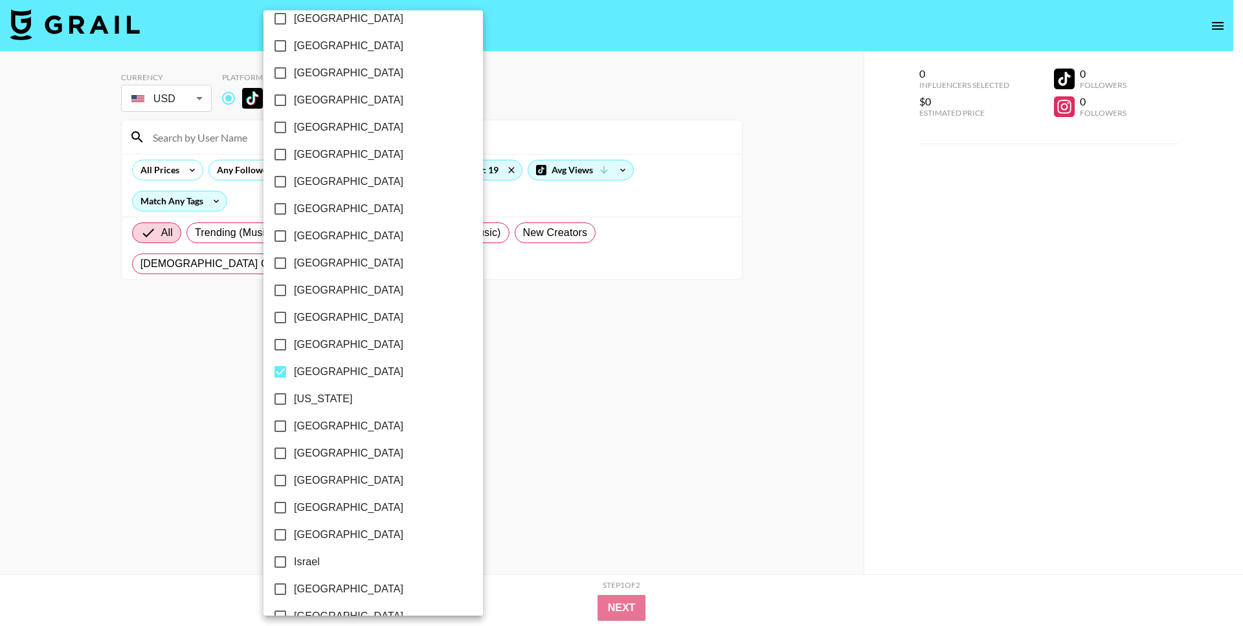
scroll to position [98, 0]
click at [288, 417] on input "[GEOGRAPHIC_DATA]" at bounding box center [280, 425] width 27 height 27
checkbox input "true"
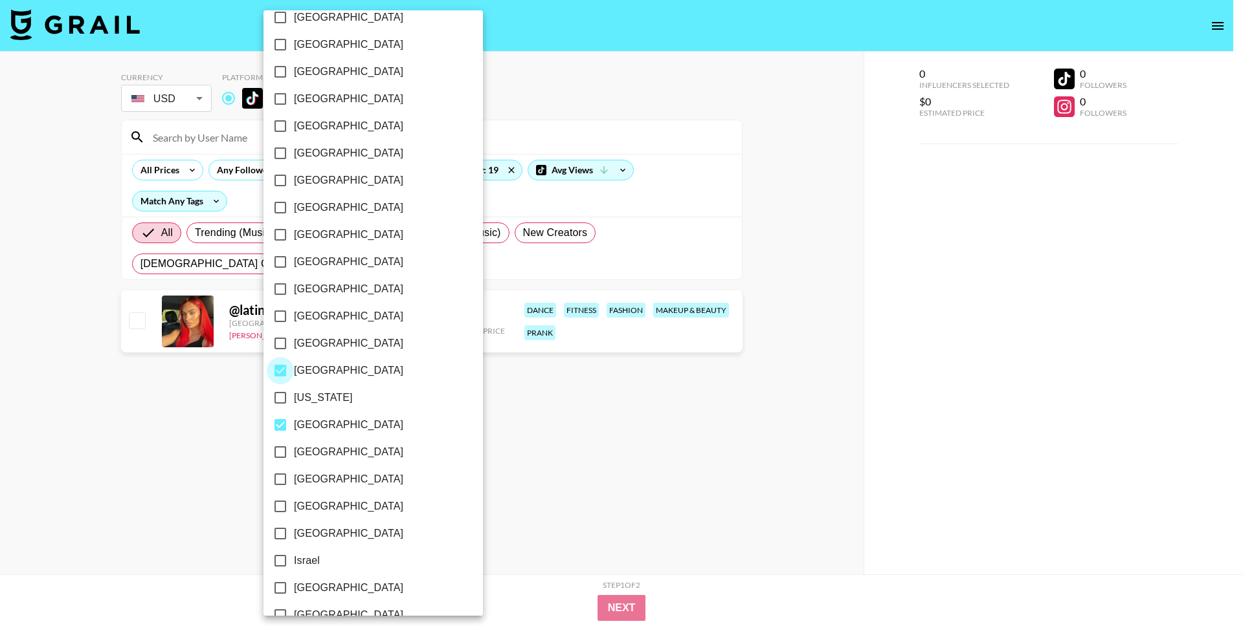
click at [277, 368] on input "[GEOGRAPHIC_DATA]" at bounding box center [280, 370] width 27 height 27
checkbox input "false"
click at [174, 463] on div at bounding box center [621, 313] width 1243 height 626
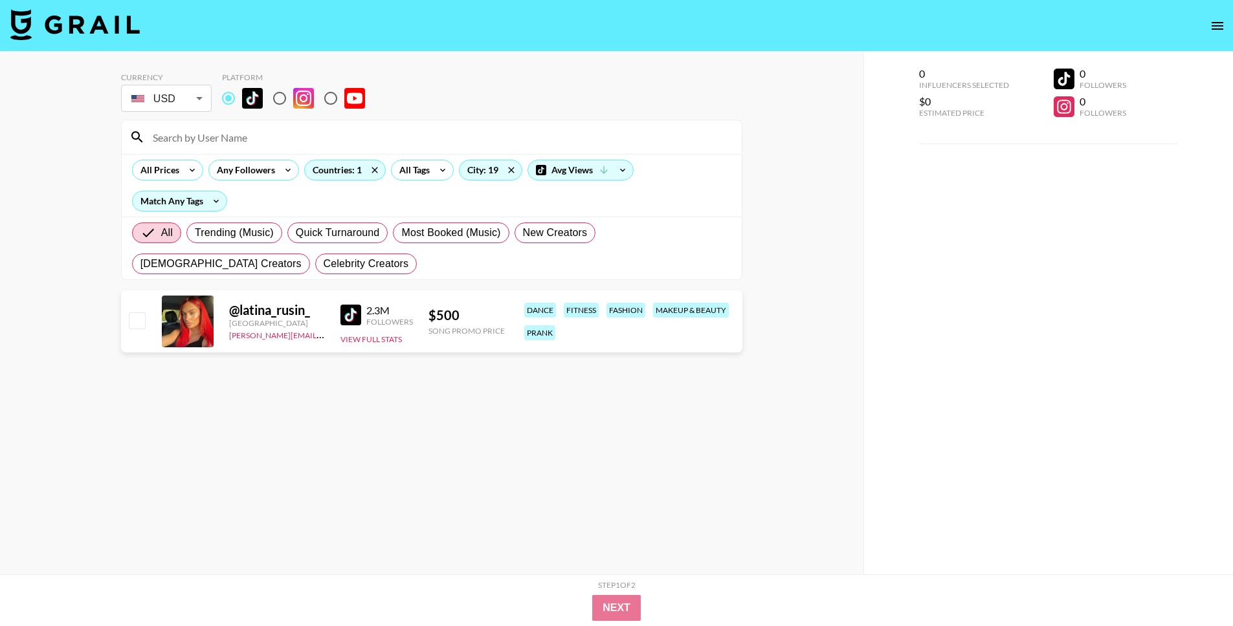
click at [357, 315] on img at bounding box center [350, 315] width 21 height 21
click at [346, 168] on div "Countries: 1" at bounding box center [345, 169] width 80 height 19
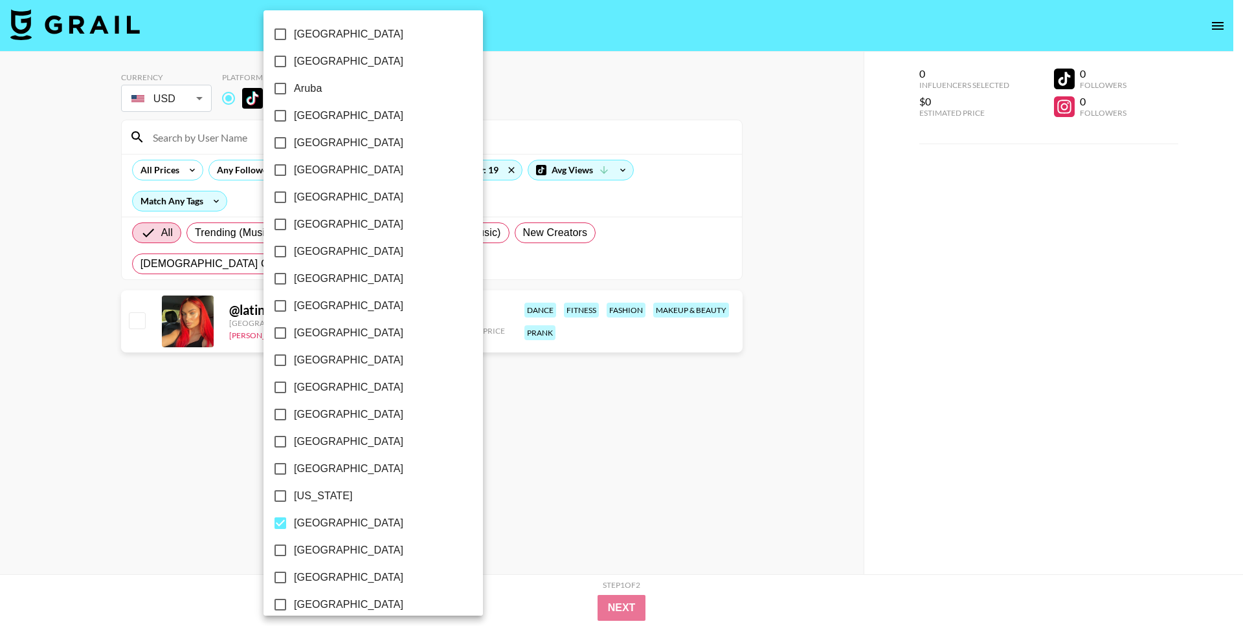
click at [274, 521] on input "[GEOGRAPHIC_DATA]" at bounding box center [280, 523] width 27 height 27
checkbox input "false"
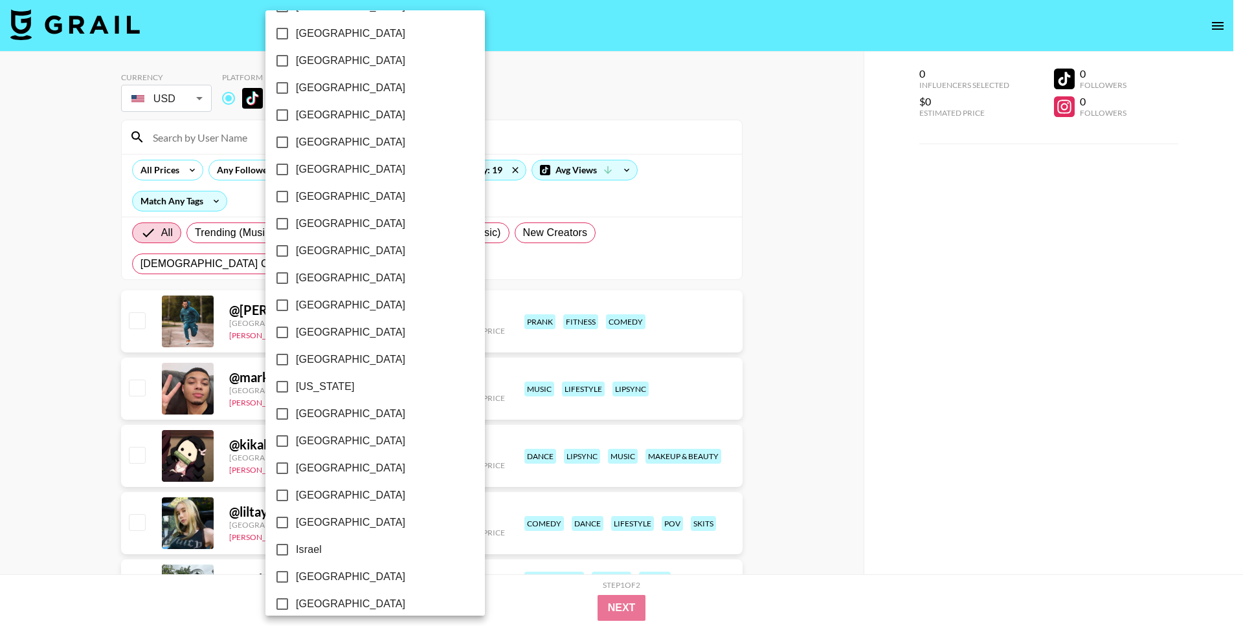
scroll to position [122, 0]
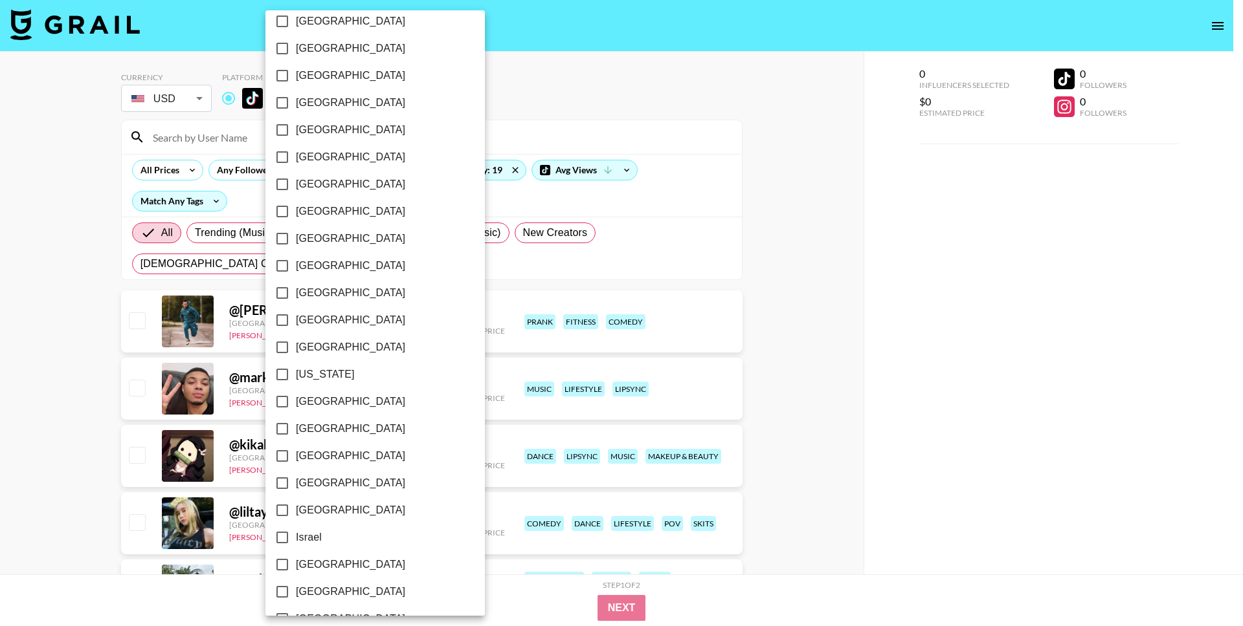
click at [285, 478] on input "[GEOGRAPHIC_DATA]" at bounding box center [282, 483] width 27 height 27
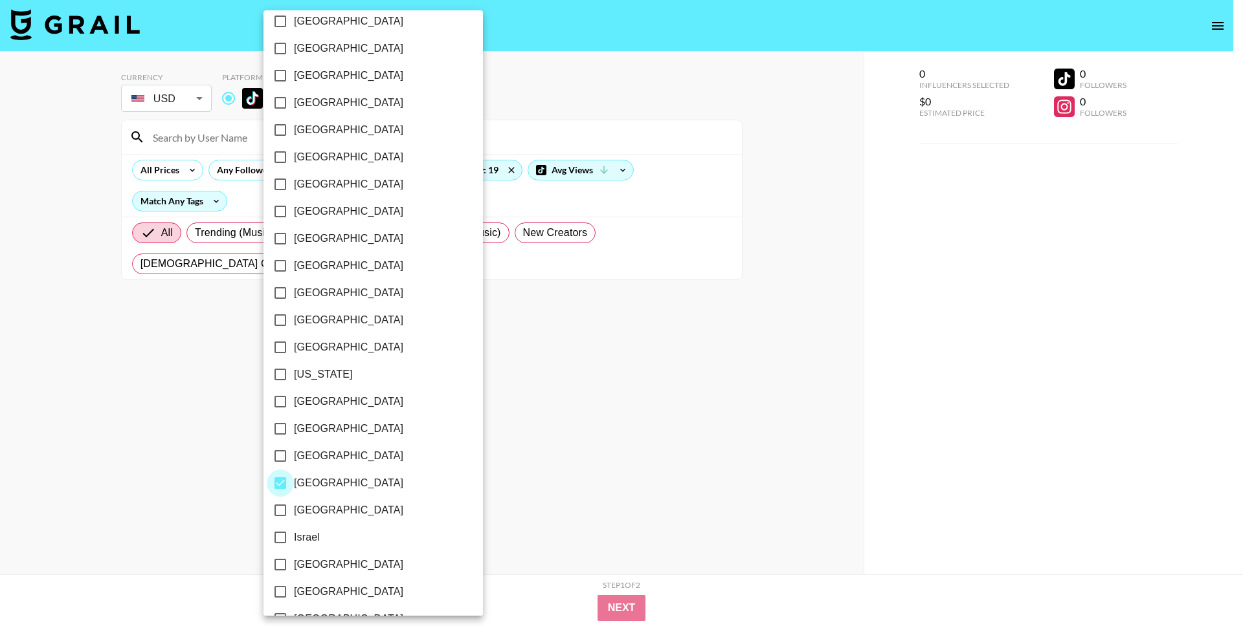
click at [275, 479] on input "[GEOGRAPHIC_DATA]" at bounding box center [280, 483] width 27 height 27
checkbox input "false"
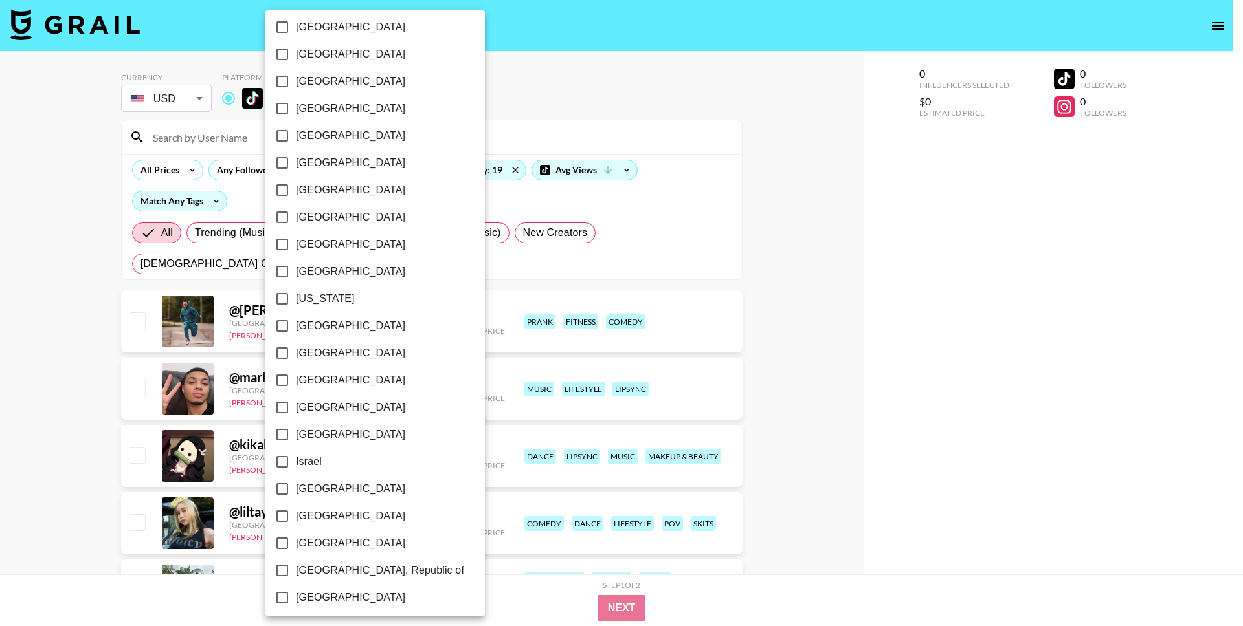
scroll to position [198, 0]
click at [287, 517] on input "[GEOGRAPHIC_DATA]" at bounding box center [282, 515] width 27 height 27
checkbox input "true"
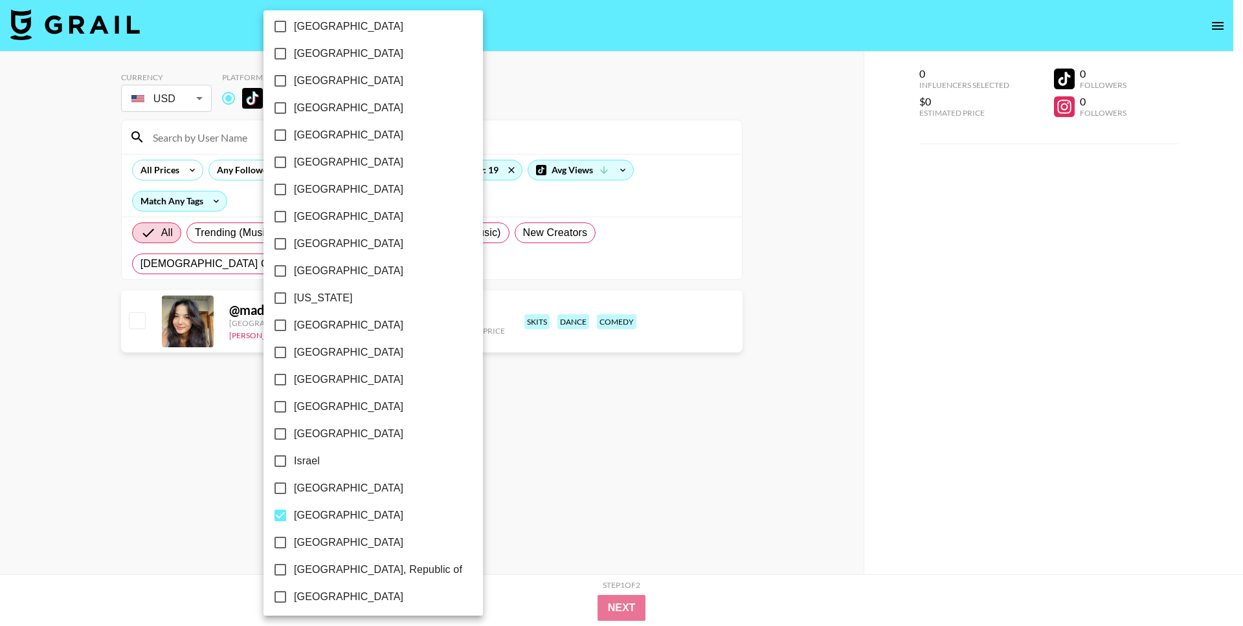
click at [185, 490] on div at bounding box center [621, 313] width 1243 height 626
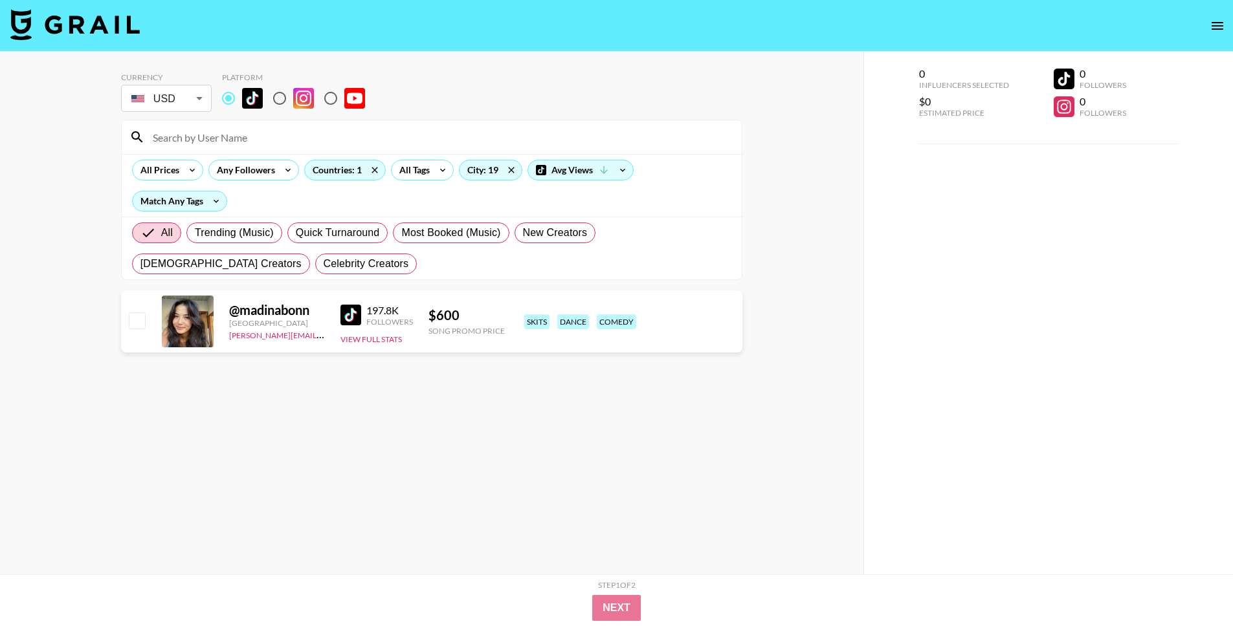
click at [348, 312] on img at bounding box center [350, 315] width 21 height 21
click at [337, 183] on div "All Prices Any Followers Countries: 1 All Tags City: 19 Avg Views Match Any Tags" at bounding box center [432, 185] width 620 height 63
click at [333, 173] on div "Countries: 1" at bounding box center [345, 169] width 80 height 19
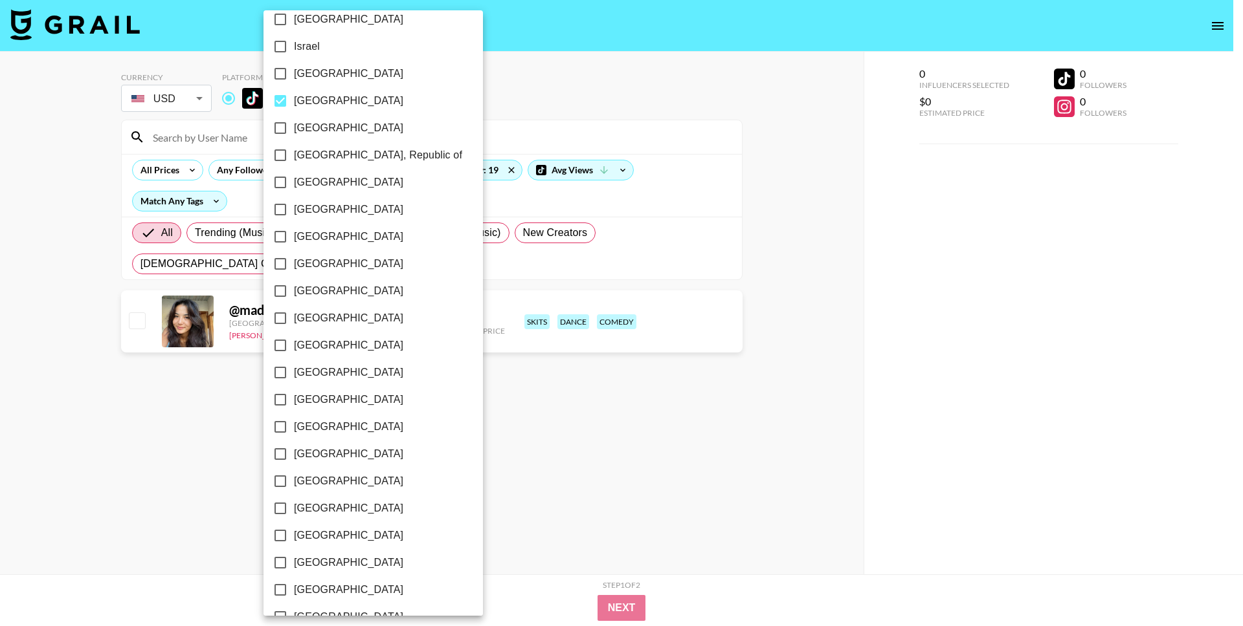
scroll to position [599, 0]
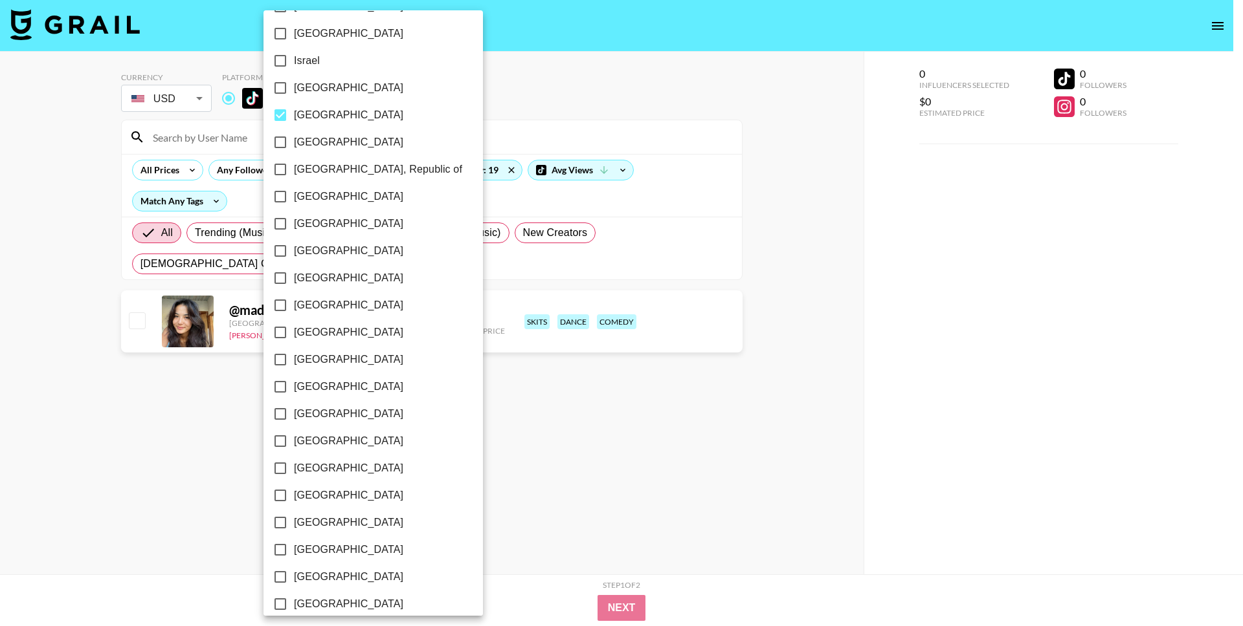
click at [279, 120] on input "[GEOGRAPHIC_DATA]" at bounding box center [280, 115] width 27 height 27
checkbox input "false"
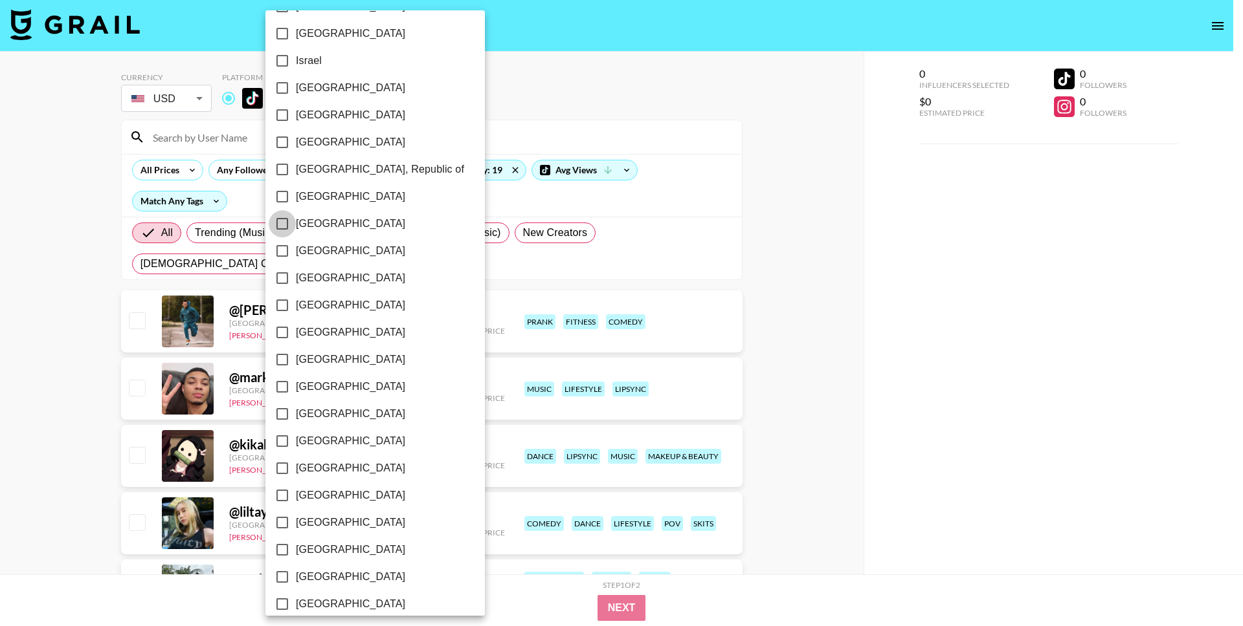
click at [288, 222] on input "[GEOGRAPHIC_DATA]" at bounding box center [282, 223] width 27 height 27
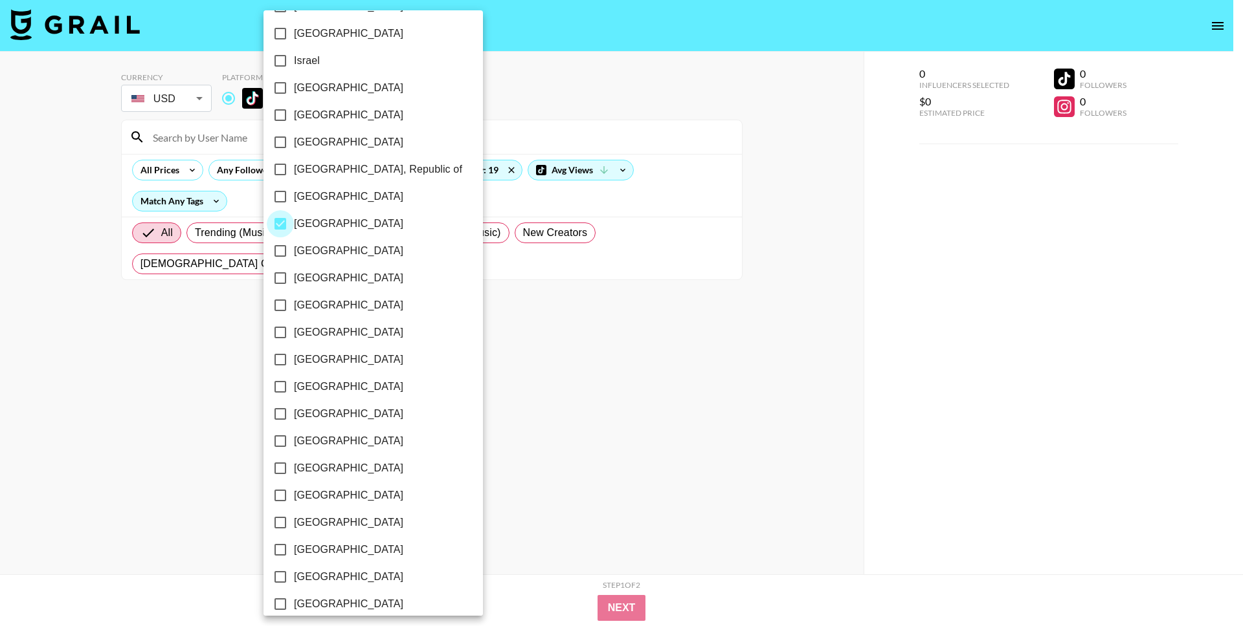
click at [288, 222] on input "[GEOGRAPHIC_DATA]" at bounding box center [280, 223] width 27 height 27
checkbox input "false"
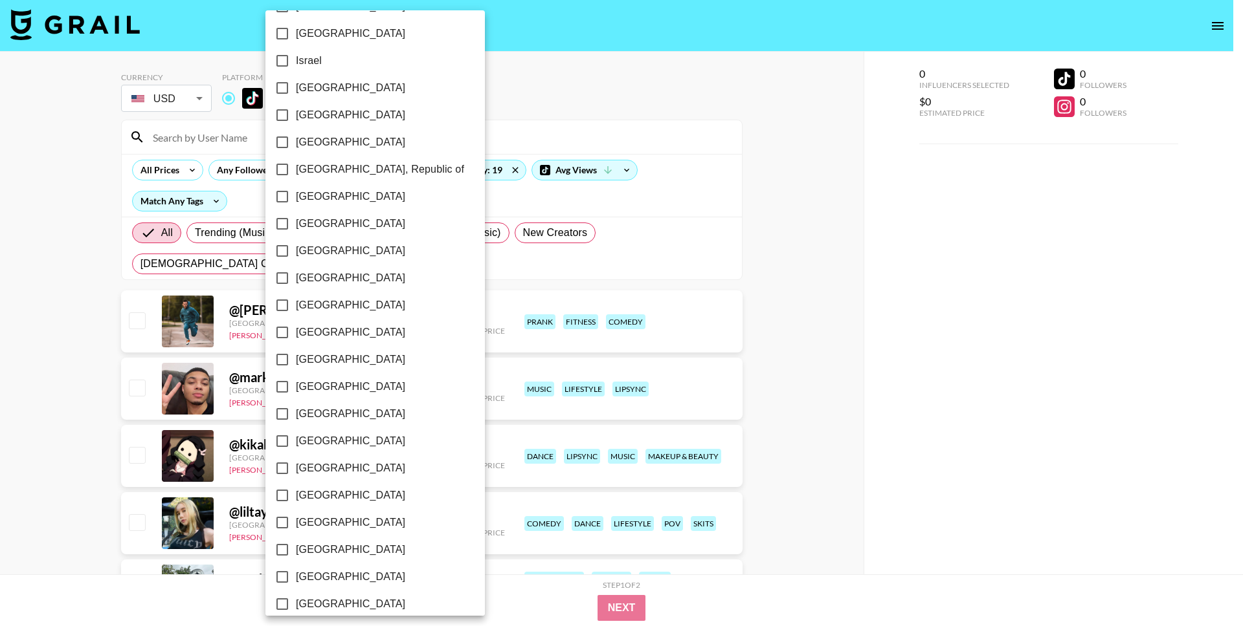
click at [288, 245] on input "[GEOGRAPHIC_DATA]" at bounding box center [282, 251] width 27 height 27
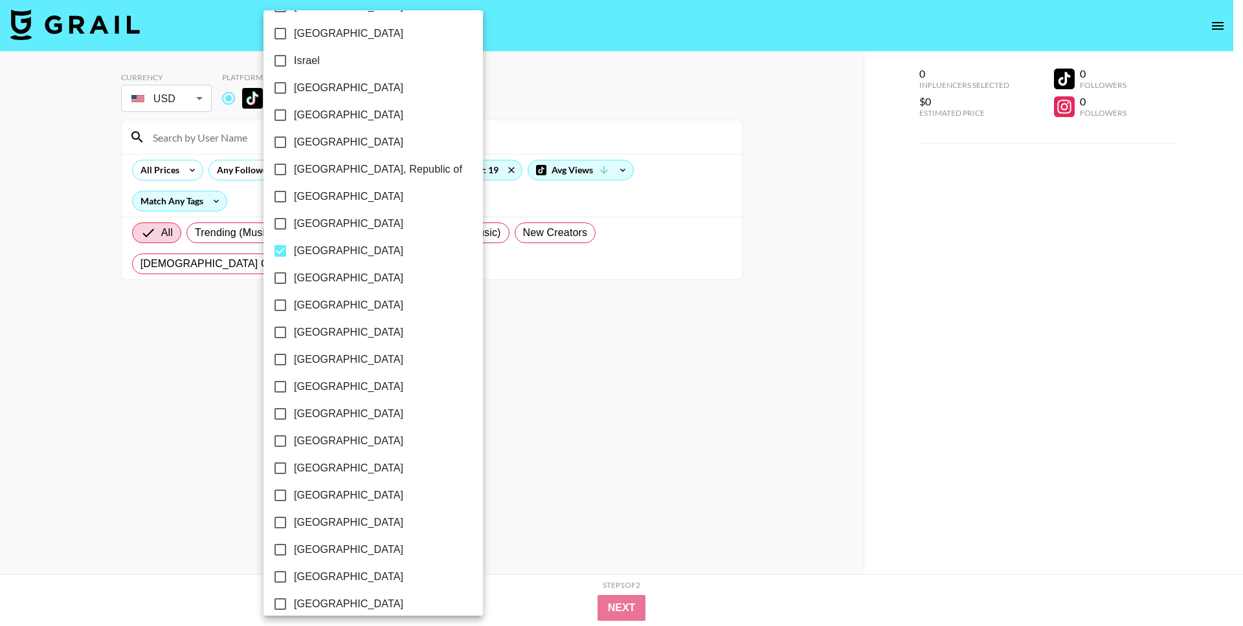
click at [288, 245] on input "[GEOGRAPHIC_DATA]" at bounding box center [280, 251] width 27 height 27
checkbox input "false"
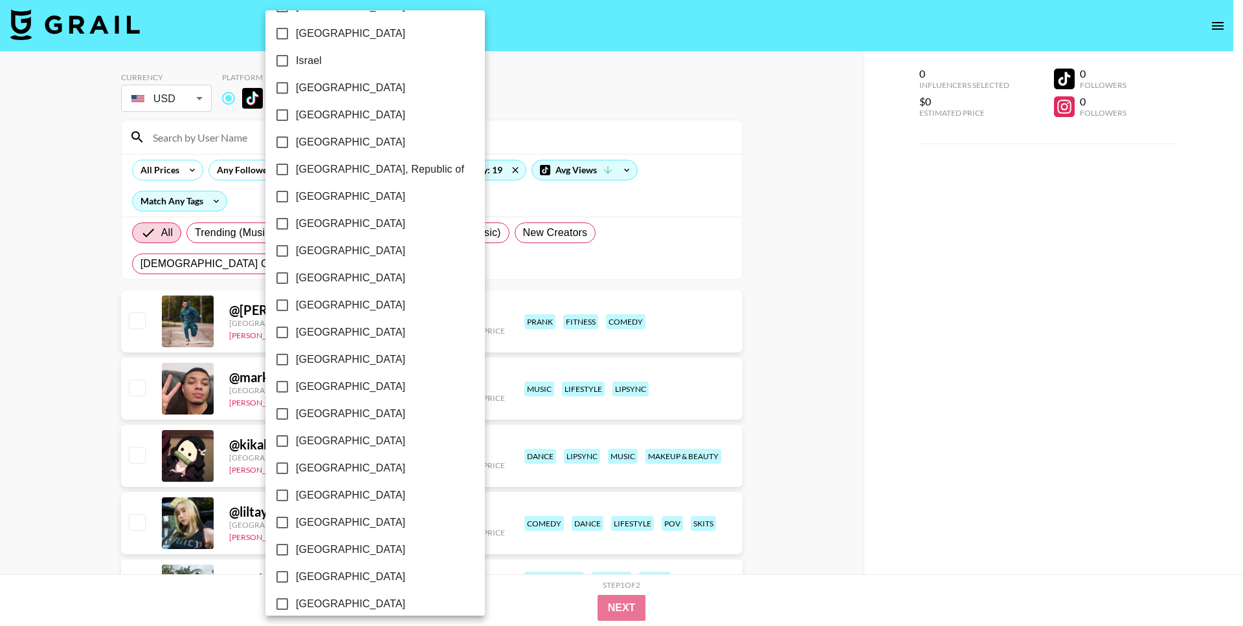
click at [284, 277] on input "[GEOGRAPHIC_DATA]" at bounding box center [282, 278] width 27 height 27
checkbox input "true"
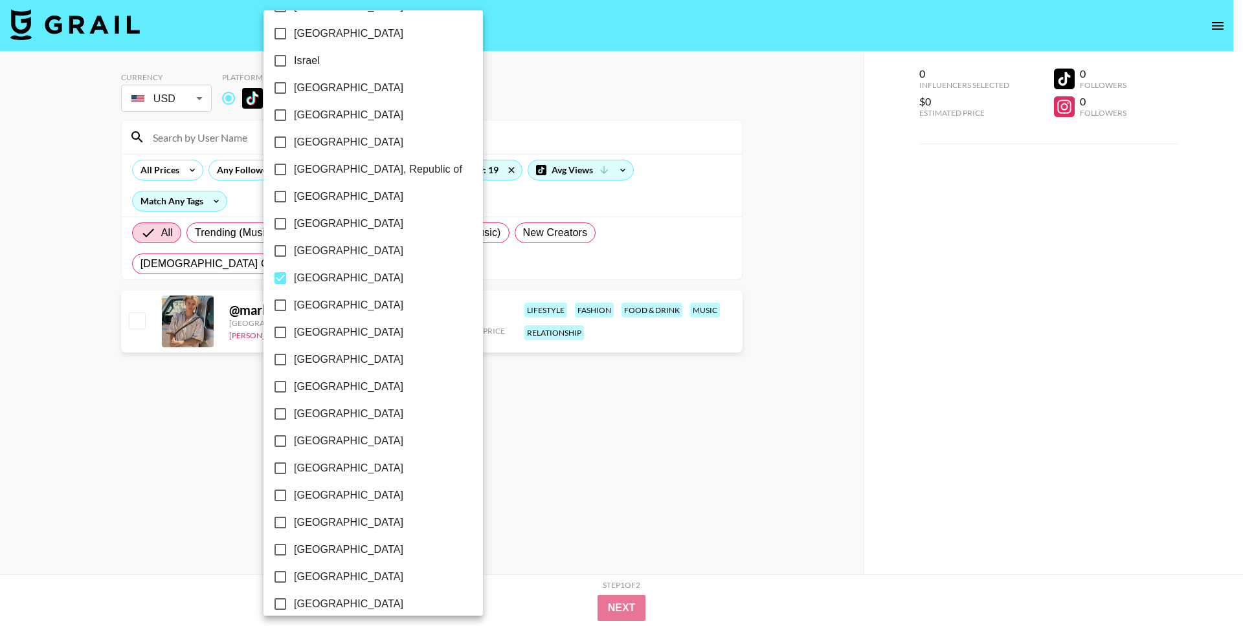
click at [217, 421] on div at bounding box center [621, 313] width 1243 height 626
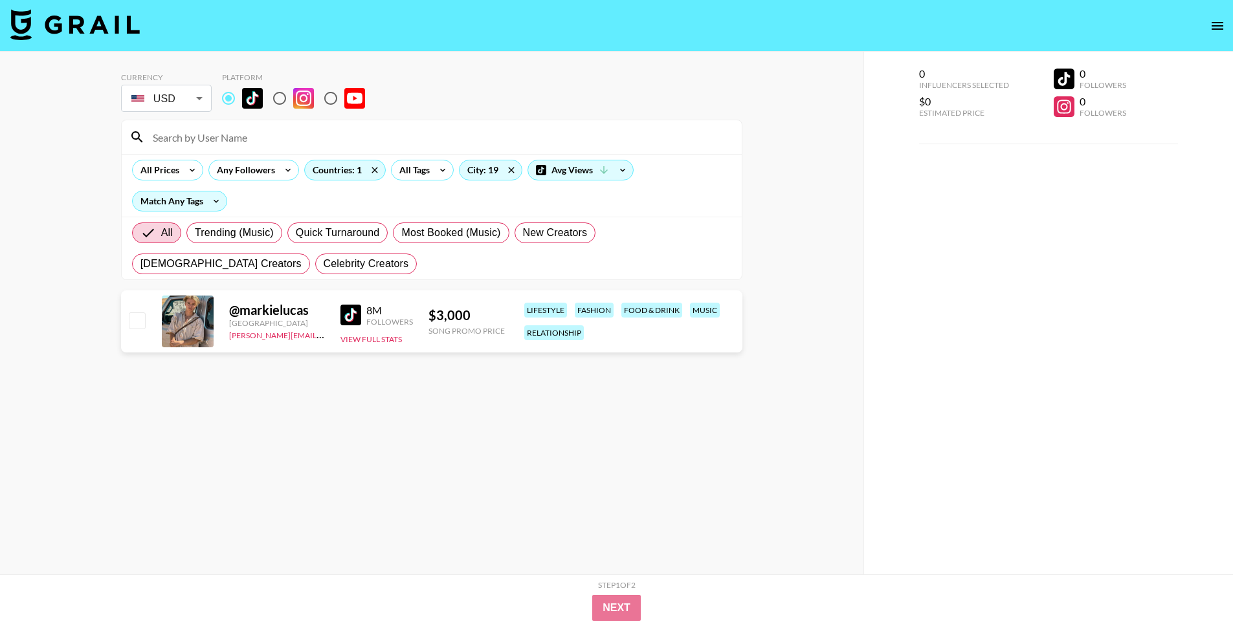
click at [355, 313] on img at bounding box center [350, 315] width 21 height 21
click at [356, 164] on div "Countries: 1" at bounding box center [345, 169] width 80 height 19
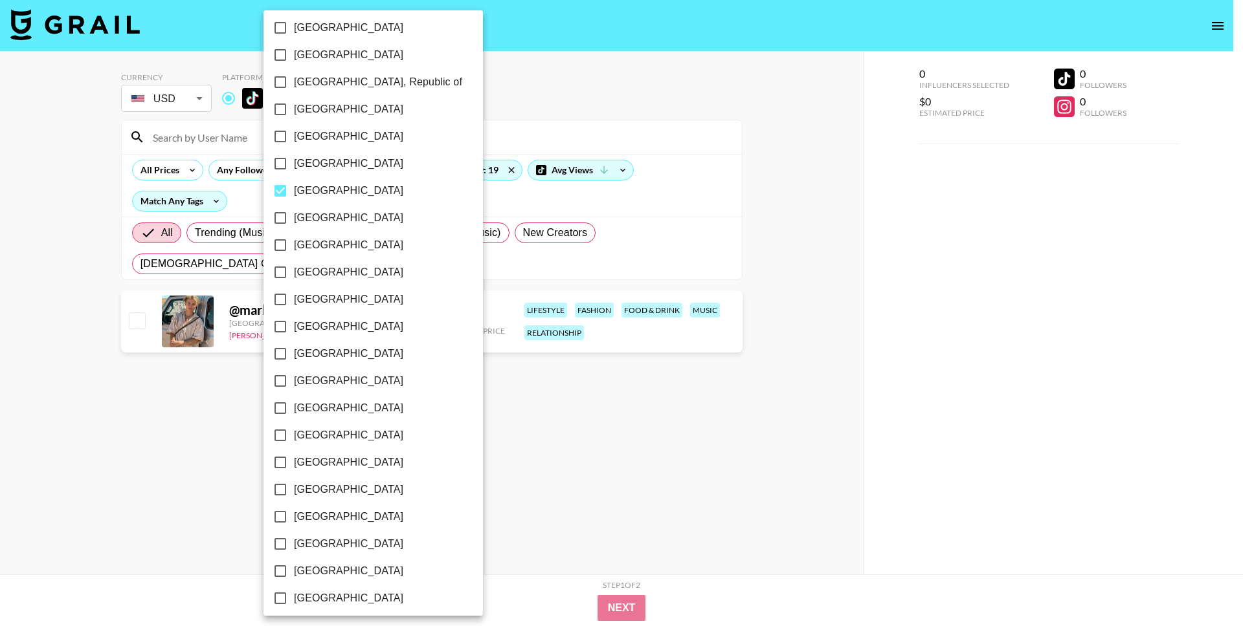
scroll to position [810, 0]
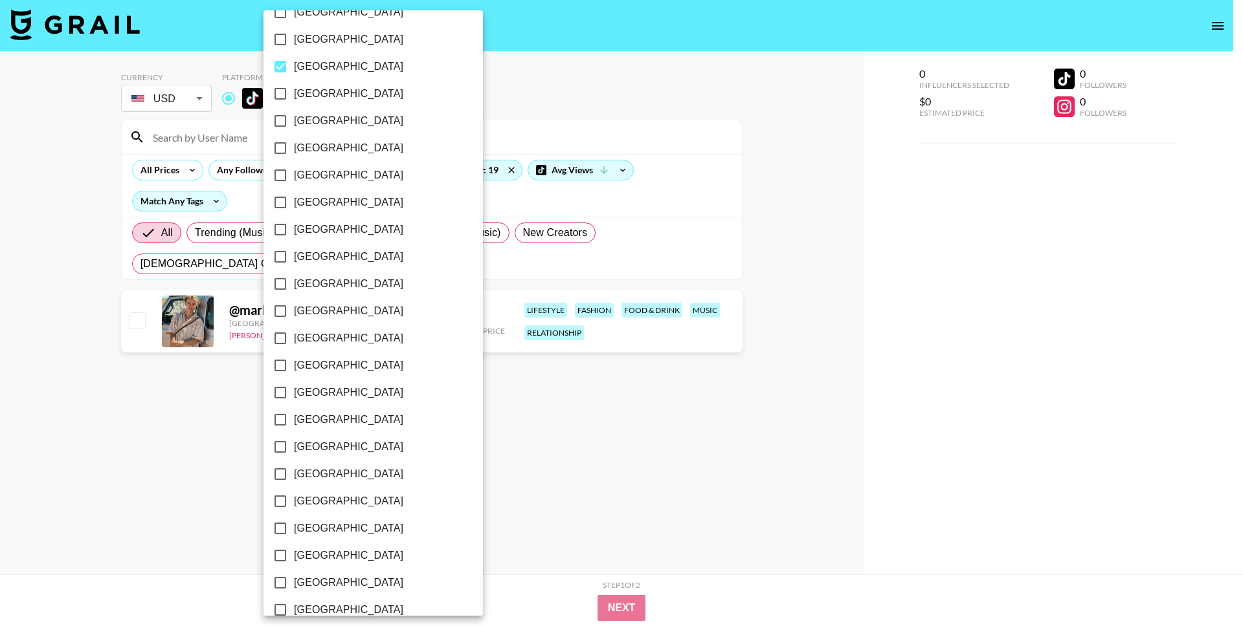
click at [280, 66] on input "[GEOGRAPHIC_DATA]" at bounding box center [280, 66] width 27 height 27
checkbox input "false"
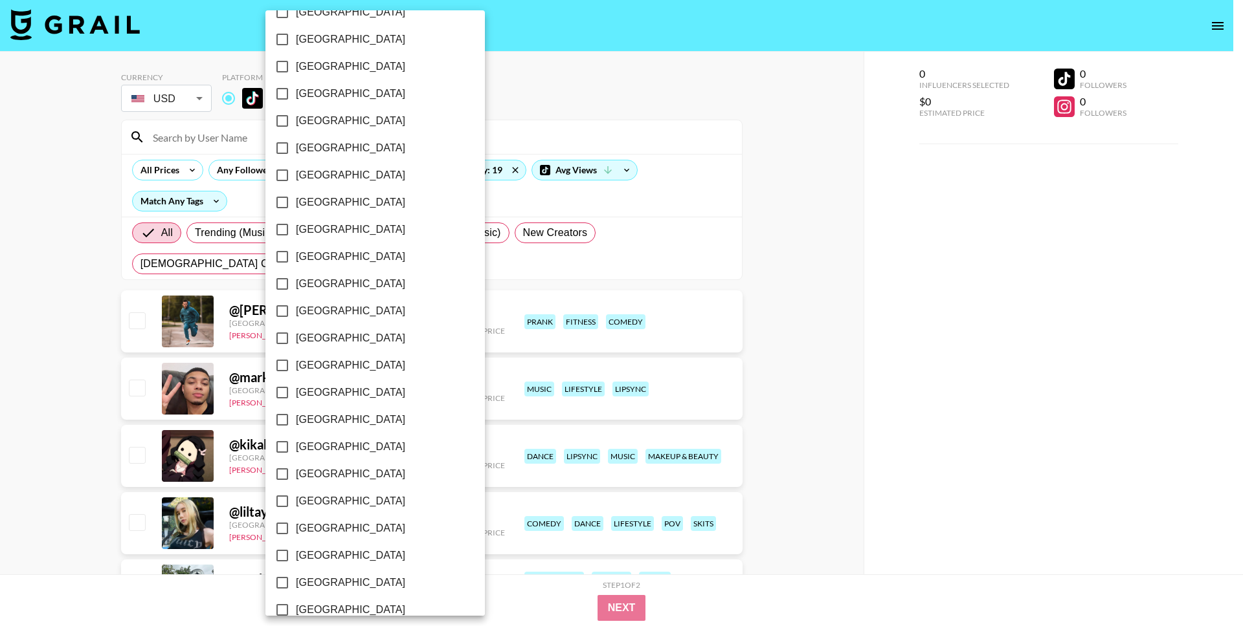
click at [285, 95] on input "[GEOGRAPHIC_DATA]" at bounding box center [282, 93] width 27 height 27
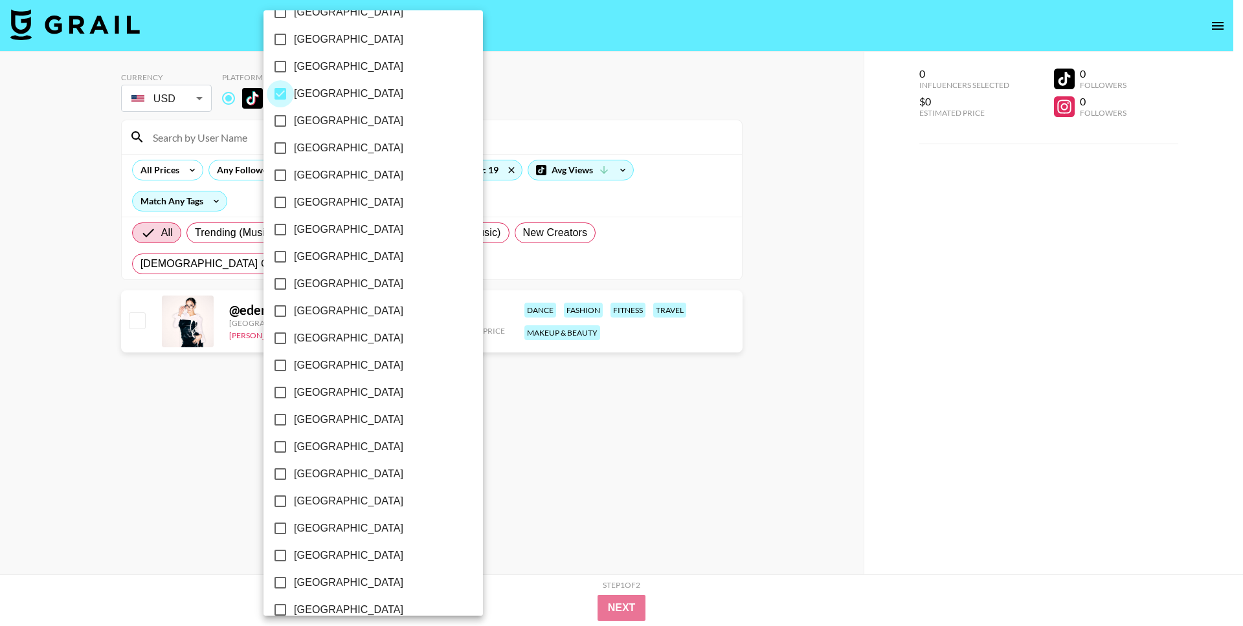
click at [285, 95] on input "[GEOGRAPHIC_DATA]" at bounding box center [280, 93] width 27 height 27
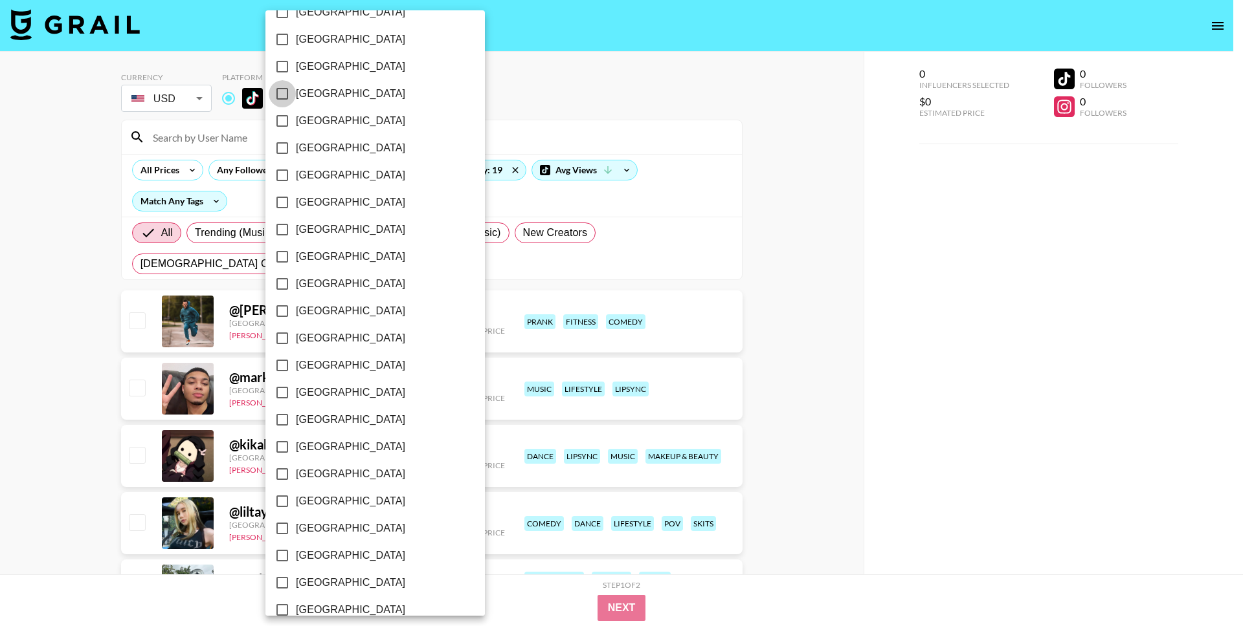
click at [285, 95] on input "[GEOGRAPHIC_DATA]" at bounding box center [282, 93] width 27 height 27
checkbox input "true"
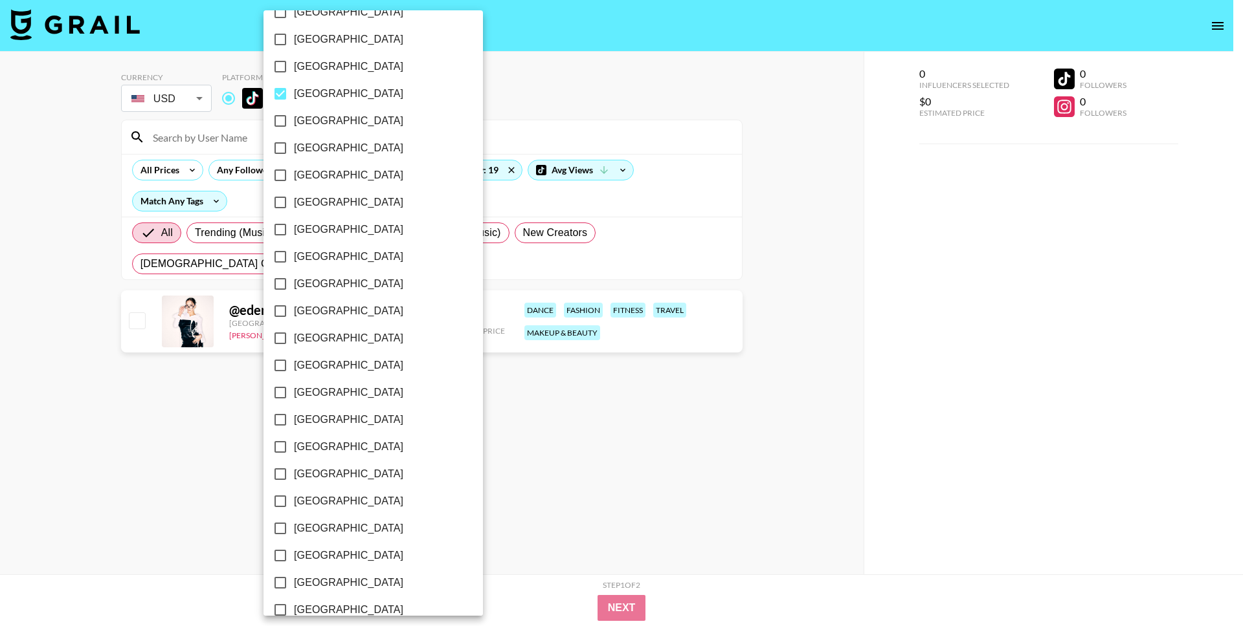
click at [117, 416] on div at bounding box center [621, 313] width 1243 height 626
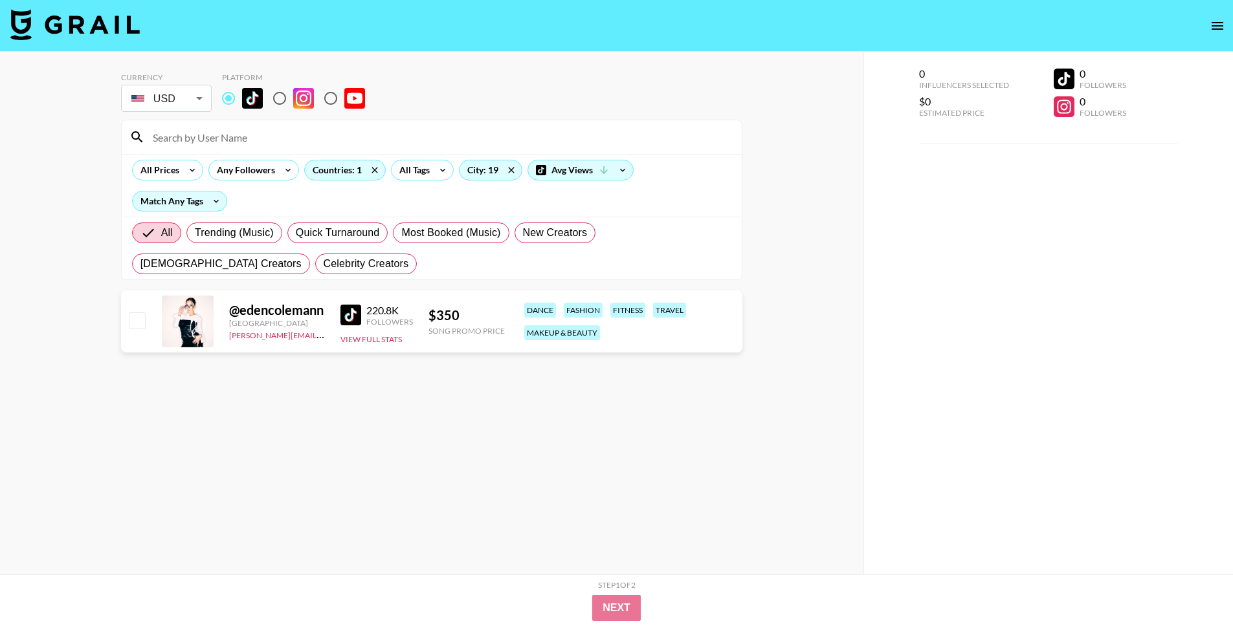
click at [351, 305] on img at bounding box center [350, 315] width 21 height 21
click at [349, 157] on div "All Prices Any Followers Countries: 1 All Tags City: 19 Avg Views Match Any Tags" at bounding box center [432, 185] width 620 height 63
click at [349, 165] on div "Countries: 1" at bounding box center [345, 169] width 80 height 19
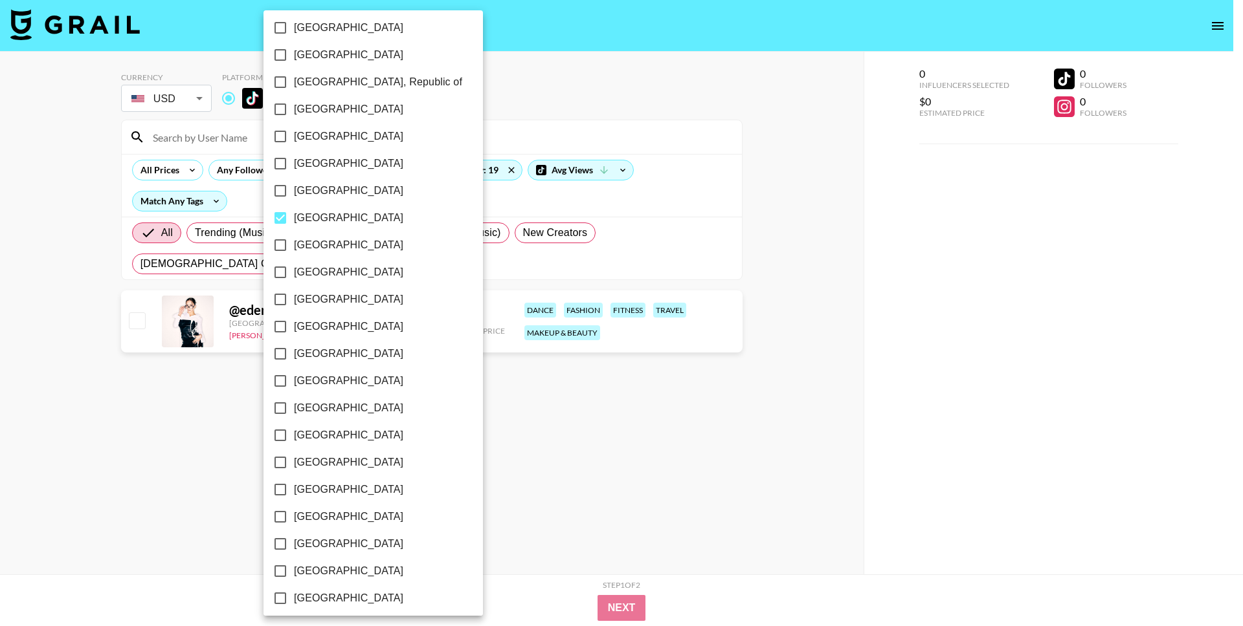
scroll to position [688, 0]
click at [280, 216] on input "[GEOGRAPHIC_DATA]" at bounding box center [280, 216] width 27 height 27
checkbox input "false"
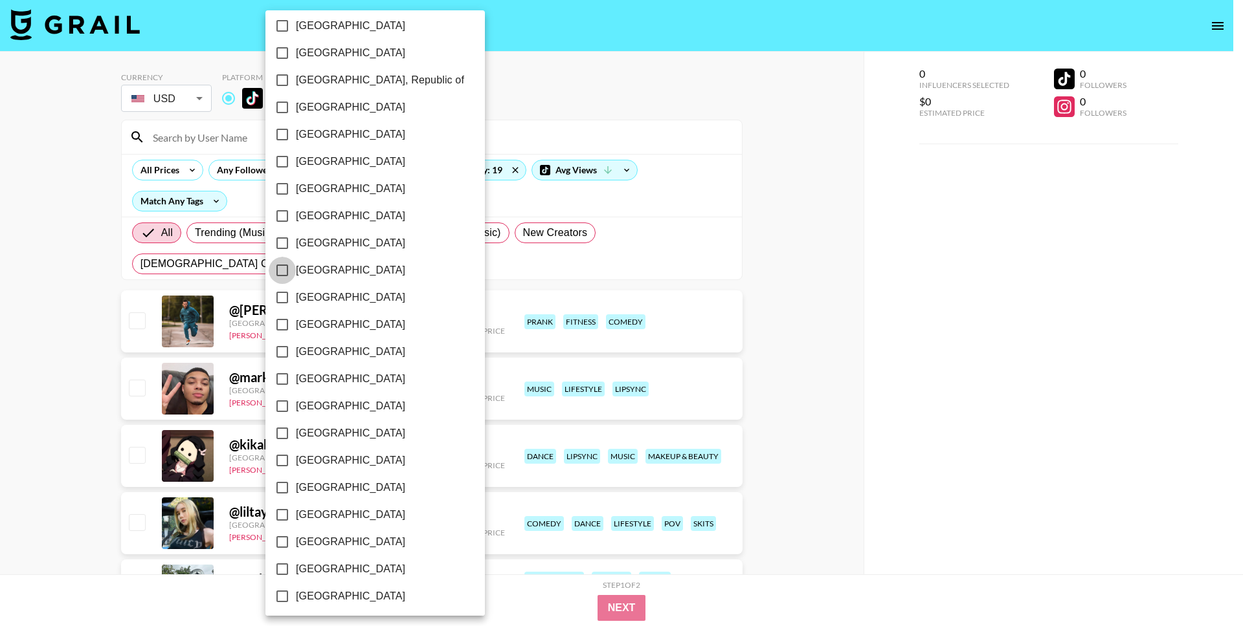
click at [282, 271] on input "[GEOGRAPHIC_DATA]" at bounding box center [282, 270] width 27 height 27
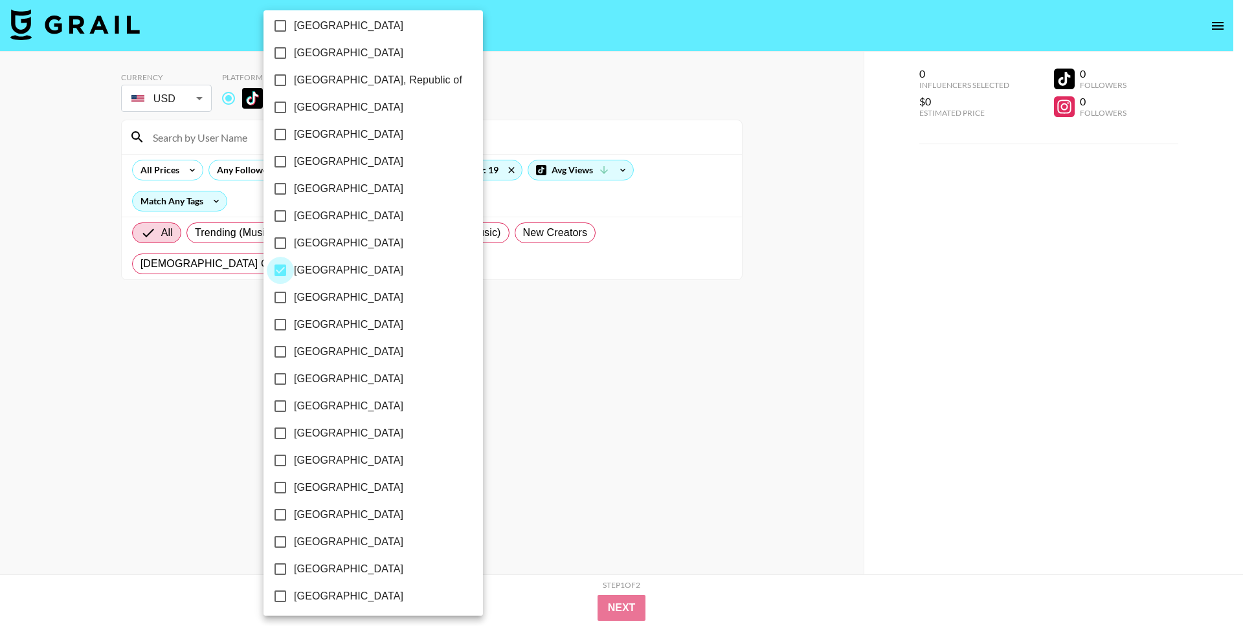
click at [282, 271] on input "[GEOGRAPHIC_DATA]" at bounding box center [280, 270] width 27 height 27
checkbox input "false"
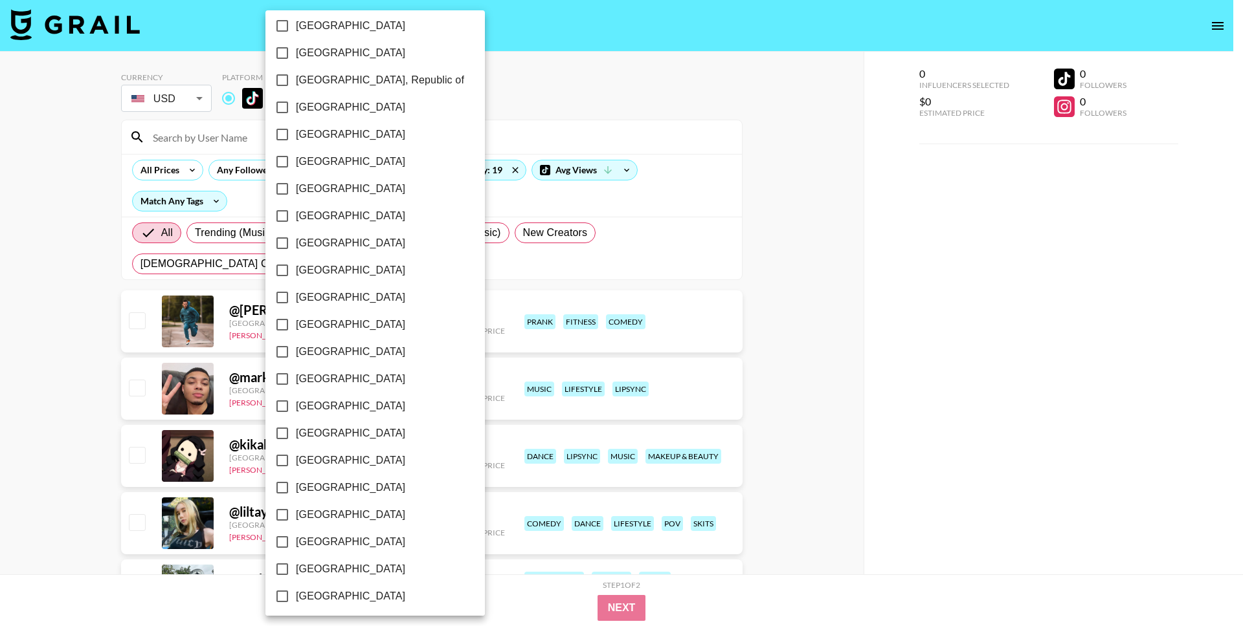
click at [281, 326] on input "[GEOGRAPHIC_DATA]" at bounding box center [282, 324] width 27 height 27
checkbox input "true"
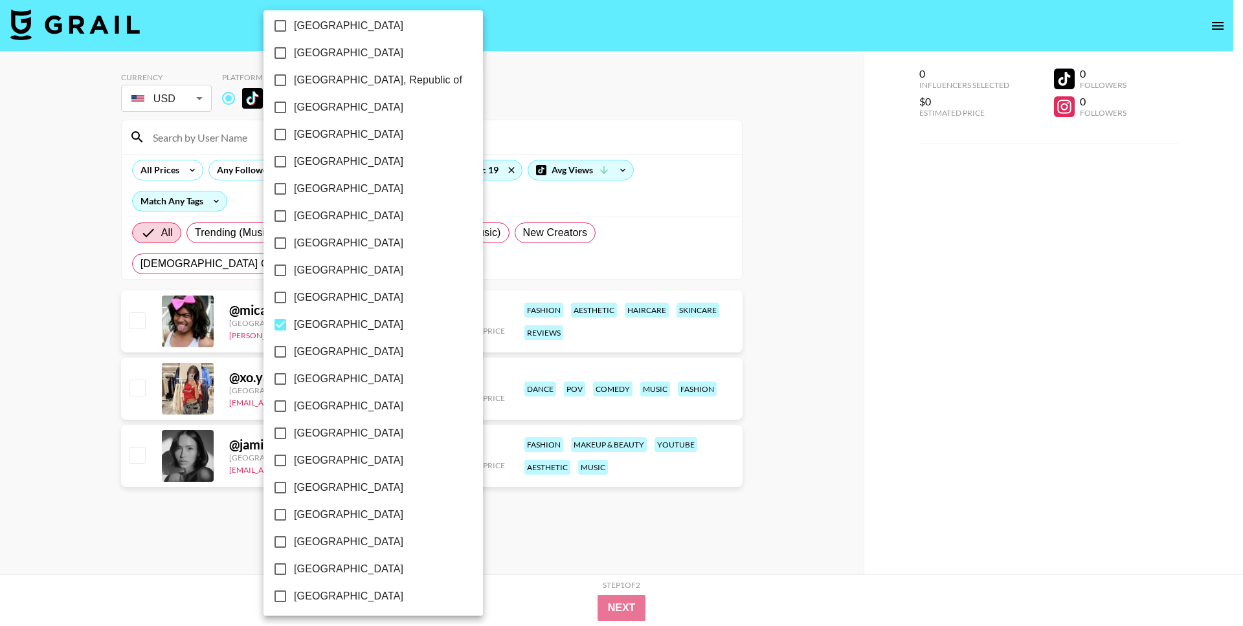
click at [173, 553] on div at bounding box center [621, 313] width 1243 height 626
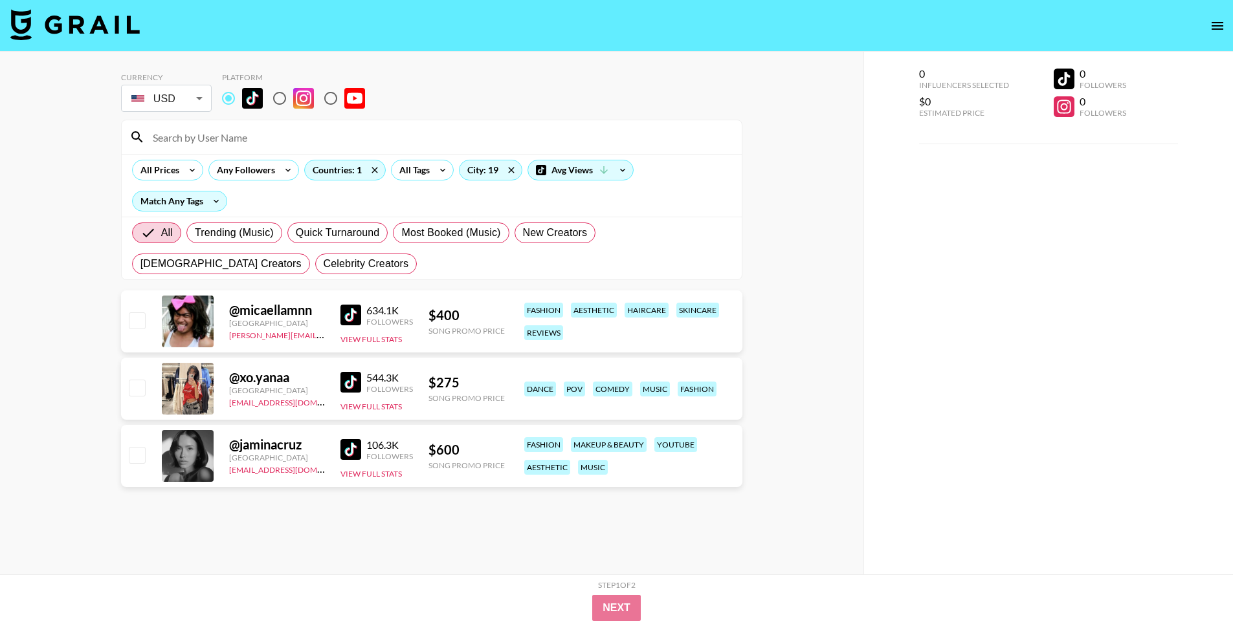
click at [354, 313] on img at bounding box center [350, 315] width 21 height 21
click at [351, 382] on img at bounding box center [350, 382] width 21 height 21
click at [358, 448] on img at bounding box center [350, 449] width 21 height 21
click at [343, 175] on div "Countries: 1" at bounding box center [345, 169] width 80 height 19
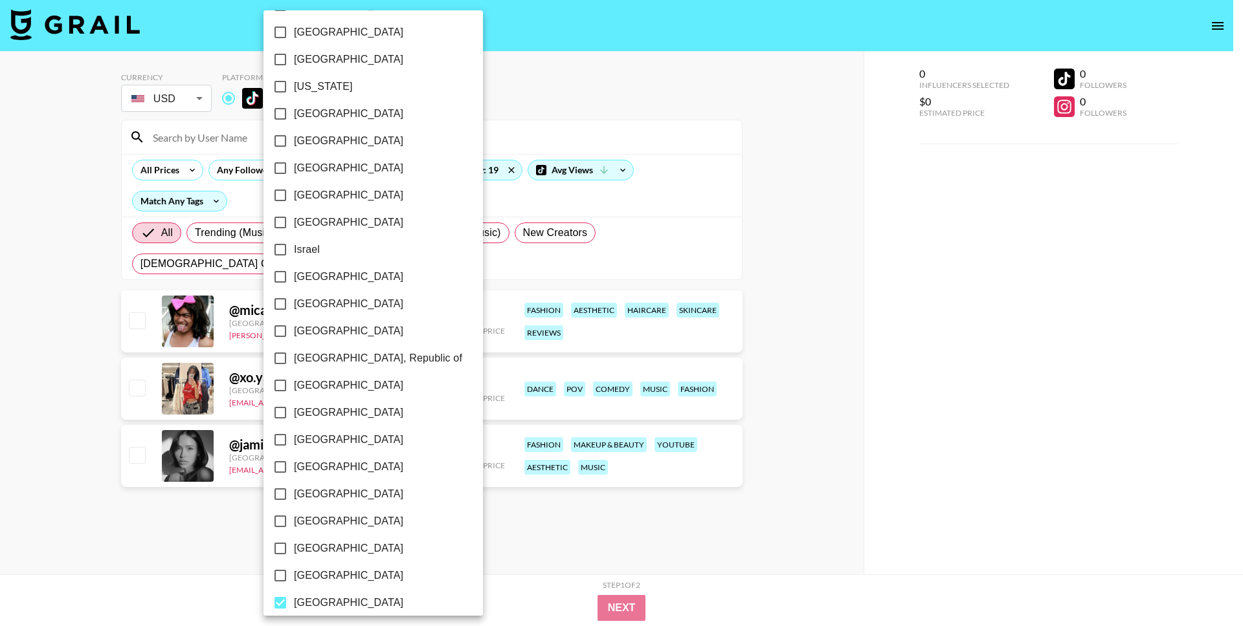
scroll to position [883, 0]
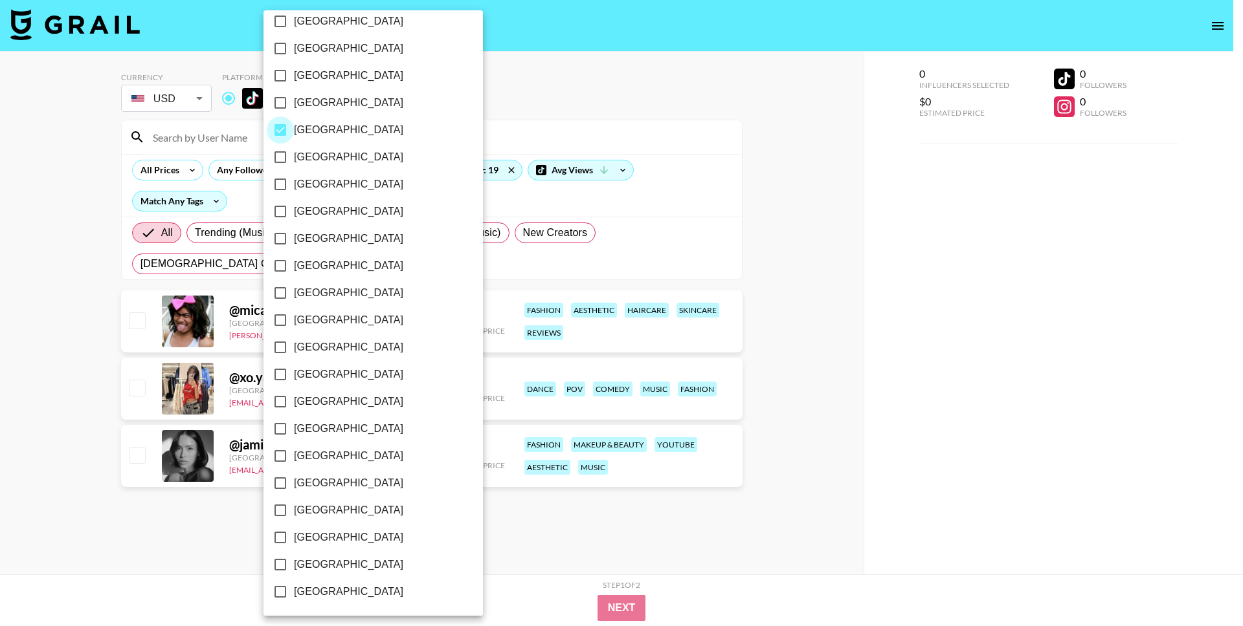
click at [283, 134] on input "[GEOGRAPHIC_DATA]" at bounding box center [280, 129] width 27 height 27
checkbox input "false"
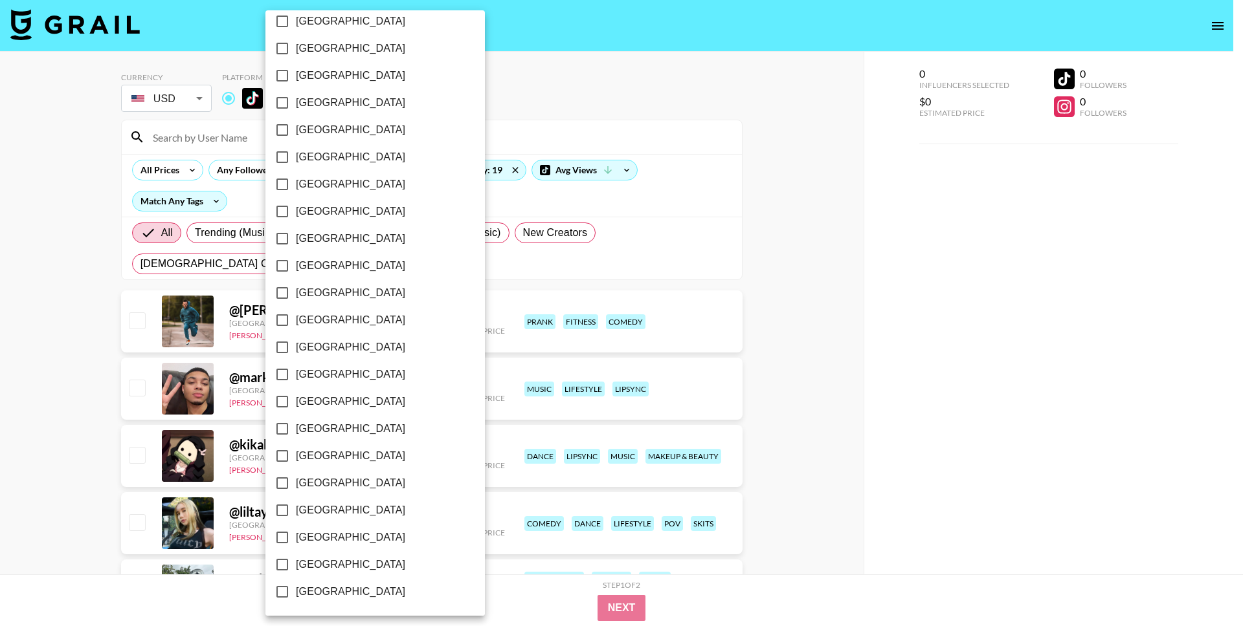
click at [283, 382] on input "[GEOGRAPHIC_DATA]" at bounding box center [282, 374] width 27 height 27
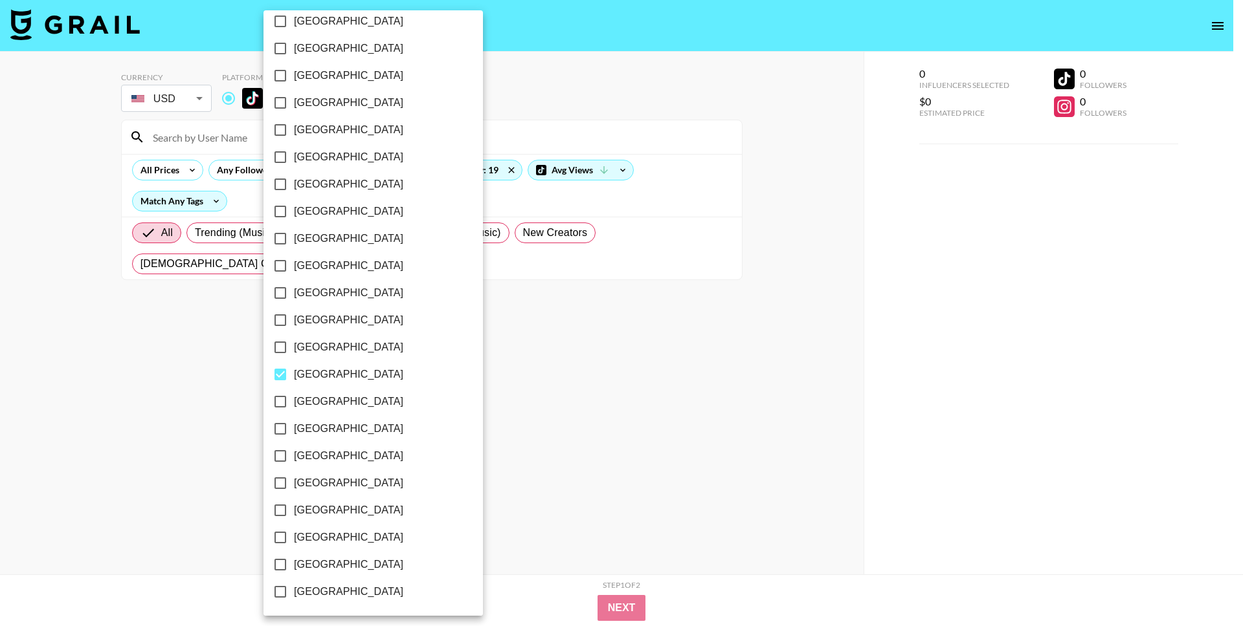
click at [283, 382] on input "[GEOGRAPHIC_DATA]" at bounding box center [280, 374] width 27 height 27
checkbox input "false"
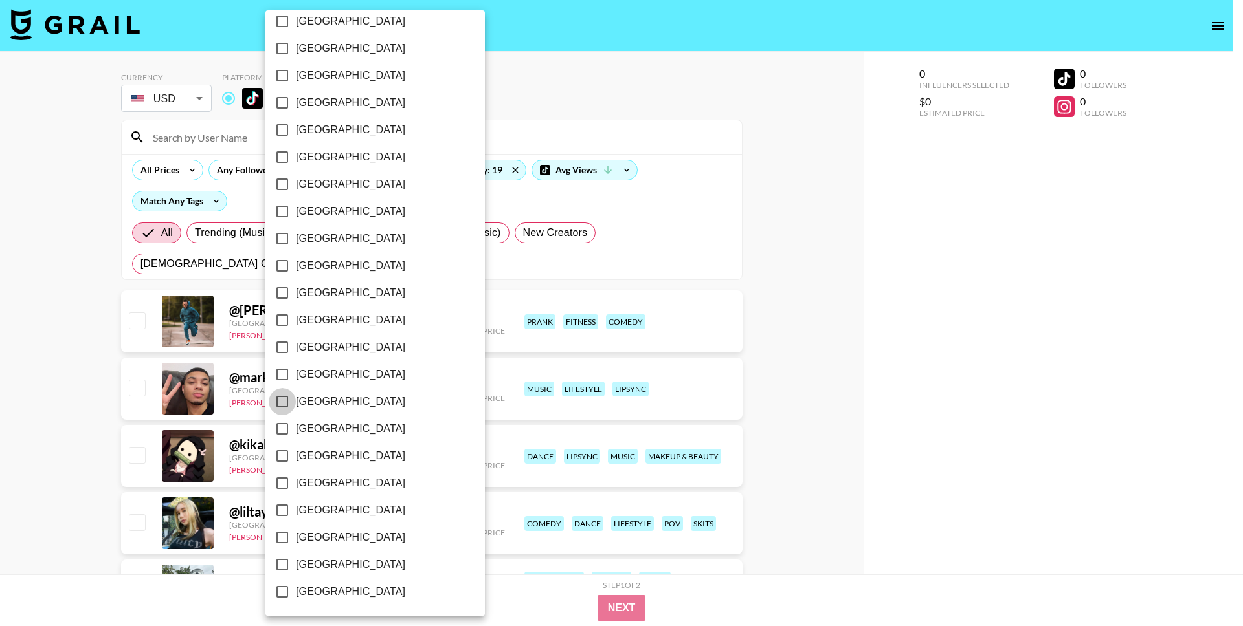
click at [283, 411] on input "[GEOGRAPHIC_DATA]" at bounding box center [282, 401] width 27 height 27
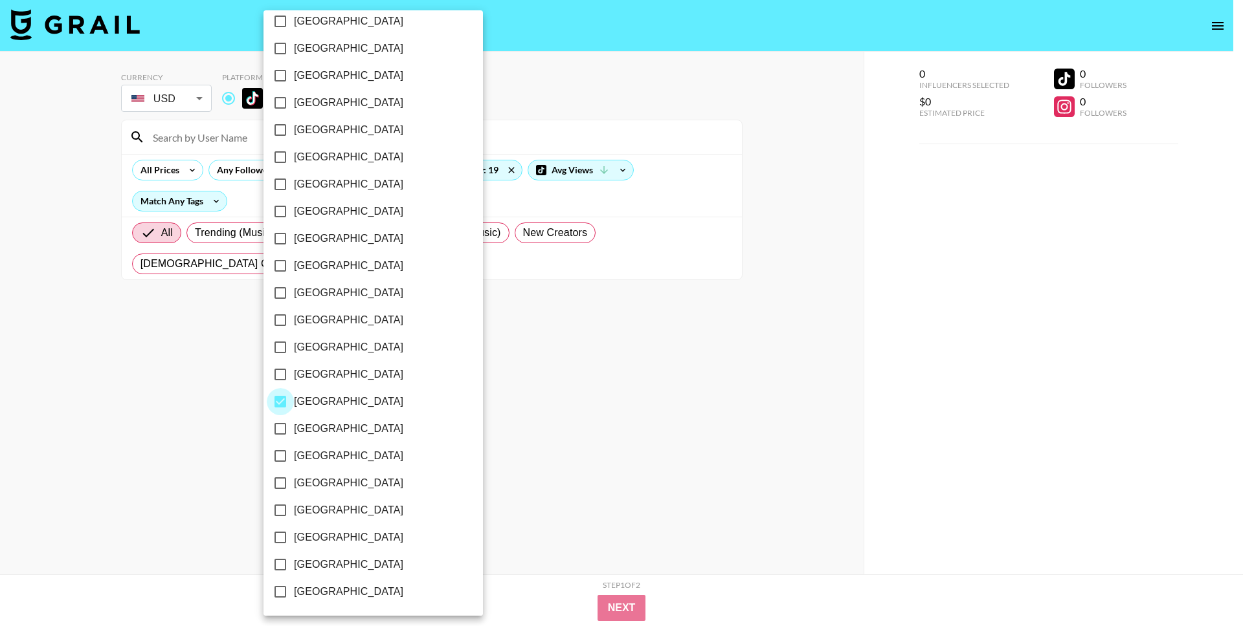
click at [283, 411] on input "[GEOGRAPHIC_DATA]" at bounding box center [280, 401] width 27 height 27
checkbox input "false"
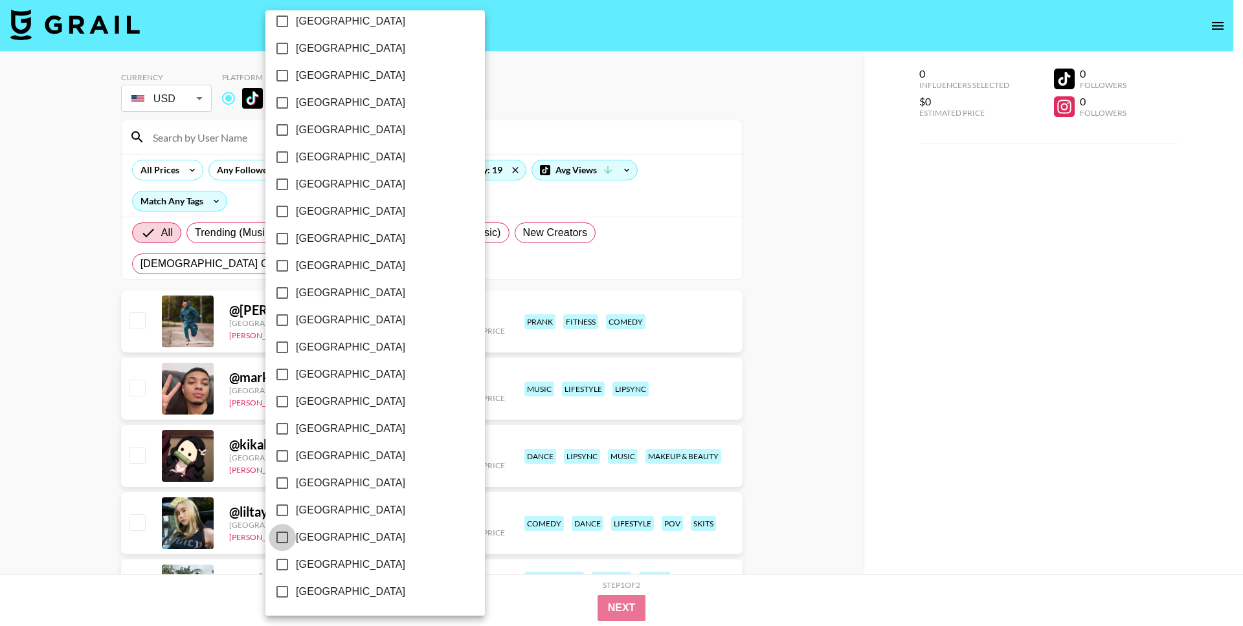
click at [282, 529] on input "[GEOGRAPHIC_DATA]" at bounding box center [282, 537] width 27 height 27
checkbox input "true"
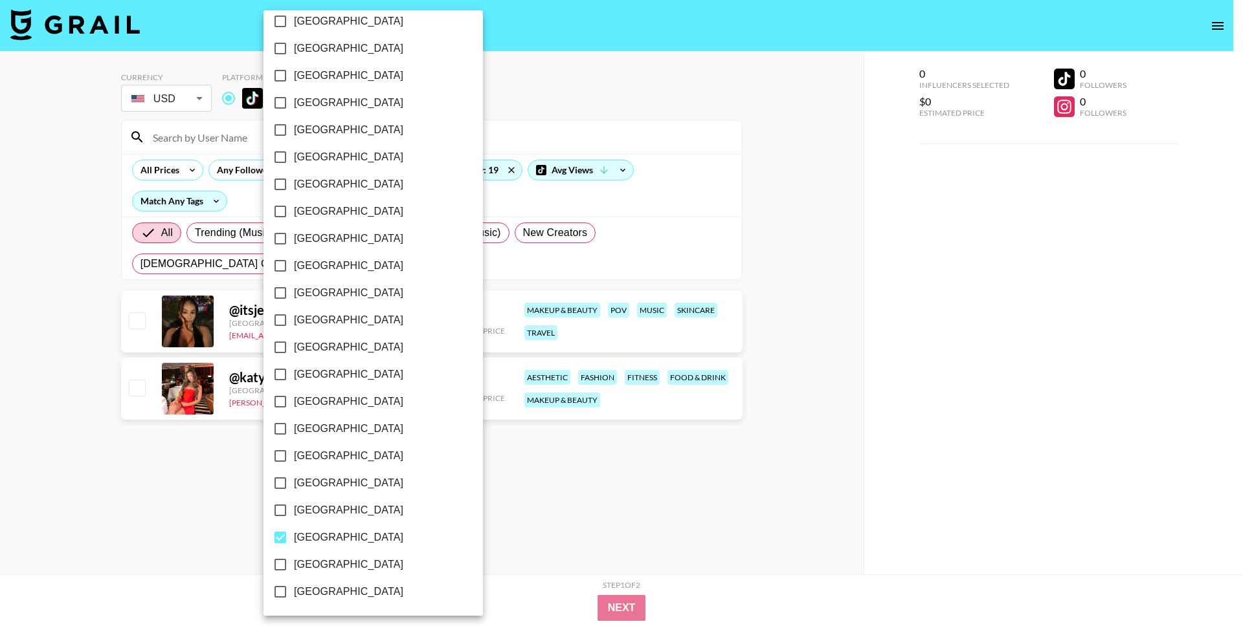
click at [215, 507] on div at bounding box center [621, 313] width 1243 height 626
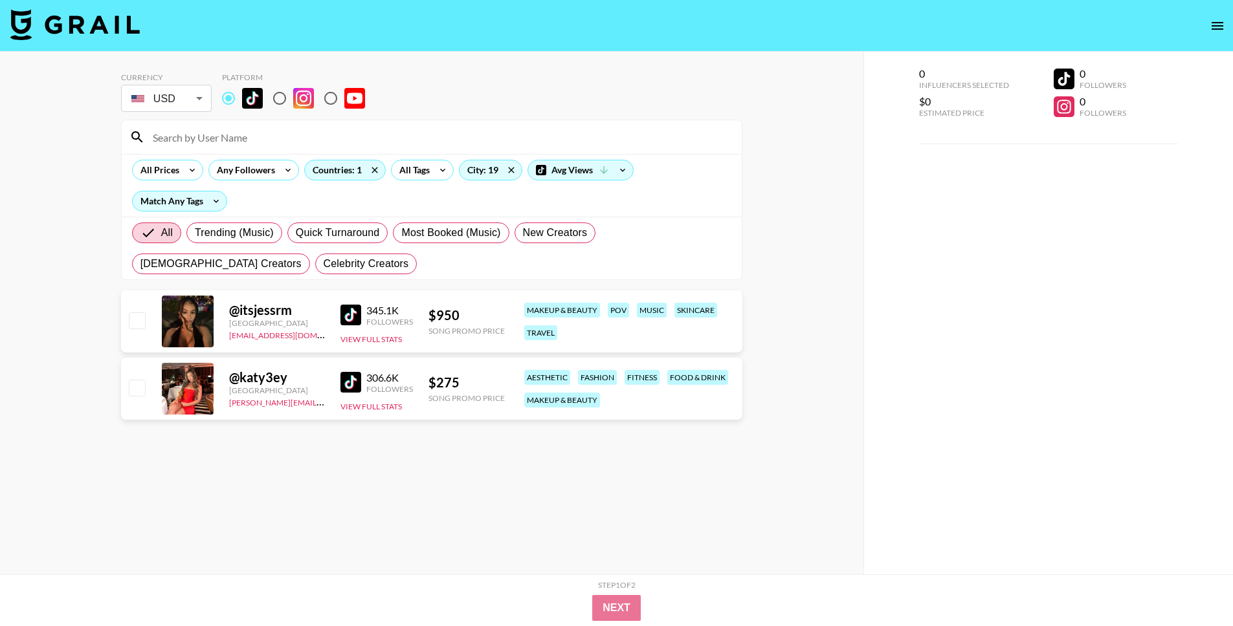
click at [346, 310] on img at bounding box center [350, 315] width 21 height 21
click at [351, 378] on img at bounding box center [350, 382] width 21 height 21
click at [338, 171] on div "Countries: 1" at bounding box center [345, 169] width 80 height 19
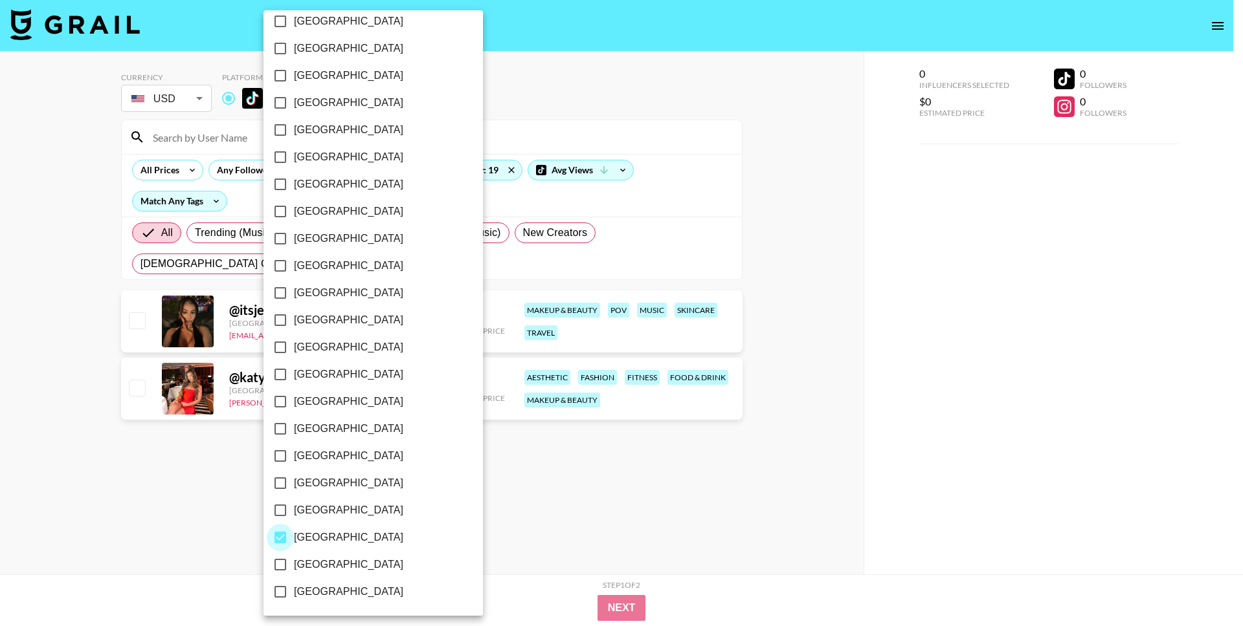
click at [285, 542] on input "[GEOGRAPHIC_DATA]" at bounding box center [280, 537] width 27 height 27
checkbox input "false"
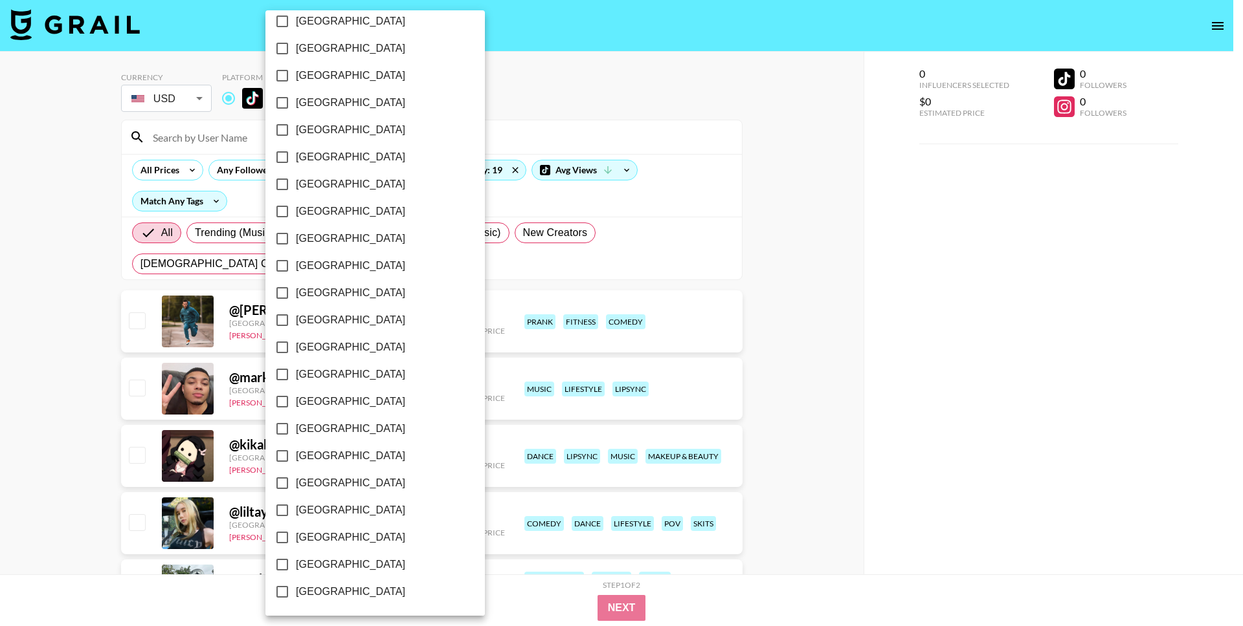
click at [54, 461] on div at bounding box center [621, 313] width 1243 height 626
